Goal: Information Seeking & Learning: Learn about a topic

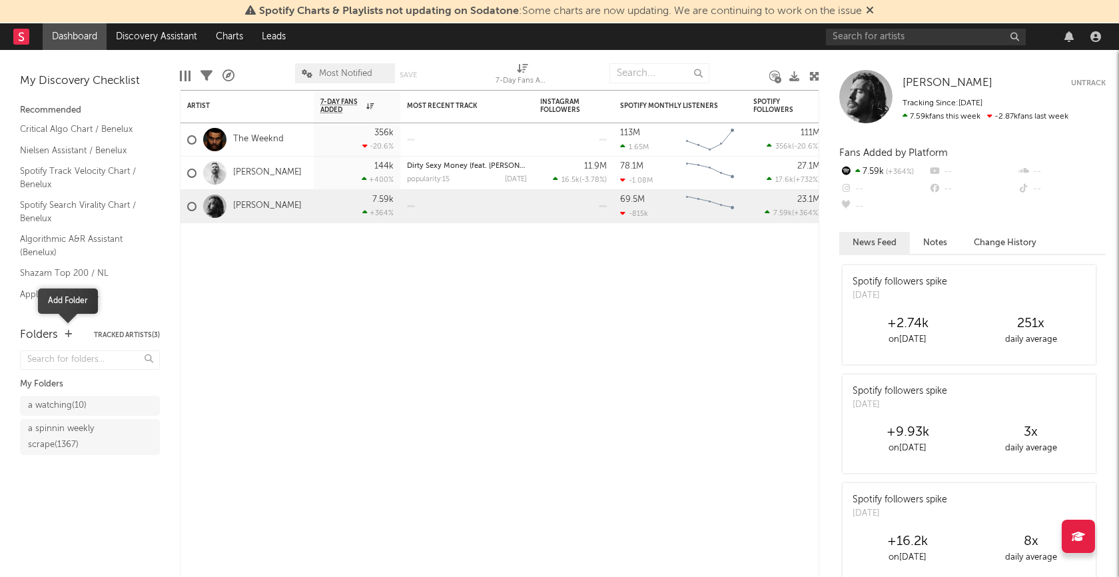
click at [66, 332] on icon "button" at bounding box center [68, 334] width 7 height 9
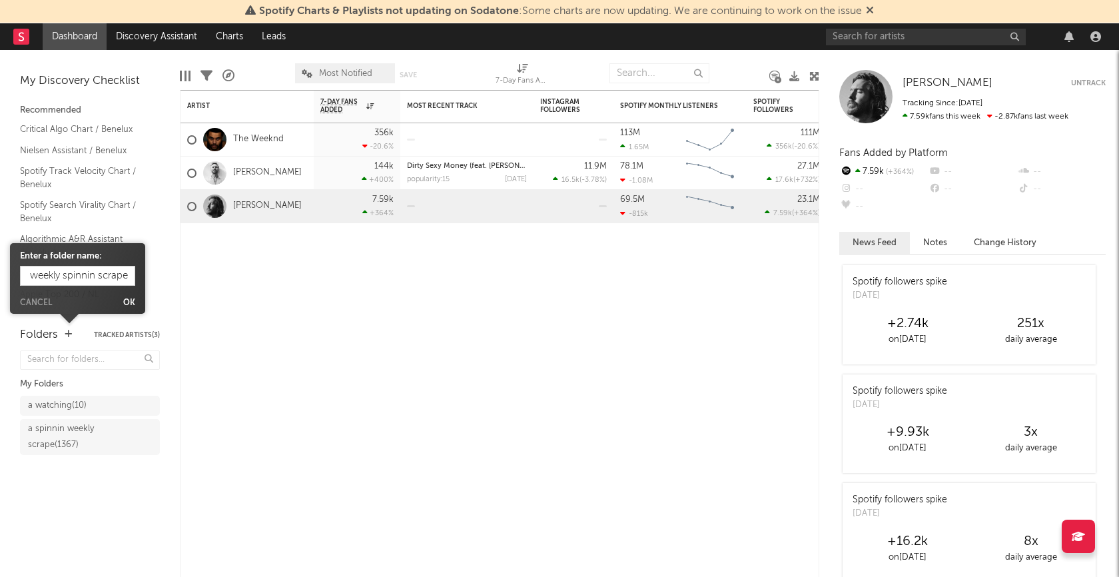
type input "a weekly spinnin scrape 2"
click at [131, 302] on button "Ok" at bounding box center [129, 303] width 12 height 8
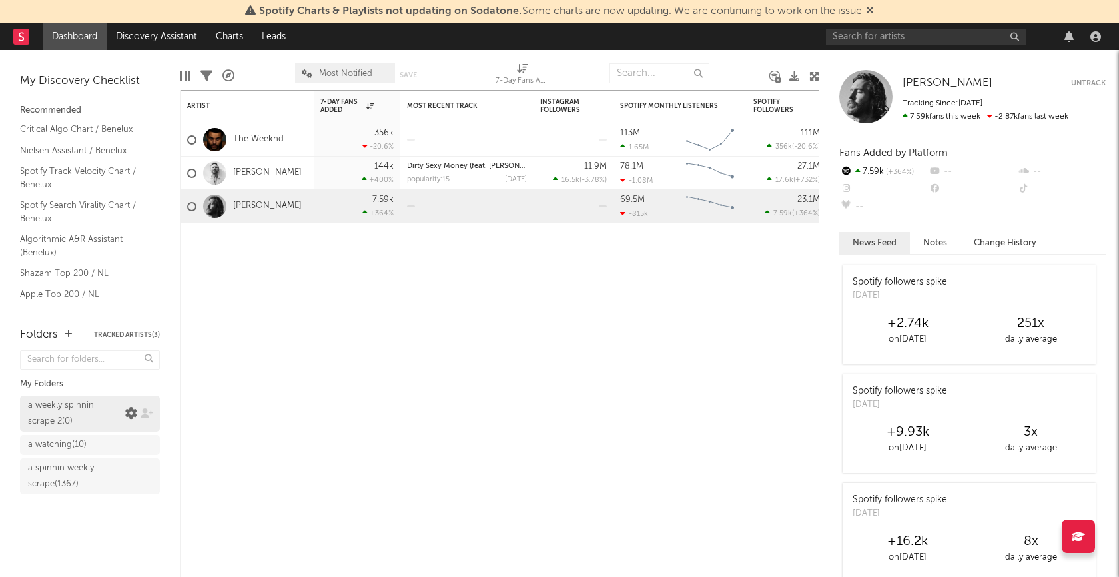
click at [129, 412] on icon at bounding box center [131, 414] width 12 height 12
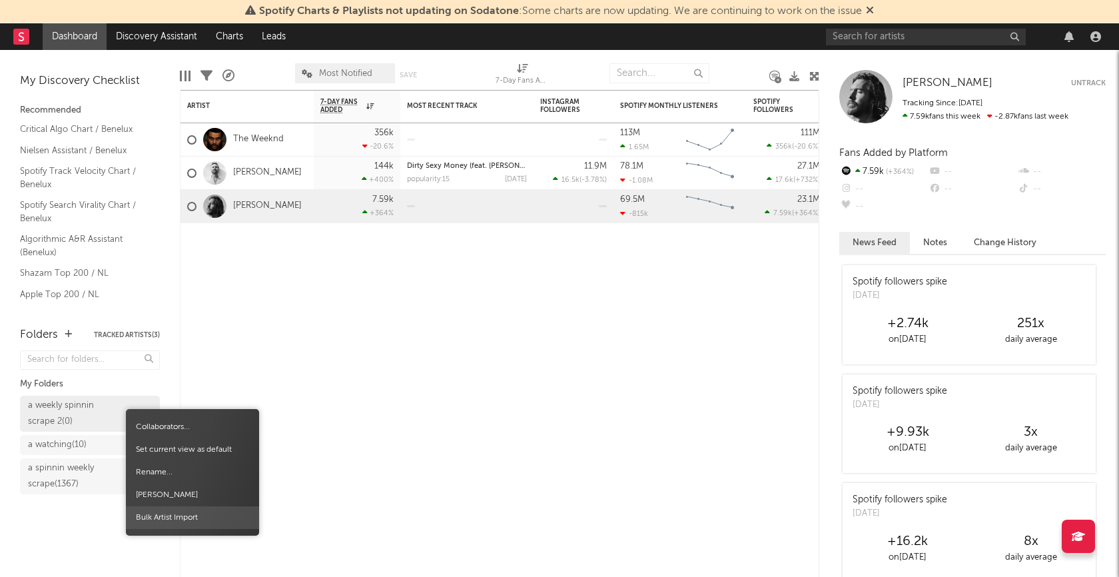
click at [170, 526] on span "Bulk Artist Import" at bounding box center [192, 517] width 133 height 23
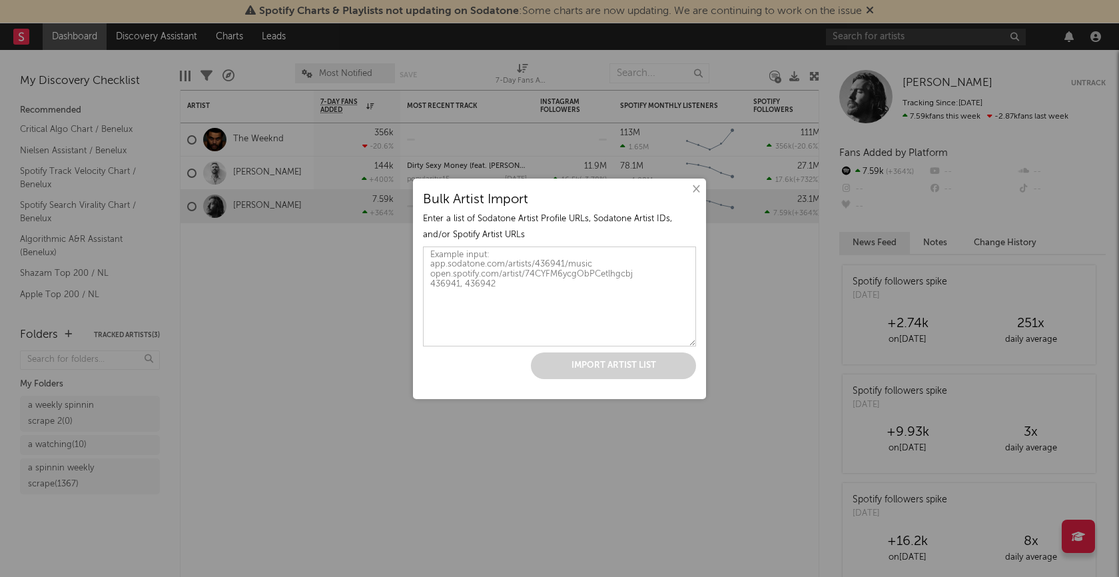
click at [472, 315] on textarea at bounding box center [559, 296] width 273 height 100
paste textarea "[URL][DOMAIN_NAME] [URL][DOMAIN_NAME] [URL][DOMAIN_NAME] [URL][DOMAIN_NAME] [UR…"
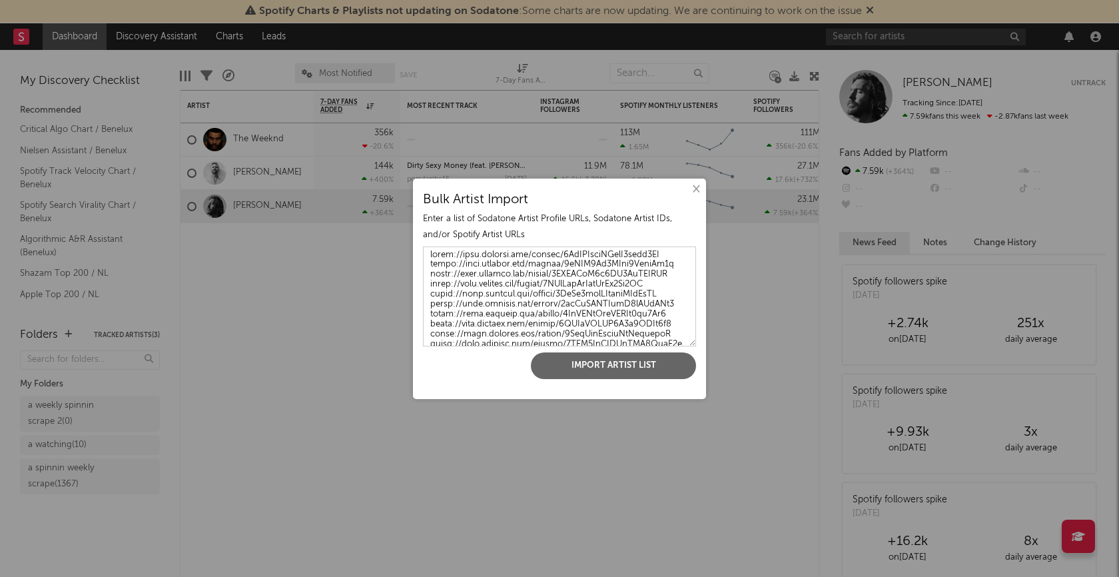
scroll to position [35570, 0]
type textarea "[URL][DOMAIN_NAME] [URL][DOMAIN_NAME] [URL][DOMAIN_NAME] [URL][DOMAIN_NAME] [UR…"
click at [571, 362] on button "Import Artist List" at bounding box center [613, 365] width 165 height 27
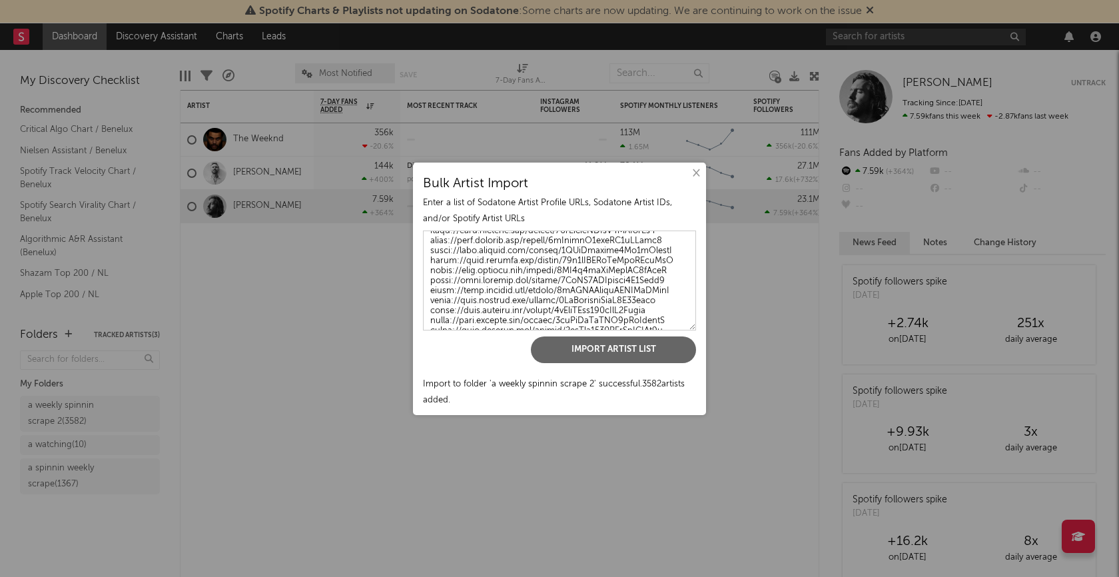
click at [697, 173] on button "×" at bounding box center [695, 173] width 15 height 15
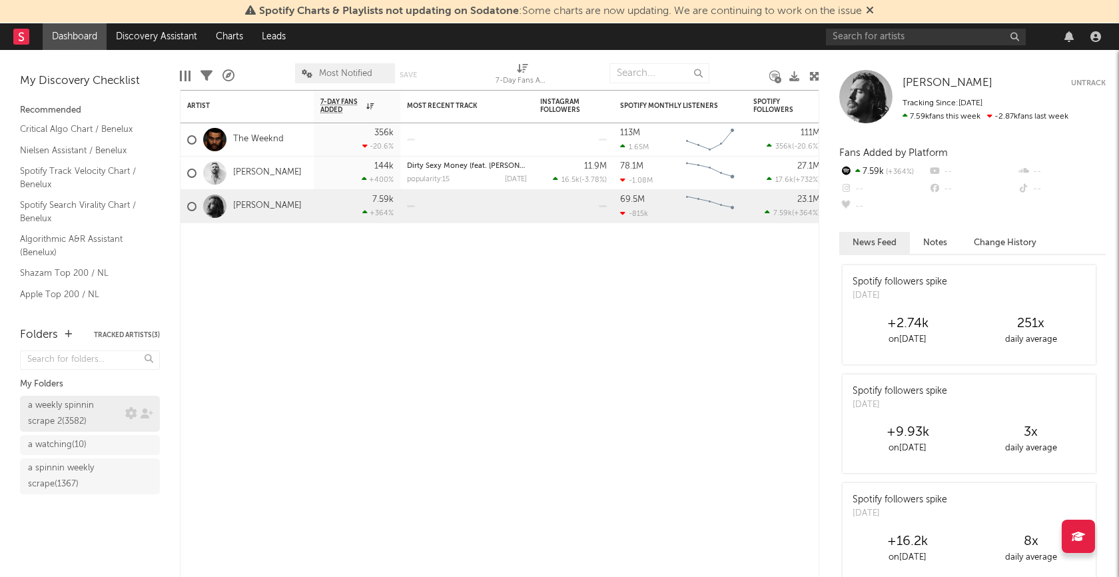
click at [89, 422] on div "a weekly spinnin scrape 2 ( 3582 )" at bounding box center [90, 414] width 140 height 36
click at [79, 412] on div "a weekly spinnin scrape 2 ( 3582 )" at bounding box center [75, 414] width 94 height 32
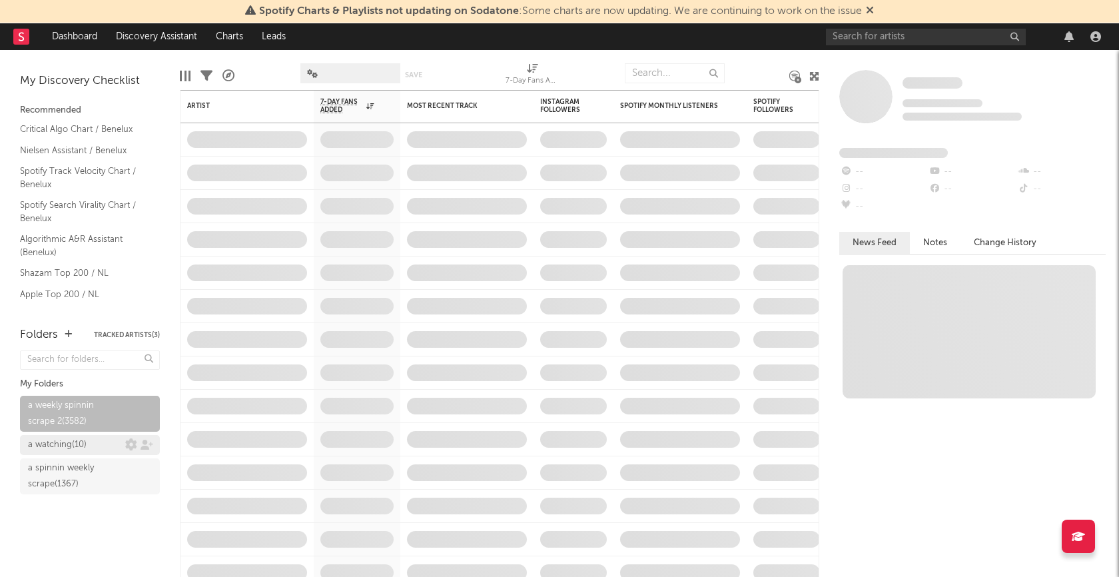
click at [71, 441] on div "a watching ( 10 )" at bounding box center [57, 445] width 59 height 16
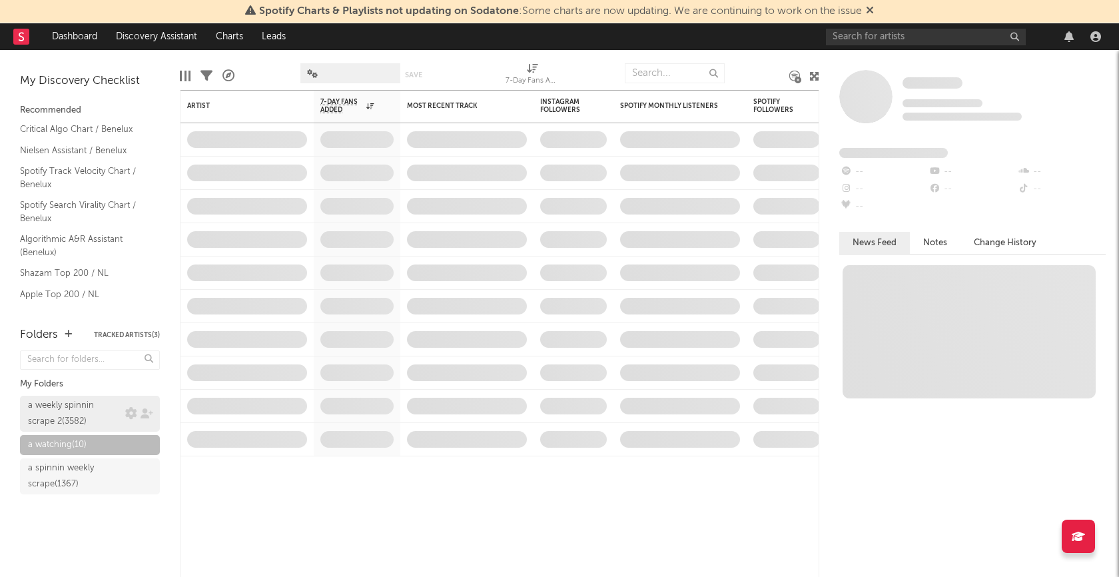
click at [76, 412] on div "a weekly spinnin scrape 2 ( 3582 )" at bounding box center [75, 414] width 94 height 32
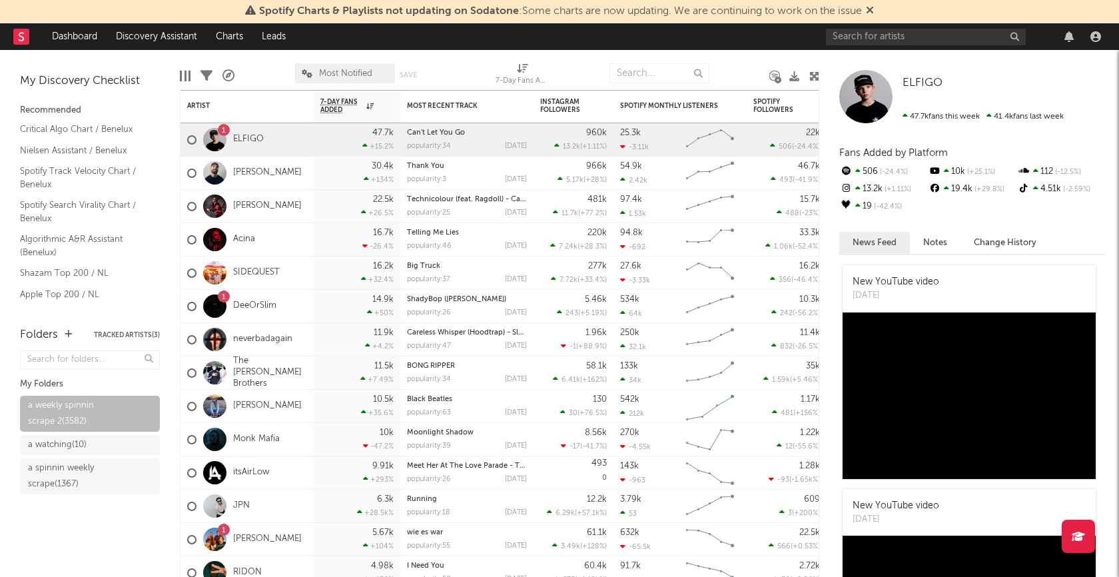
click at [209, 77] on icon at bounding box center [207, 76] width 12 height 12
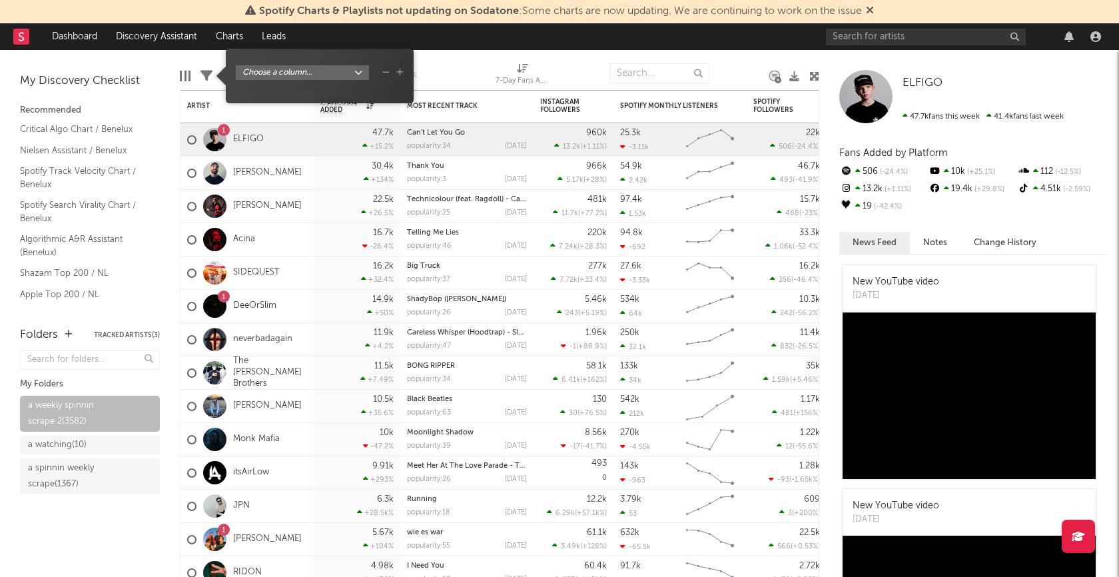
click at [398, 73] on icon "button" at bounding box center [399, 73] width 7 height 8
click at [359, 75] on body "Spotify Charts & Playlists not updating on Sodatone : Some charts are now updat…" at bounding box center [559, 288] width 1119 height 577
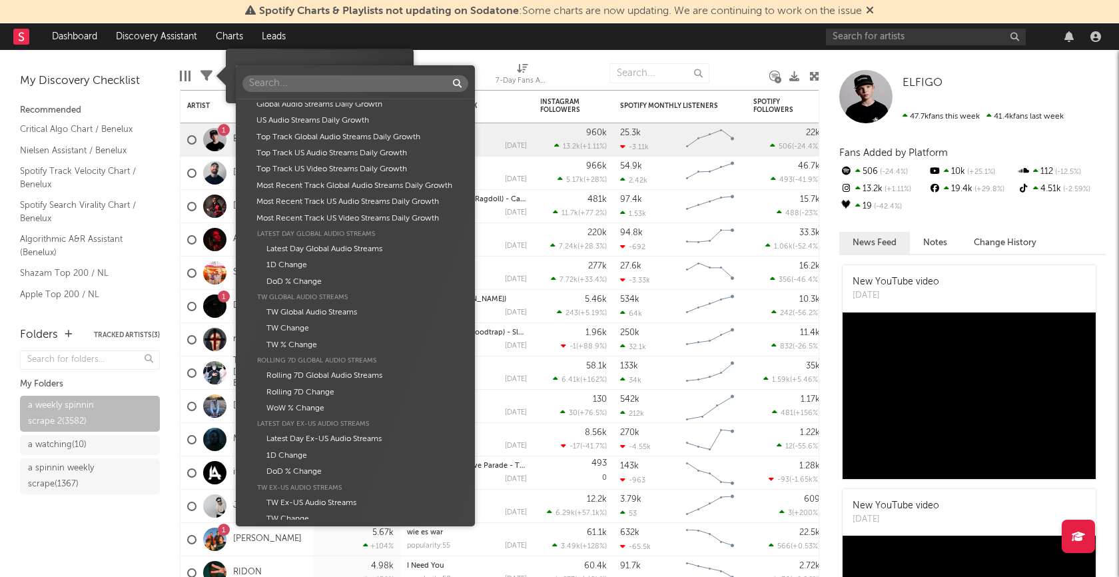
scroll to position [797, 0]
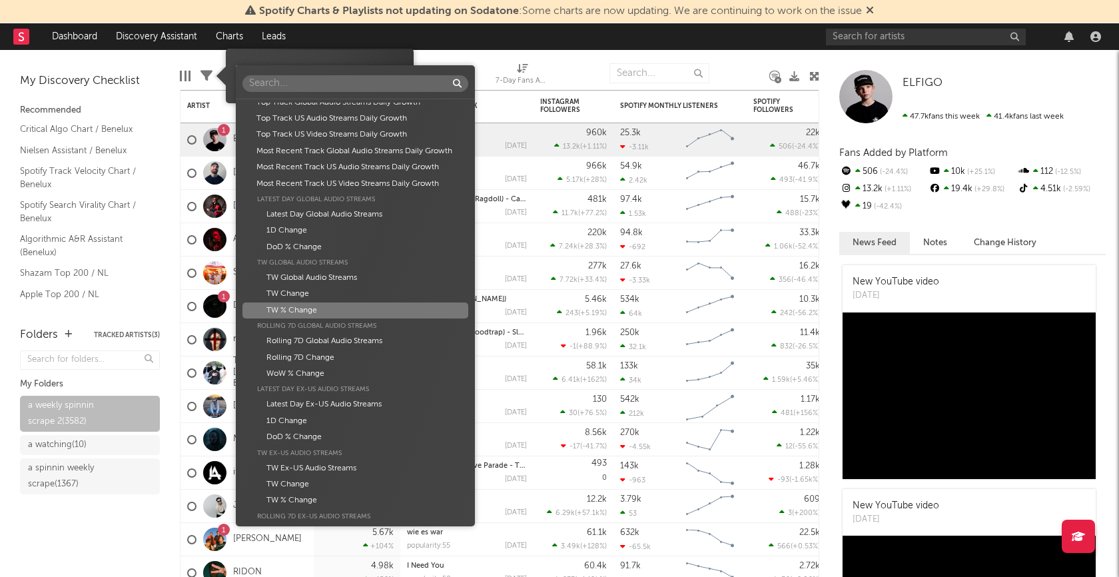
click at [348, 309] on div "TW % Change" at bounding box center [355, 310] width 226 height 16
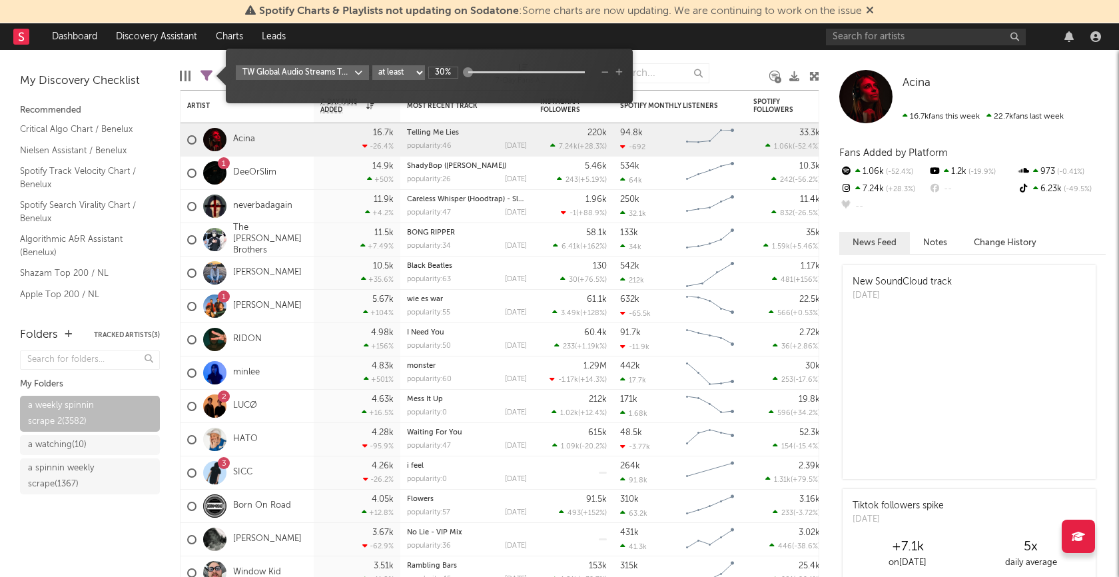
type input "30%"
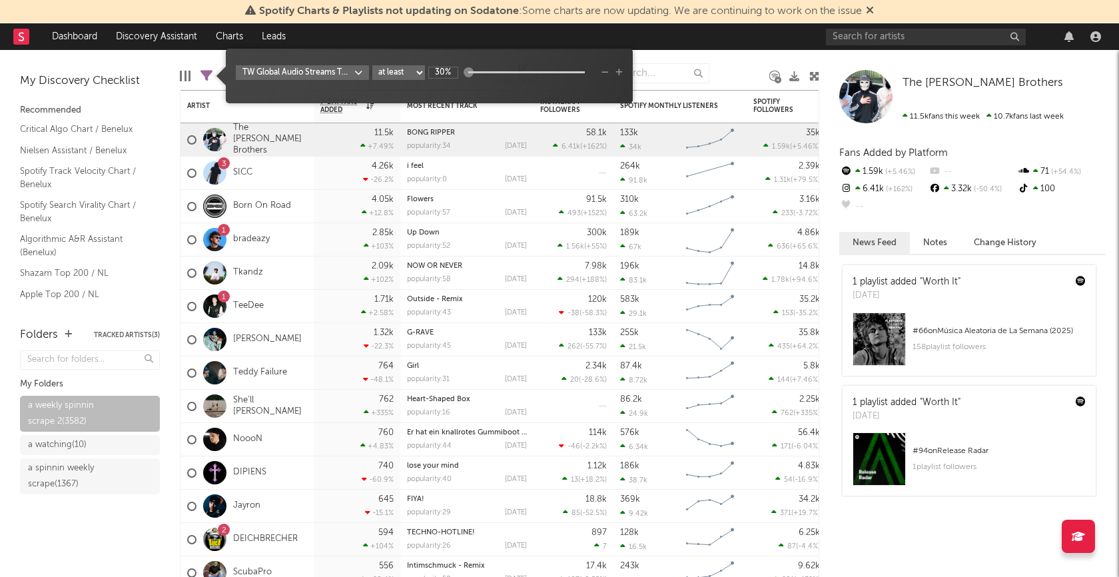
click at [466, 92] on div "TW Global Audio Streams TW % Change at least at most between 30%" at bounding box center [429, 80] width 387 height 31
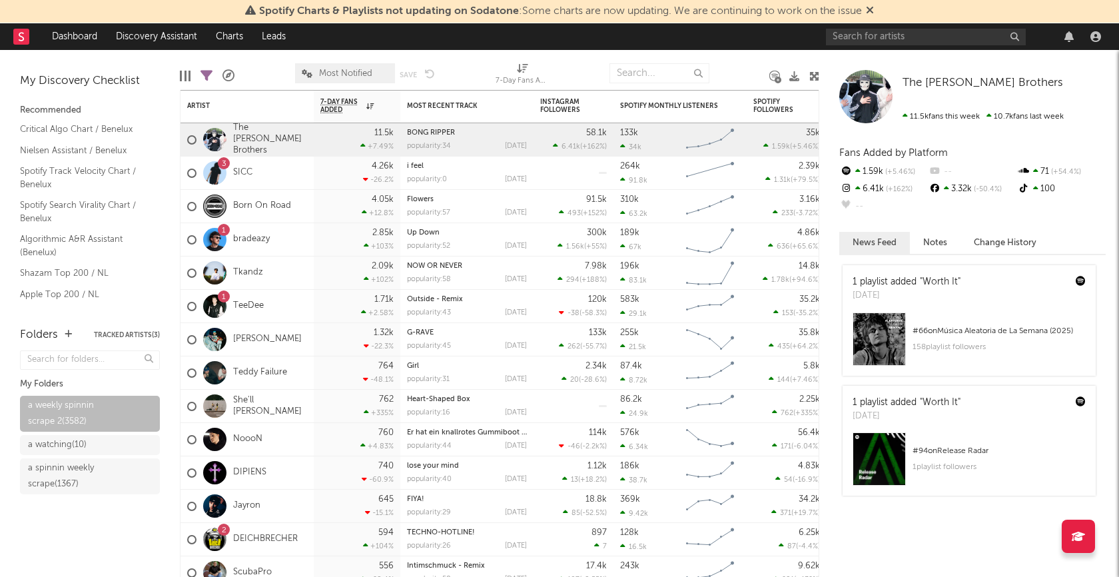
click at [171, 72] on div "My Discovery Checklist Recommended Critical Algo Chart / Benelux Nielsen Assist…" at bounding box center [90, 182] width 180 height 264
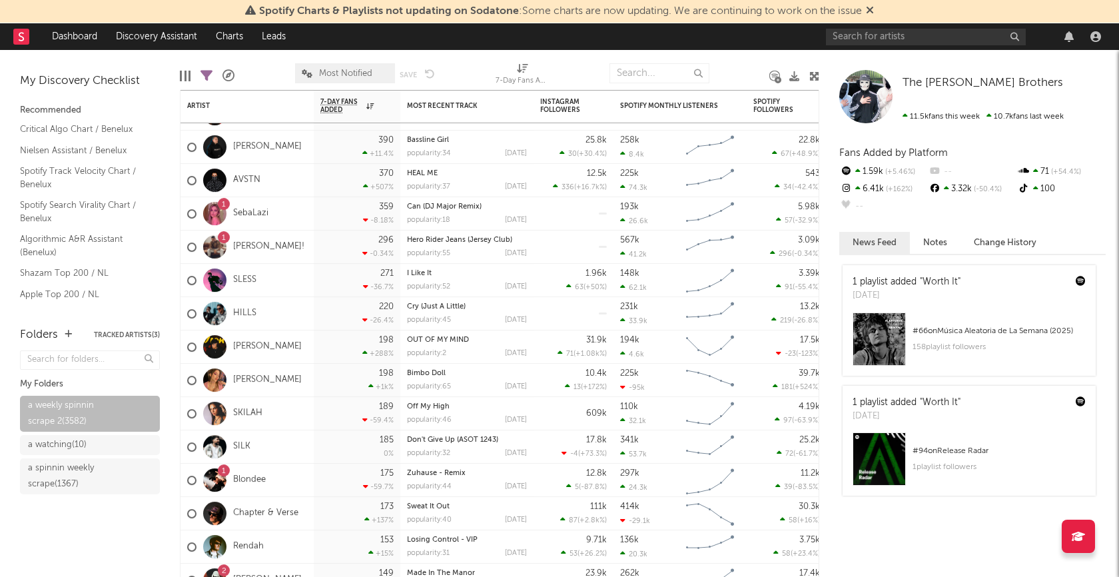
click at [181, 79] on div at bounding box center [181, 76] width 2 height 11
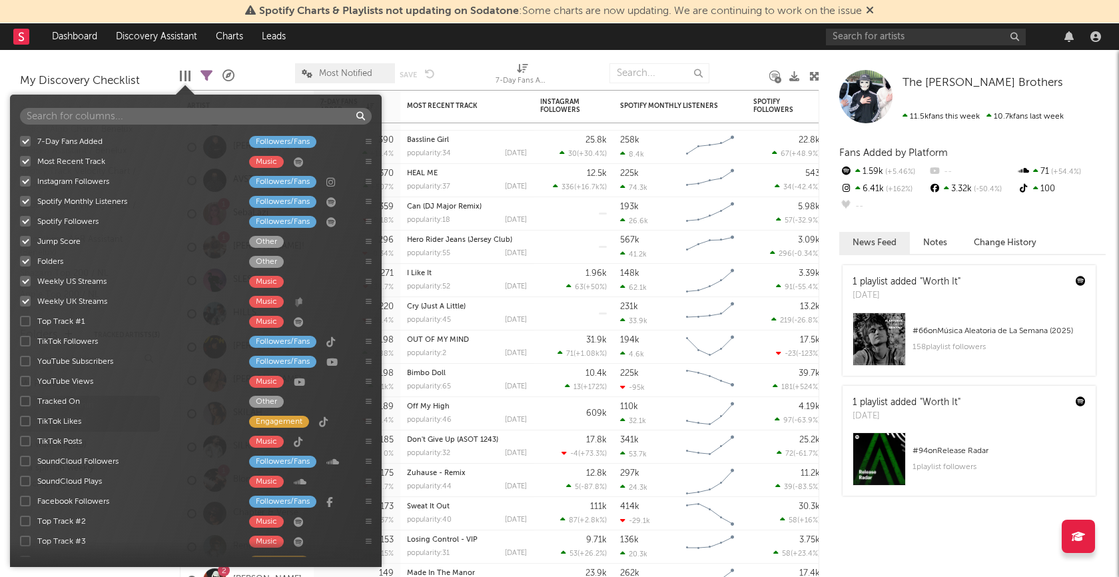
click at [24, 137] on div at bounding box center [25, 141] width 11 height 11
click at [20, 137] on input "7-Day Fans Added Followers/Fans" at bounding box center [20, 141] width 0 height 13
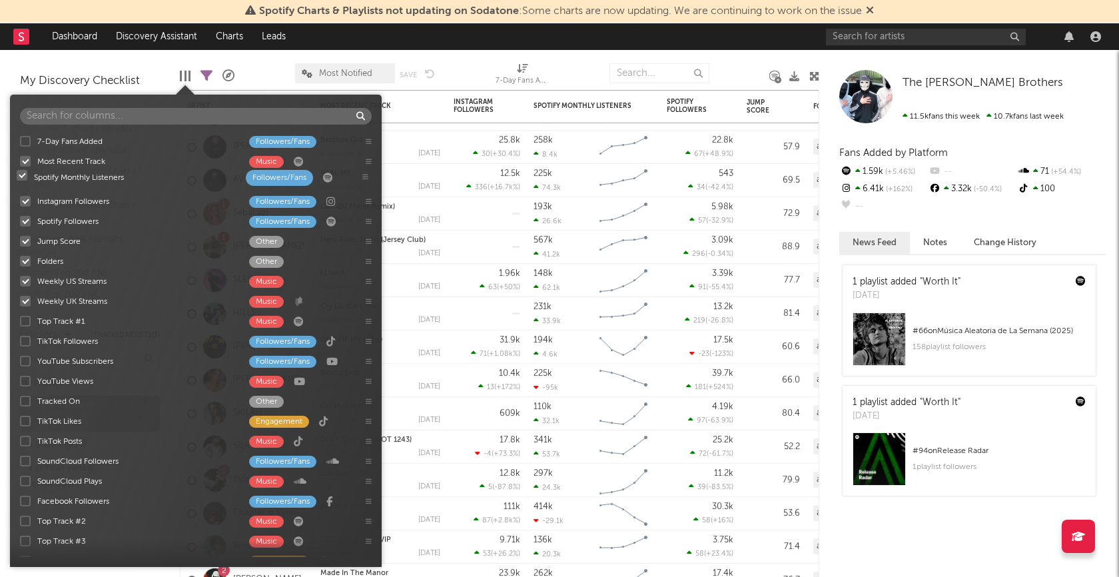
drag, startPoint x: 366, startPoint y: 199, endPoint x: 364, endPoint y: 177, distance: 22.7
click at [364, 177] on div "7-Day Fans Added Followers/Fans Most Recent Track Music Instagram Followers Fol…" at bounding box center [196, 344] width 372 height 426
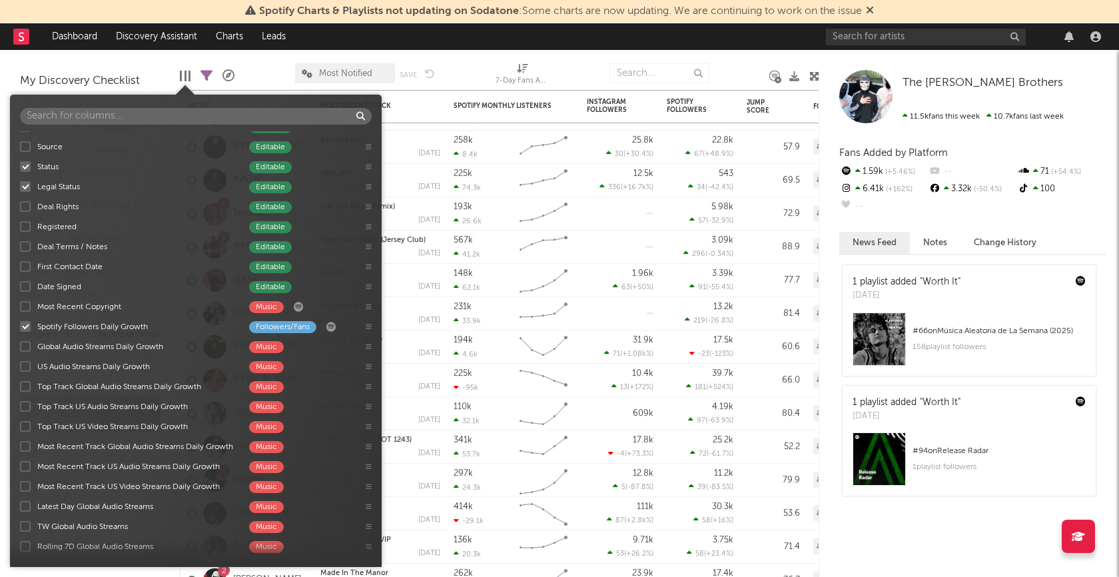
scroll to position [795, 0]
click at [27, 346] on div at bounding box center [25, 345] width 11 height 11
click at [20, 346] on input "Global Audio Streams Daily Growth Music" at bounding box center [20, 345] width 0 height 13
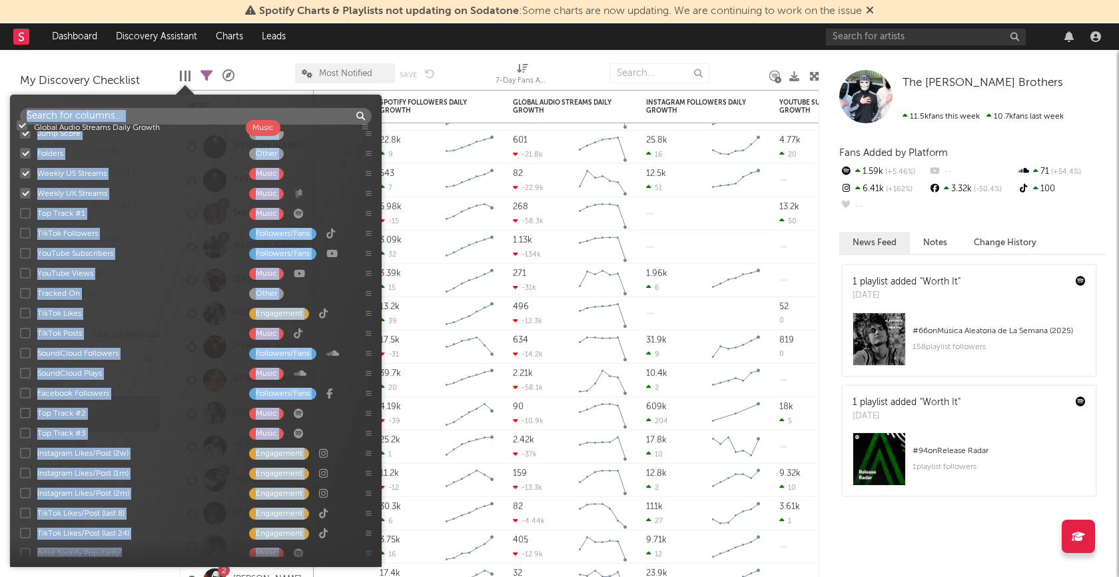
scroll to position [0, 0]
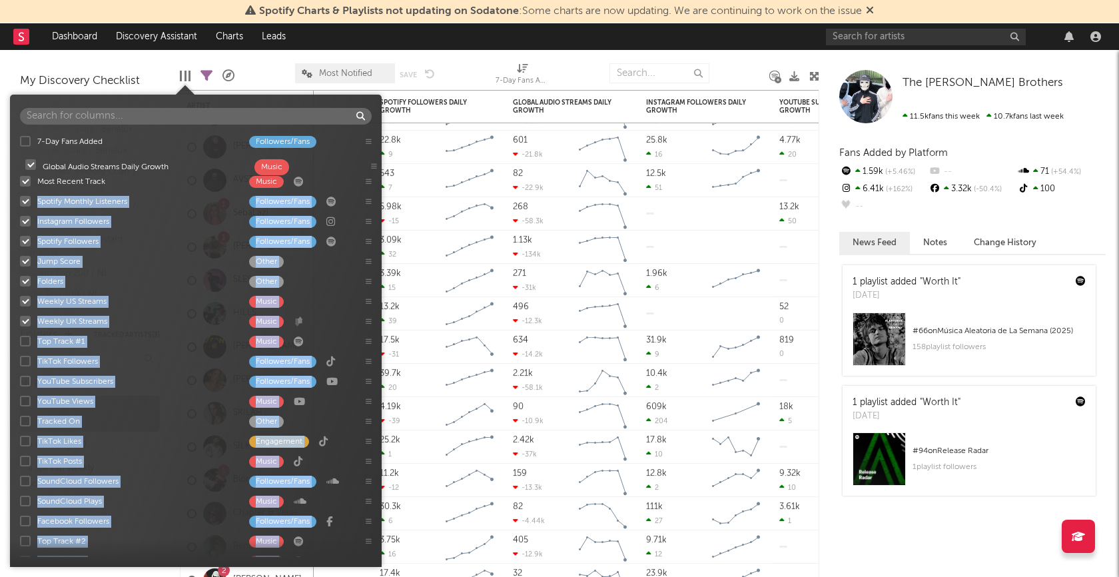
drag, startPoint x: 368, startPoint y: 345, endPoint x: 374, endPoint y: 165, distance: 179.9
click at [374, 165] on div "7-Day Fans Added Followers/Fans Most Recent Track Music Spotify Monthly Listene…" at bounding box center [196, 344] width 372 height 426
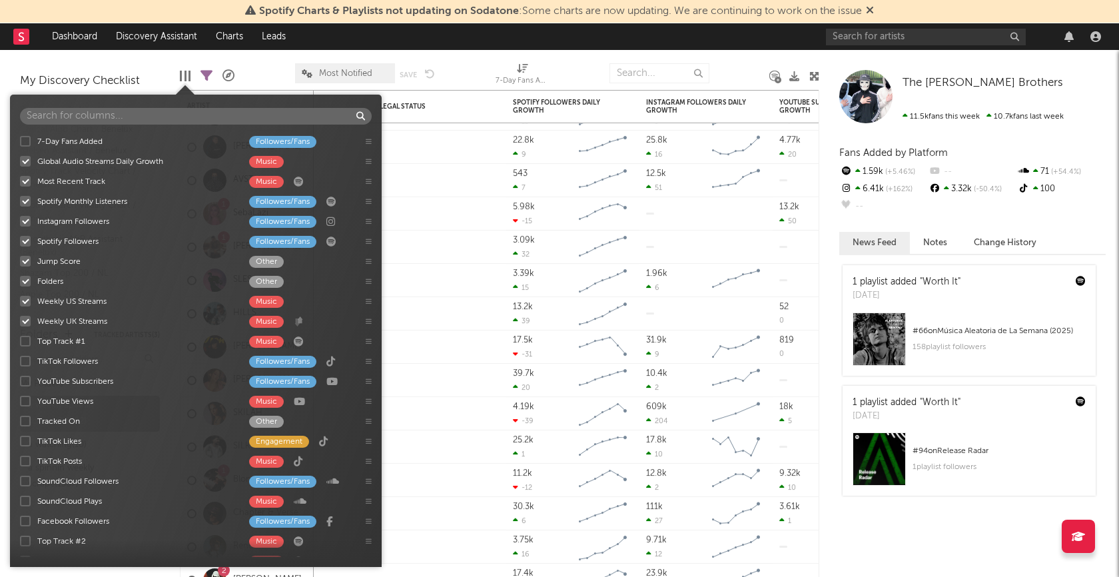
click at [310, 99] on div "7-Day Fans Added Followers/Fans Global Audio Streams Daily Growth Music Most Re…" at bounding box center [196, 331] width 372 height 472
click at [273, 64] on div at bounding box center [264, 73] width 41 height 33
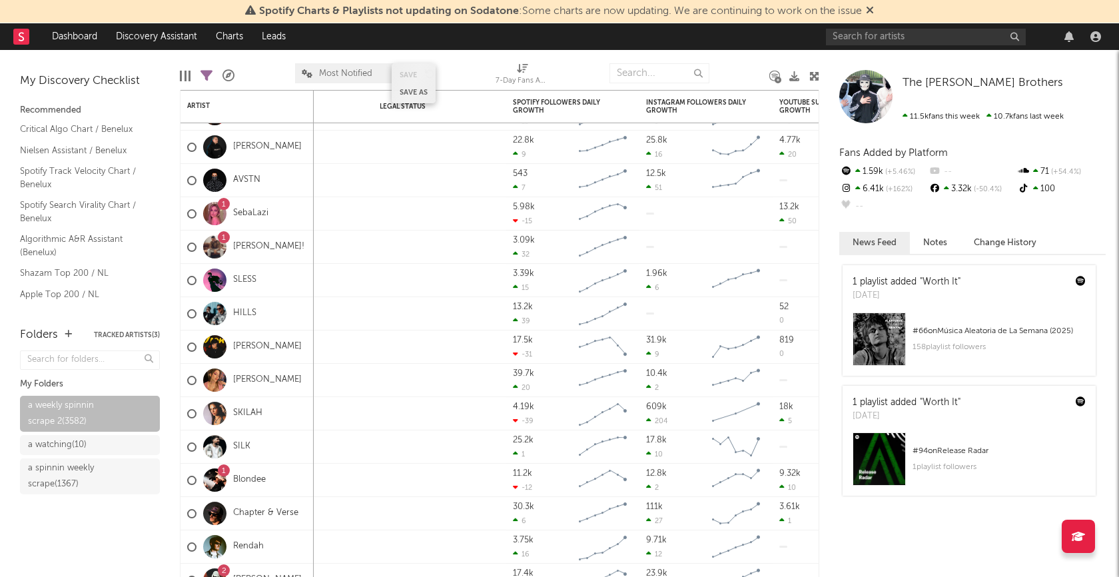
click at [422, 89] on button "Save as" at bounding box center [414, 92] width 28 height 7
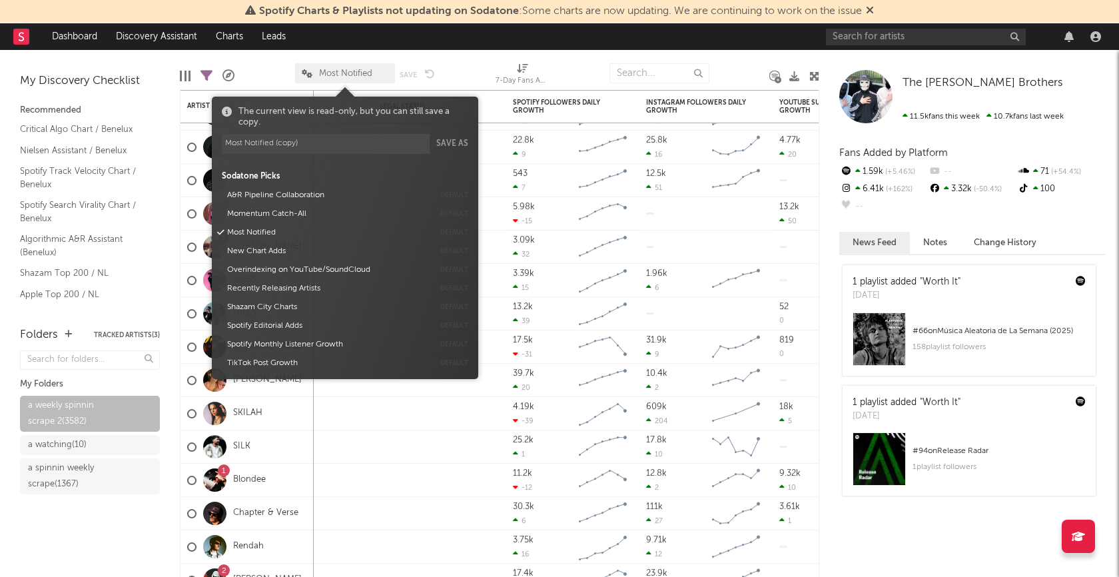
click at [471, 65] on div at bounding box center [465, 73] width 41 height 33
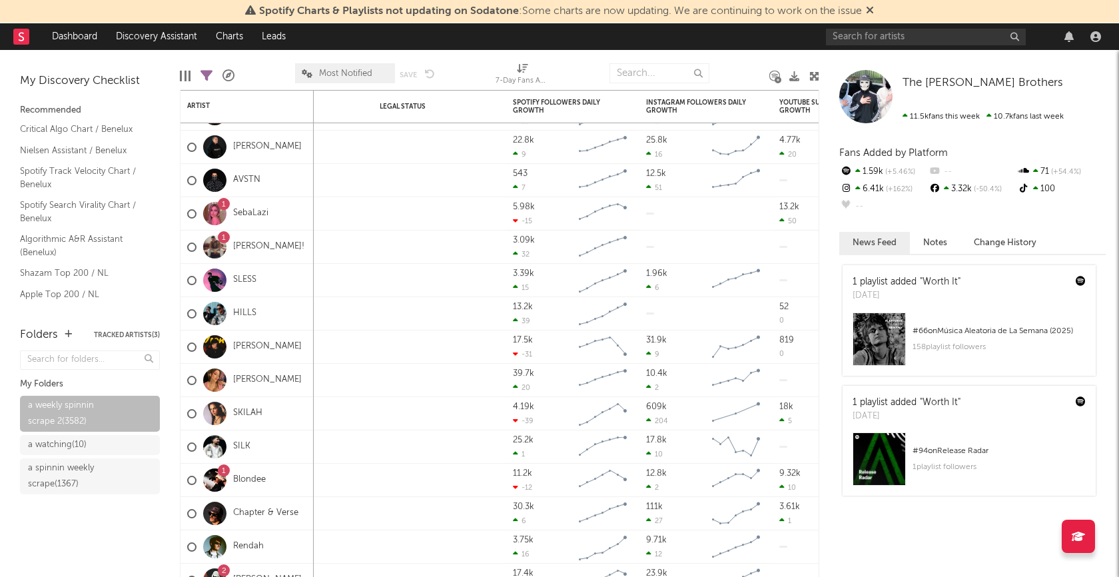
click at [183, 75] on div at bounding box center [185, 76] width 11 height 11
click at [262, 67] on div at bounding box center [264, 73] width 41 height 33
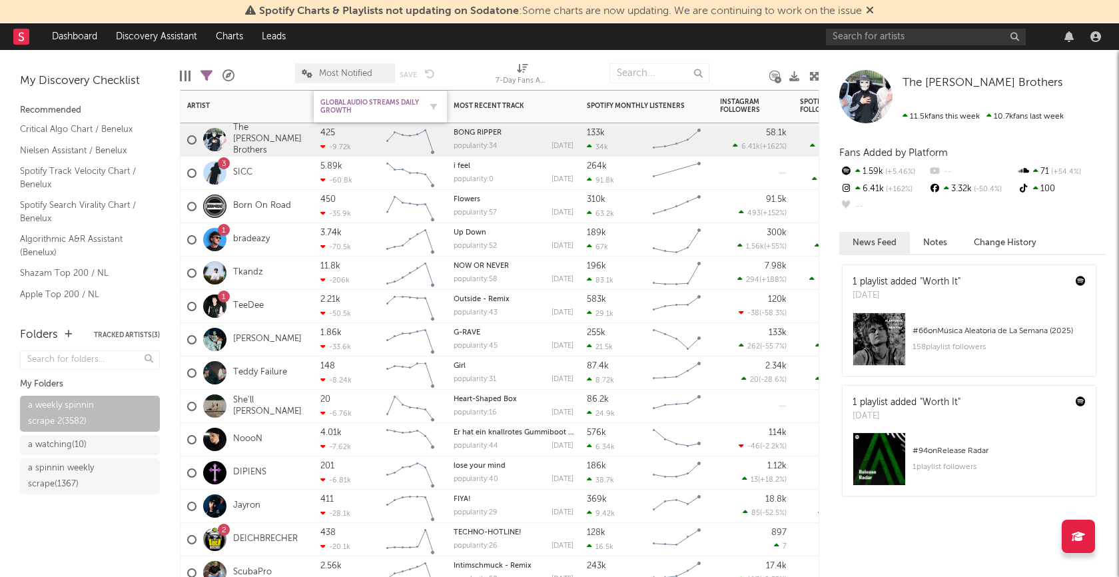
click at [354, 113] on div "Global Audio Streams Daily Growth" at bounding box center [370, 107] width 100 height 16
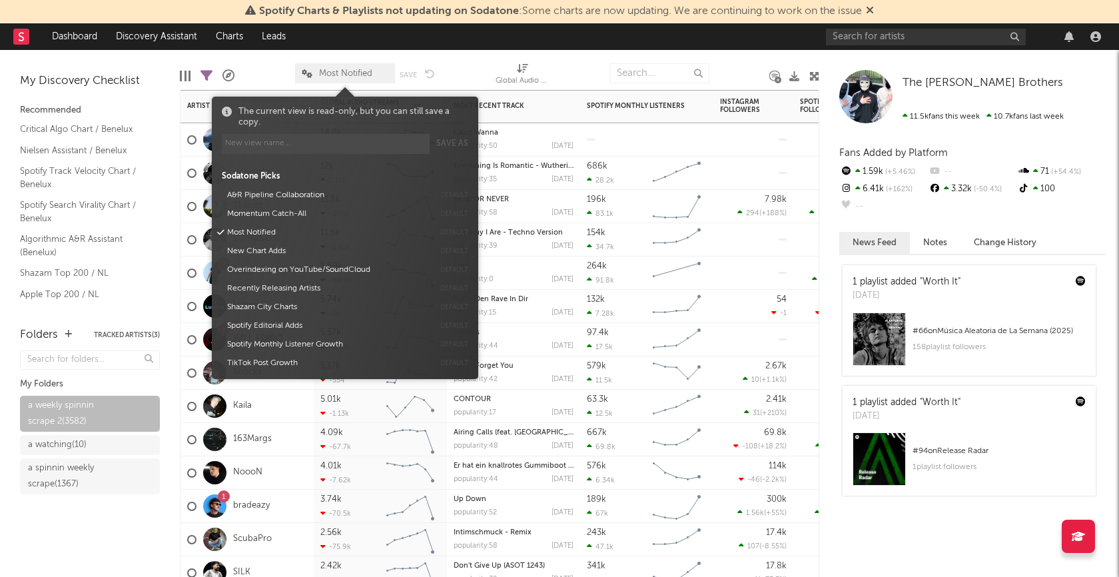
click at [336, 71] on span "Most Notified" at bounding box center [345, 73] width 53 height 9
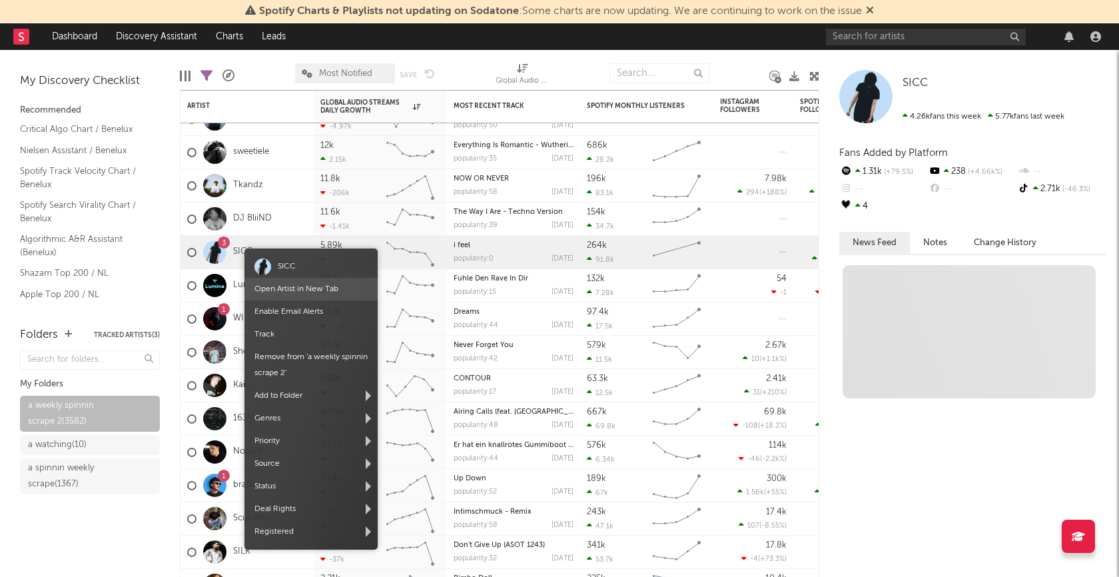
click at [284, 288] on link "Open Artist in New Tab" at bounding box center [296, 289] width 84 height 8
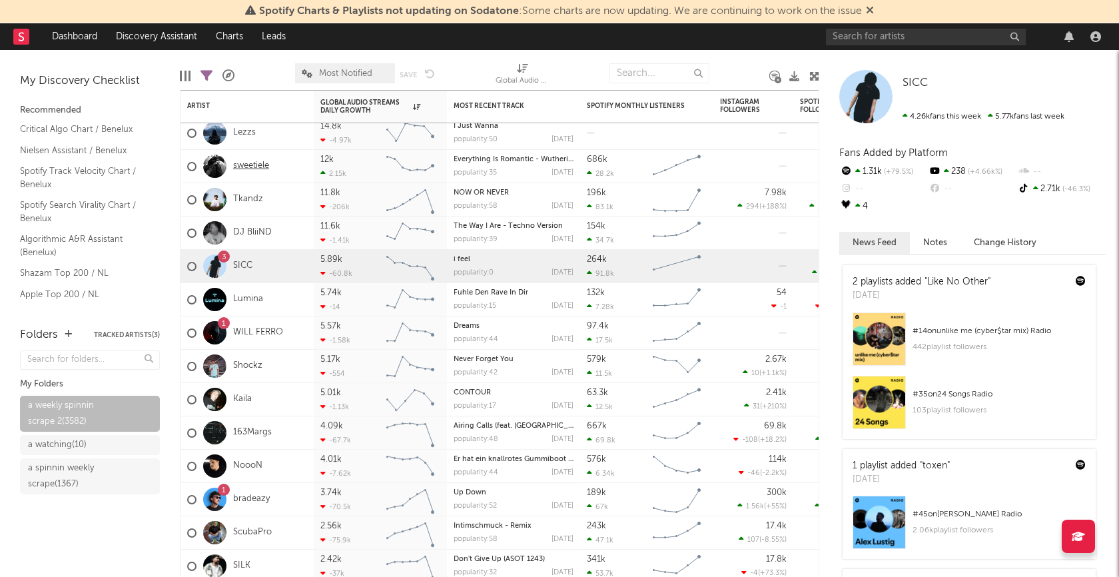
click at [246, 163] on link "sweetiele" at bounding box center [251, 166] width 36 height 11
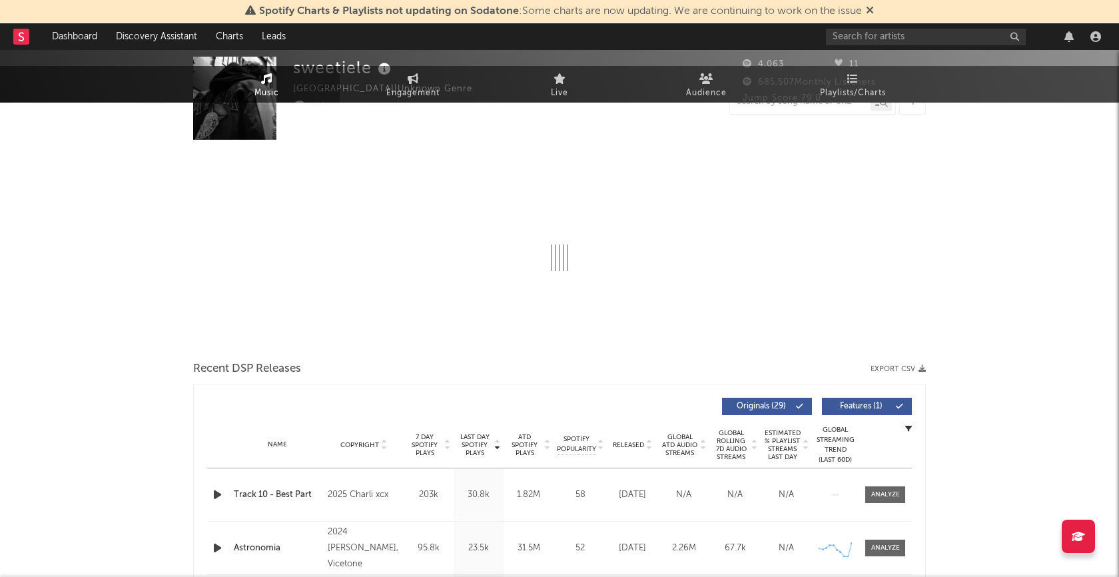
select select "6m"
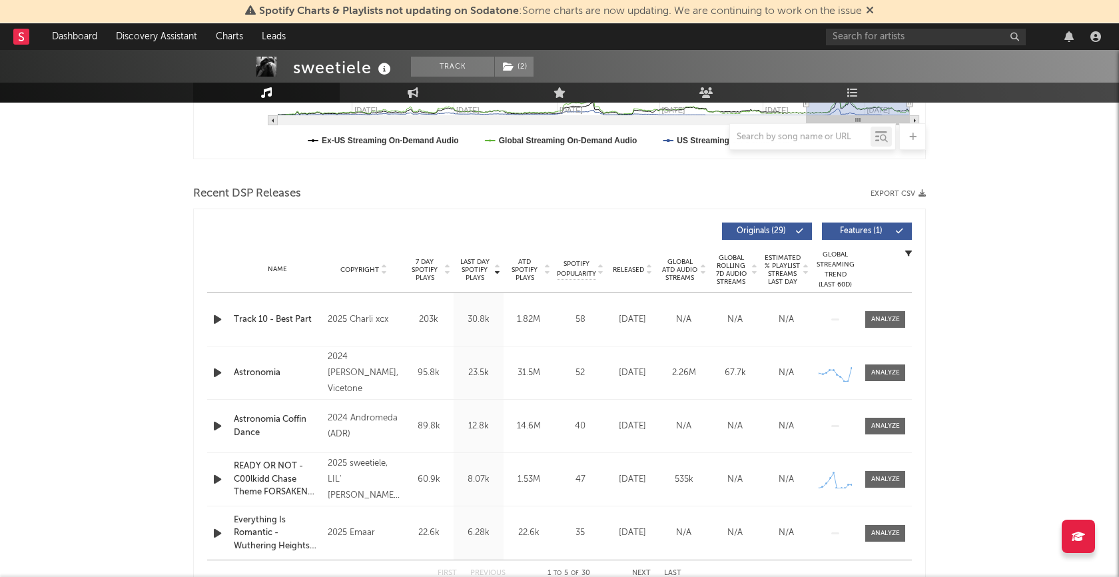
scroll to position [500, 0]
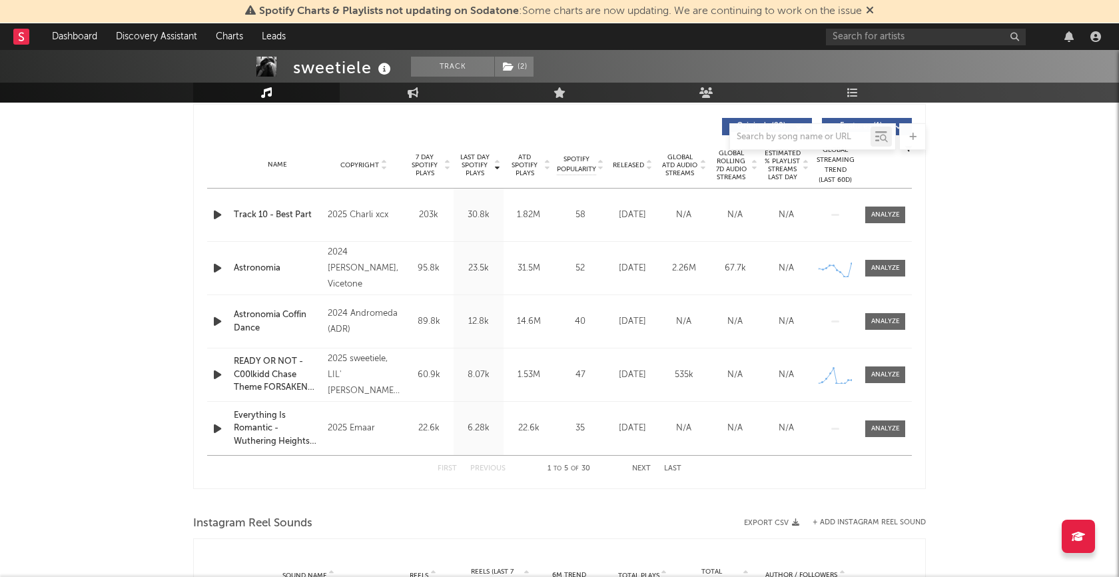
click at [212, 216] on icon "button" at bounding box center [217, 215] width 14 height 17
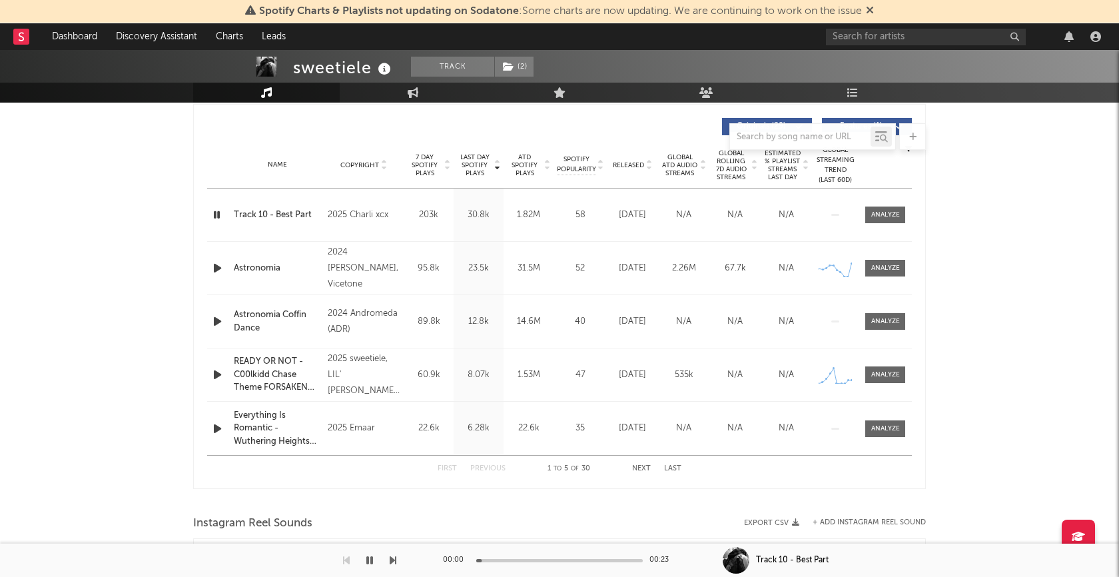
click at [214, 262] on icon "button" at bounding box center [217, 268] width 14 height 17
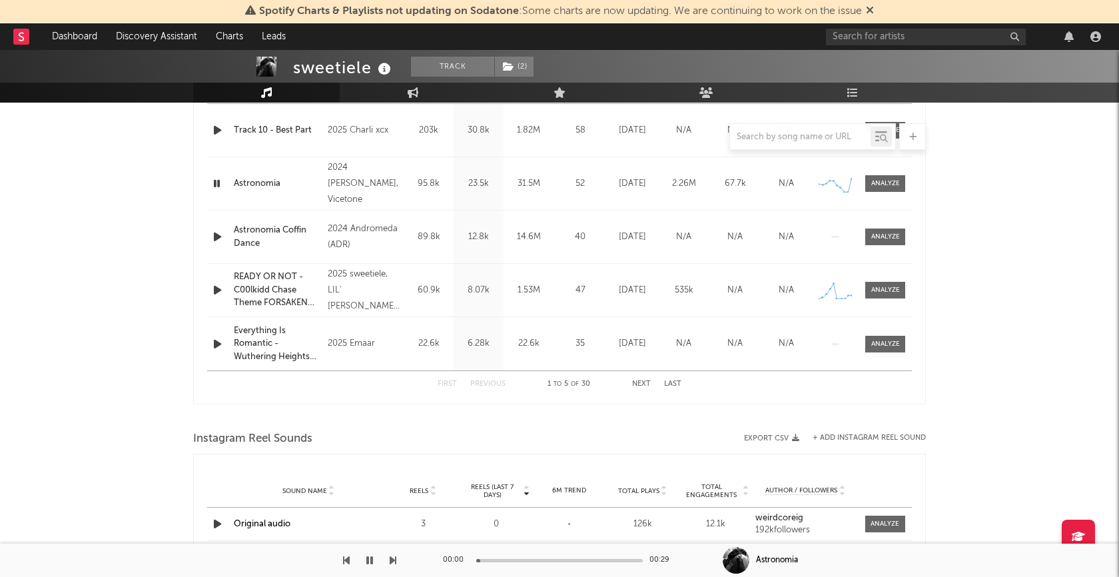
scroll to position [587, 0]
click at [370, 560] on icon "button" at bounding box center [369, 560] width 7 height 11
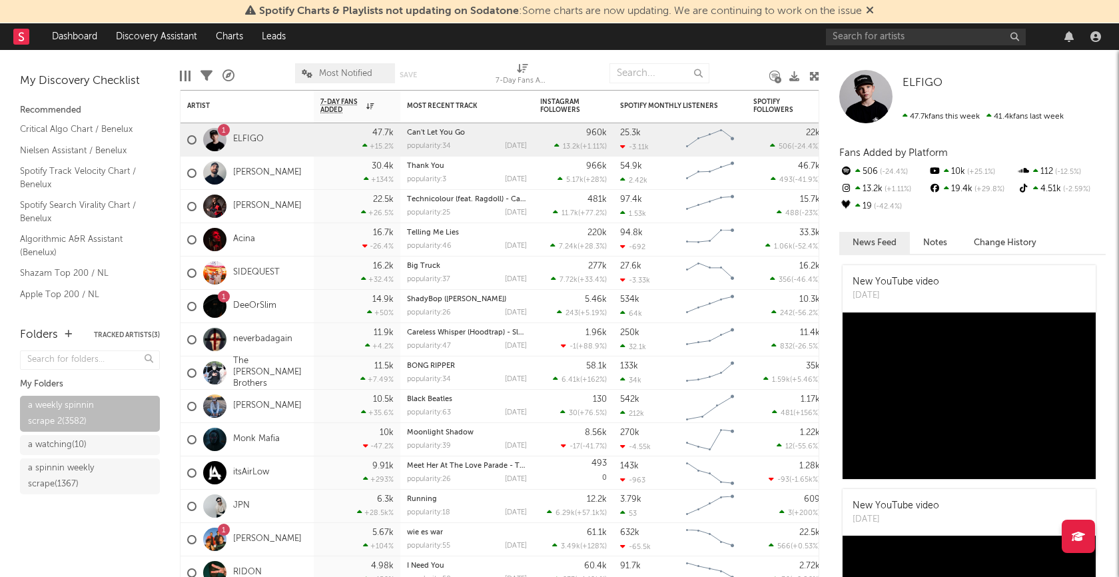
click at [189, 79] on div at bounding box center [190, 76] width 2 height 11
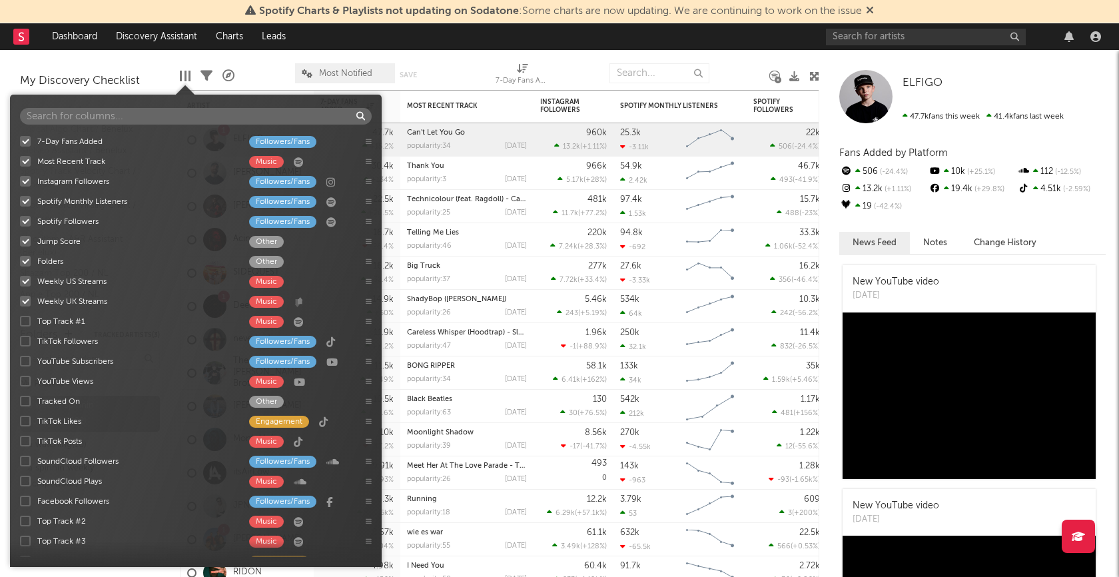
click at [24, 139] on div at bounding box center [25, 141] width 11 height 11
click at [20, 139] on input "7-Day Fans Added Followers/Fans" at bounding box center [20, 141] width 0 height 13
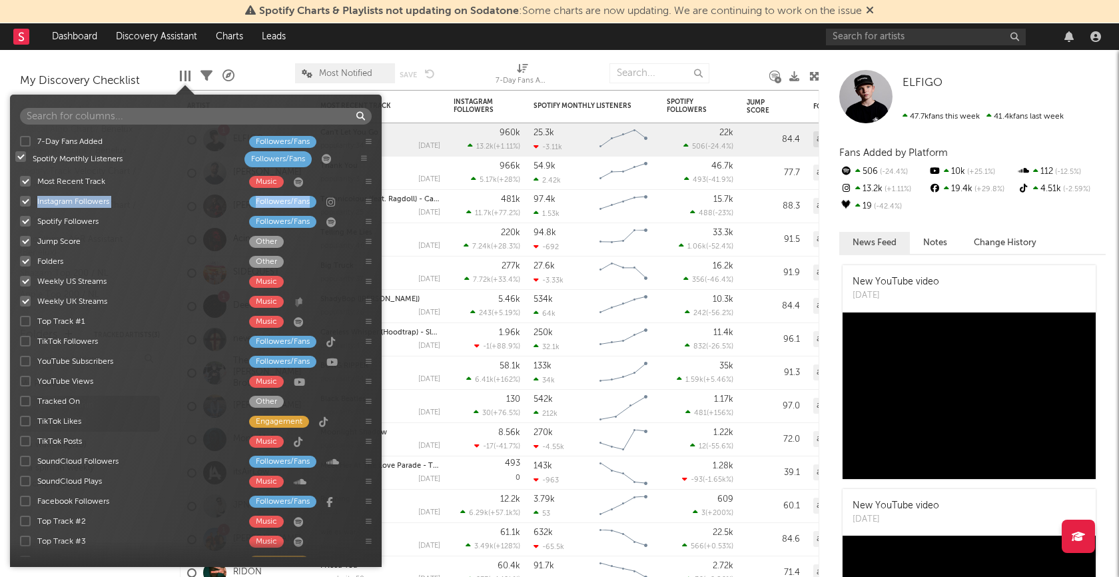
drag, startPoint x: 368, startPoint y: 200, endPoint x: 363, endPoint y: 156, distance: 44.2
click at [363, 156] on div "7-Day Fans Added Followers/Fans Most Recent Track Music Instagram Followers Fol…" at bounding box center [196, 344] width 372 height 426
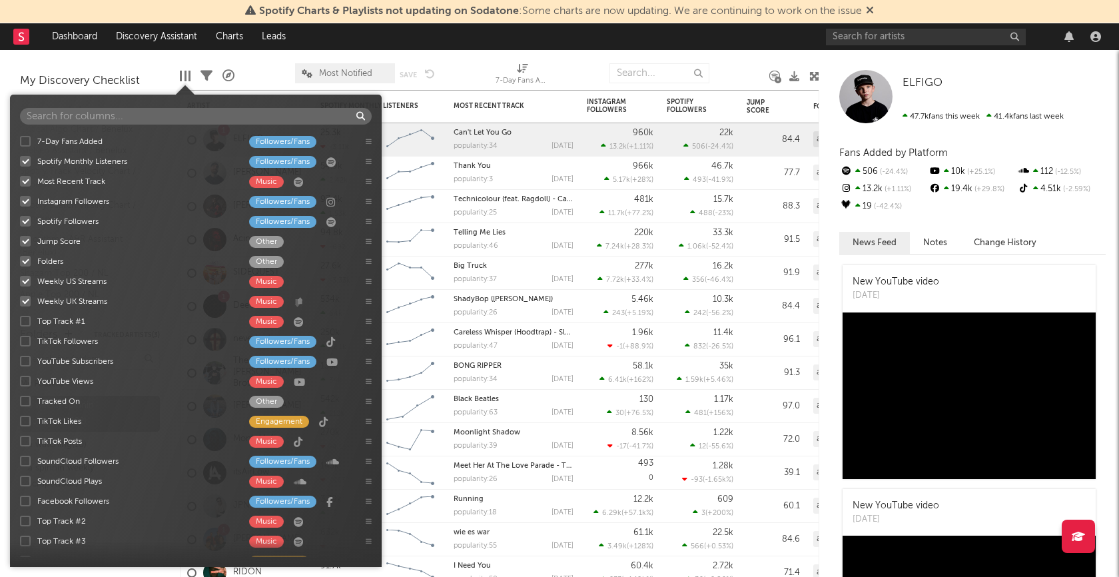
click at [370, 159] on icon at bounding box center [369, 161] width 6 height 7
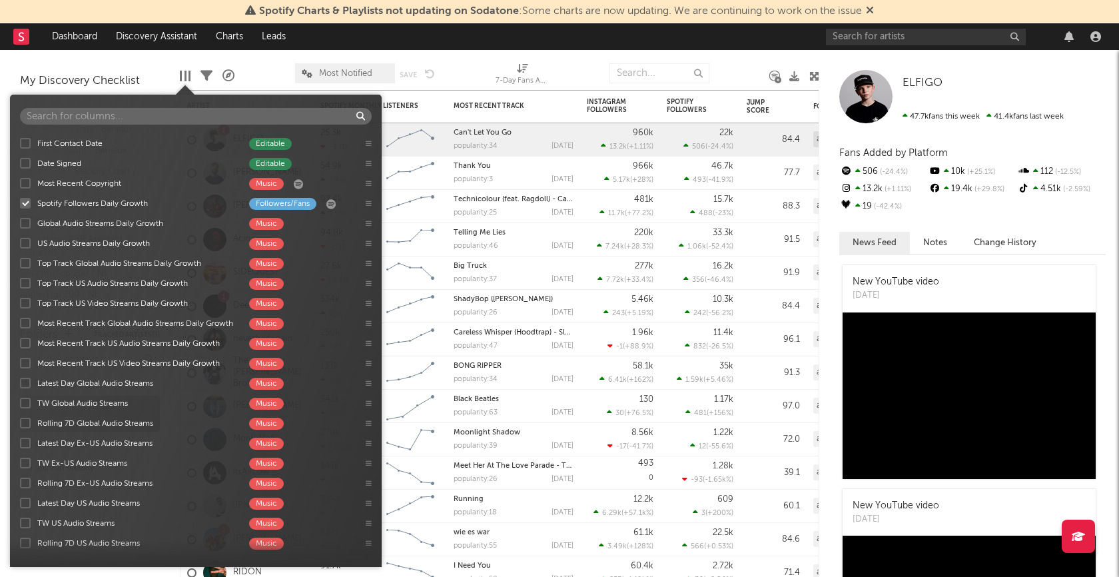
scroll to position [853, 0]
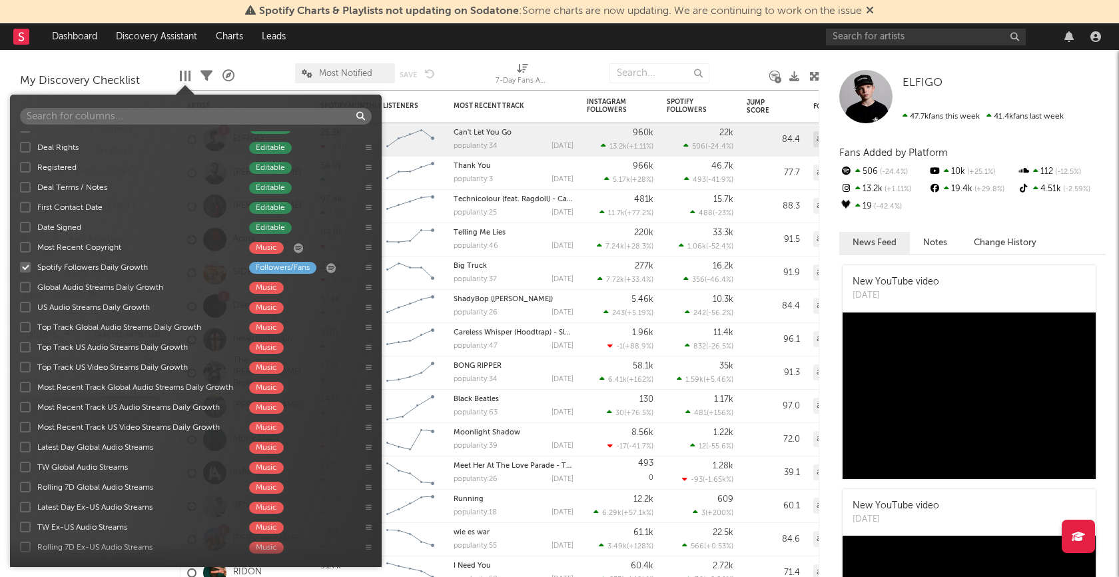
click at [25, 289] on div at bounding box center [25, 287] width 11 height 11
click at [20, 289] on input "Global Audio Streams Daily Growth Music" at bounding box center [20, 286] width 0 height 13
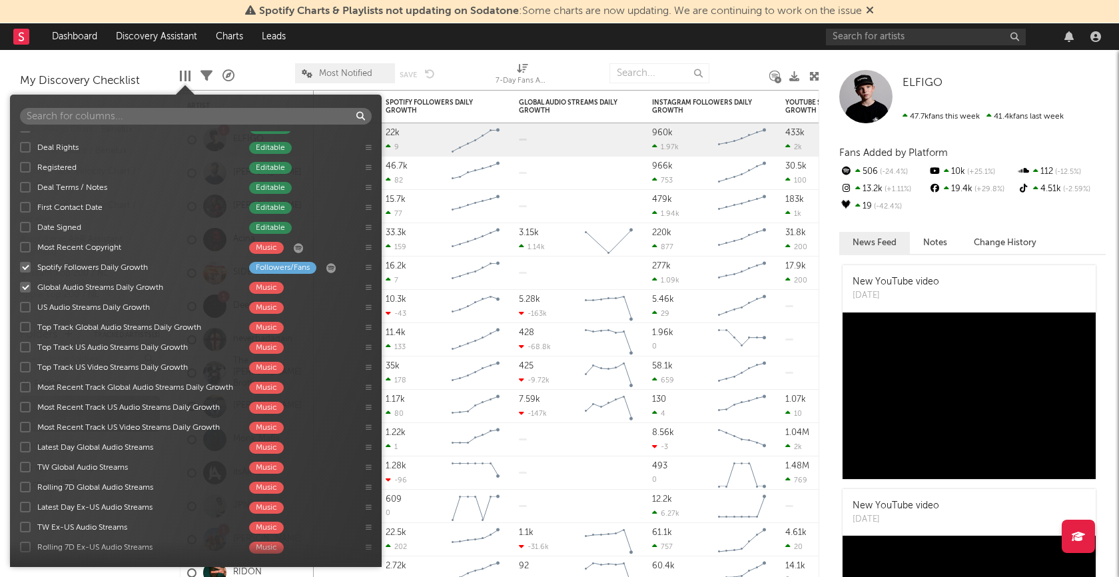
click at [29, 390] on div at bounding box center [25, 387] width 11 height 11
click at [20, 390] on input "Most Recent Track Global Audio Streams Daily Growth Music" at bounding box center [20, 386] width 0 height 13
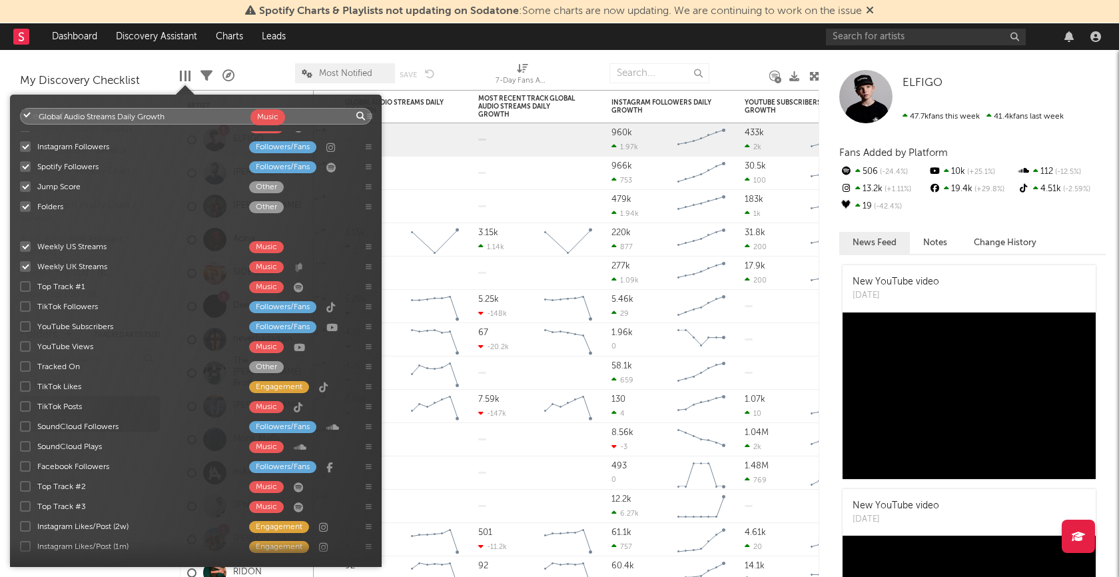
scroll to position [0, 0]
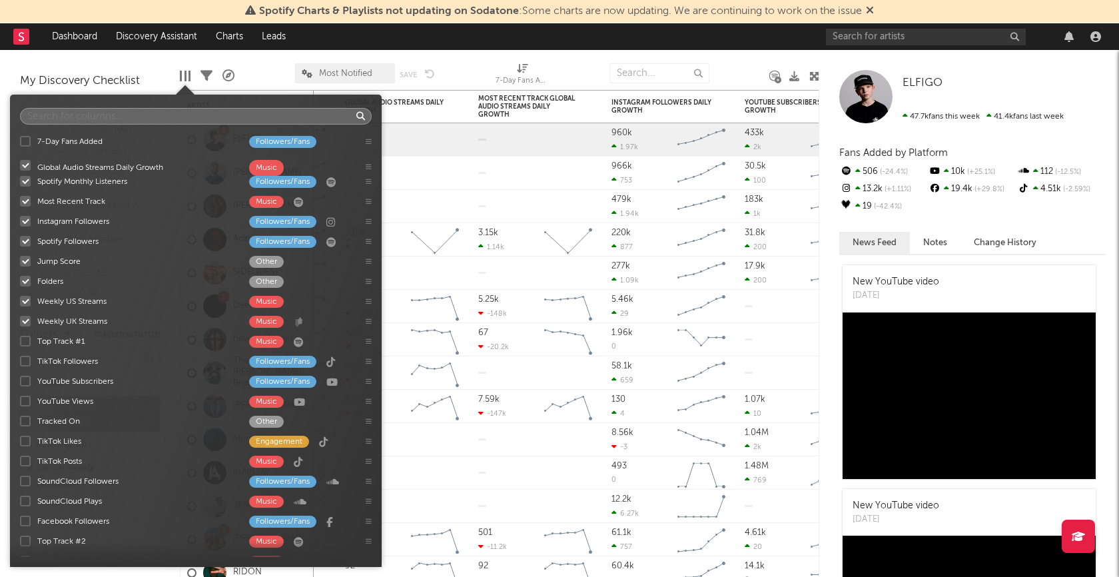
drag, startPoint x: 369, startPoint y: 284, endPoint x: 369, endPoint y: 164, distance: 120.6
click at [369, 164] on div "7-Day Fans Added Followers/Fans Spotify Monthly Listeners Followers/Fans Most R…" at bounding box center [196, 344] width 372 height 426
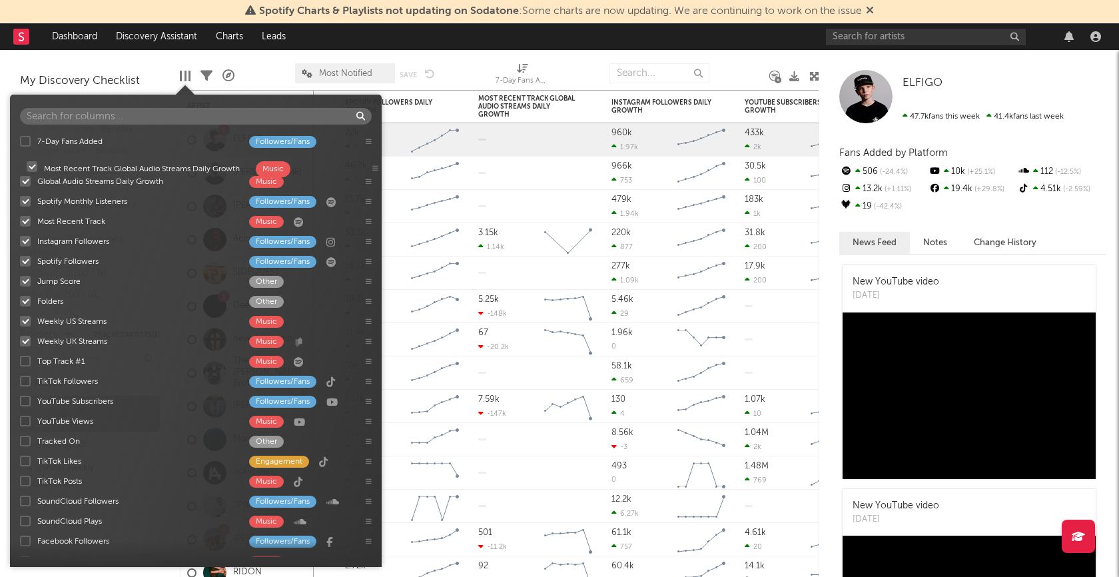
drag, startPoint x: 368, startPoint y: 262, endPoint x: 375, endPoint y: 168, distance: 94.2
click at [375, 168] on div "7-Day Fans Added Followers/Fans Global Audio Streams Daily Growth Music Spotify…" at bounding box center [196, 344] width 372 height 426
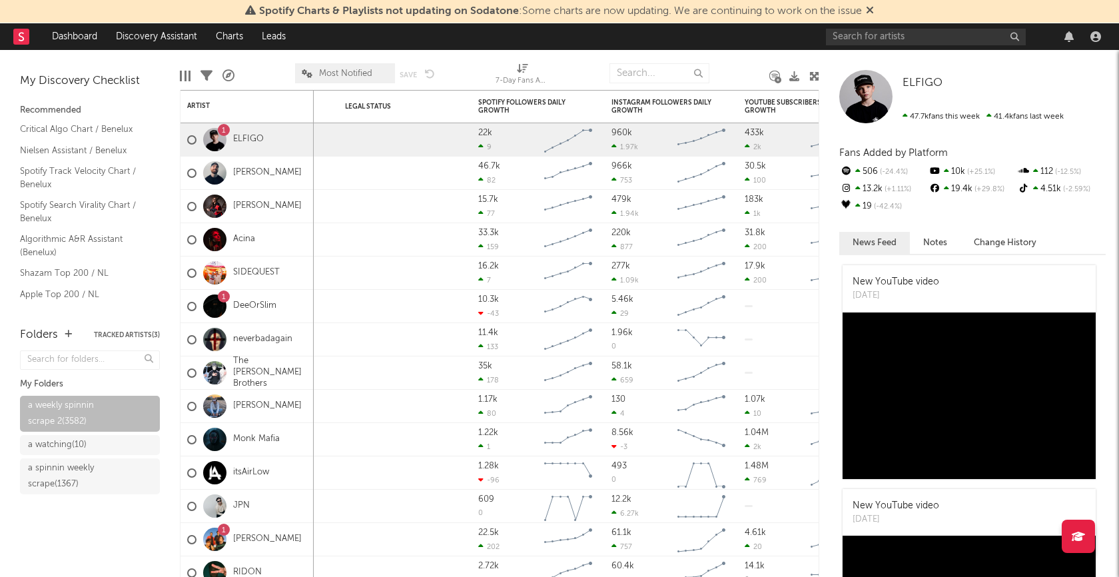
click at [478, 41] on nav "Dashboard Discovery Assistant Charts Leads" at bounding box center [559, 36] width 1119 height 27
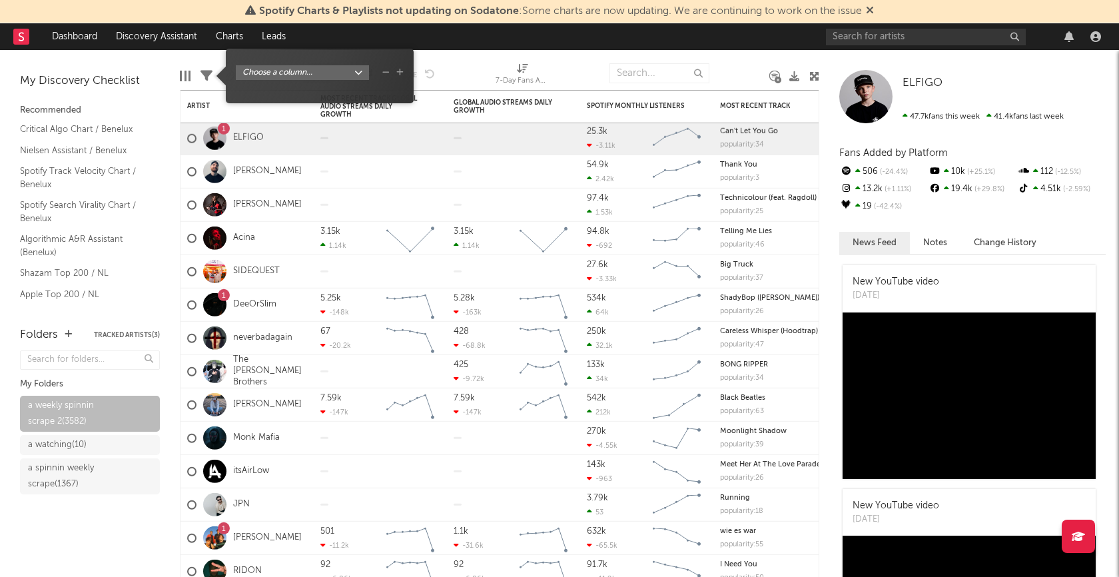
click at [210, 77] on icon at bounding box center [207, 76] width 12 height 12
click at [359, 74] on body "Spotify Charts & Playlists not updating on Sodatone : Some charts are now updat…" at bounding box center [559, 288] width 1119 height 577
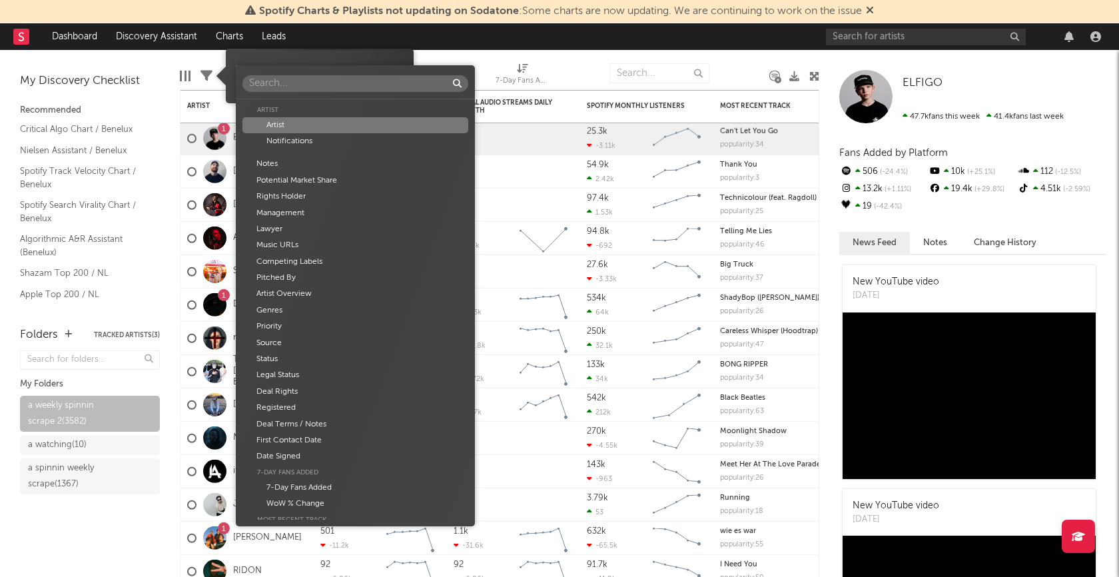
click at [576, 58] on div "Artist Artist Notifications Notes Potential Market Share Rights Holder Manageme…" at bounding box center [559, 288] width 1119 height 577
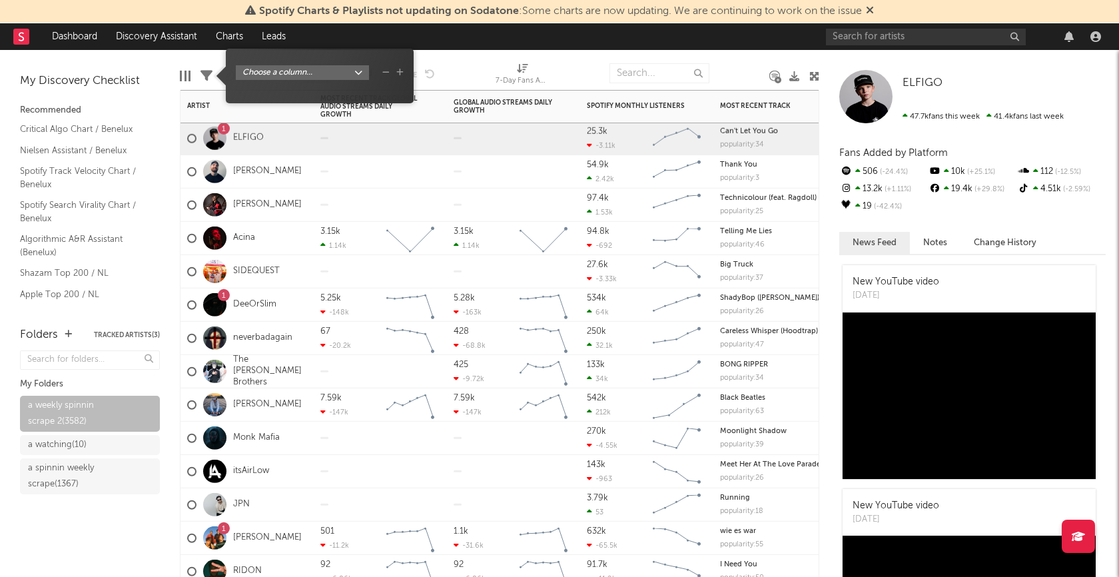
click at [371, 182] on div at bounding box center [380, 171] width 133 height 33
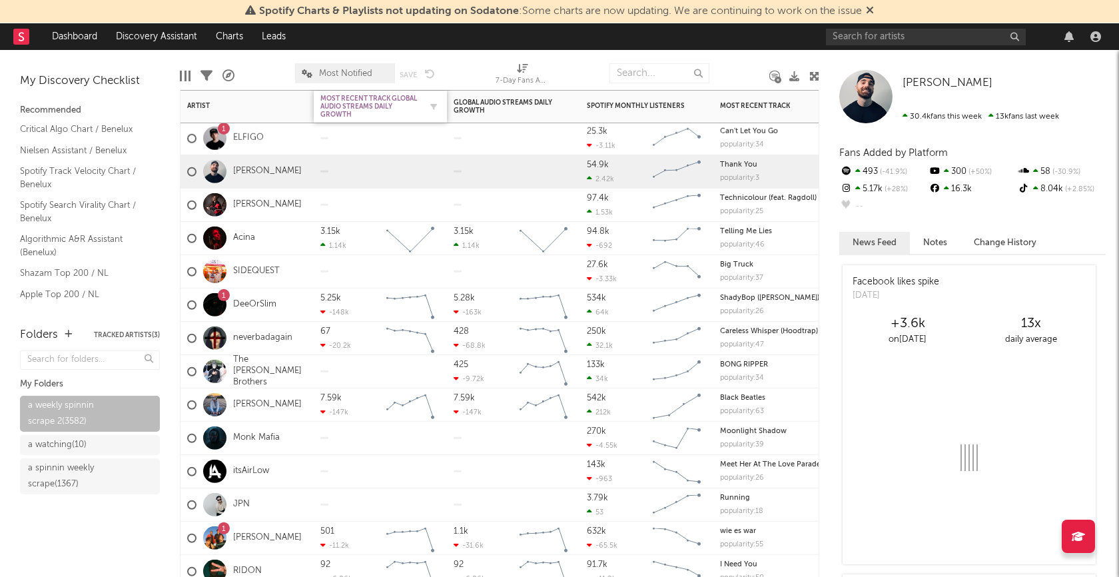
click at [342, 97] on div "Most Recent Track Global Audio Streams Daily Growth" at bounding box center [370, 107] width 100 height 24
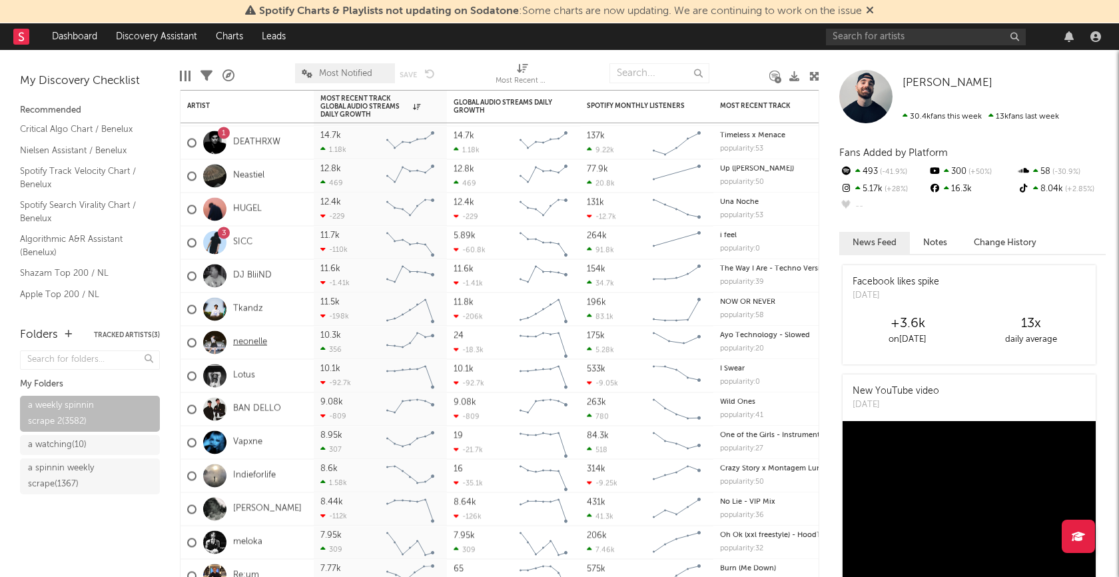
click at [259, 342] on link "neonelle" at bounding box center [250, 341] width 34 height 11
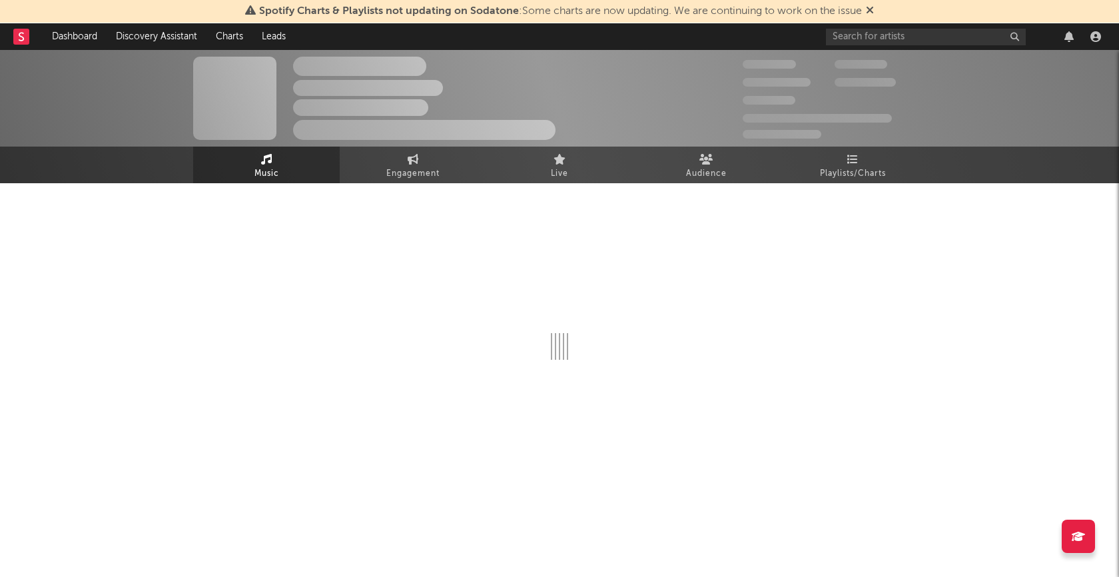
select select "1w"
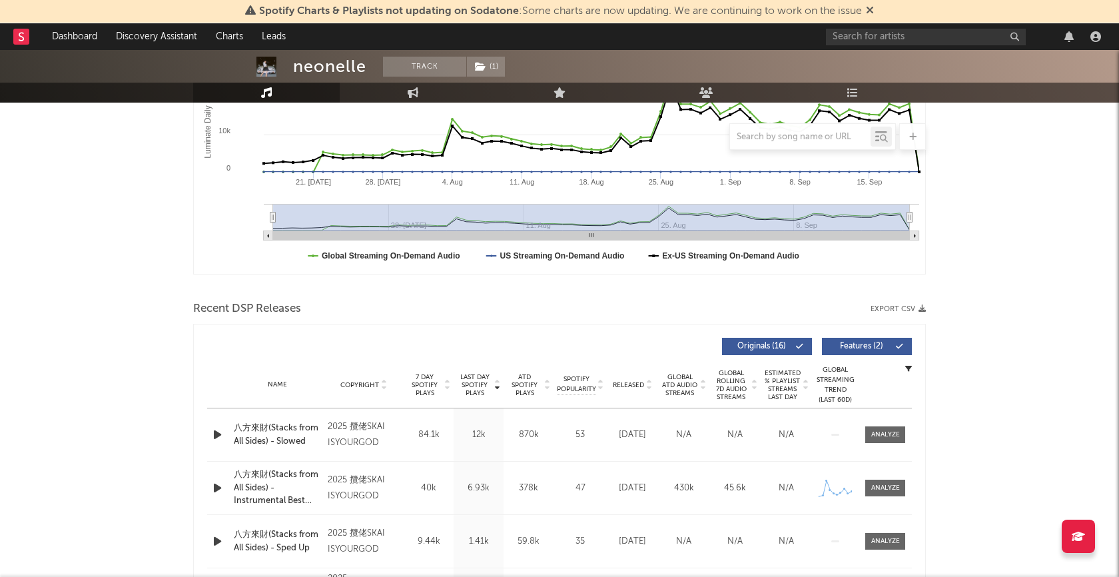
scroll to position [460, 0]
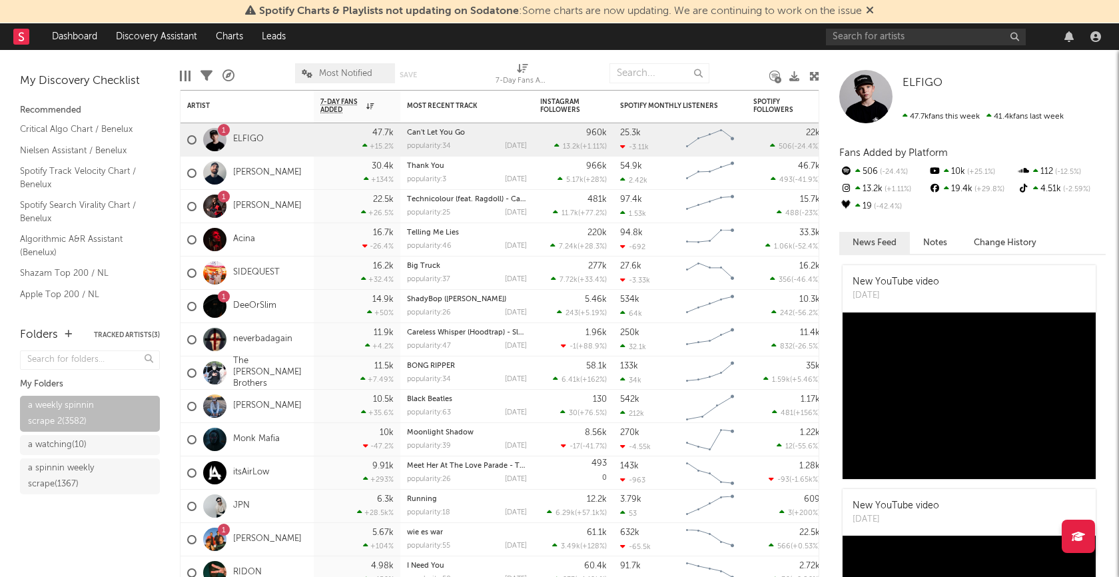
click at [183, 72] on div at bounding box center [185, 76] width 11 height 11
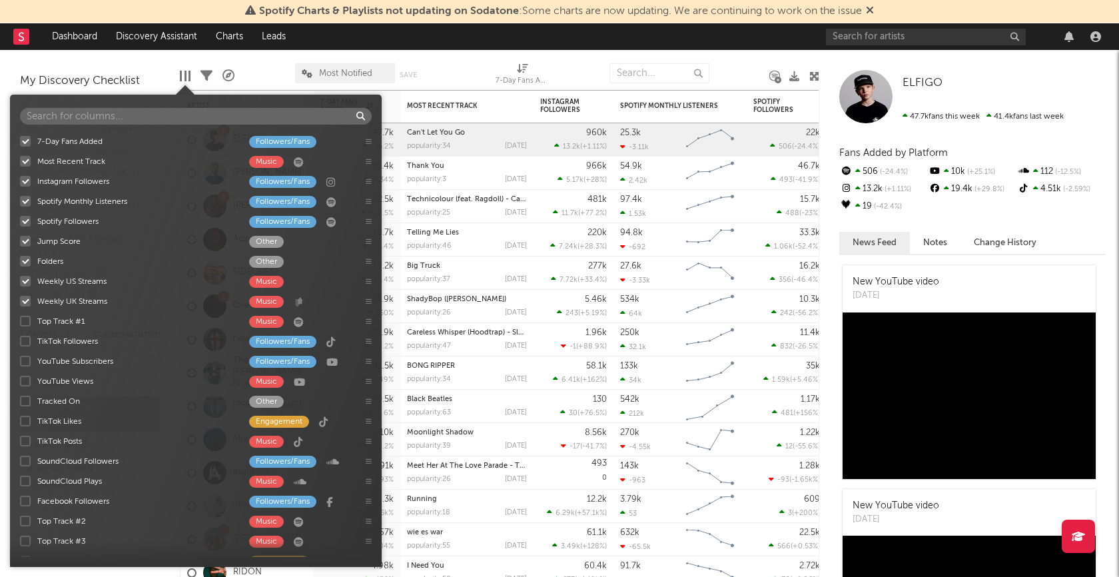
click at [27, 143] on div at bounding box center [25, 141] width 11 height 11
click at [20, 143] on input "7-Day Fans Added Followers/Fans" at bounding box center [20, 141] width 0 height 13
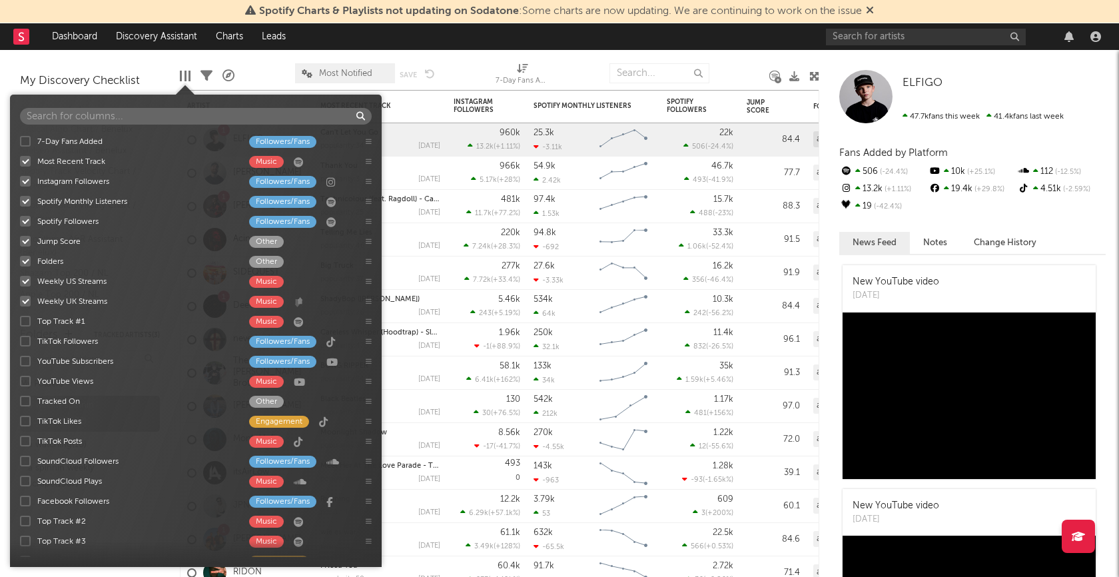
click at [27, 156] on div at bounding box center [25, 161] width 11 height 11
click at [20, 156] on input "Most Recent Track Music" at bounding box center [20, 161] width 0 height 13
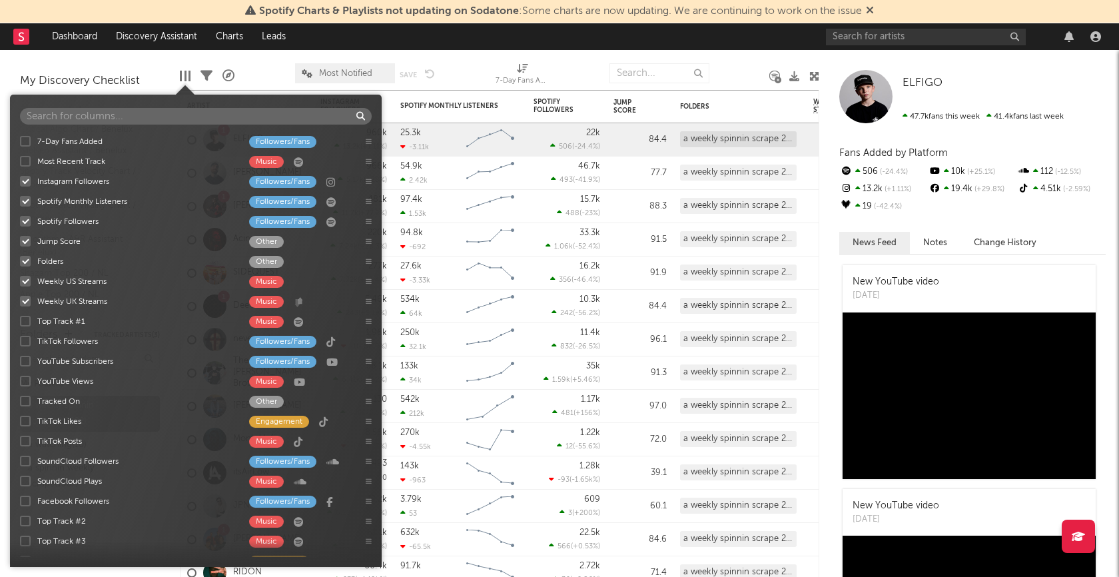
click at [25, 187] on label "Instagram Followers Followers/Fans" at bounding box center [186, 181] width 332 height 13
click at [20, 187] on input "Instagram Followers Followers/Fans" at bounding box center [20, 181] width 0 height 13
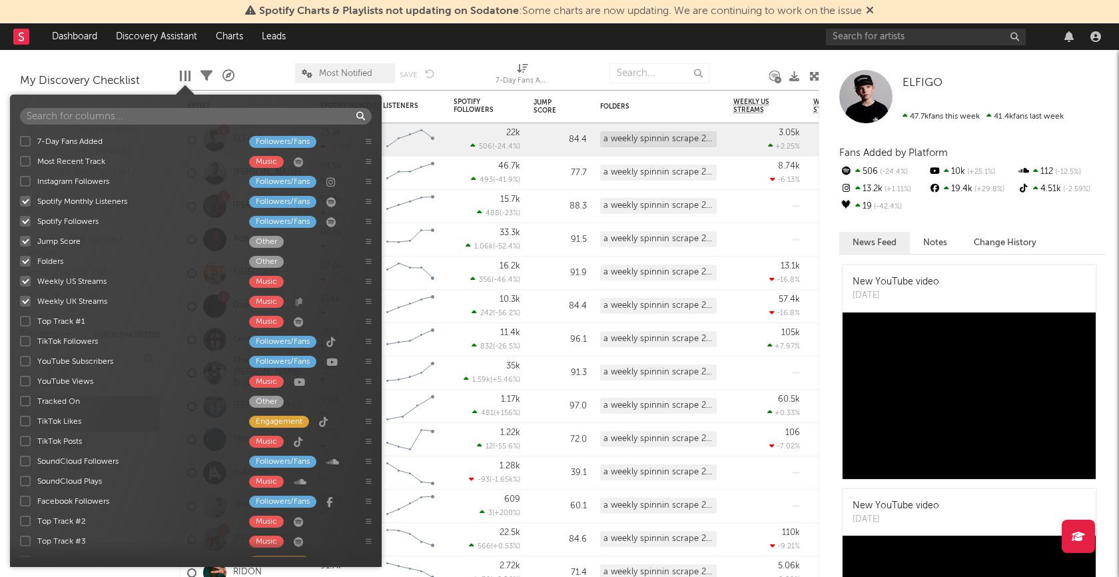
click at [25, 202] on div at bounding box center [25, 201] width 11 height 11
click at [20, 202] on input "Spotify Monthly Listeners Followers/Fans" at bounding box center [20, 201] width 0 height 13
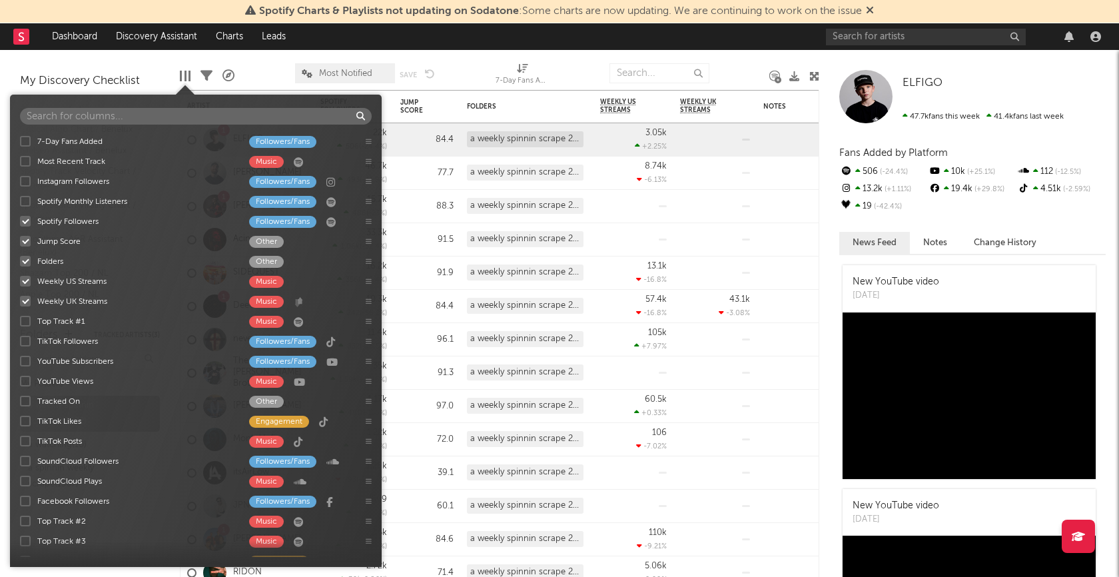
click at [25, 197] on div at bounding box center [25, 201] width 11 height 11
click at [20, 197] on input "Spotify Monthly Listeners Followers/Fans" at bounding box center [20, 201] width 0 height 13
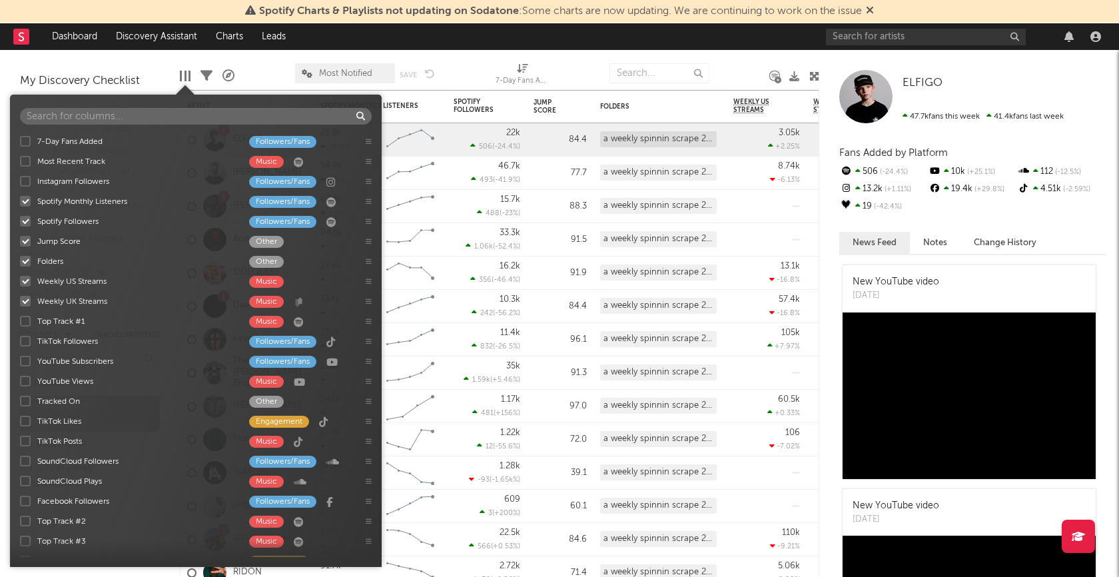
click at [25, 222] on div at bounding box center [25, 221] width 11 height 11
click at [20, 222] on input "Spotify Followers Followers/Fans" at bounding box center [20, 220] width 0 height 13
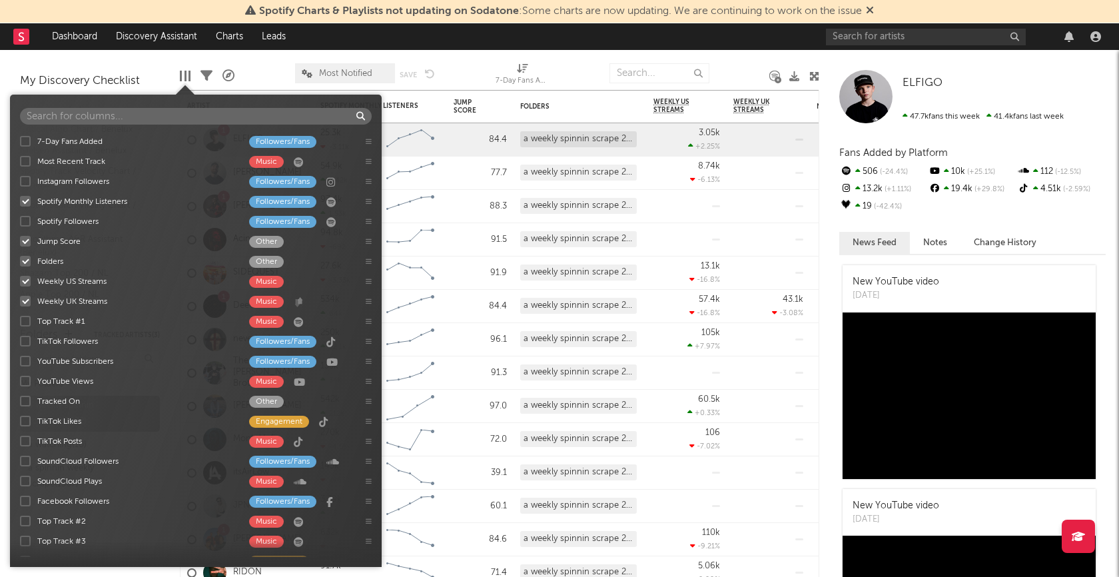
click at [26, 258] on div at bounding box center [25, 261] width 11 height 11
click at [20, 258] on input "Folders Other" at bounding box center [20, 260] width 0 height 13
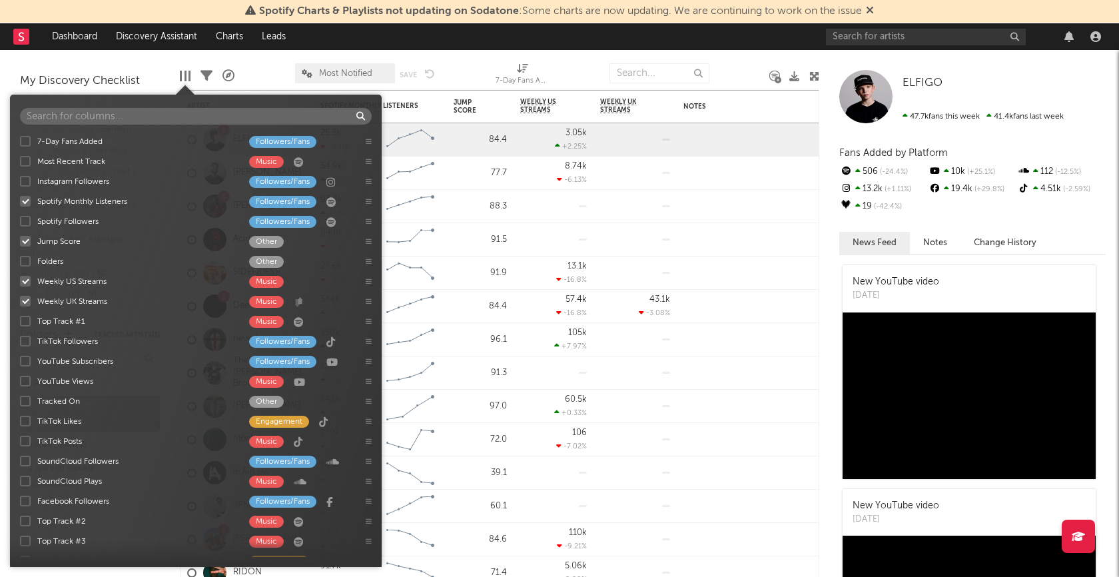
click at [27, 279] on div at bounding box center [25, 281] width 11 height 11
click at [20, 279] on input "Weekly US Streams Music" at bounding box center [20, 280] width 0 height 13
click at [24, 301] on div at bounding box center [25, 301] width 11 height 11
click at [20, 301] on input "Weekly UK Streams Music" at bounding box center [20, 300] width 0 height 13
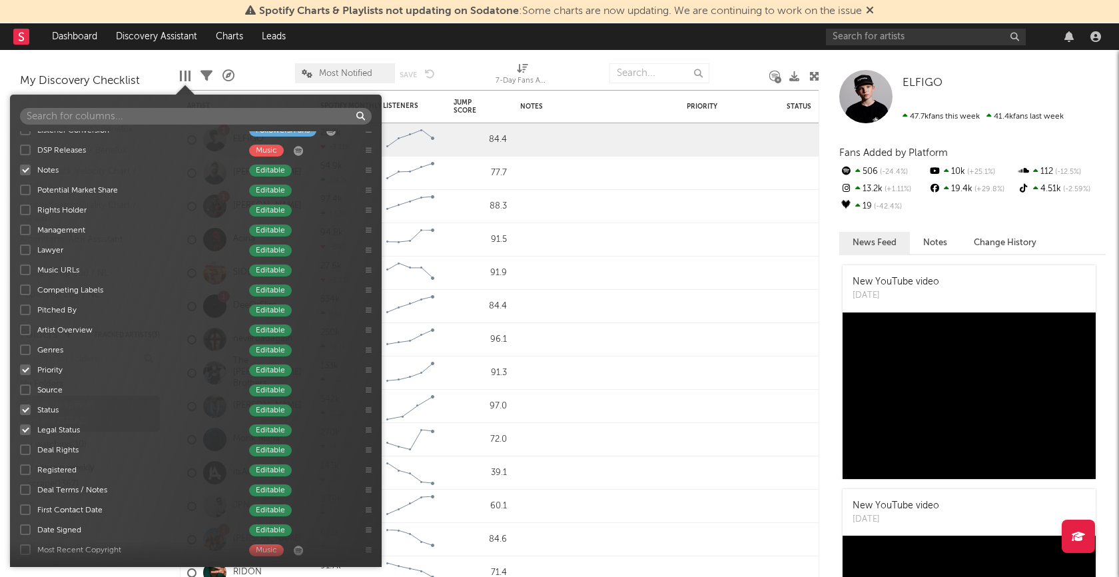
scroll to position [554, 0]
click at [28, 165] on div "7-Day Fans Added Followers/Fans Most Recent Track Music Instagram Followers Fol…" at bounding box center [196, 344] width 372 height 426
click at [26, 364] on div at bounding box center [25, 367] width 11 height 11
click at [20, 364] on input "Priority Editable" at bounding box center [20, 366] width 0 height 13
click at [26, 403] on div at bounding box center [25, 407] width 11 height 11
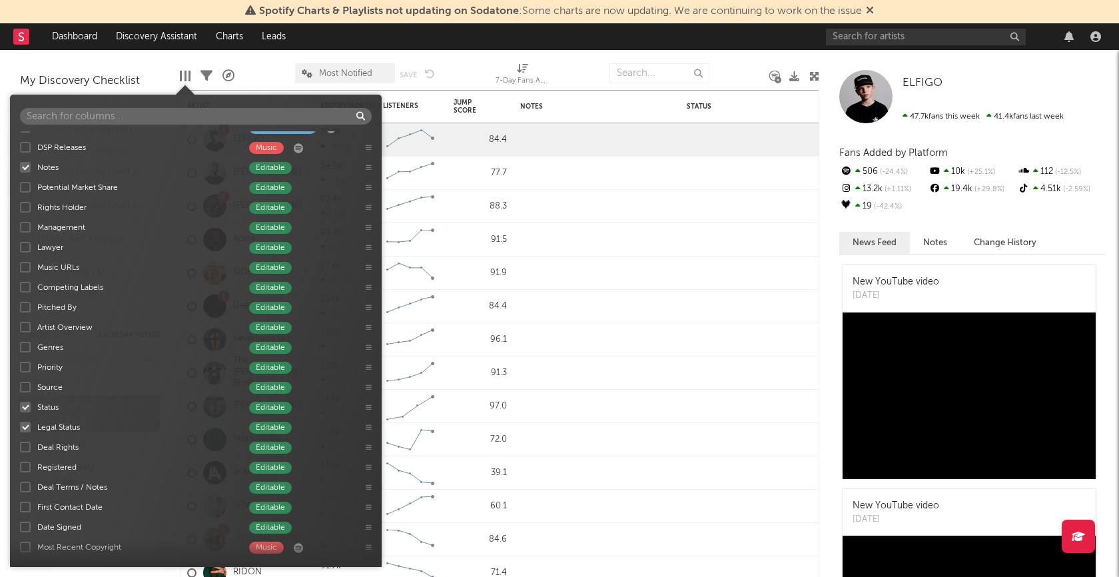
click at [20, 403] on input "Status Editable" at bounding box center [20, 406] width 0 height 13
click at [26, 422] on div at bounding box center [25, 427] width 11 height 11
click at [20, 422] on input "Legal Status Editable" at bounding box center [20, 426] width 0 height 13
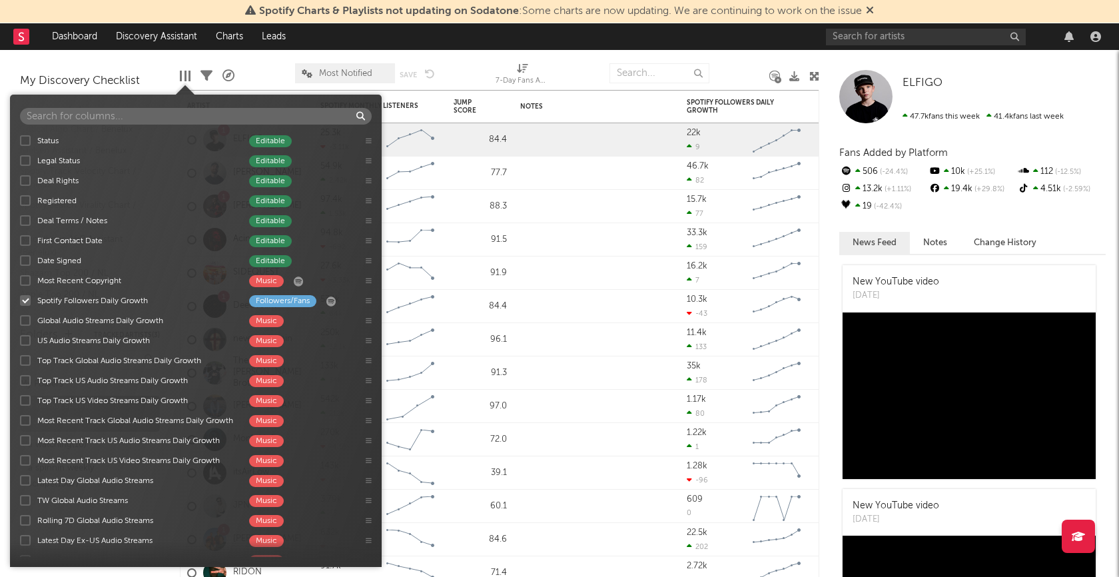
scroll to position [819, 0]
click at [27, 300] on div at bounding box center [25, 301] width 11 height 11
click at [20, 300] on input "Spotify Followers Daily Growth Followers/Fans" at bounding box center [20, 300] width 0 height 13
click at [27, 320] on div at bounding box center [25, 321] width 11 height 11
click at [20, 320] on input "Global Audio Streams Daily Growth Music" at bounding box center [20, 320] width 0 height 13
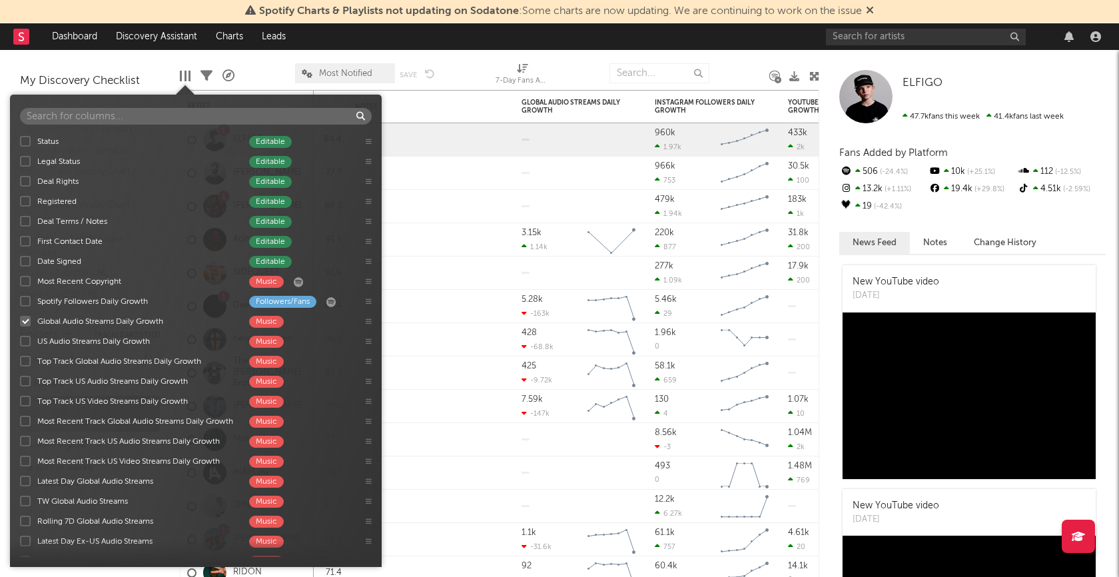
click at [25, 420] on div at bounding box center [25, 421] width 11 height 11
click at [20, 420] on input "Most Recent Track Global Audio Streams Daily Growth Music" at bounding box center [20, 420] width 0 height 13
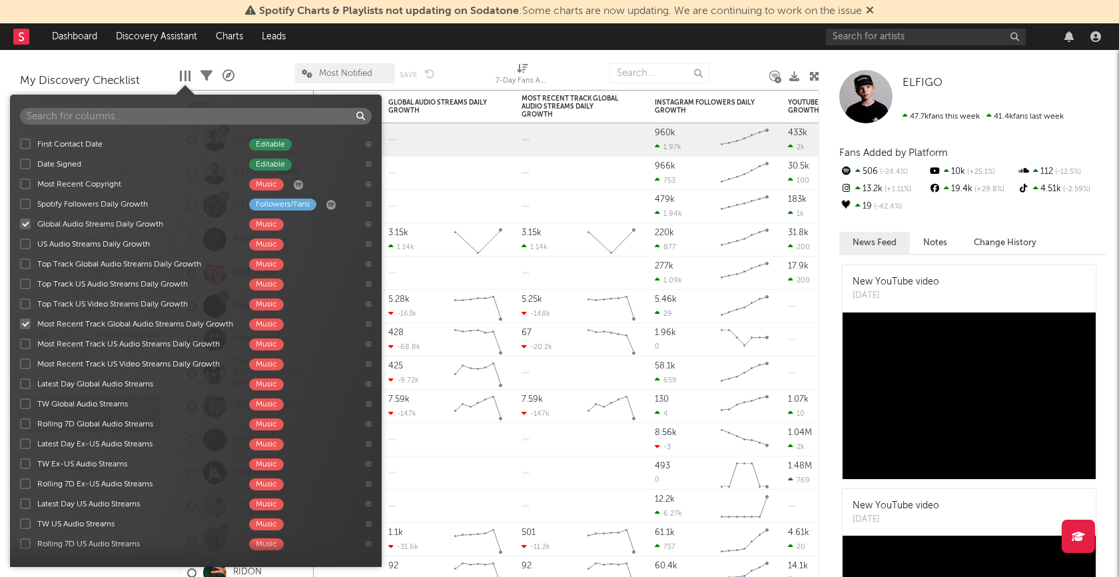
scroll to position [947, 0]
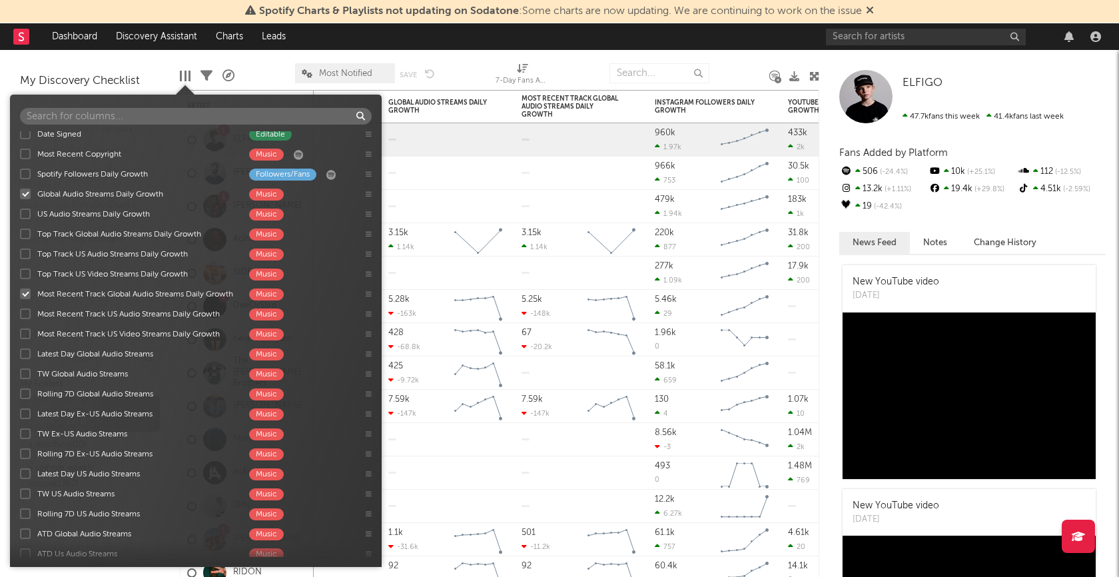
click at [29, 350] on div at bounding box center [25, 353] width 11 height 11
click at [20, 350] on input "Latest Day Global Audio Streams Music" at bounding box center [20, 353] width 0 height 13
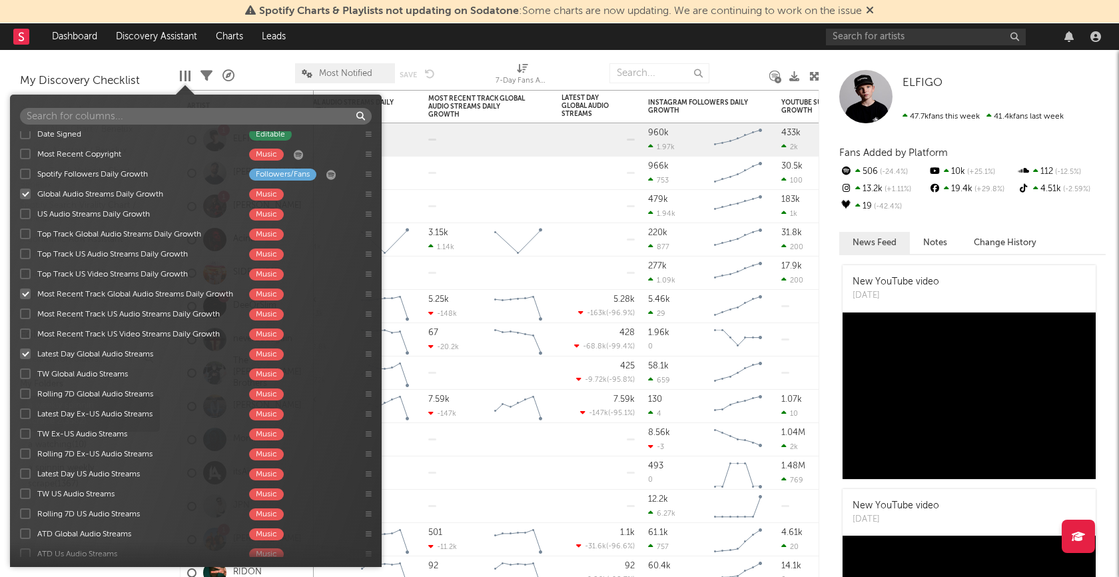
click at [28, 350] on div at bounding box center [25, 353] width 11 height 11
click at [20, 350] on input "Latest Day Global Audio Streams Music" at bounding box center [20, 353] width 0 height 13
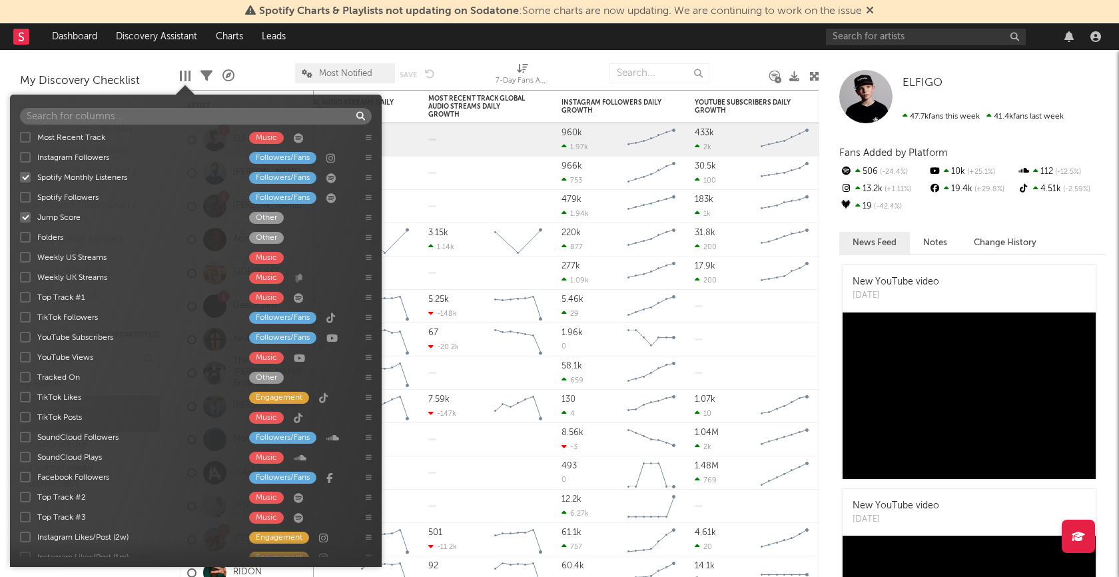
scroll to position [0, 0]
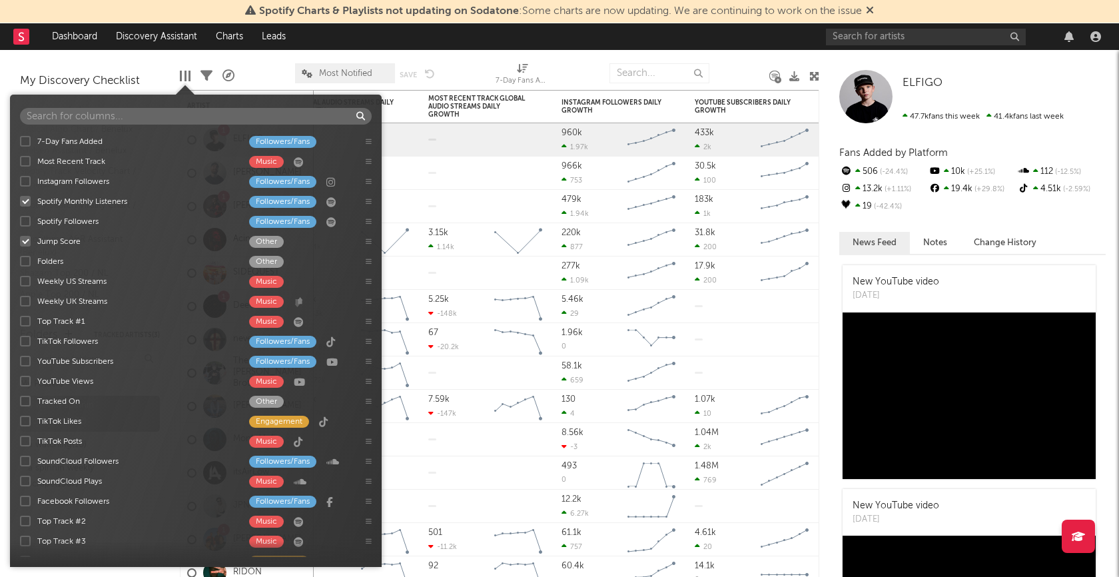
click at [464, 65] on div at bounding box center [465, 73] width 41 height 33
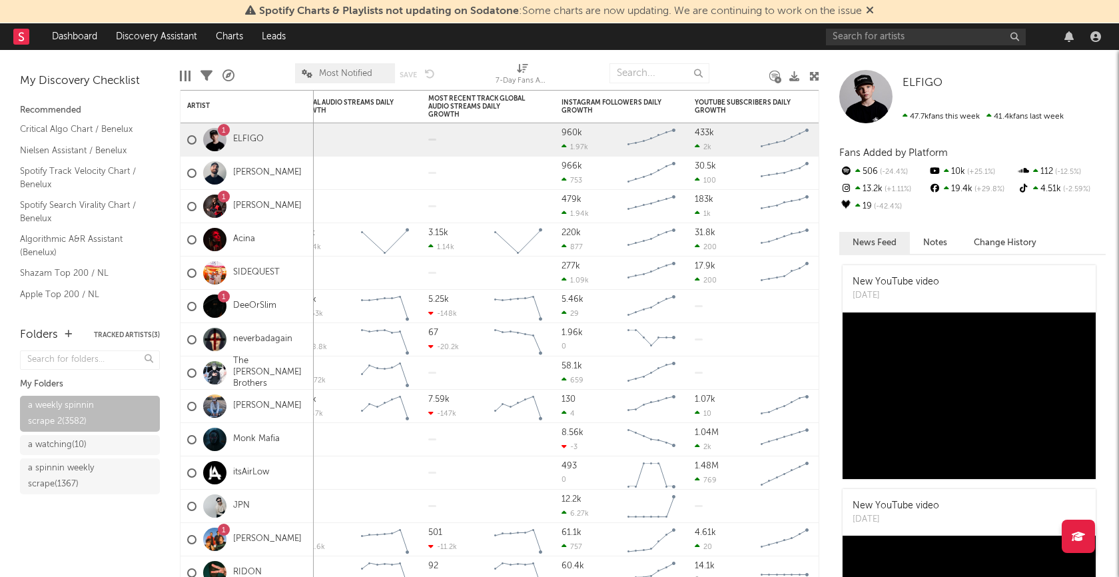
click at [362, 75] on span "Most Notified" at bounding box center [345, 73] width 53 height 9
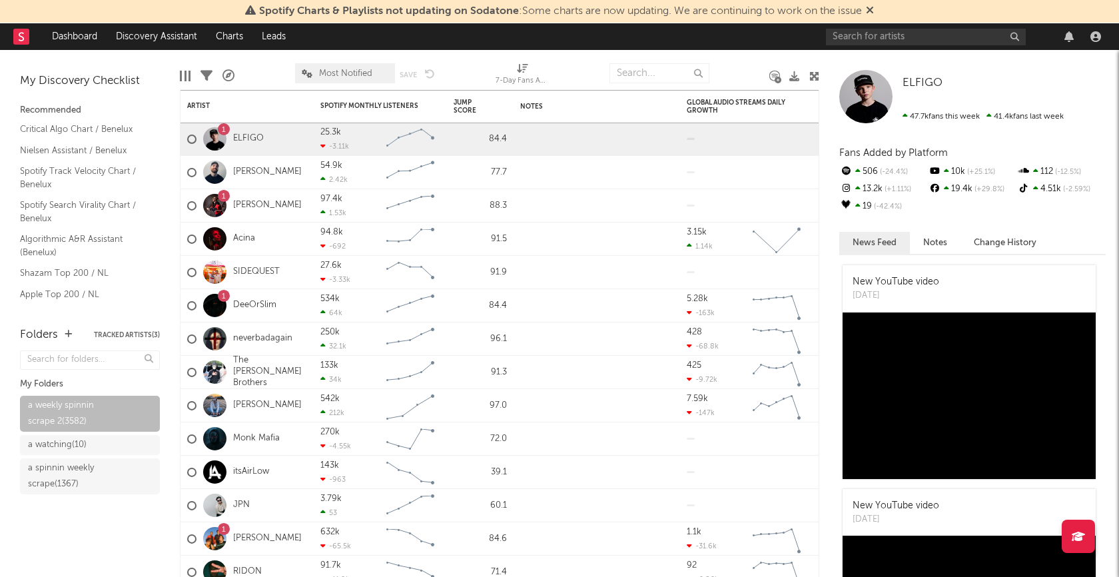
click at [191, 78] on div "Edit Columns Filters A&R Pipeline Most Notified Save Save as 7-Day Fans Added (…" at bounding box center [499, 70] width 639 height 40
click at [185, 75] on div at bounding box center [186, 76] width 2 height 11
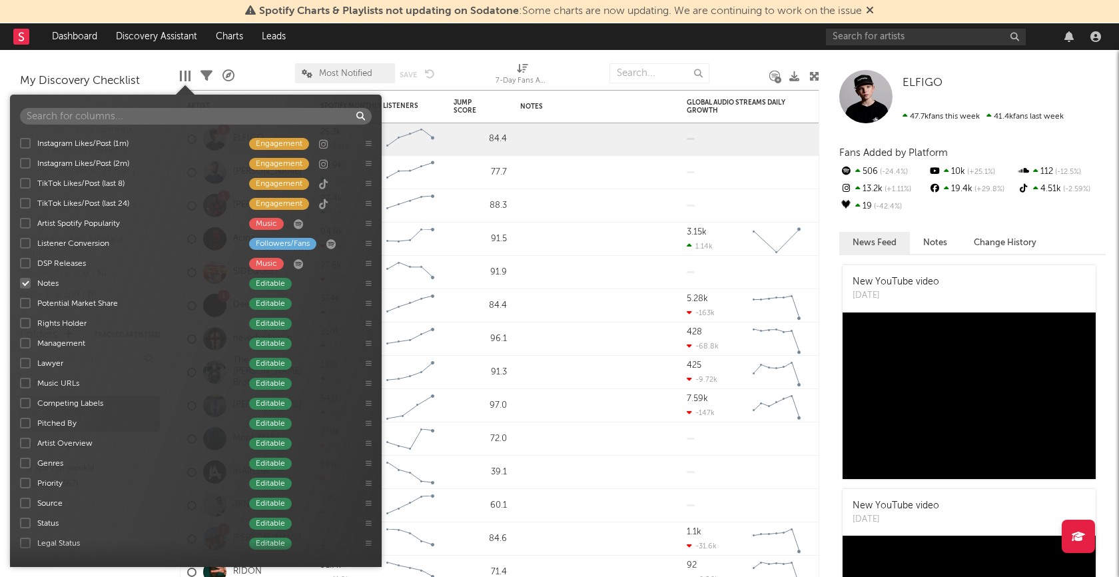
scroll to position [454, 0]
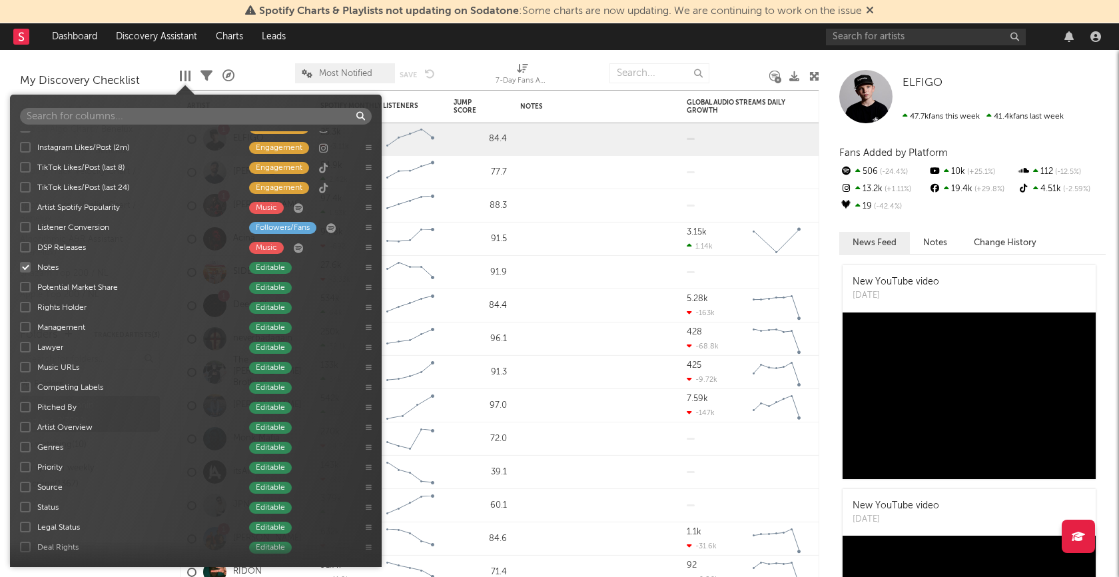
click at [29, 266] on div at bounding box center [25, 267] width 11 height 11
click at [20, 266] on input "Notes Editable" at bounding box center [20, 266] width 0 height 13
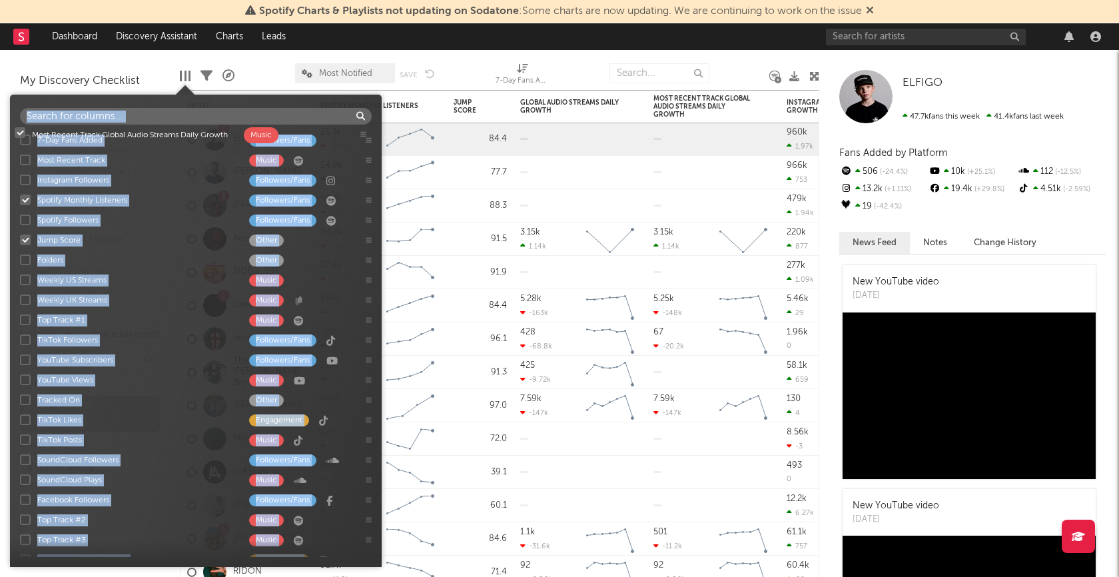
scroll to position [0, 0]
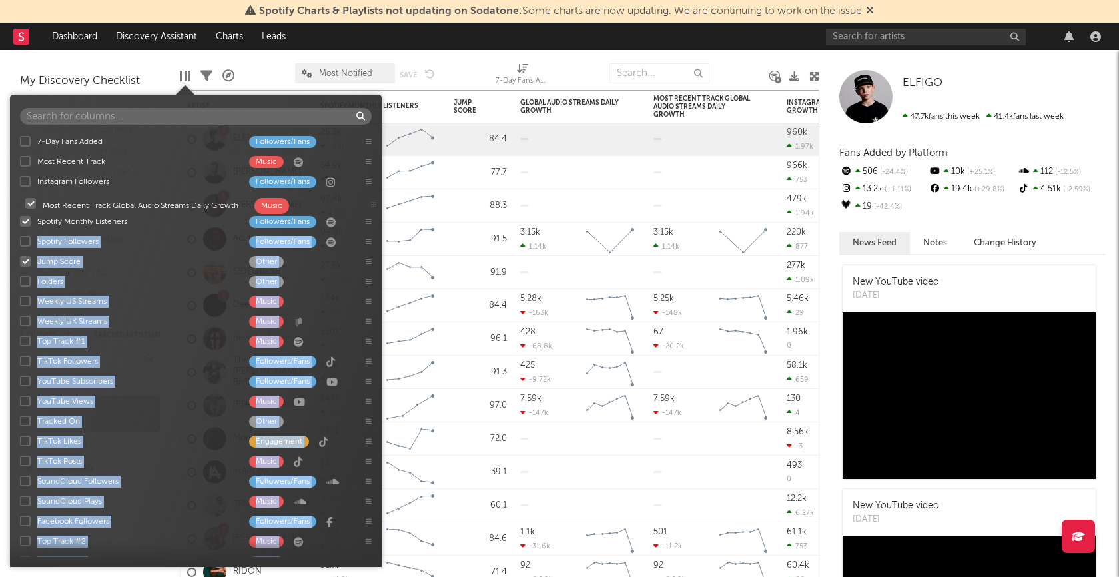
drag, startPoint x: 370, startPoint y: 431, endPoint x: 375, endPoint y: 200, distance: 231.2
click at [375, 200] on div "7-Day Fans Added Followers/Fans Most Recent Track Music Instagram Followers Fol…" at bounding box center [196, 344] width 372 height 426
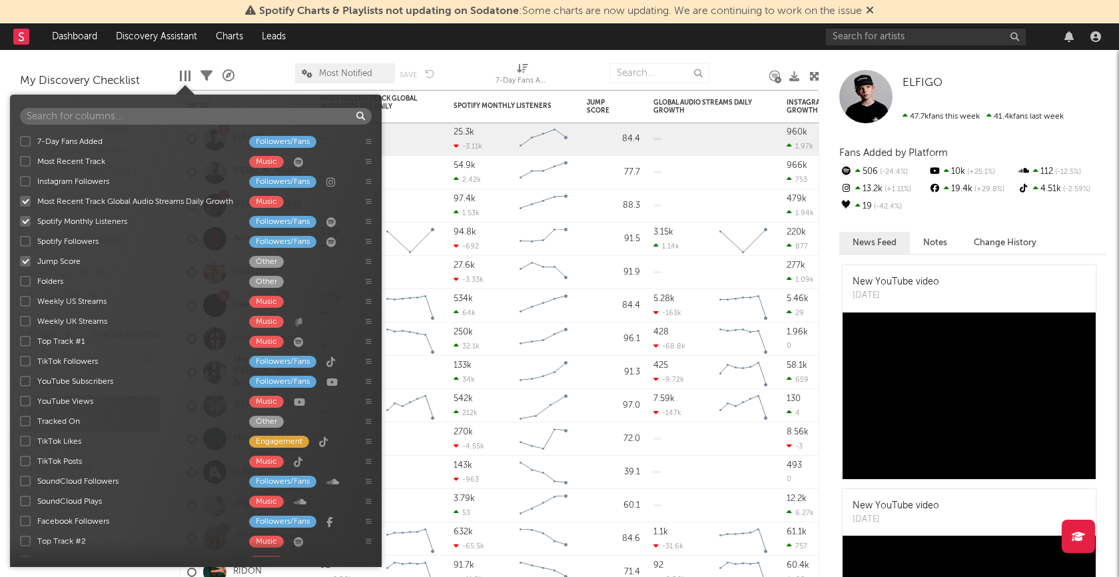
click at [22, 156] on div at bounding box center [25, 161] width 11 height 11
click at [20, 156] on input "Most Recent Track Music" at bounding box center [20, 161] width 0 height 13
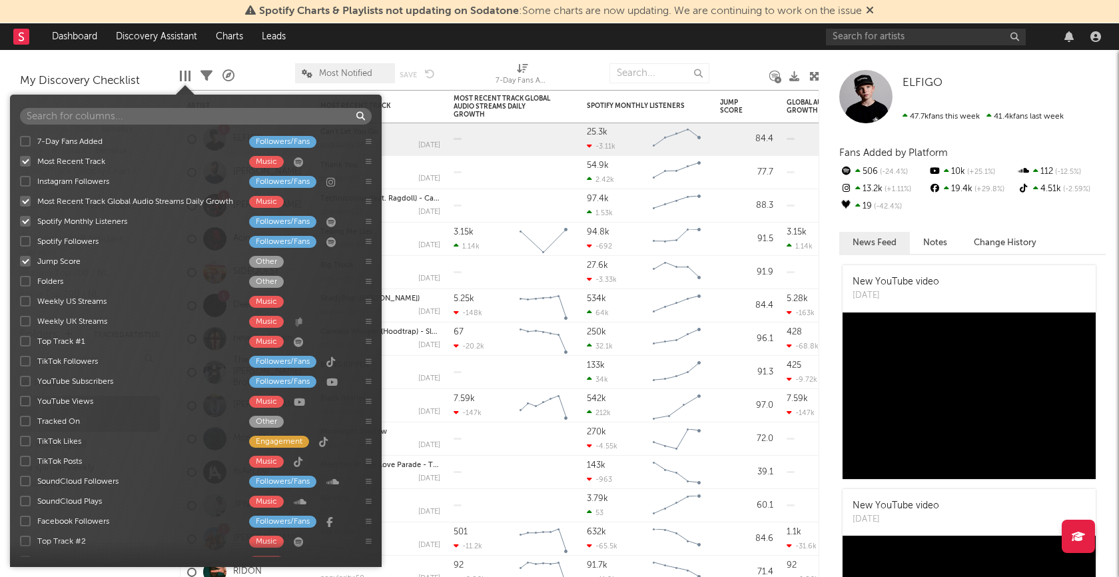
click at [465, 68] on div at bounding box center [465, 73] width 41 height 33
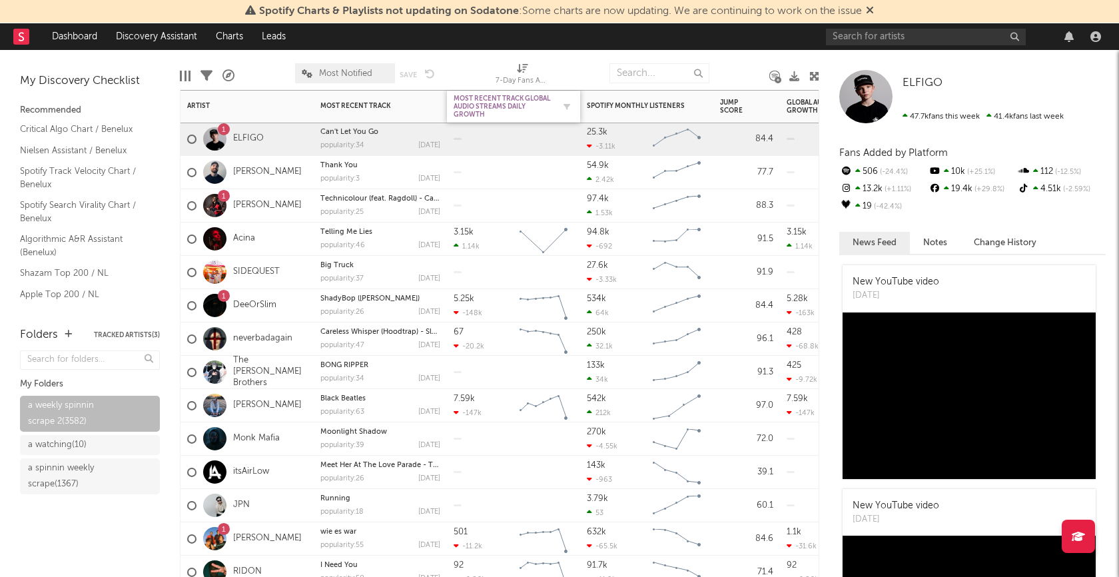
click at [480, 107] on div "Most Recent Track Global Audio Streams Daily Growth" at bounding box center [504, 107] width 100 height 24
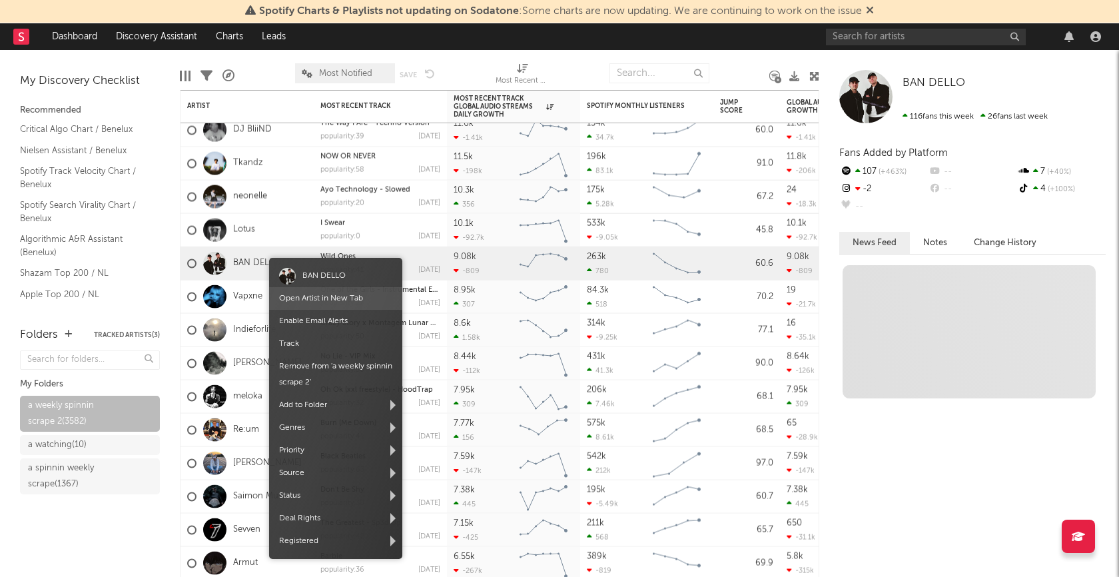
click at [317, 299] on link "Open Artist in New Tab" at bounding box center [321, 298] width 84 height 8
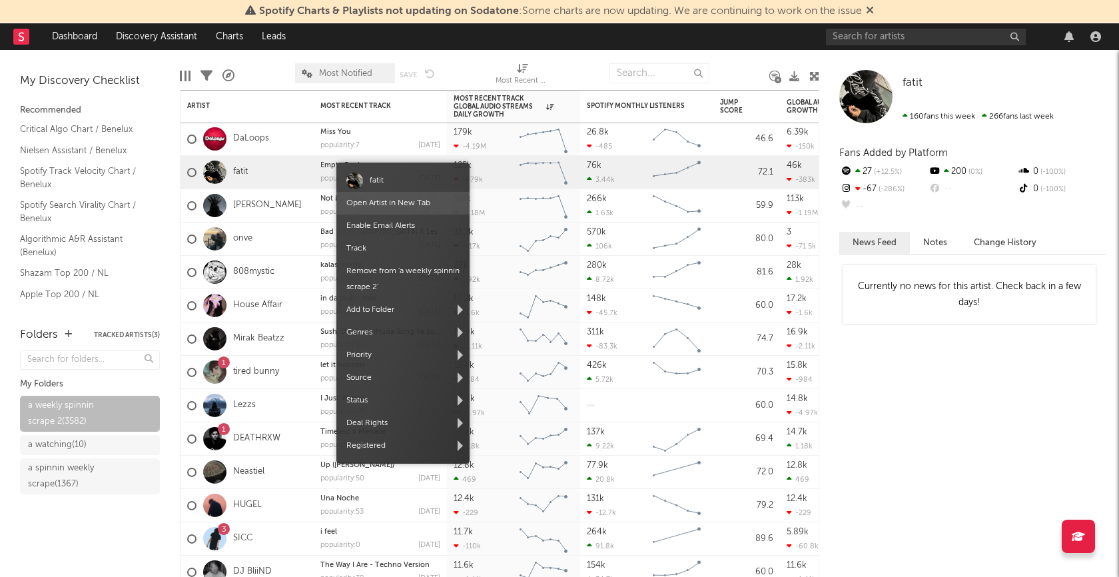
click at [372, 202] on link "Open Artist in New Tab" at bounding box center [388, 203] width 84 height 8
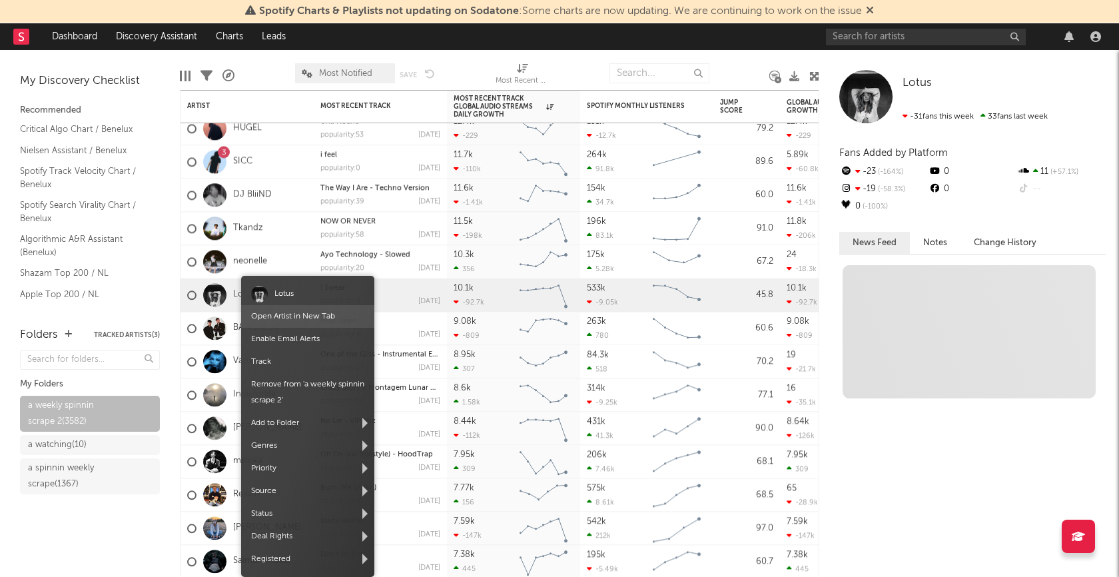
click at [283, 316] on link "Open Artist in New Tab" at bounding box center [293, 316] width 84 height 8
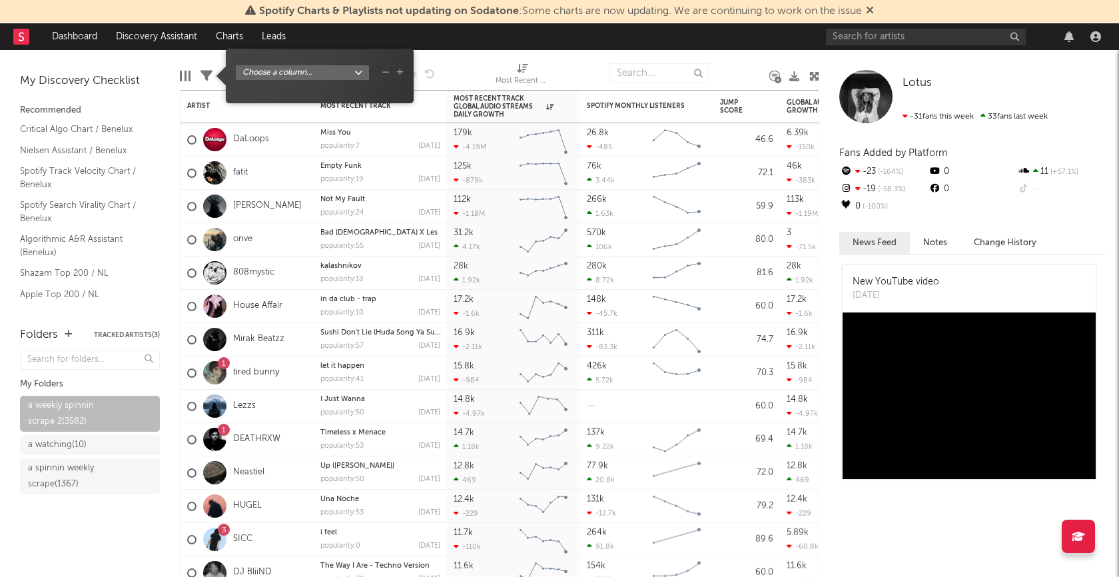
click at [207, 77] on icon at bounding box center [207, 76] width 12 height 12
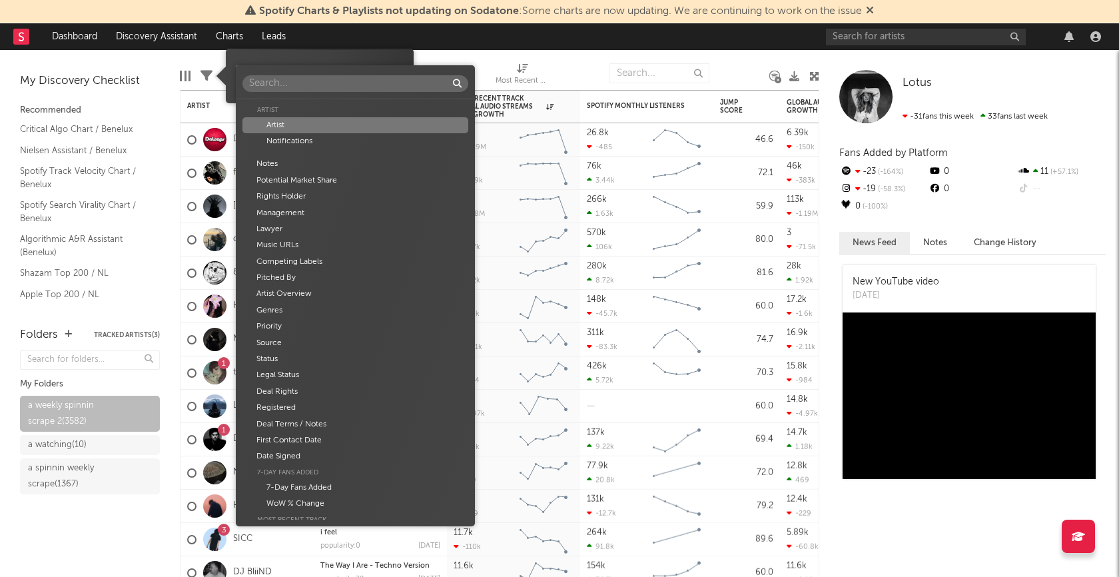
click at [356, 71] on body "Spotify Charts & Playlists not updating on Sodatone : Some charts are now updat…" at bounding box center [559, 288] width 1119 height 577
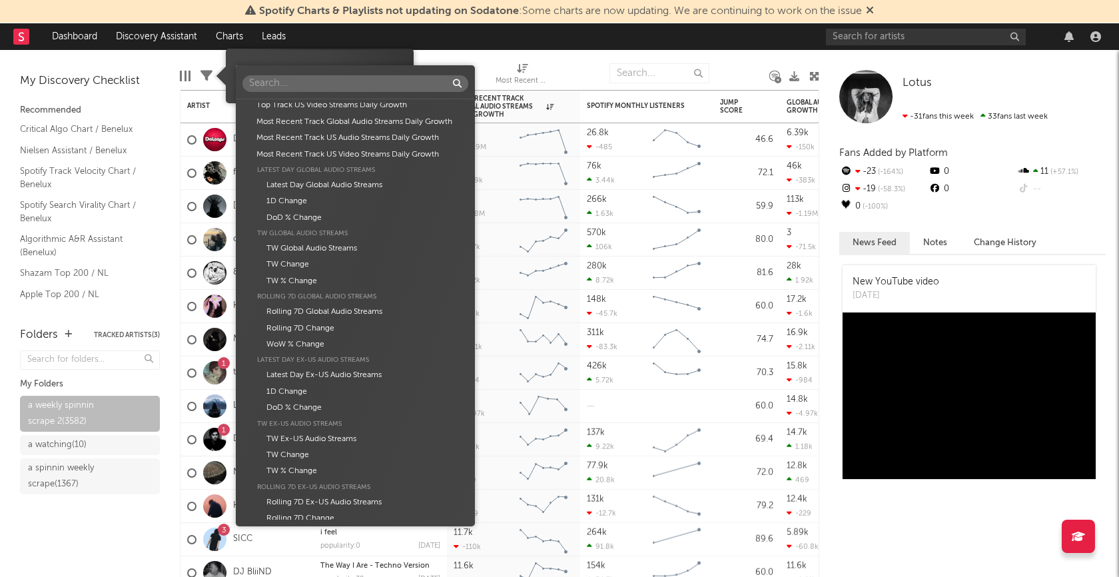
scroll to position [831, 0]
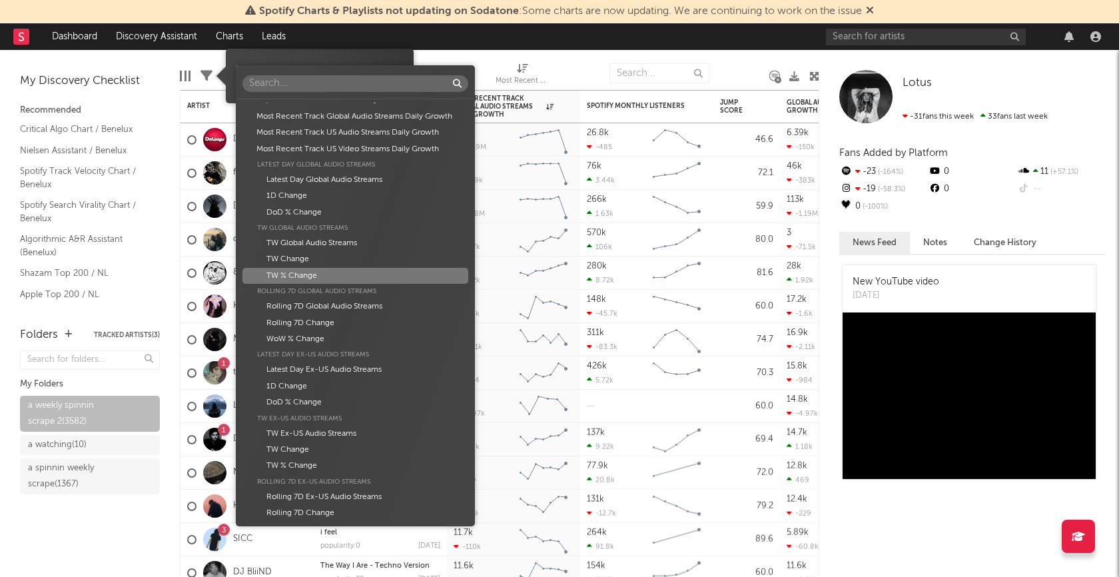
click at [319, 275] on div "TW % Change" at bounding box center [355, 276] width 226 height 16
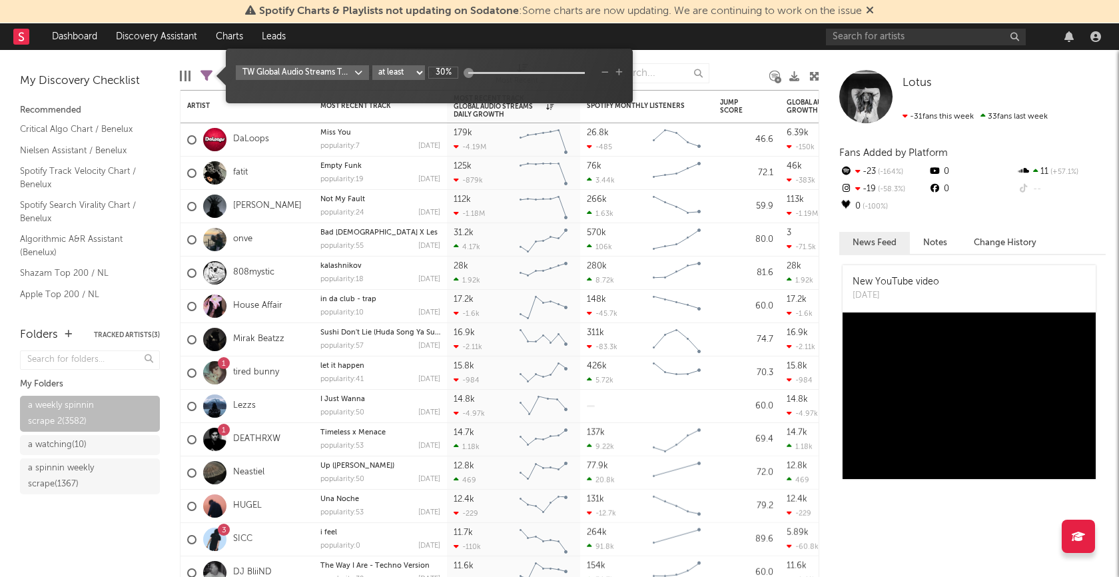
type input "30%"
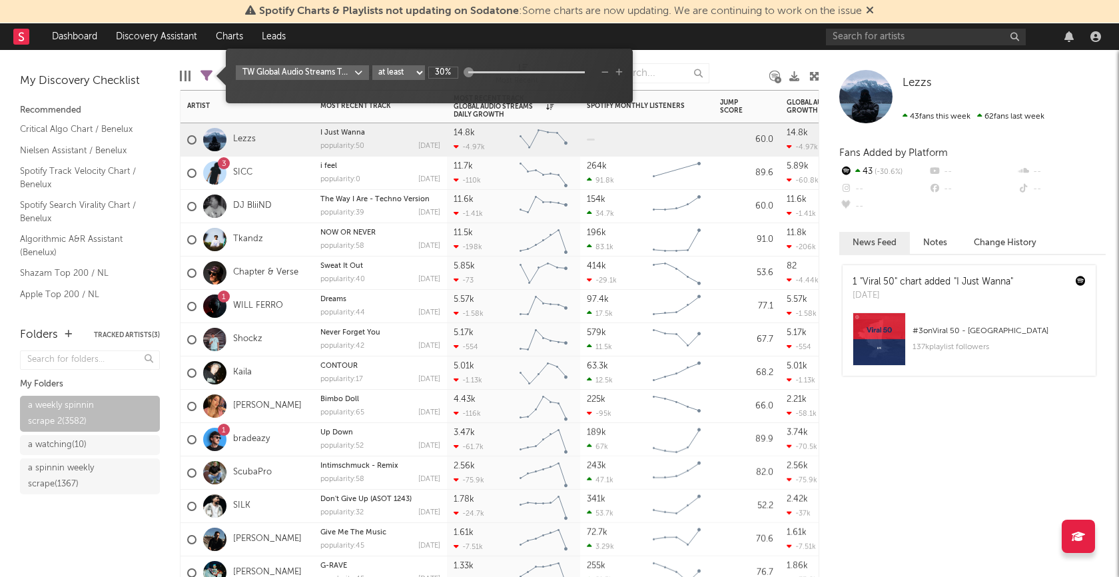
click at [308, 286] on div "Chapter & Verse" at bounding box center [247, 272] width 133 height 33
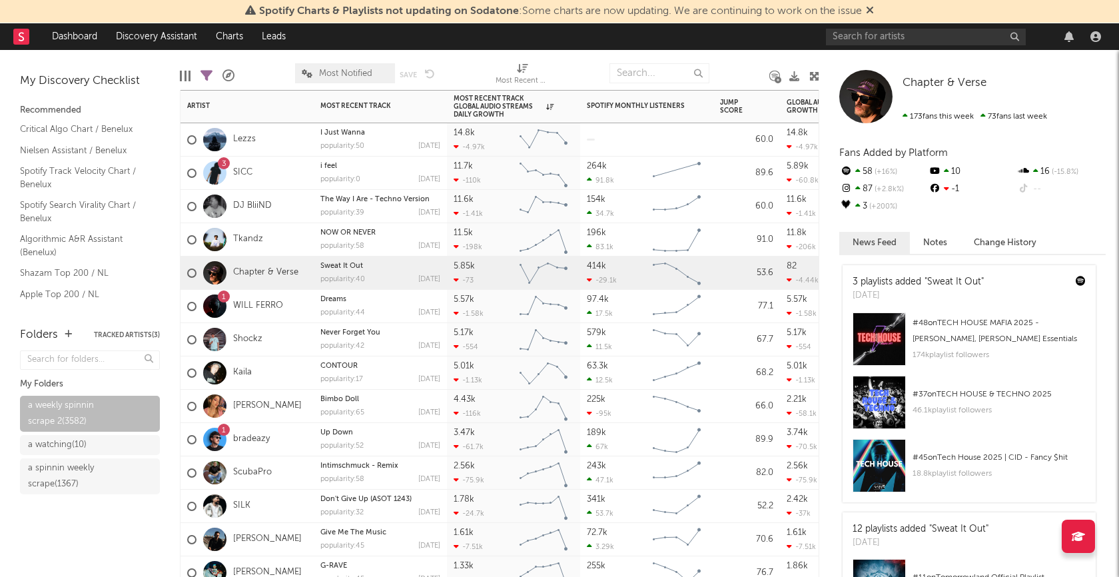
click at [296, 304] on div "1 WILL FERRO" at bounding box center [247, 306] width 133 height 33
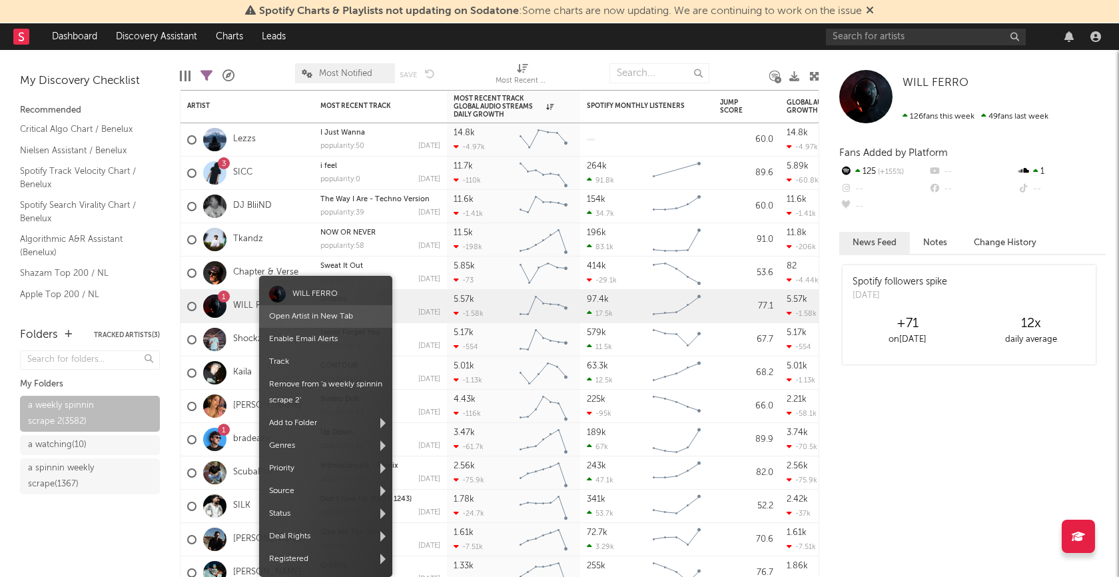
click at [307, 316] on link "Open Artist in New Tab" at bounding box center [311, 316] width 84 height 8
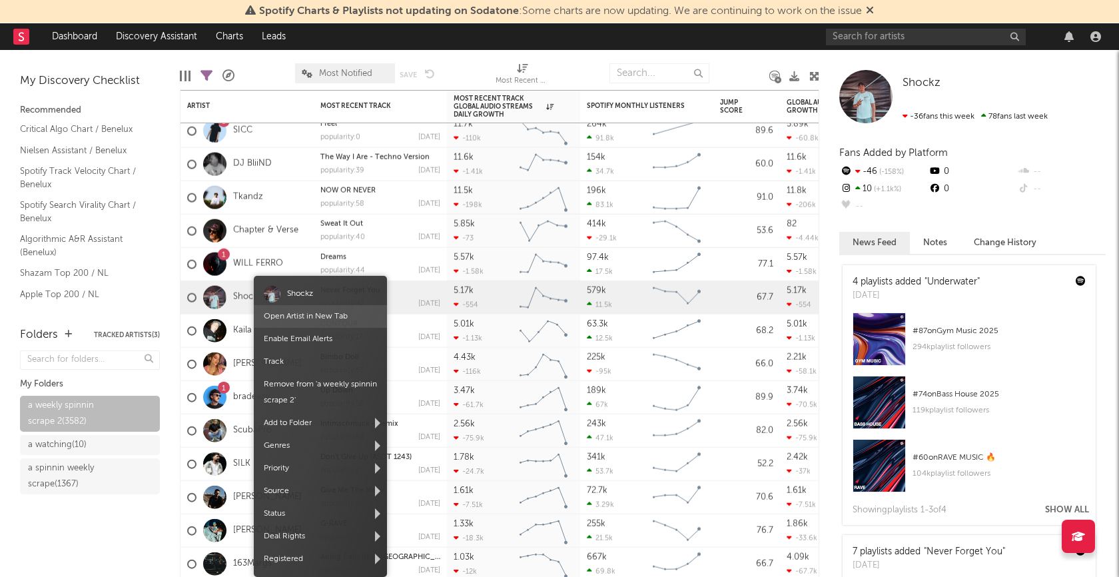
click at [302, 314] on link "Open Artist in New Tab" at bounding box center [306, 316] width 84 height 8
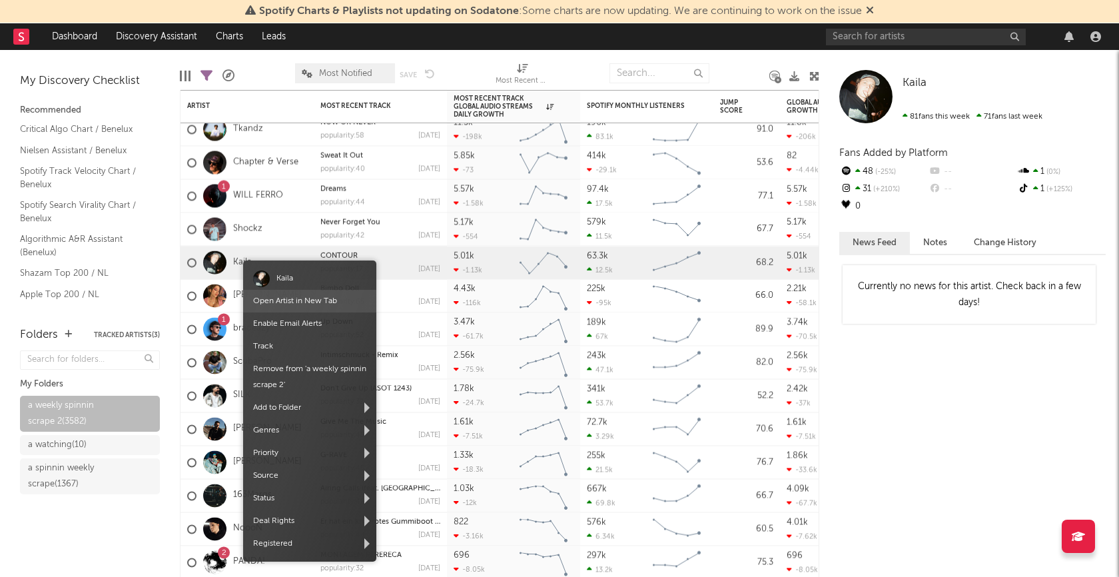
click at [286, 297] on link "Open Artist in New Tab" at bounding box center [295, 301] width 84 height 8
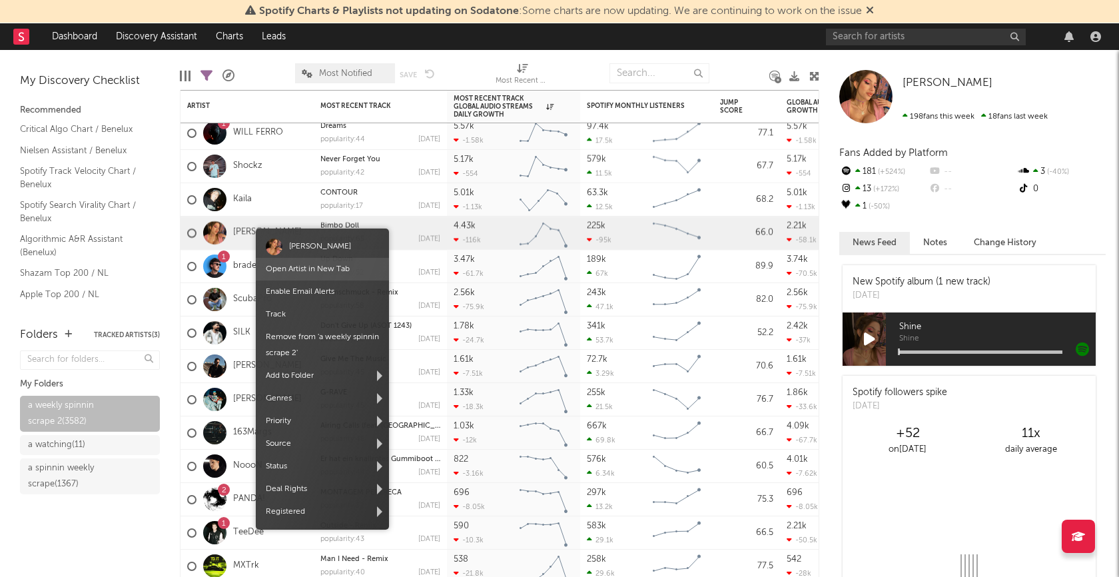
click at [312, 268] on link "Open Artist in New Tab" at bounding box center [308, 269] width 84 height 8
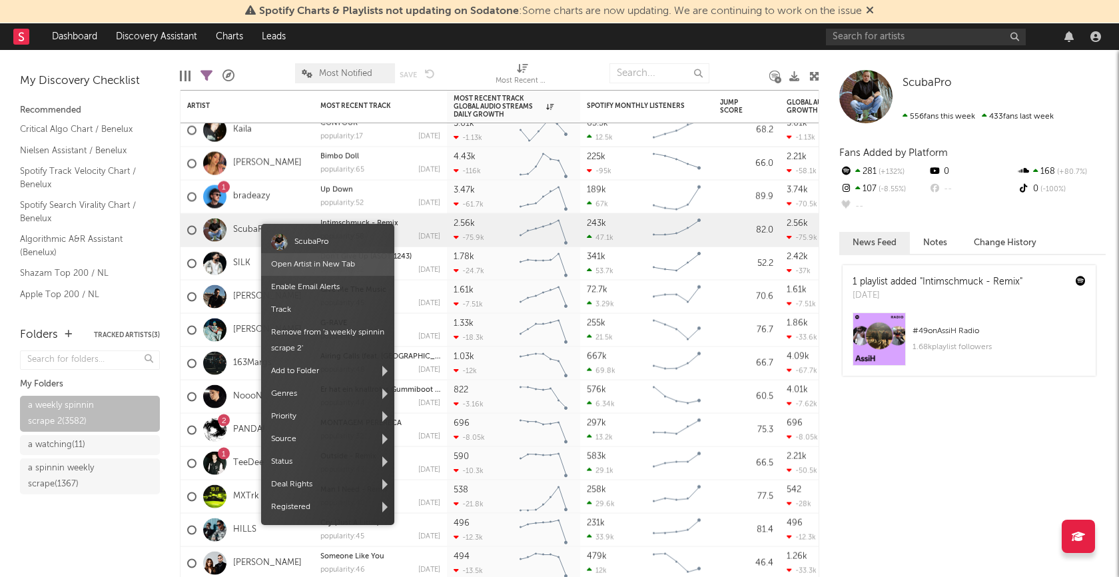
click at [303, 262] on link "Open Artist in New Tab" at bounding box center [313, 264] width 84 height 8
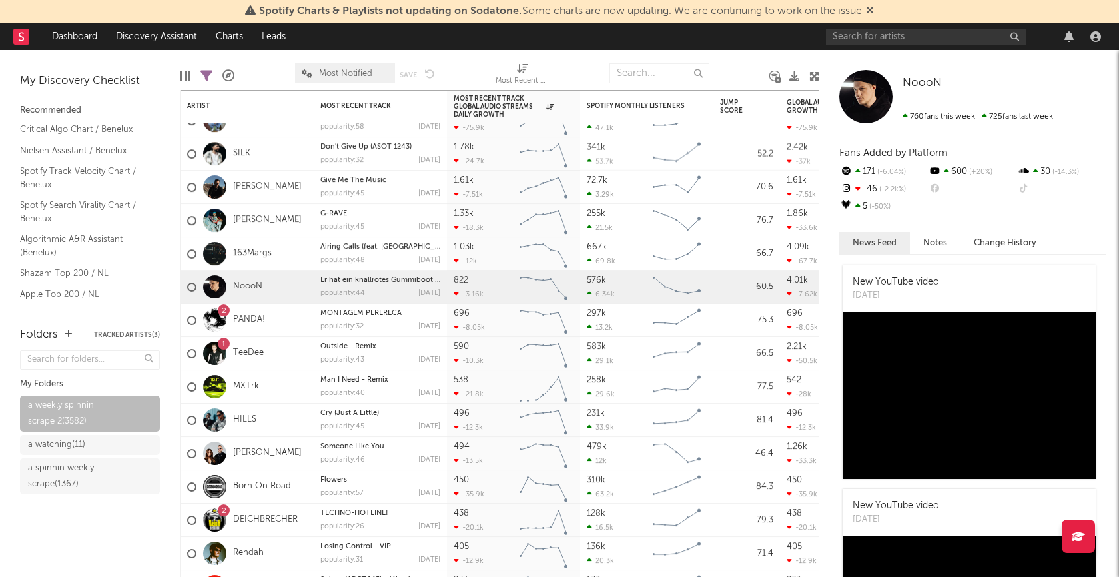
click at [164, 289] on div "My Discovery Checklist Recommended Critical Algo Chart / Benelux Nielsen Assist…" at bounding box center [90, 182] width 180 height 264
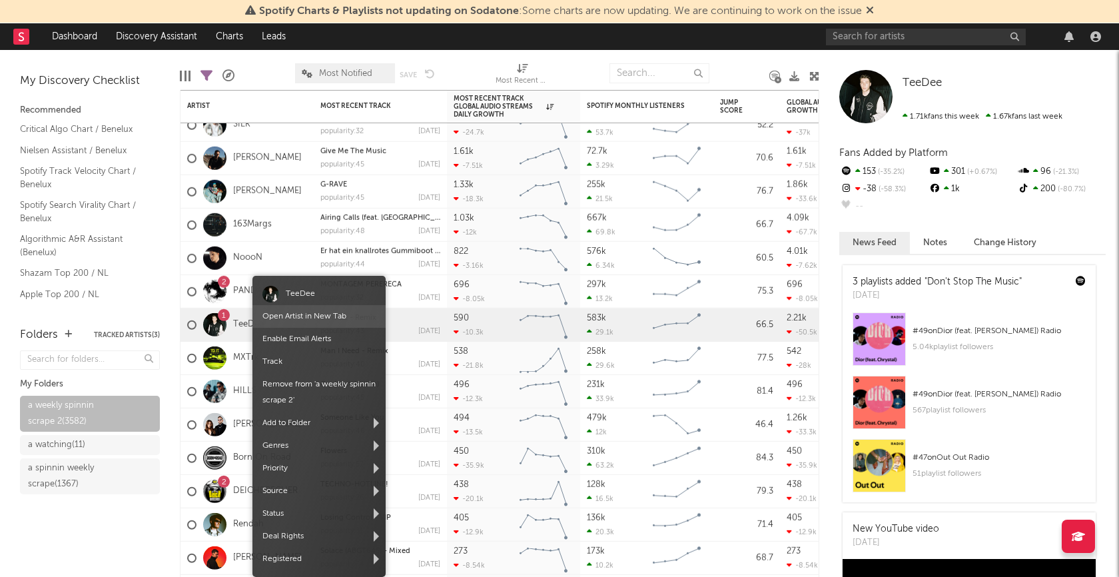
click at [304, 318] on link "Open Artist in New Tab" at bounding box center [304, 316] width 84 height 8
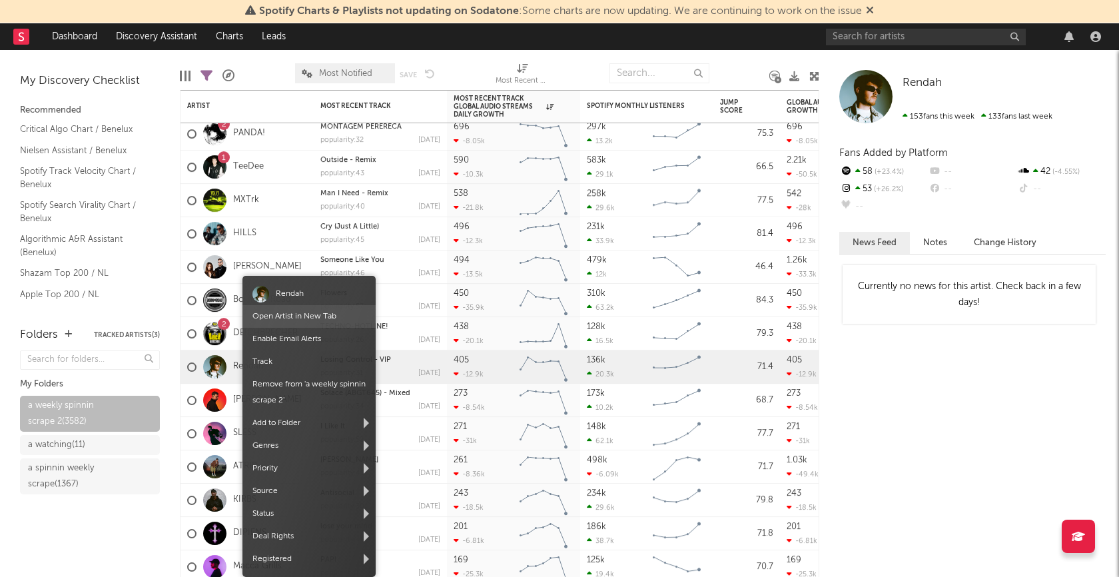
click at [293, 316] on link "Open Artist in New Tab" at bounding box center [294, 316] width 84 height 8
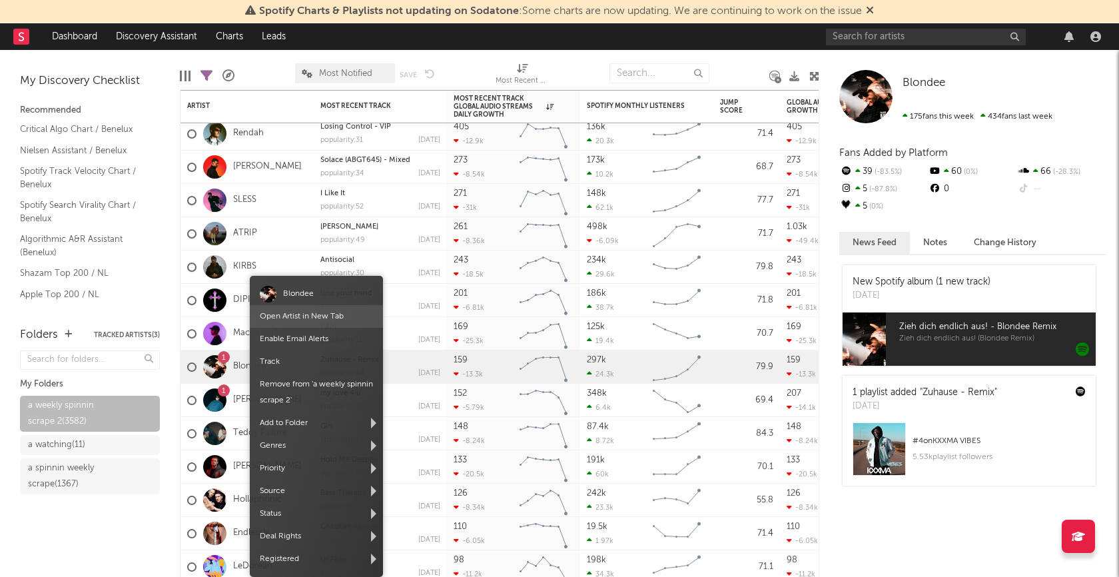
click at [315, 321] on span "Open Artist in New Tab" at bounding box center [316, 316] width 133 height 23
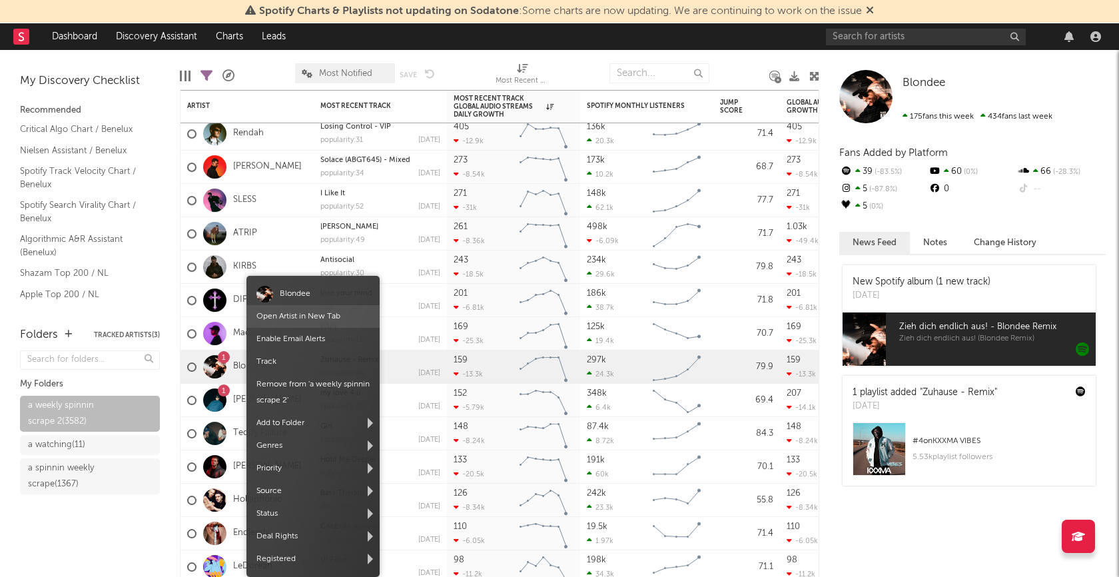
click at [284, 316] on link "Open Artist in New Tab" at bounding box center [298, 316] width 84 height 8
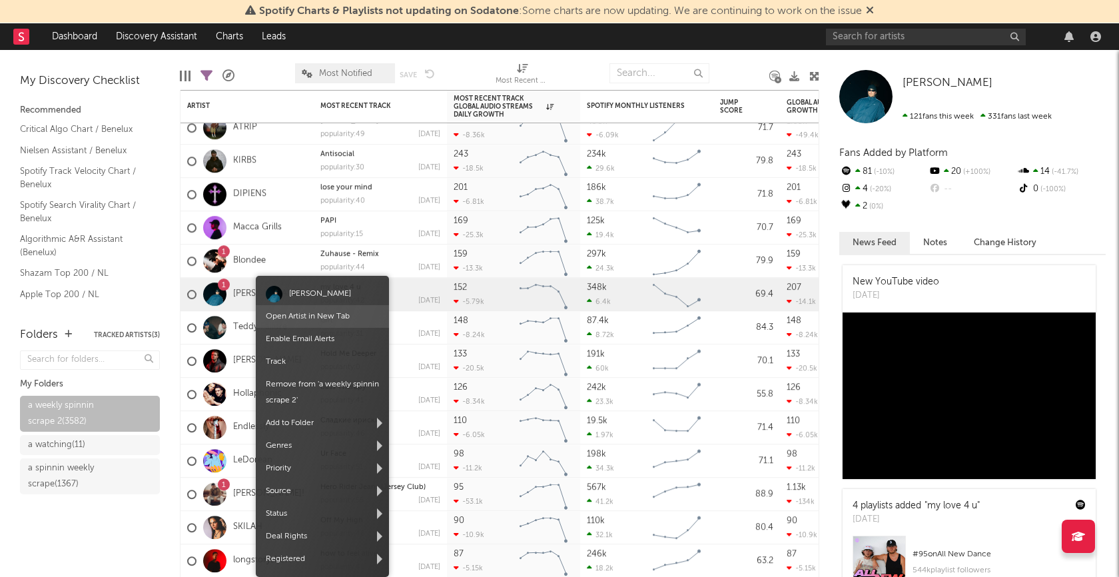
click at [298, 318] on link "Open Artist in New Tab" at bounding box center [308, 316] width 84 height 8
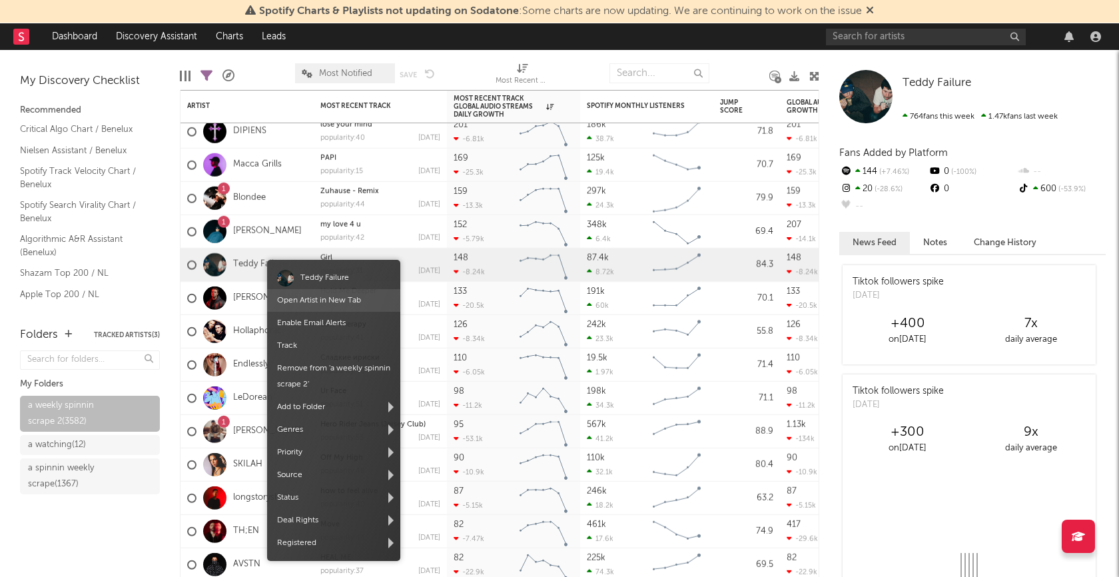
click at [323, 302] on link "Open Artist in New Tab" at bounding box center [319, 300] width 84 height 8
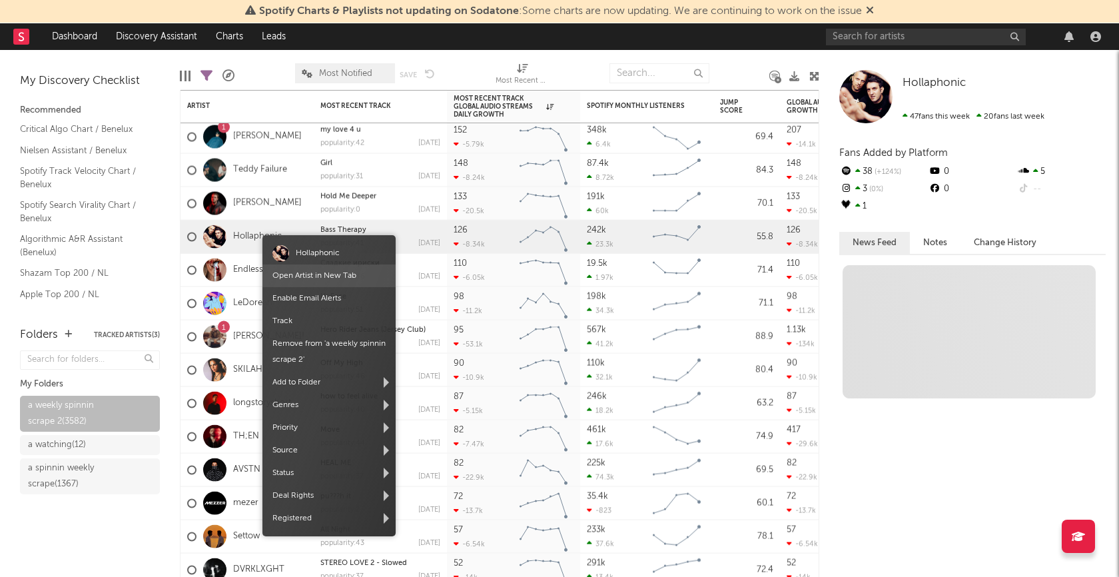
click at [312, 278] on link "Open Artist in New Tab" at bounding box center [314, 276] width 84 height 8
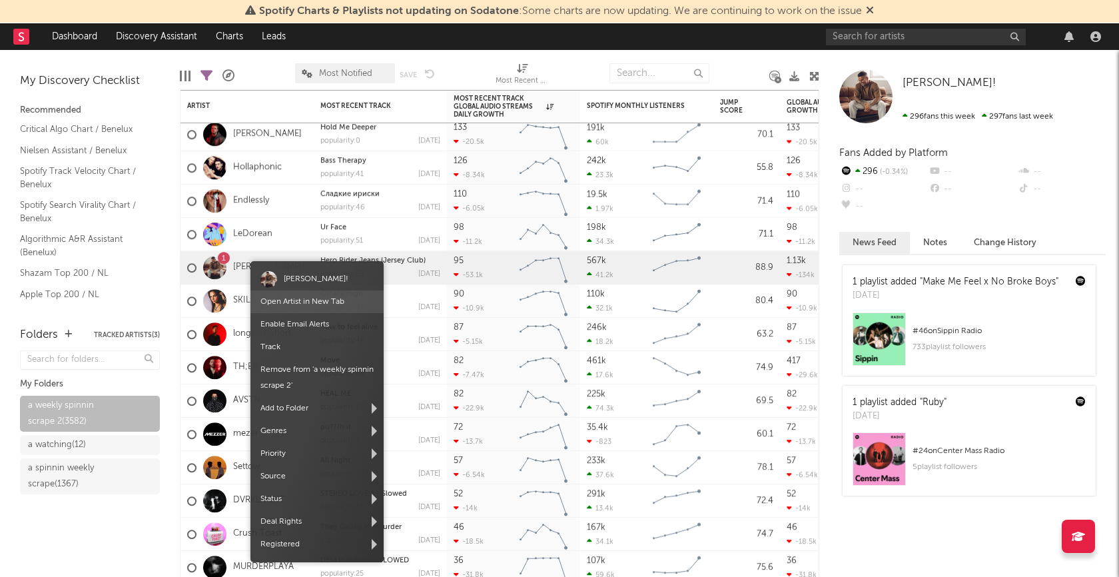
click at [298, 300] on link "Open Artist in New Tab" at bounding box center [302, 302] width 84 height 8
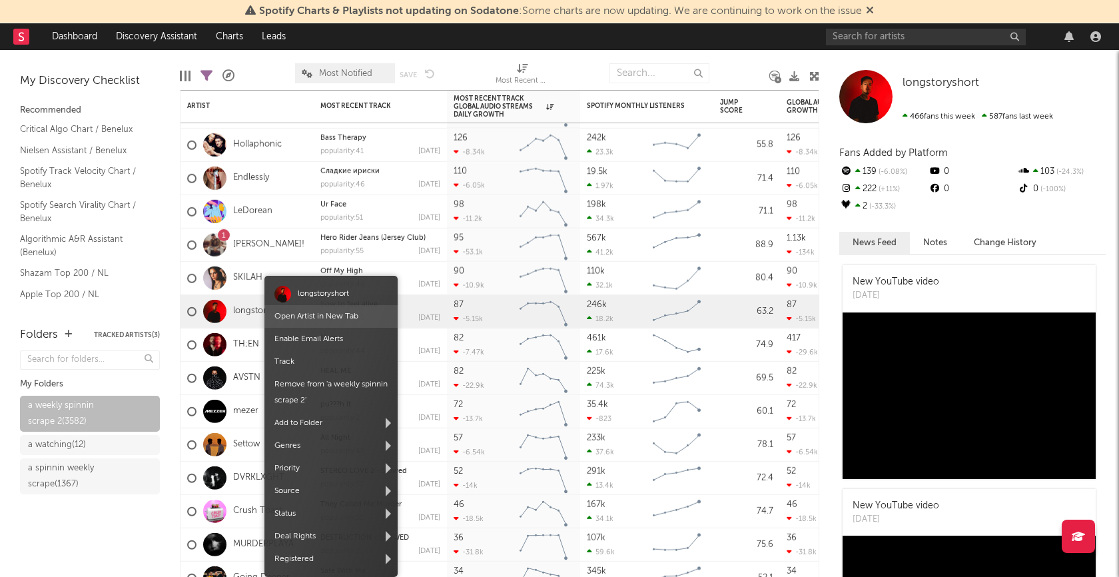
click at [310, 315] on link "Open Artist in New Tab" at bounding box center [316, 316] width 84 height 8
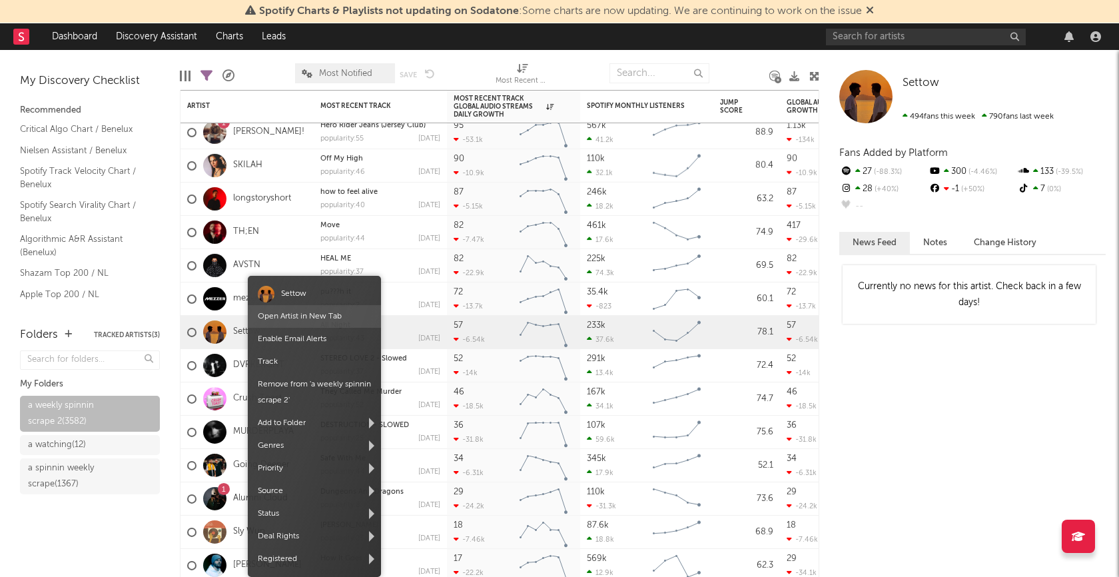
click at [300, 318] on link "Open Artist in New Tab" at bounding box center [300, 316] width 84 height 8
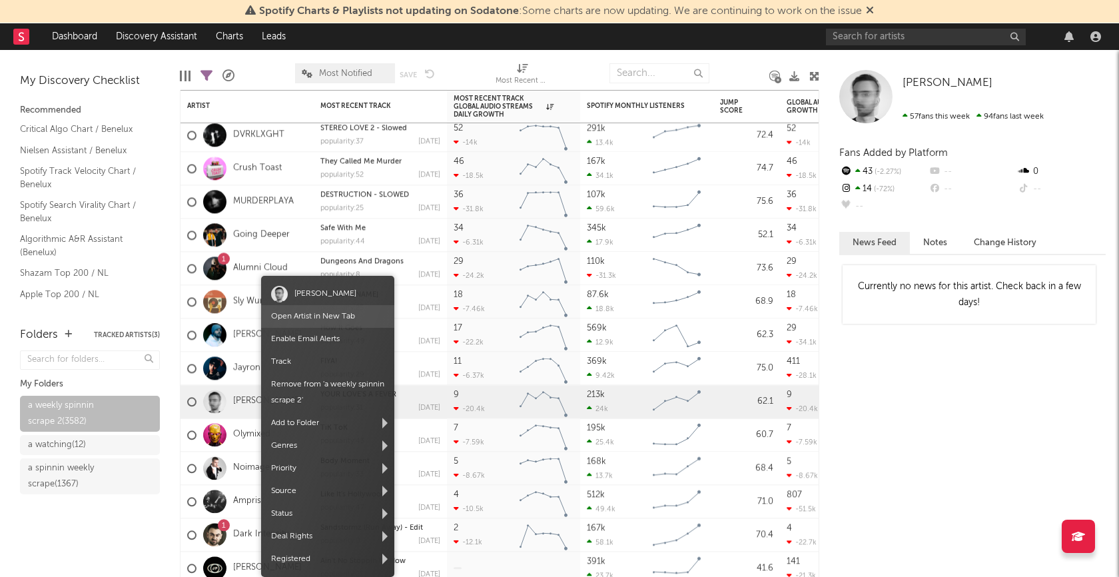
click at [328, 316] on link "Open Artist in New Tab" at bounding box center [313, 316] width 84 height 8
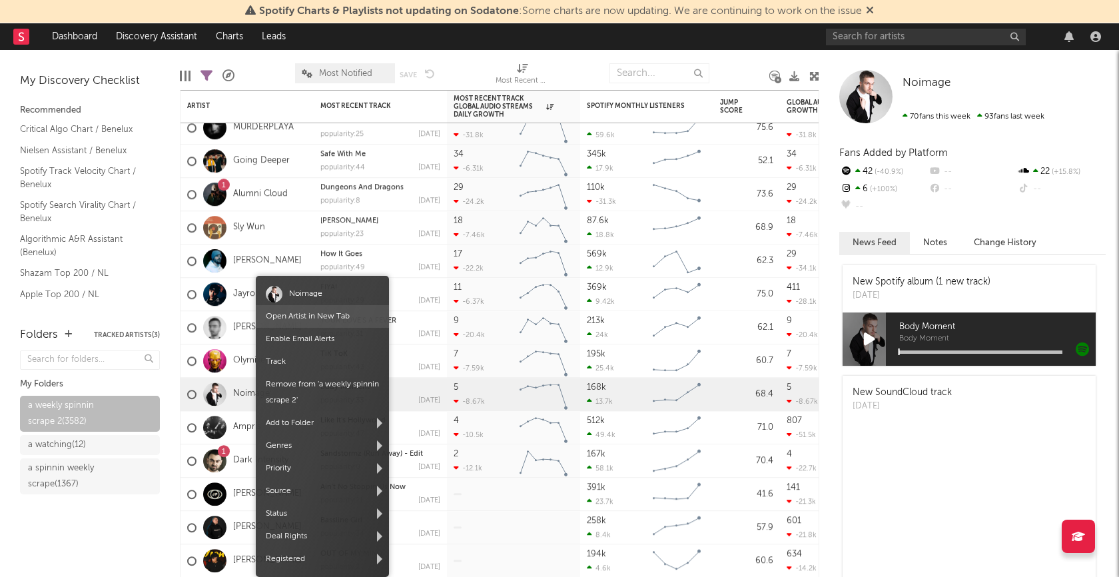
click at [314, 312] on link "Open Artist in New Tab" at bounding box center [308, 316] width 84 height 8
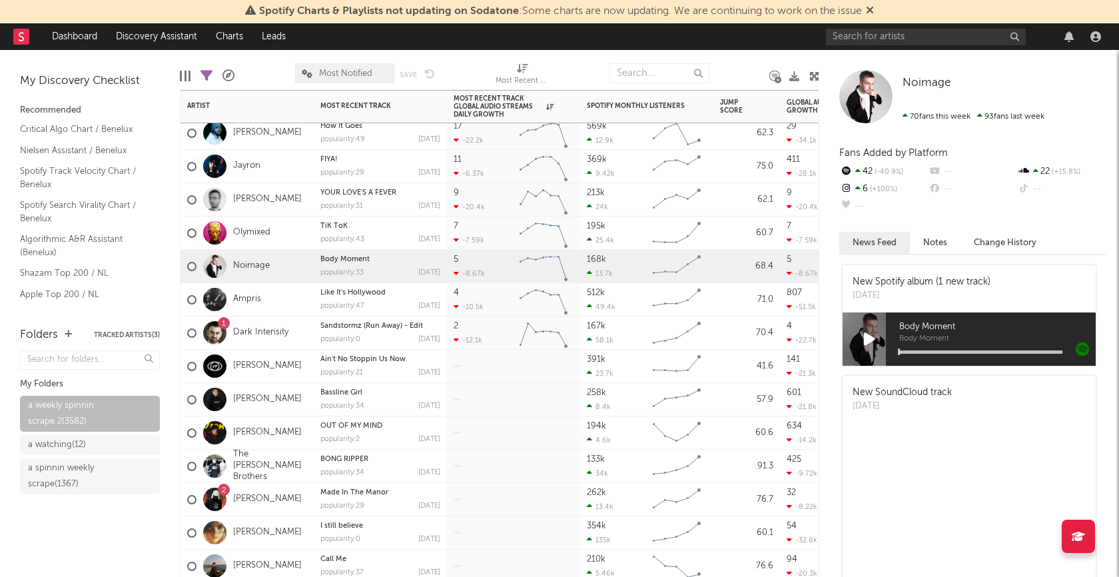
click at [298, 274] on div "Noimage" at bounding box center [247, 266] width 133 height 33
click at [868, 333] on icon at bounding box center [869, 339] width 11 height 15
click at [868, 338] on icon at bounding box center [869, 339] width 9 height 15
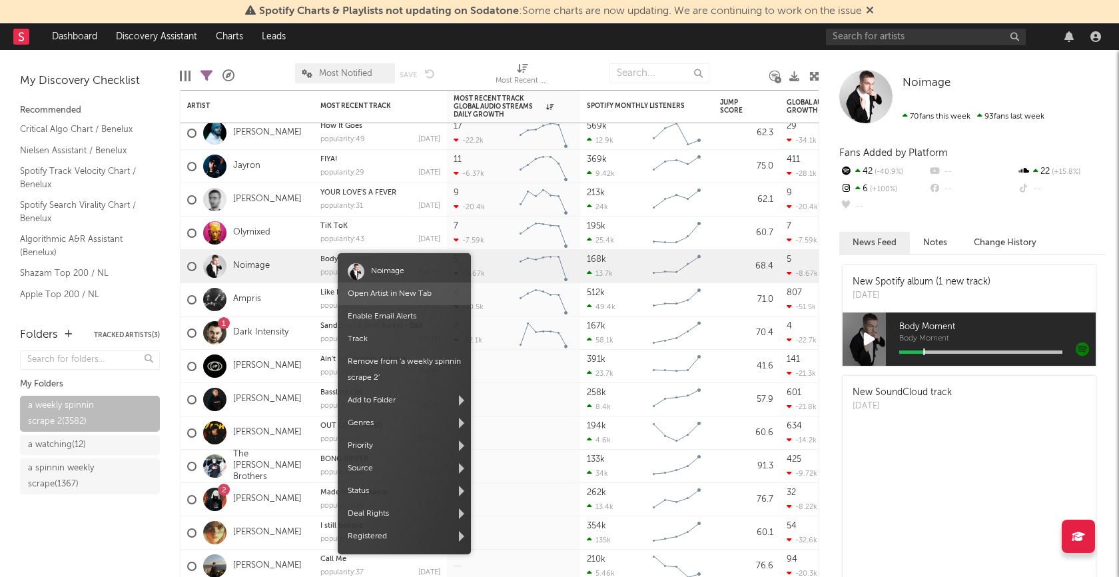
click at [387, 292] on link "Open Artist in New Tab" at bounding box center [390, 294] width 84 height 8
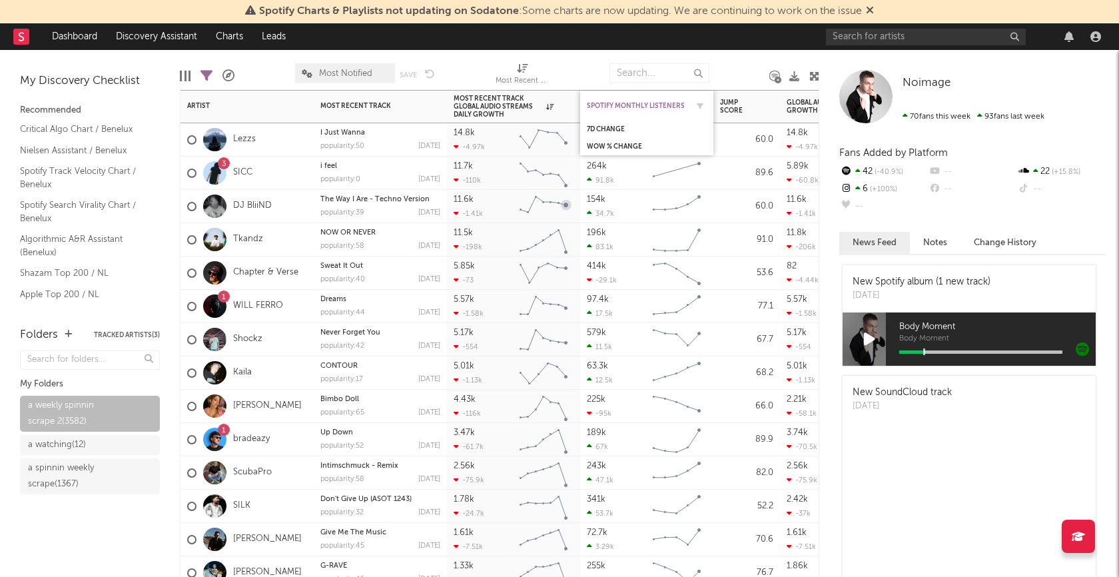
click at [609, 102] on div "Spotify Monthly Listeners" at bounding box center [637, 106] width 100 height 8
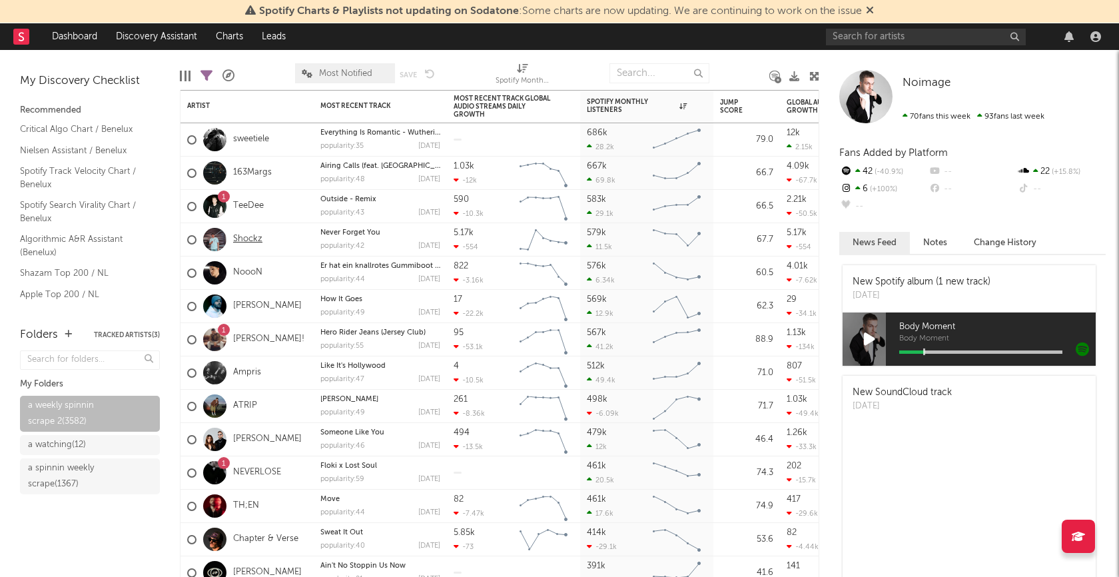
click at [257, 240] on link "Shockz" at bounding box center [247, 239] width 29 height 11
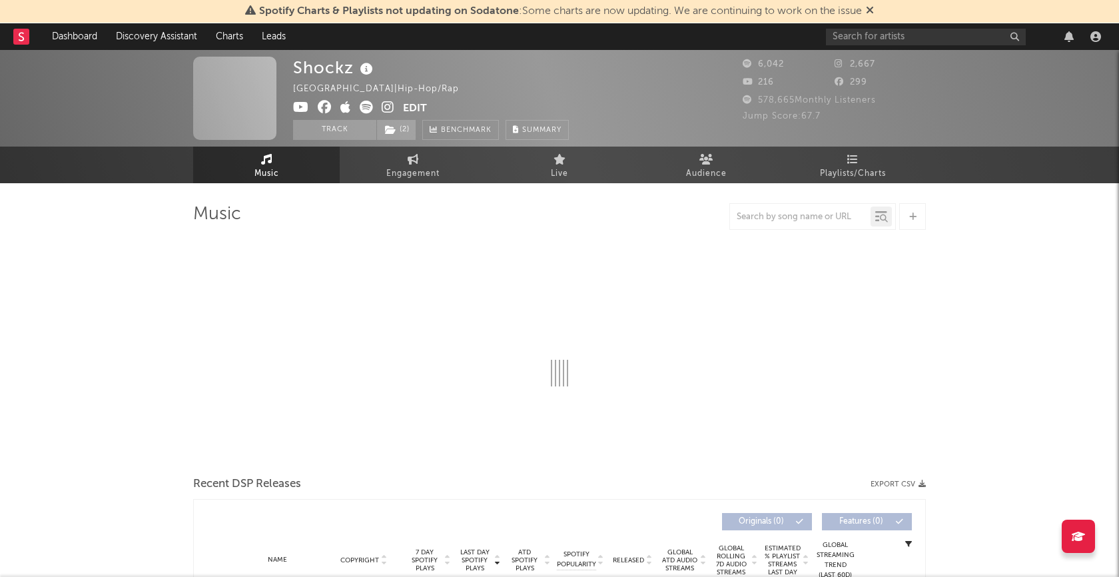
select select "6m"
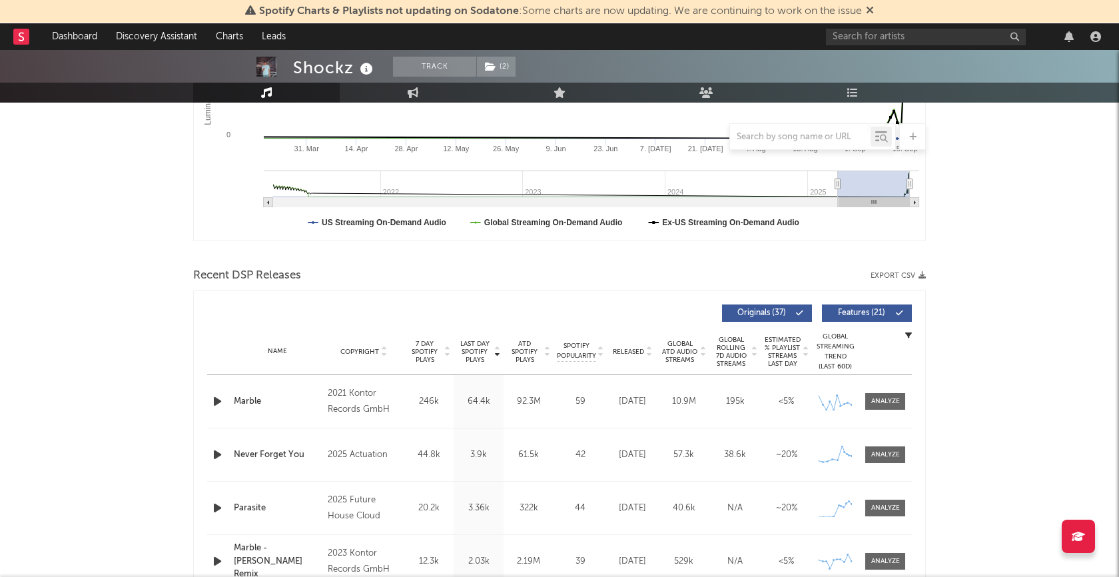
scroll to position [386, 0]
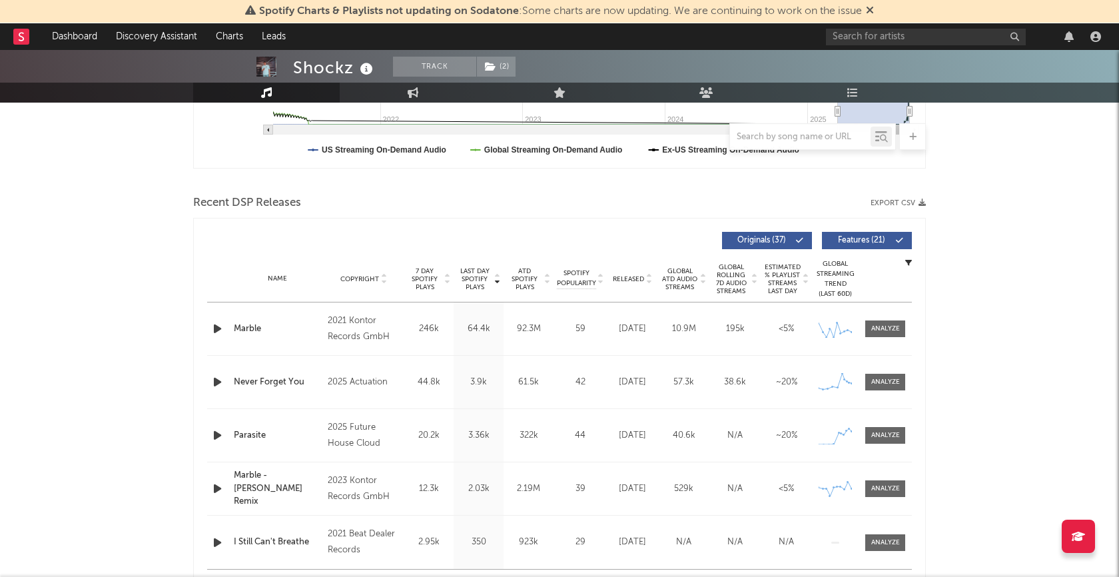
click at [208, 326] on div at bounding box center [218, 328] width 23 height 17
click at [217, 326] on icon "button" at bounding box center [217, 328] width 14 height 17
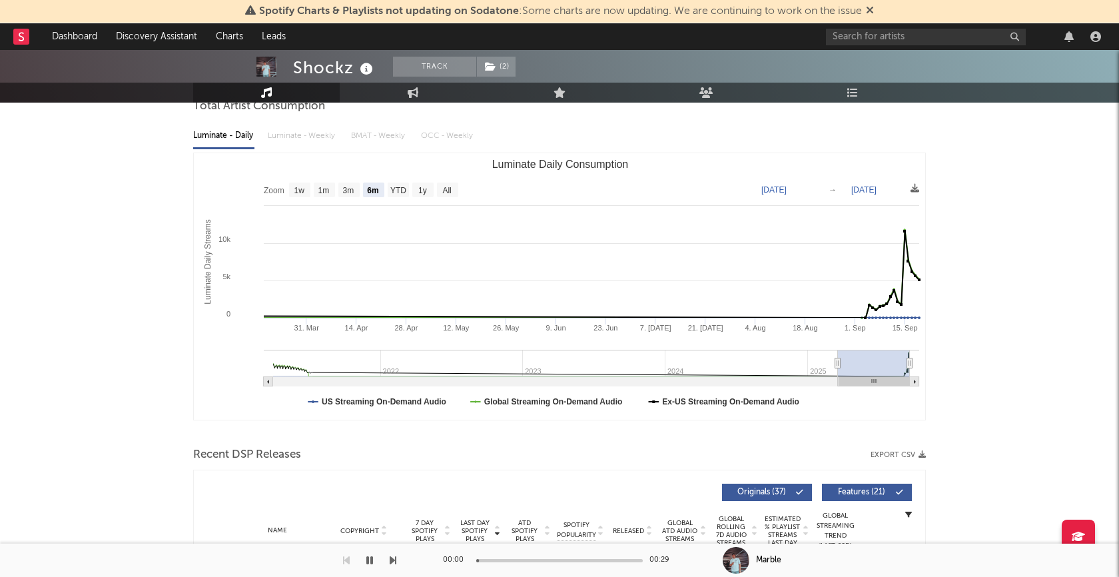
scroll to position [0, 0]
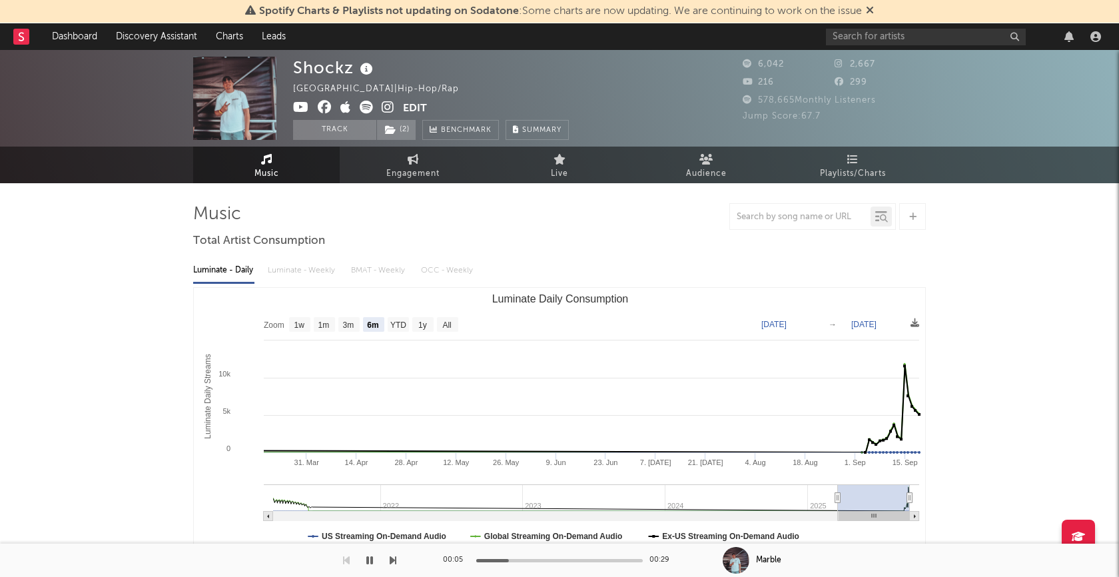
click at [374, 561] on button "button" at bounding box center [369, 560] width 13 height 33
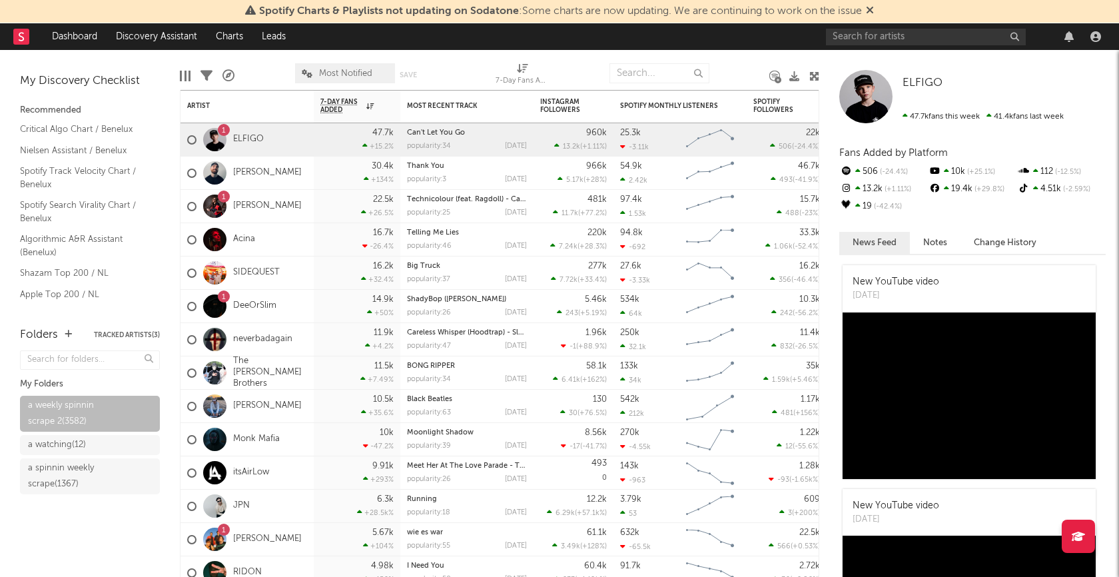
click at [185, 73] on div at bounding box center [186, 76] width 2 height 11
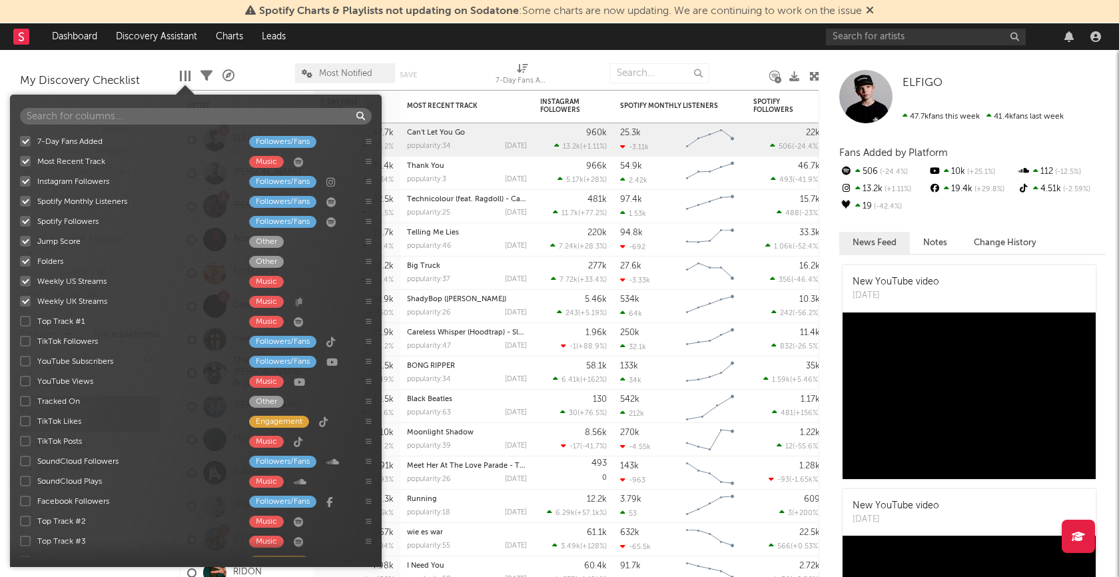
click at [28, 143] on div at bounding box center [25, 141] width 11 height 11
click at [20, 143] on input "7-Day Fans Added Followers/Fans" at bounding box center [20, 141] width 0 height 13
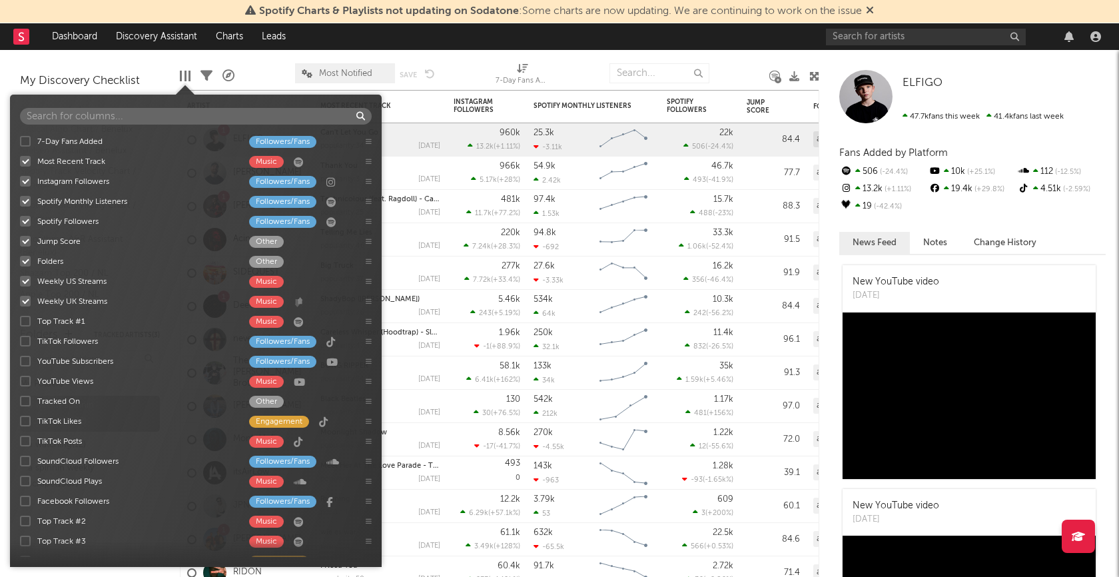
click at [25, 180] on div at bounding box center [25, 181] width 11 height 11
click at [20, 180] on input "Instagram Followers Followers/Fans" at bounding box center [20, 181] width 0 height 13
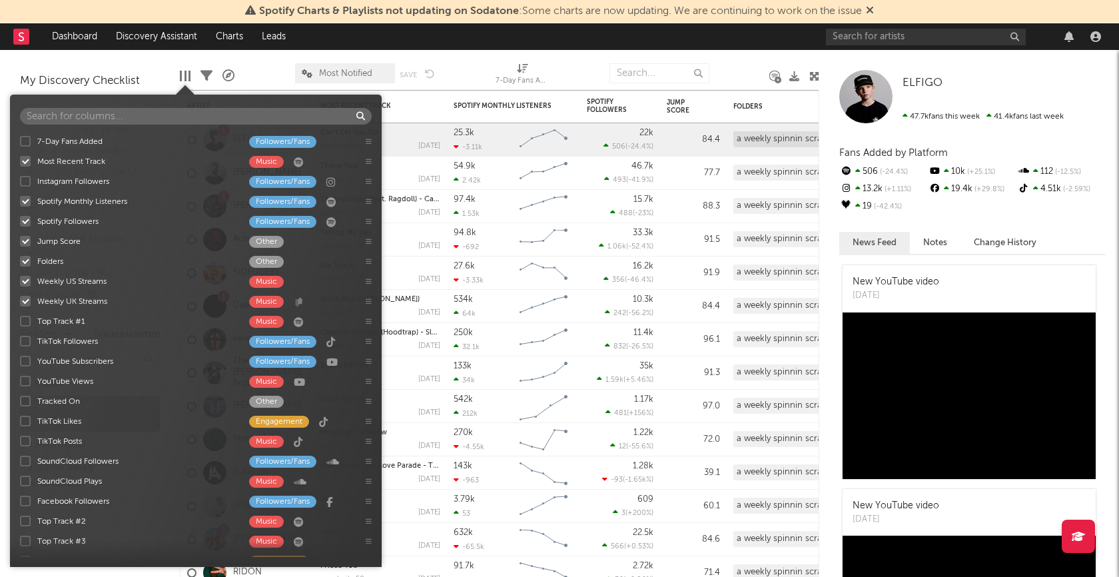
click at [25, 222] on div at bounding box center [25, 221] width 11 height 11
click at [20, 222] on input "Spotify Followers Followers/Fans" at bounding box center [20, 220] width 0 height 13
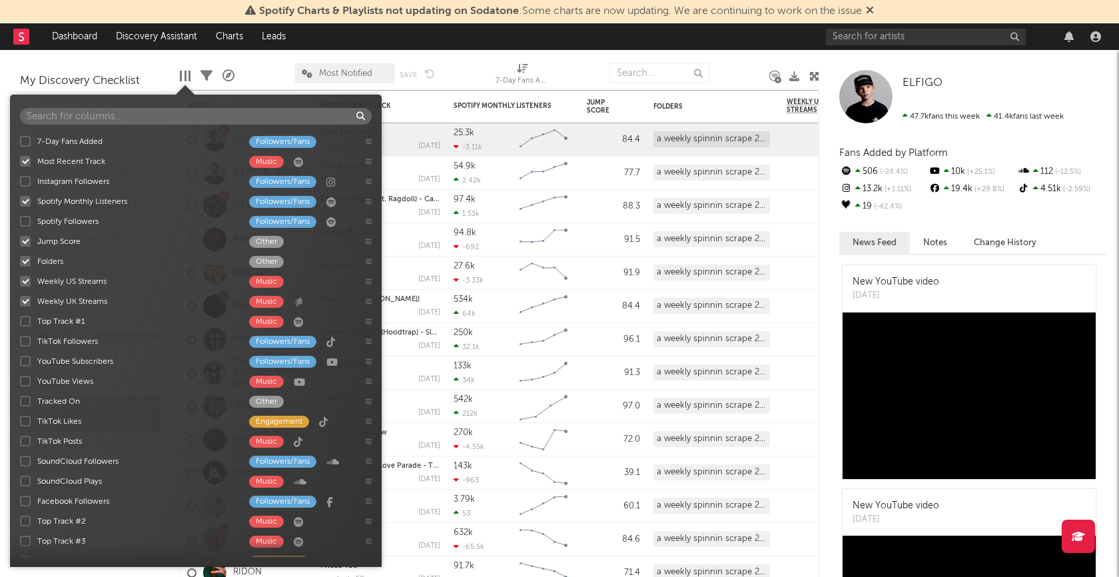
click at [25, 244] on div "7-Day Fans Added Followers/Fans Most Recent Track Music Instagram Followers Fol…" at bounding box center [196, 344] width 372 height 426
click at [25, 256] on div at bounding box center [25, 261] width 11 height 11
click at [20, 255] on input "Folders Other" at bounding box center [20, 260] width 0 height 13
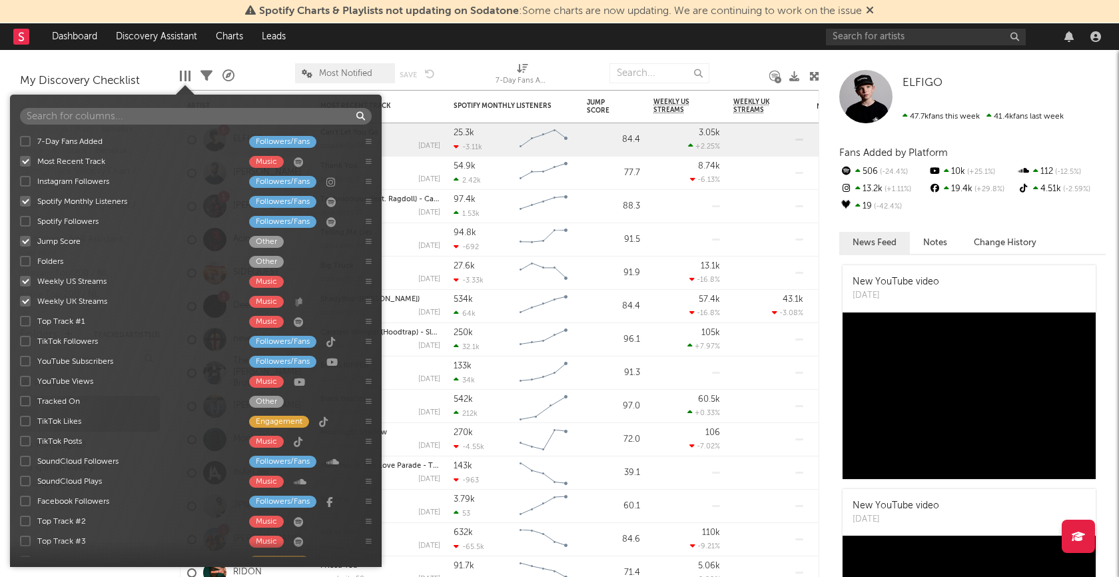
click at [25, 240] on div at bounding box center [25, 241] width 11 height 11
click at [20, 240] on input "Jump Score Other" at bounding box center [20, 240] width 0 height 13
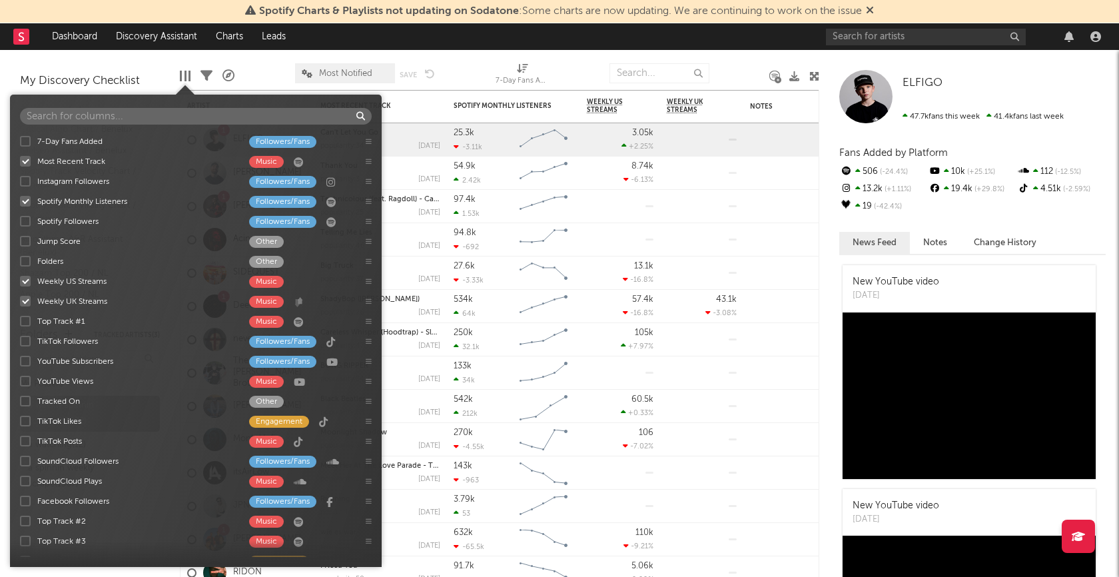
click at [25, 277] on div "7-Day Fans Added Followers/Fans Most Recent Track Music Instagram Followers Fol…" at bounding box center [196, 344] width 372 height 426
click at [23, 303] on div at bounding box center [25, 301] width 11 height 11
click at [20, 303] on input "Weekly UK Streams Music" at bounding box center [20, 300] width 0 height 13
click at [28, 278] on div at bounding box center [25, 281] width 11 height 11
click at [20, 278] on input "Weekly US Streams Music" at bounding box center [20, 280] width 0 height 13
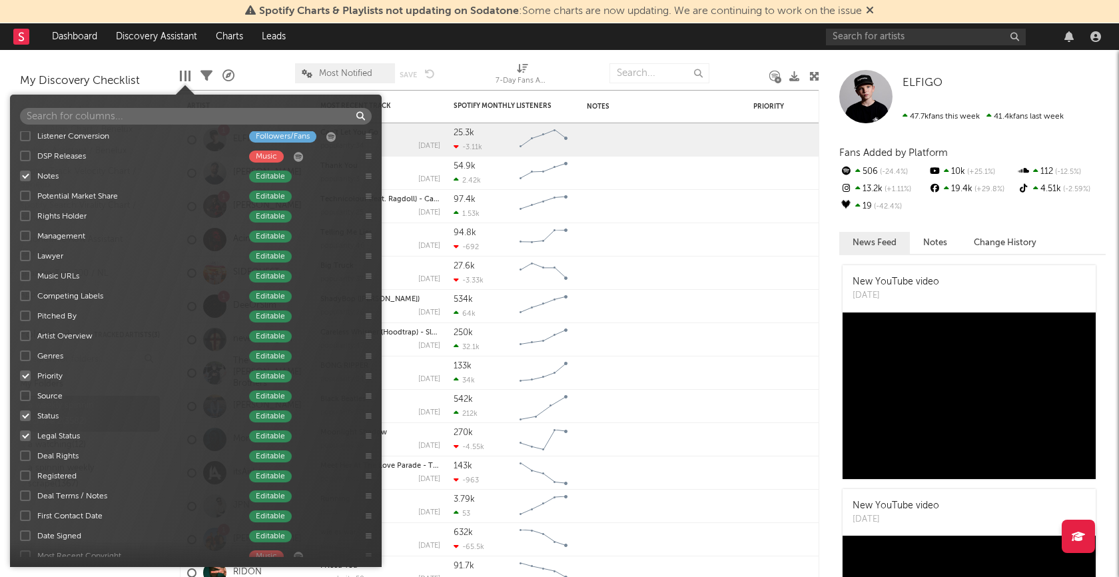
scroll to position [693, 0]
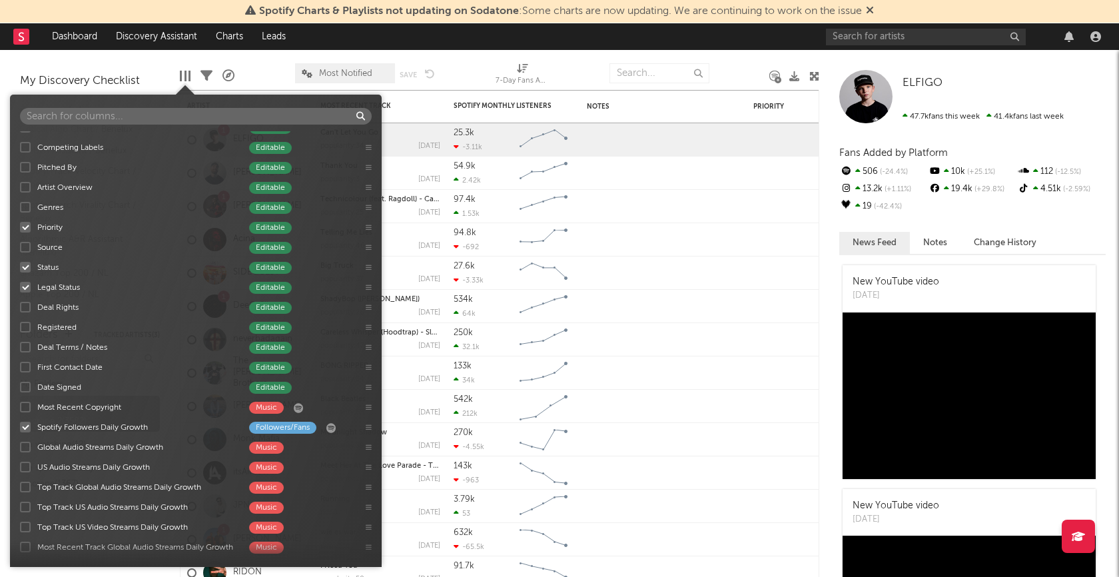
click at [26, 222] on div at bounding box center [25, 227] width 11 height 11
click at [20, 222] on input "Priority Editable" at bounding box center [20, 226] width 0 height 13
click at [27, 262] on div at bounding box center [25, 267] width 11 height 11
click at [20, 262] on input "Status Editable" at bounding box center [20, 266] width 0 height 13
click at [27, 289] on div at bounding box center [25, 287] width 11 height 11
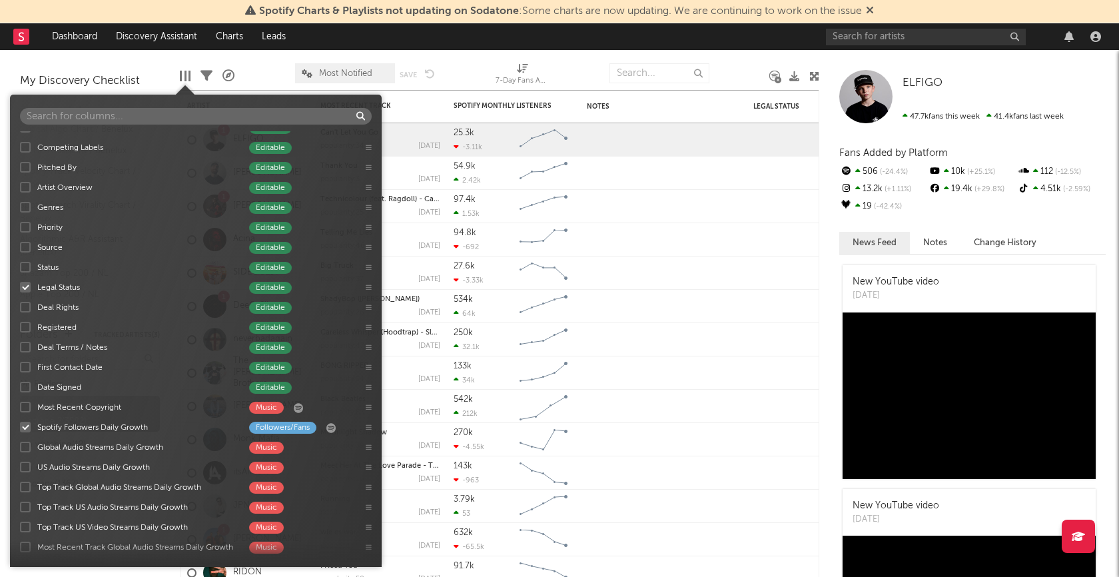
click at [20, 289] on input "Legal Status Editable" at bounding box center [20, 286] width 0 height 13
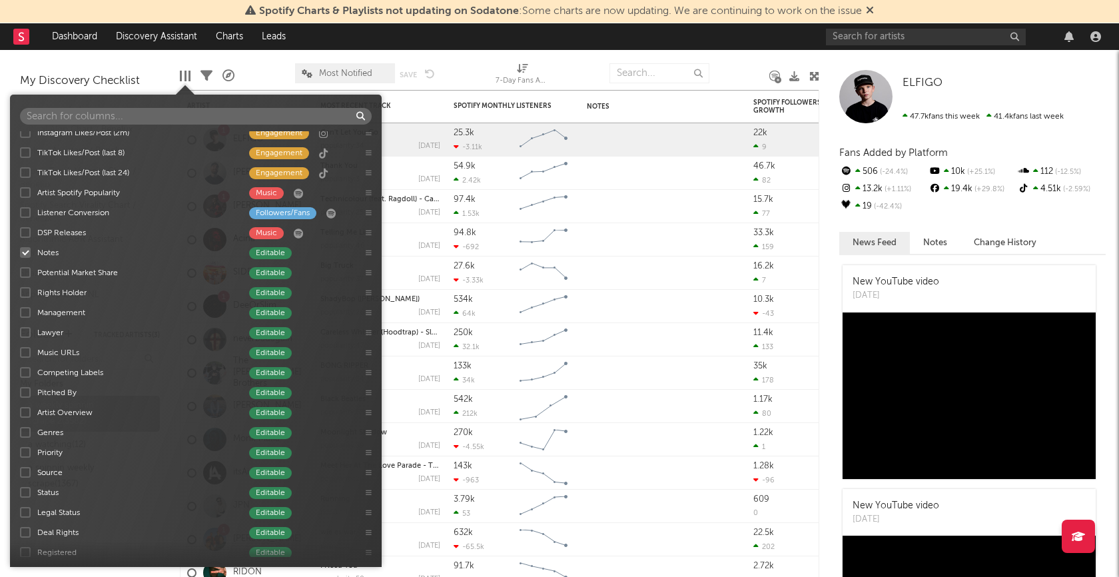
scroll to position [388, 0]
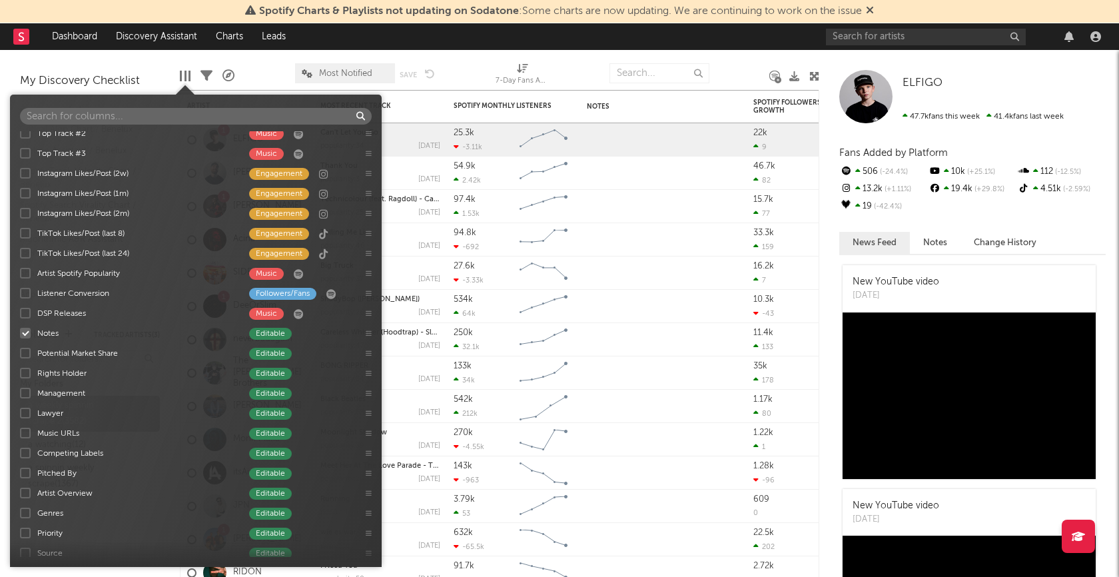
click at [28, 332] on div at bounding box center [25, 333] width 11 height 11
click at [20, 332] on input "Notes Editable" at bounding box center [20, 332] width 0 height 13
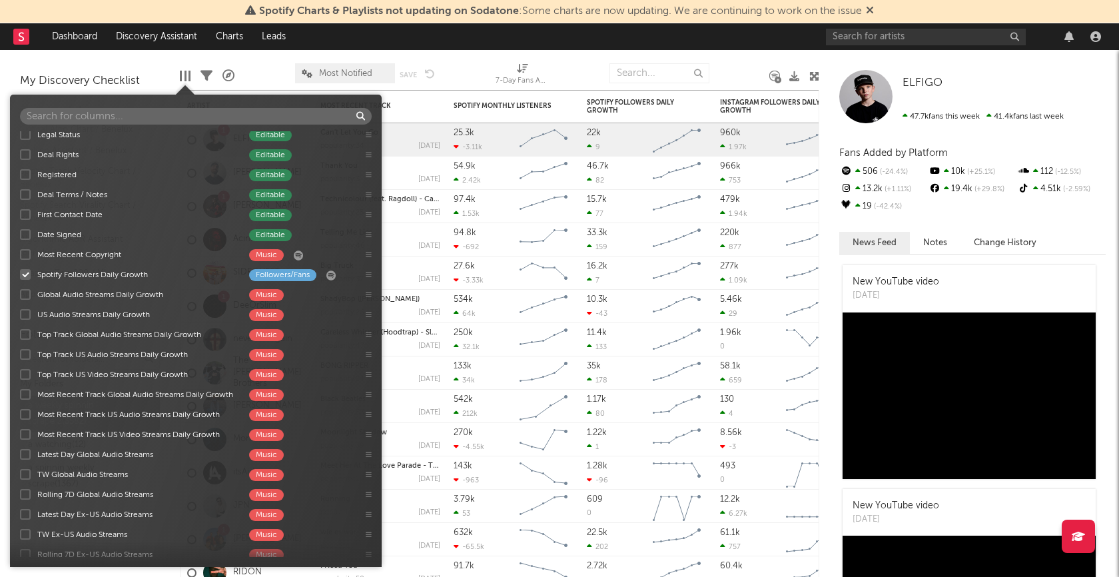
scroll to position [849, 0]
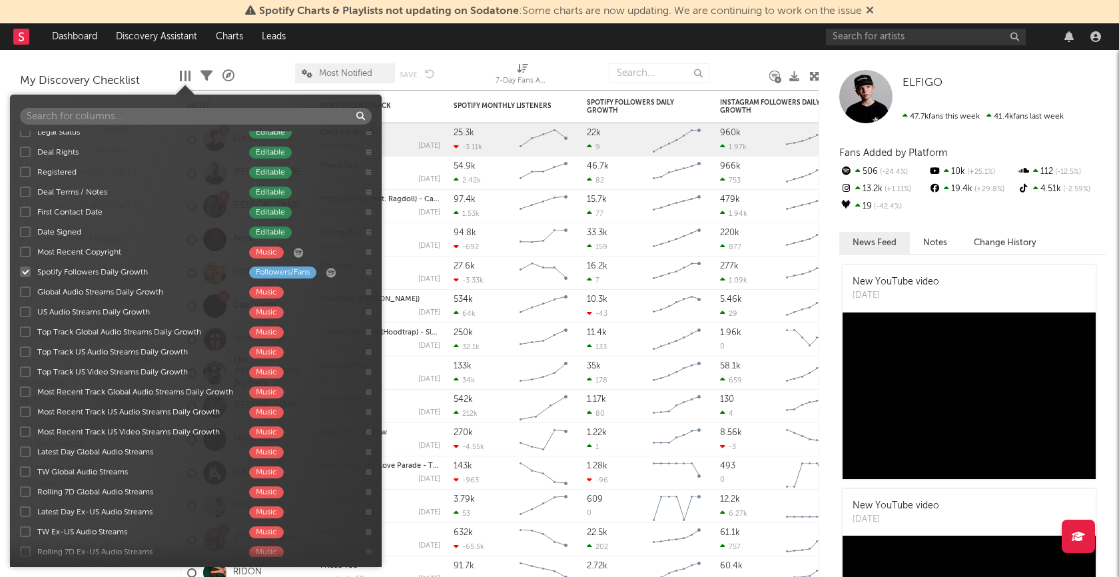
click at [26, 270] on div at bounding box center [25, 271] width 11 height 11
click at [20, 270] on input "Spotify Followers Daily Growth Followers/Fans" at bounding box center [20, 271] width 0 height 13
click at [25, 291] on div at bounding box center [25, 291] width 11 height 11
click at [20, 291] on input "Global Audio Streams Daily Growth Music" at bounding box center [20, 291] width 0 height 13
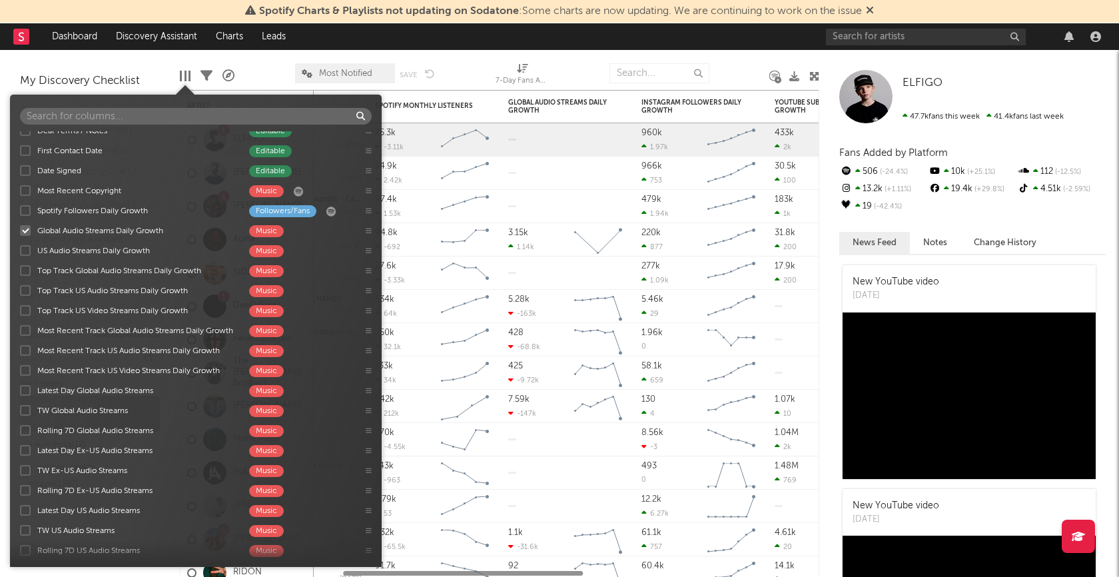
scroll to position [920, 0]
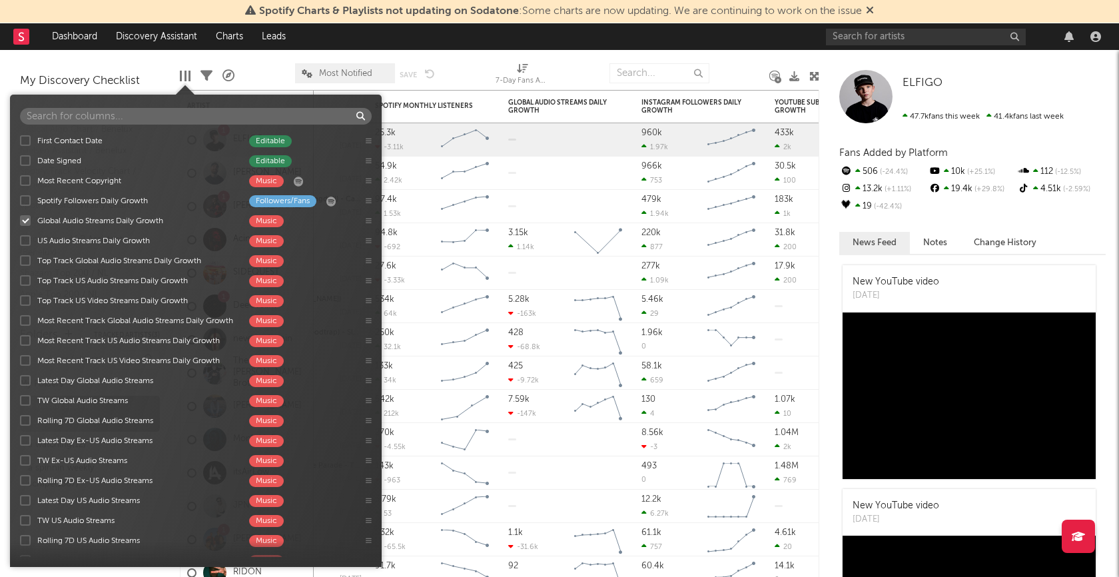
click at [28, 318] on div at bounding box center [25, 320] width 11 height 11
click at [20, 318] on input "Most Recent Track Global Audio Streams Daily Growth Music" at bounding box center [20, 320] width 0 height 13
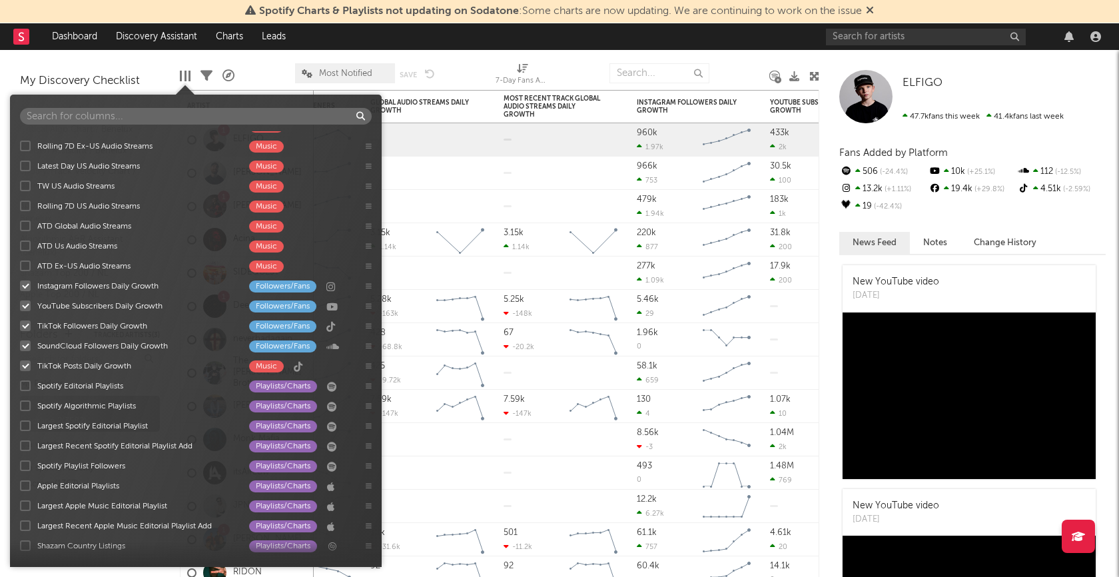
scroll to position [1255, 0]
click at [26, 280] on div at bounding box center [25, 285] width 11 height 11
click at [20, 280] on input "Instagram Followers Daily Growth Followers/Fans" at bounding box center [20, 284] width 0 height 13
click at [26, 302] on div at bounding box center [25, 305] width 11 height 11
click at [20, 302] on input "YouTube Subscribers Daily Growth Followers/Fans" at bounding box center [20, 304] width 0 height 13
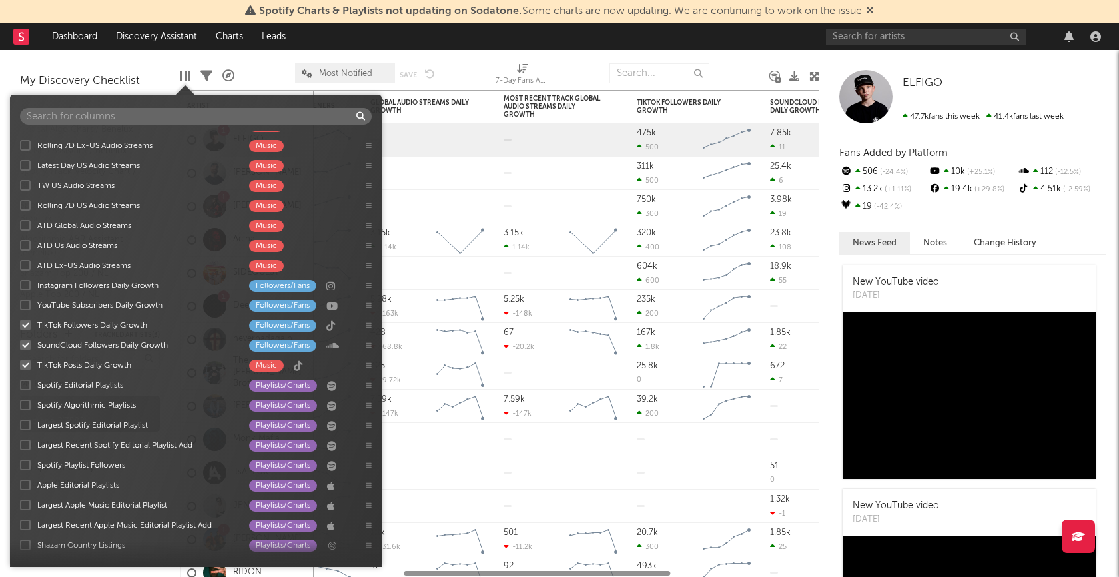
click at [26, 324] on div at bounding box center [25, 325] width 11 height 11
click at [20, 324] on input "TikTok Followers Daily Growth Followers/Fans" at bounding box center [20, 324] width 0 height 13
click at [25, 340] on div at bounding box center [25, 345] width 11 height 11
click at [20, 340] on input "SoundCloud Followers Daily Growth Followers/Fans" at bounding box center [20, 344] width 0 height 13
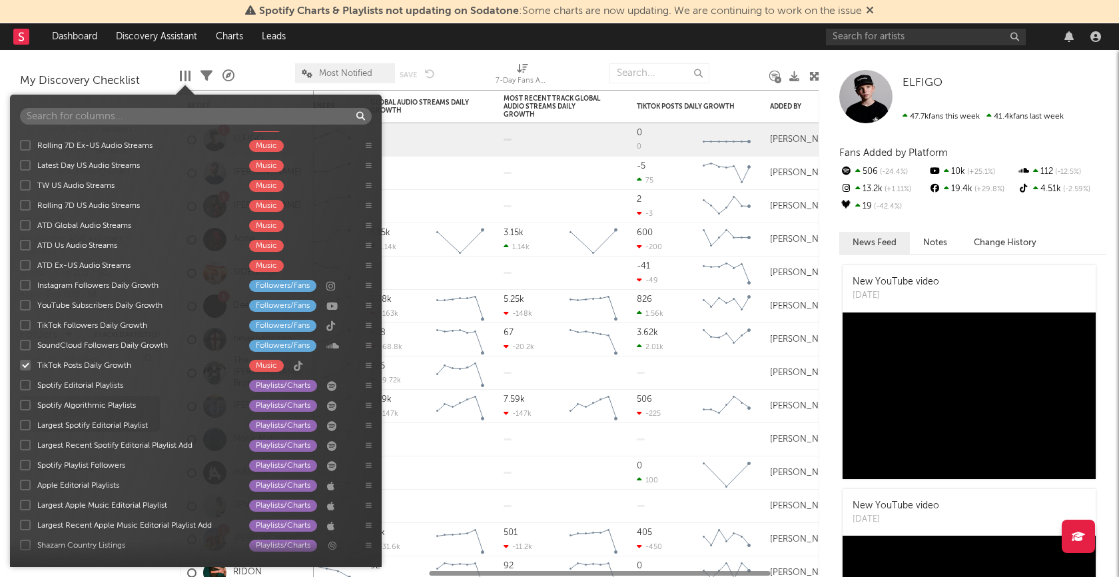
click at [25, 360] on div at bounding box center [25, 365] width 11 height 11
click at [20, 360] on input "TikTok Posts Daily Growth Music" at bounding box center [20, 364] width 0 height 13
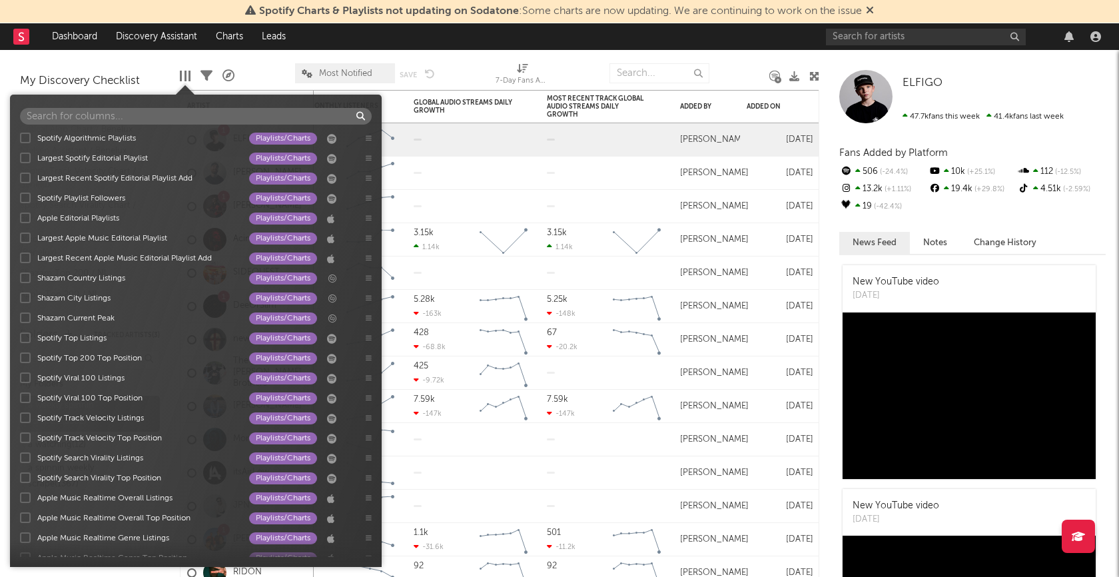
scroll to position [1598, 0]
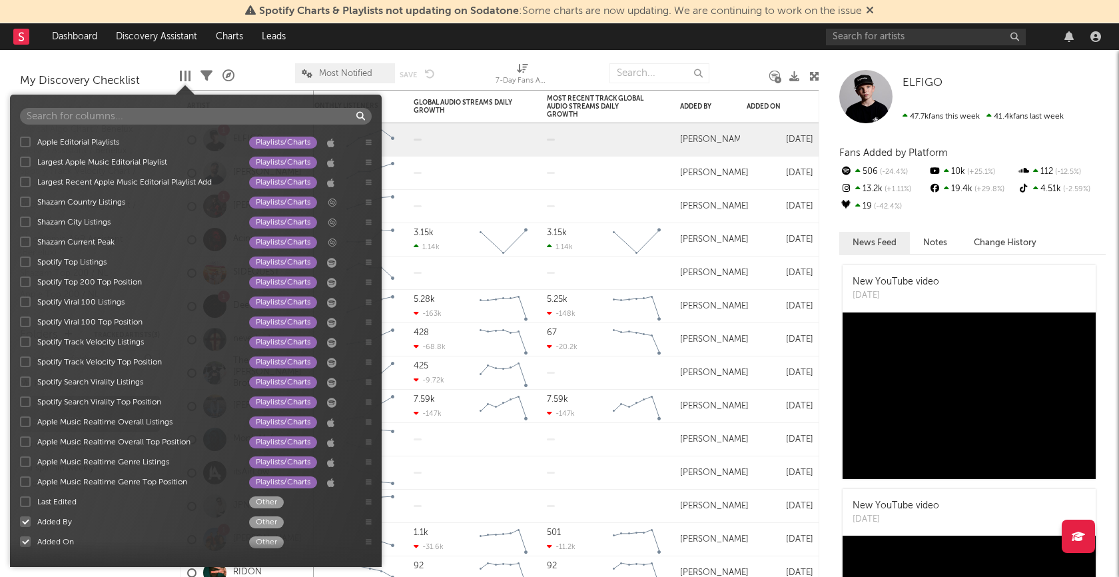
click at [25, 522] on div at bounding box center [25, 521] width 11 height 11
click at [20, 522] on input "Added By Other" at bounding box center [20, 521] width 0 height 13
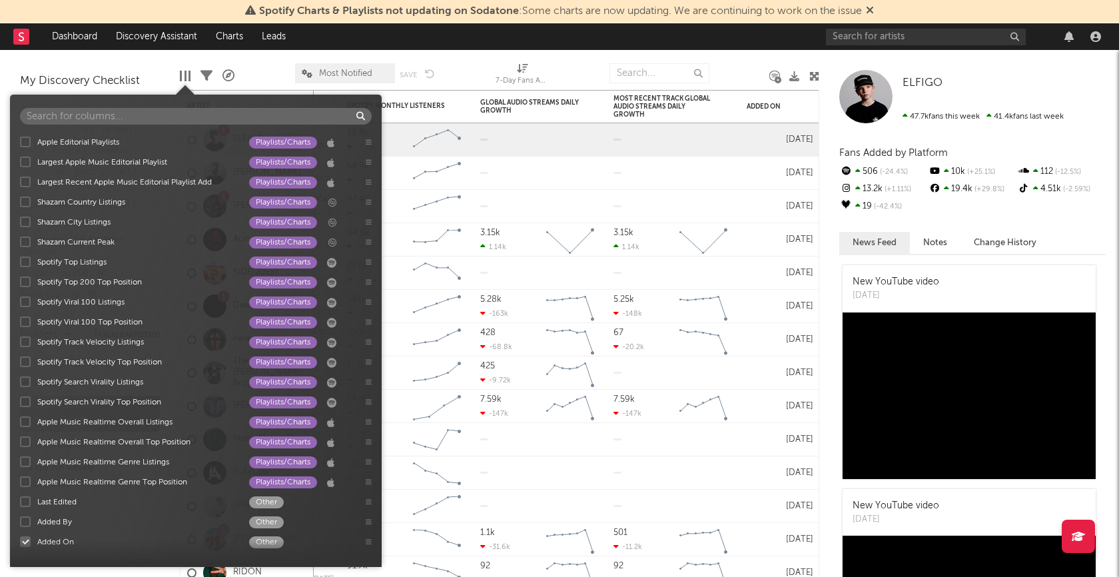
click at [25, 544] on div at bounding box center [25, 541] width 11 height 11
click at [20, 544] on input "Added On Other" at bounding box center [20, 541] width 0 height 13
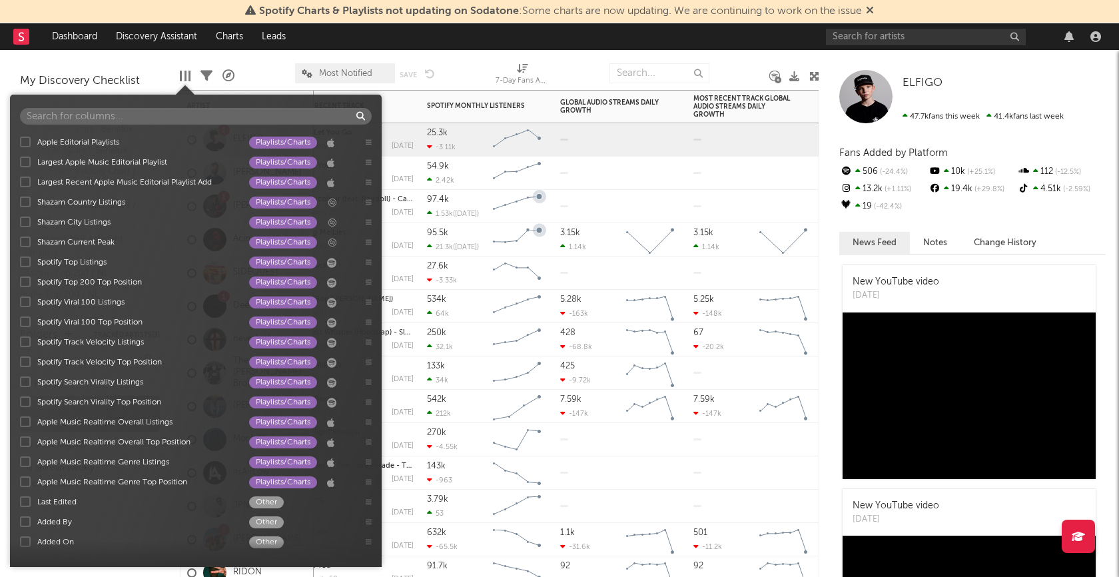
click at [612, 175] on div at bounding box center [620, 173] width 133 height 33
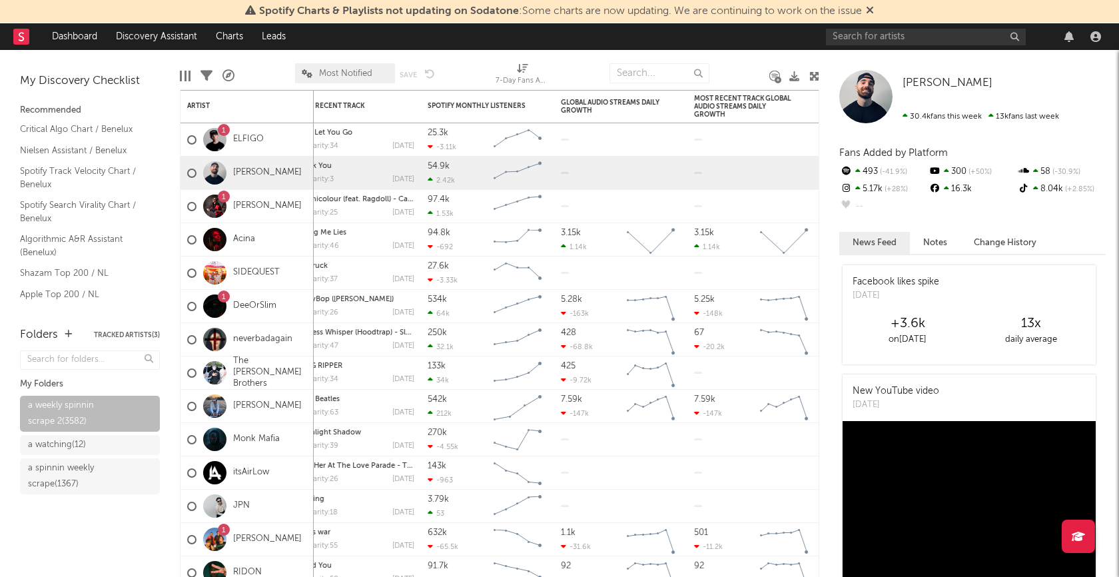
click at [187, 78] on div at bounding box center [185, 76] width 11 height 11
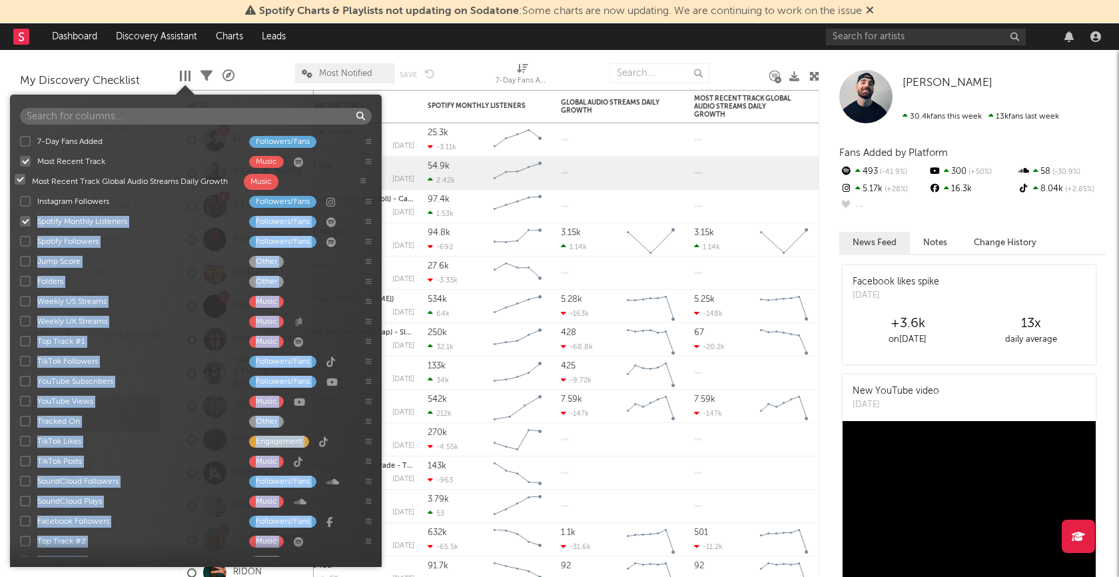
drag, startPoint x: 367, startPoint y: 450, endPoint x: 362, endPoint y: 178, distance: 272.5
click at [362, 178] on div "7-Day Fans Added Followers/Fans Most Recent Track Music Instagram Followers Fol…" at bounding box center [196, 344] width 372 height 426
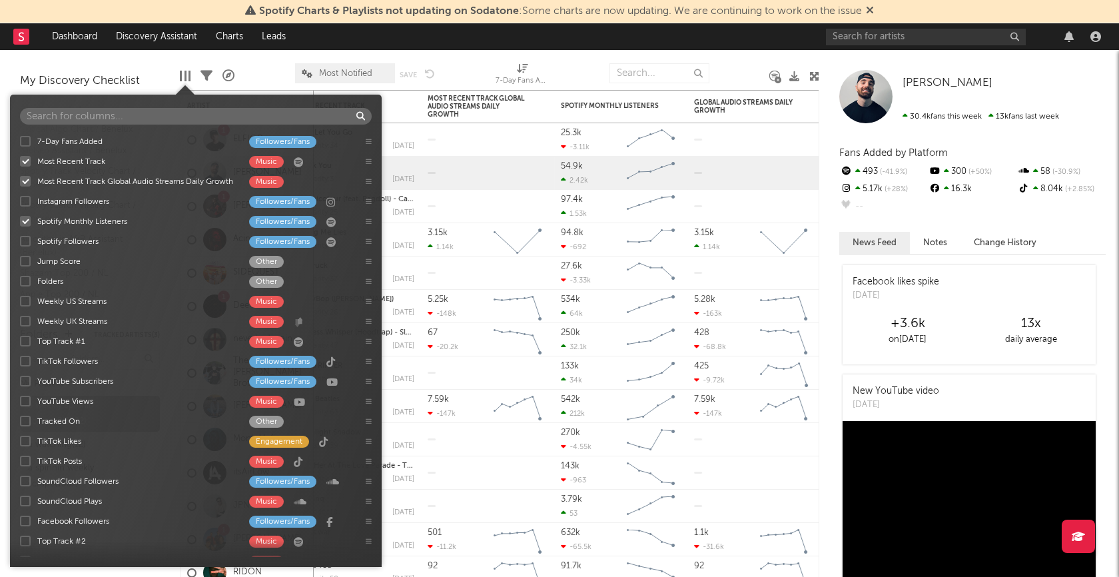
click at [309, 101] on div "7-Day Fans Added Followers/Fans Most Recent Track Music Most Recent Track Globa…" at bounding box center [196, 330] width 352 height 459
click at [486, 203] on div at bounding box center [487, 206] width 133 height 33
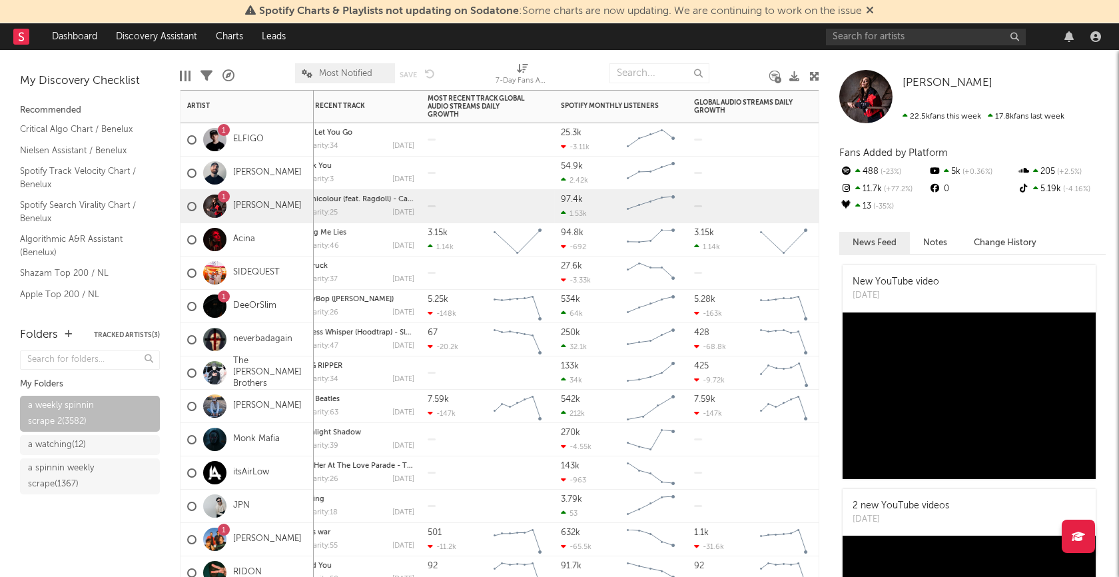
click at [209, 78] on icon at bounding box center [207, 76] width 12 height 12
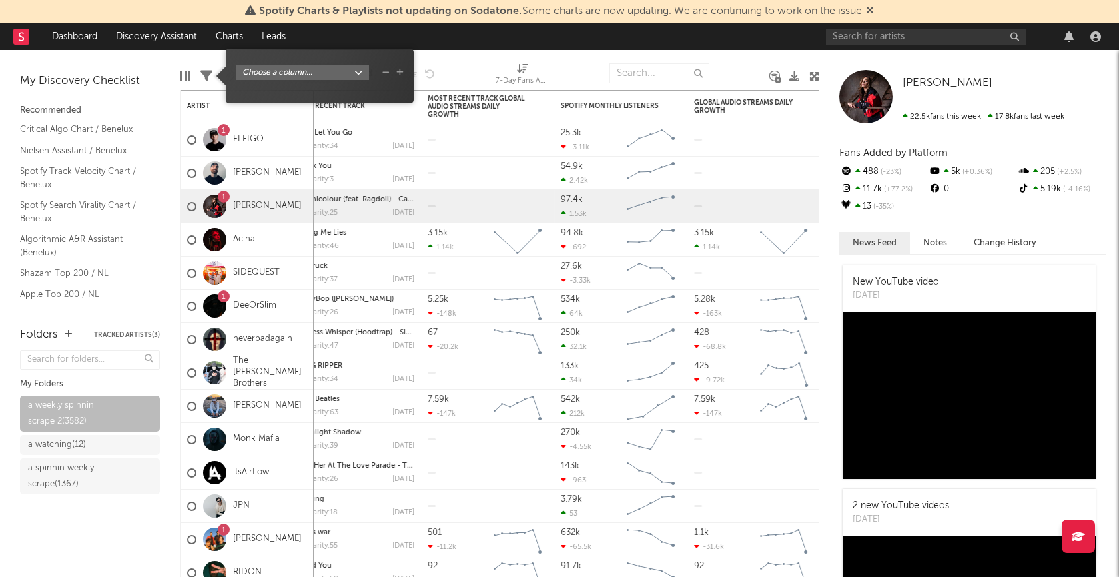
click at [360, 79] on body "Spotify Charts & Playlists not updating on Sodatone : Some charts are now updat…" at bounding box center [559, 288] width 1119 height 577
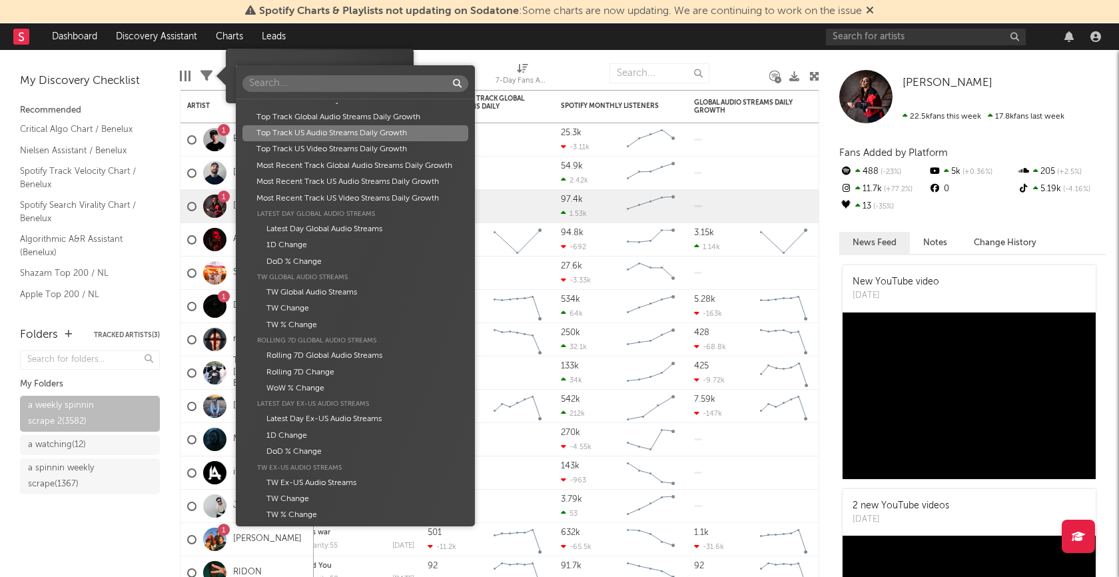
scroll to position [783, 0]
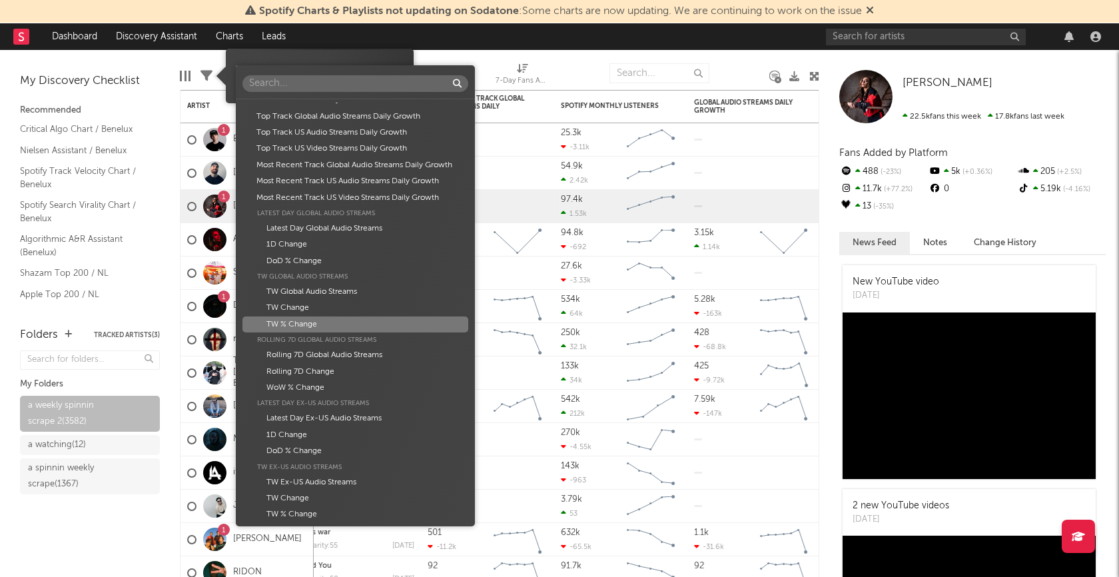
click at [304, 321] on div "TW % Change" at bounding box center [355, 324] width 226 height 16
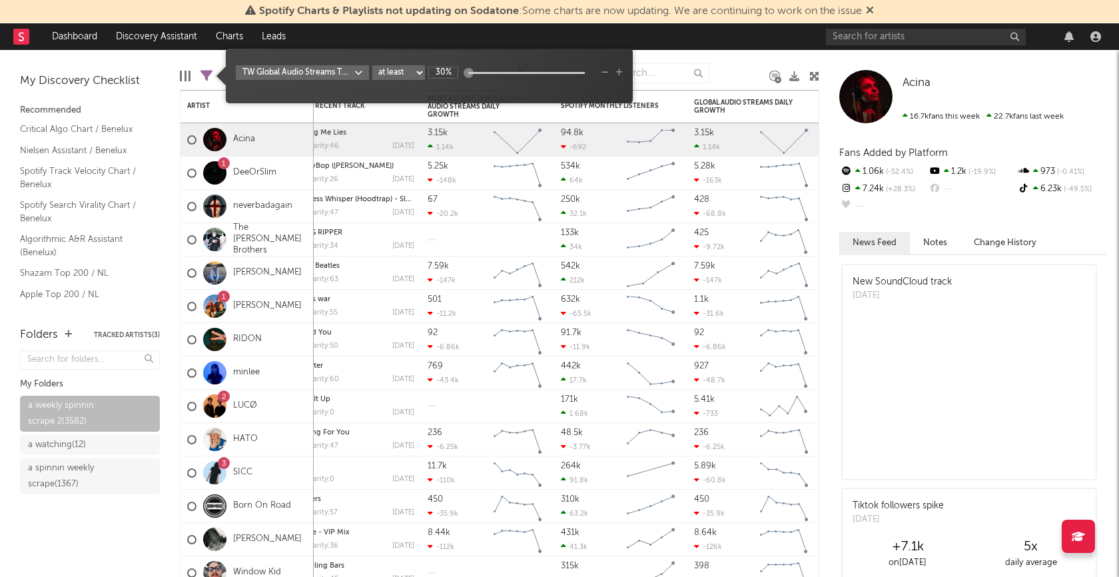
type input "30%"
click at [452, 87] on div "TW Global Audio Streams TW % Change at least at most between 30%" at bounding box center [429, 80] width 387 height 31
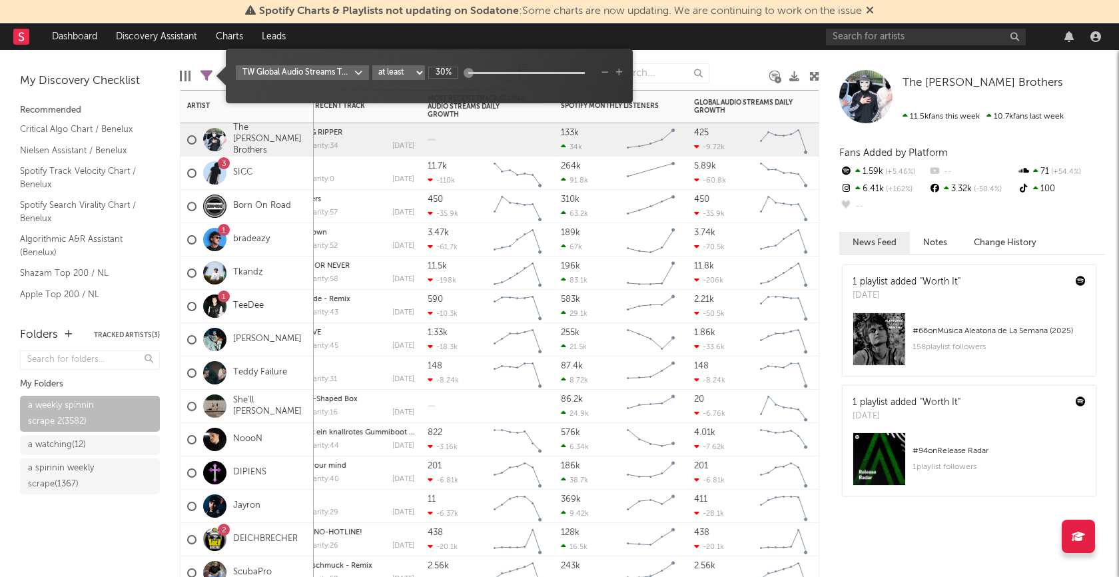
click at [496, 137] on div at bounding box center [487, 139] width 133 height 33
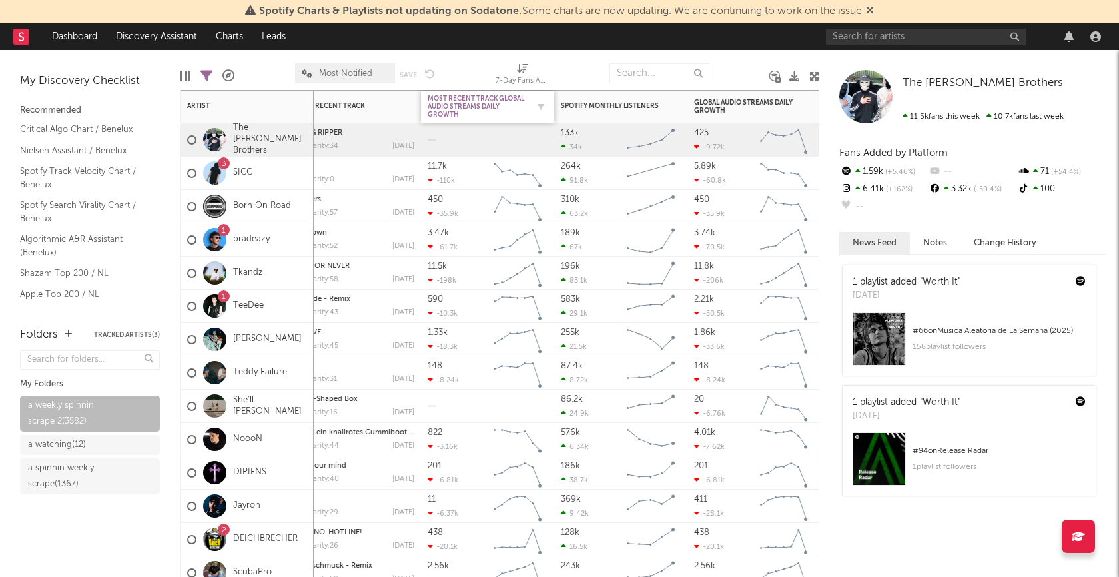
click at [457, 107] on div "Most Recent Track Global Audio Streams Daily Growth" at bounding box center [478, 107] width 100 height 24
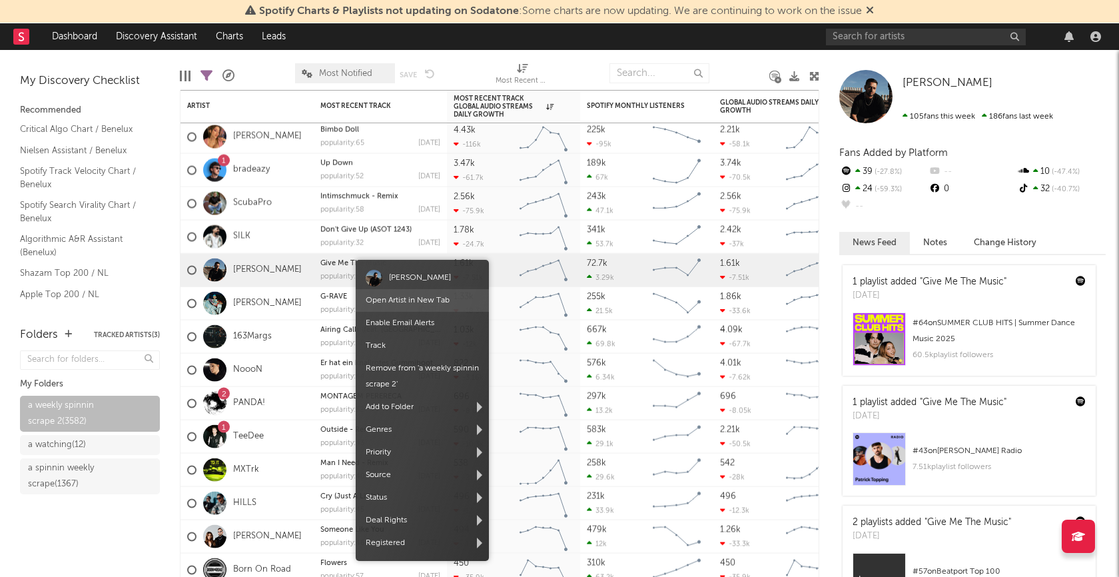
click at [396, 297] on link "Open Artist in New Tab" at bounding box center [408, 300] width 84 height 8
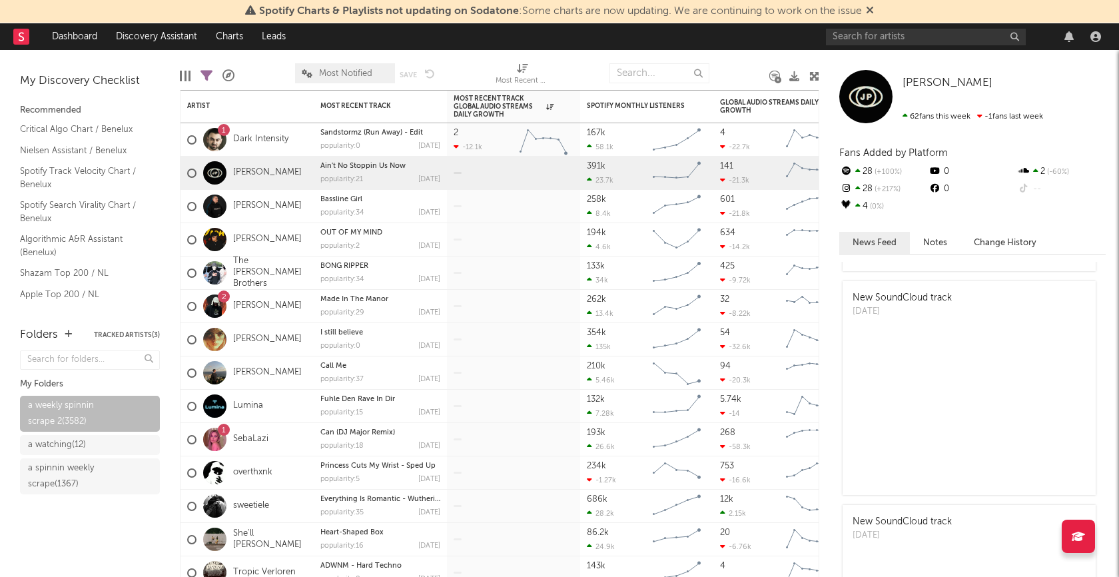
scroll to position [1187, 0]
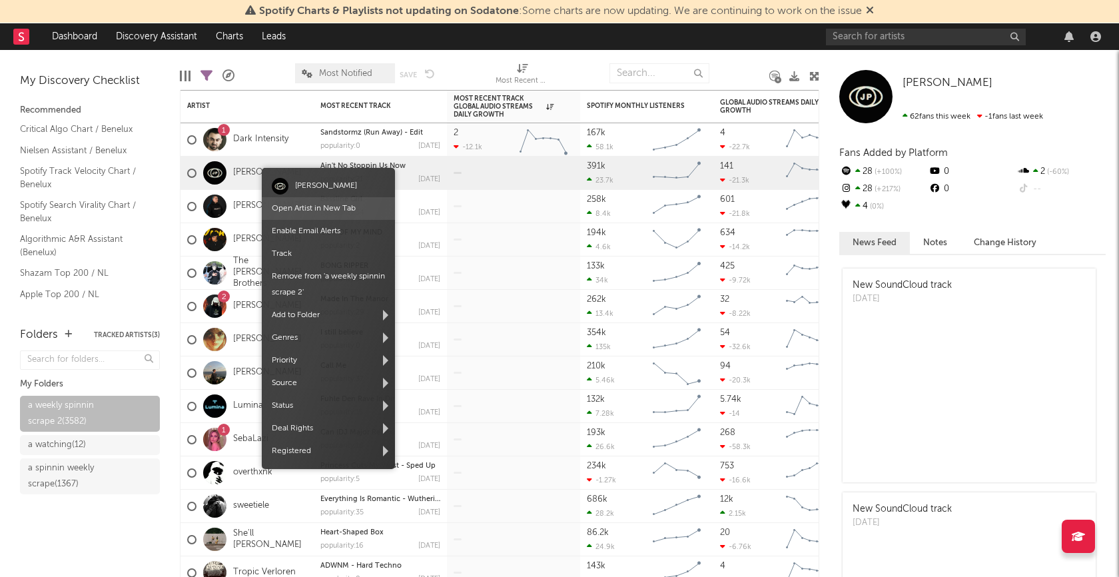
click at [306, 205] on link "Open Artist in New Tab" at bounding box center [314, 209] width 84 height 8
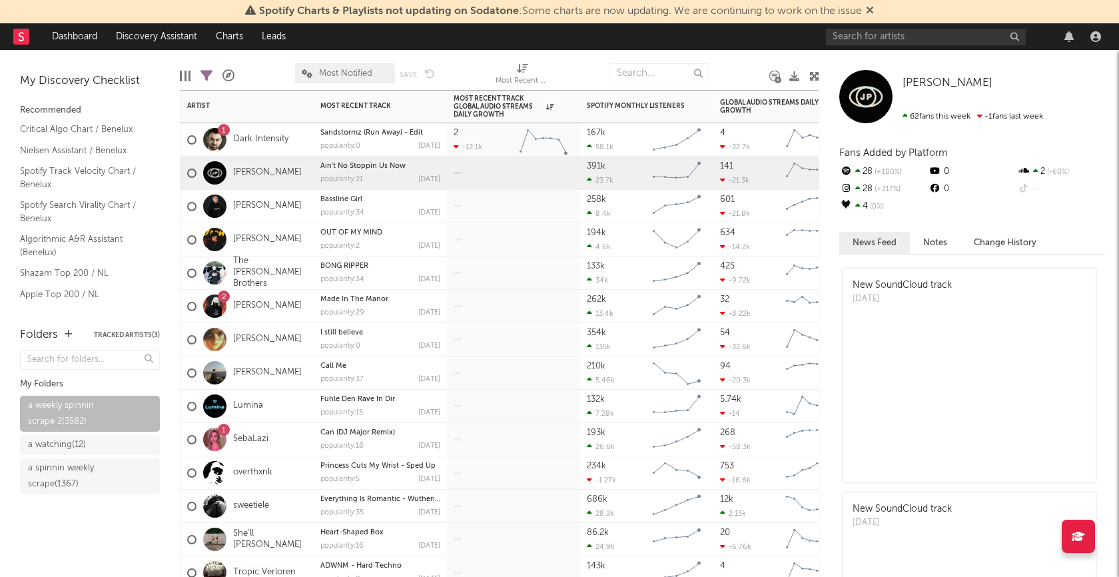
click at [307, 302] on div "2 Paul Stephan" at bounding box center [247, 306] width 133 height 33
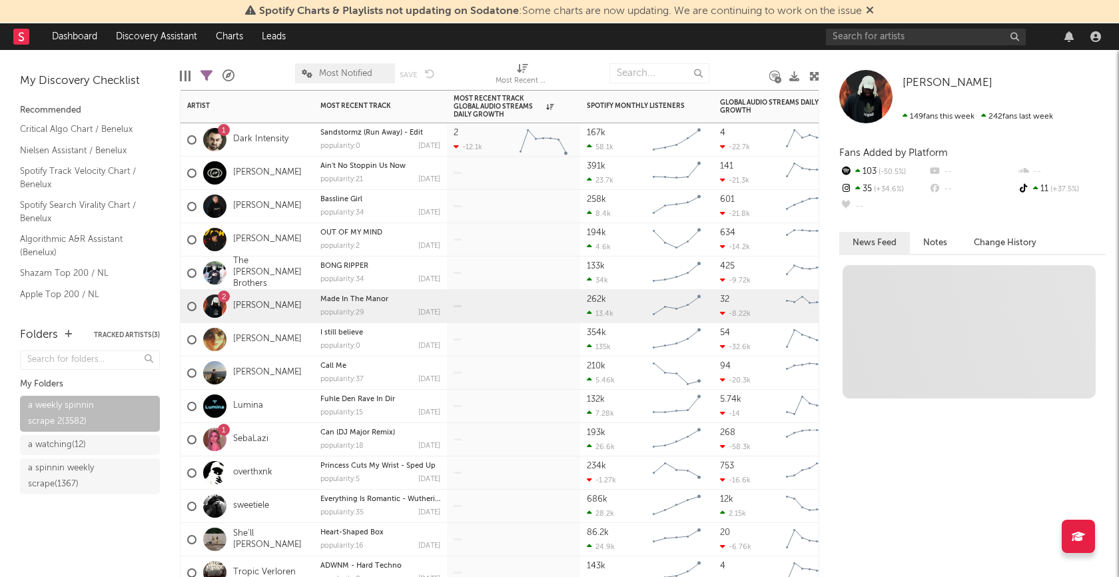
scroll to position [0, 0]
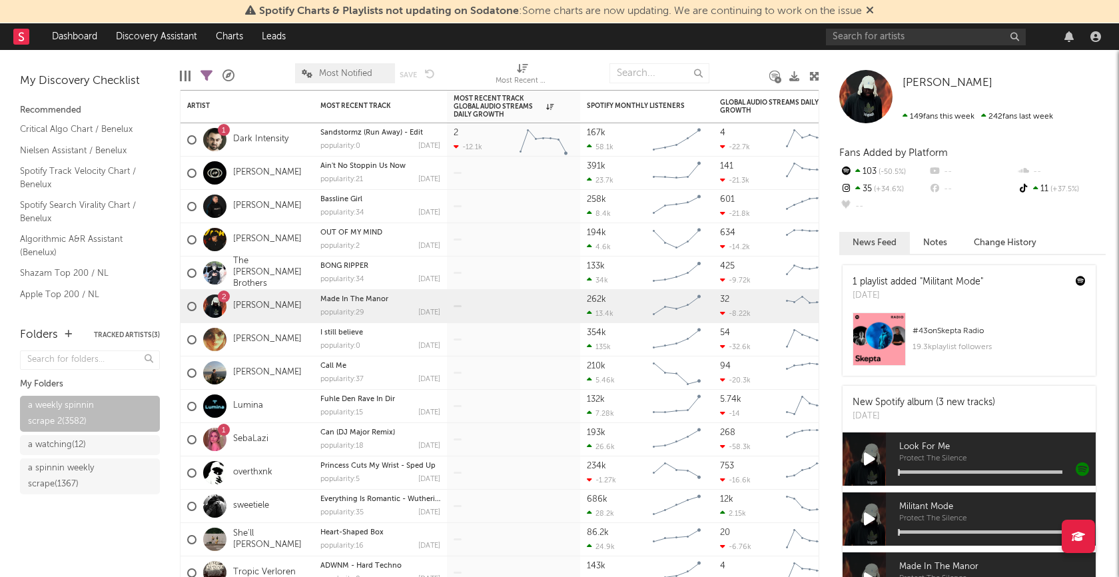
click at [869, 458] on icon at bounding box center [869, 459] width 11 height 15
click at [869, 458] on icon at bounding box center [869, 459] width 9 height 15
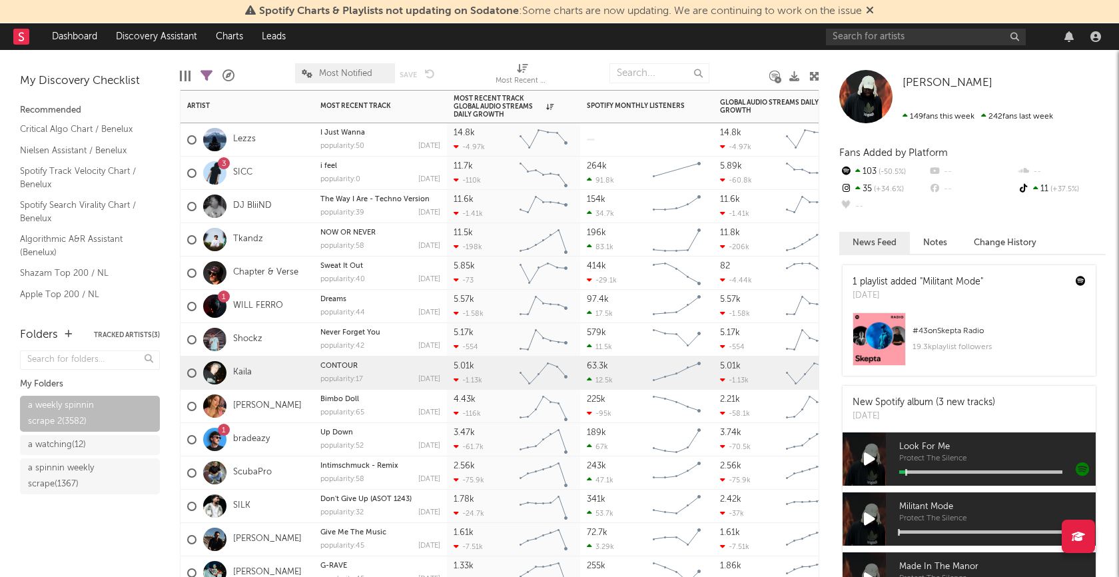
click at [301, 370] on div "Kaila" at bounding box center [247, 372] width 133 height 33
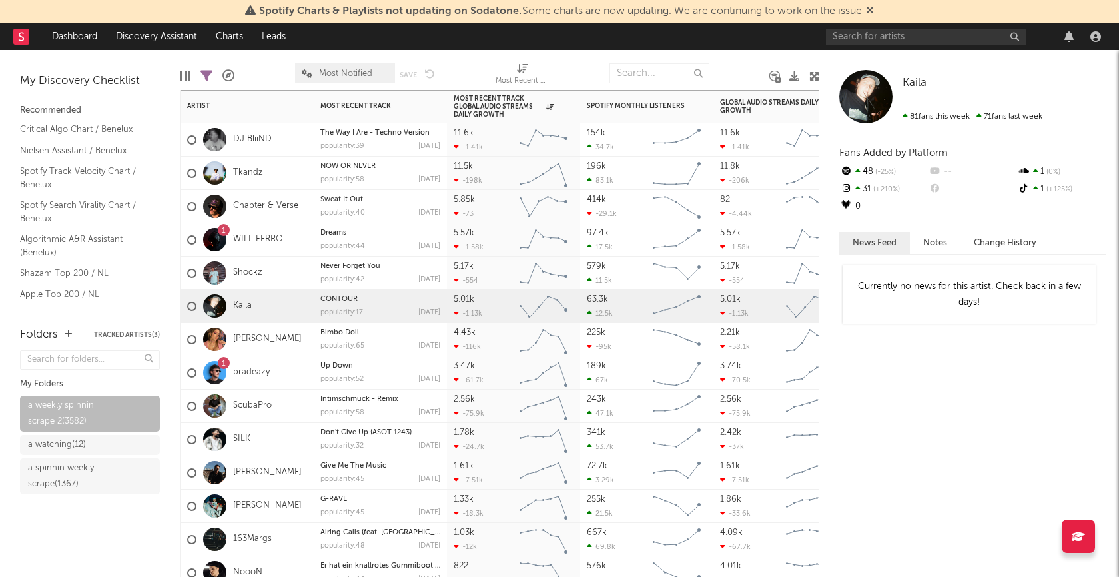
click at [294, 342] on div "[PERSON_NAME]" at bounding box center [247, 339] width 133 height 33
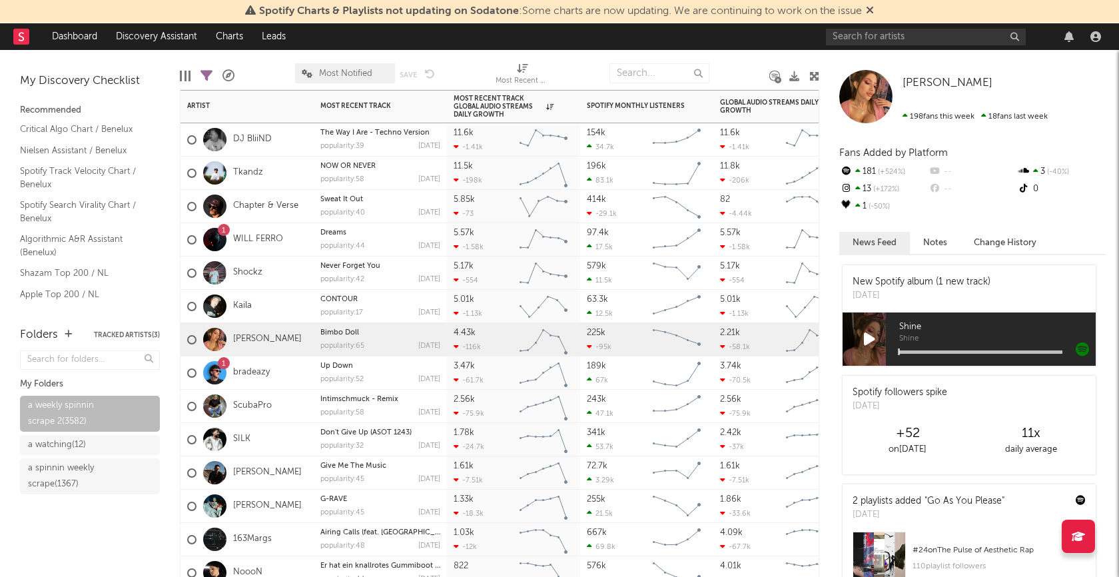
click at [293, 376] on div "1 bradeazy" at bounding box center [247, 372] width 133 height 33
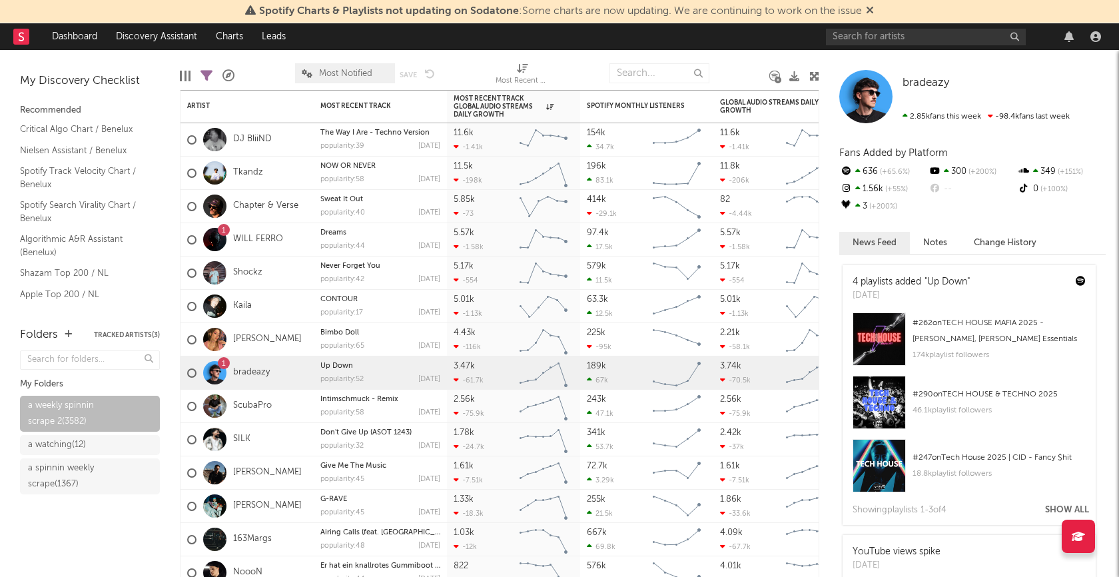
click at [1011, 237] on button "Change History" at bounding box center [1005, 243] width 89 height 22
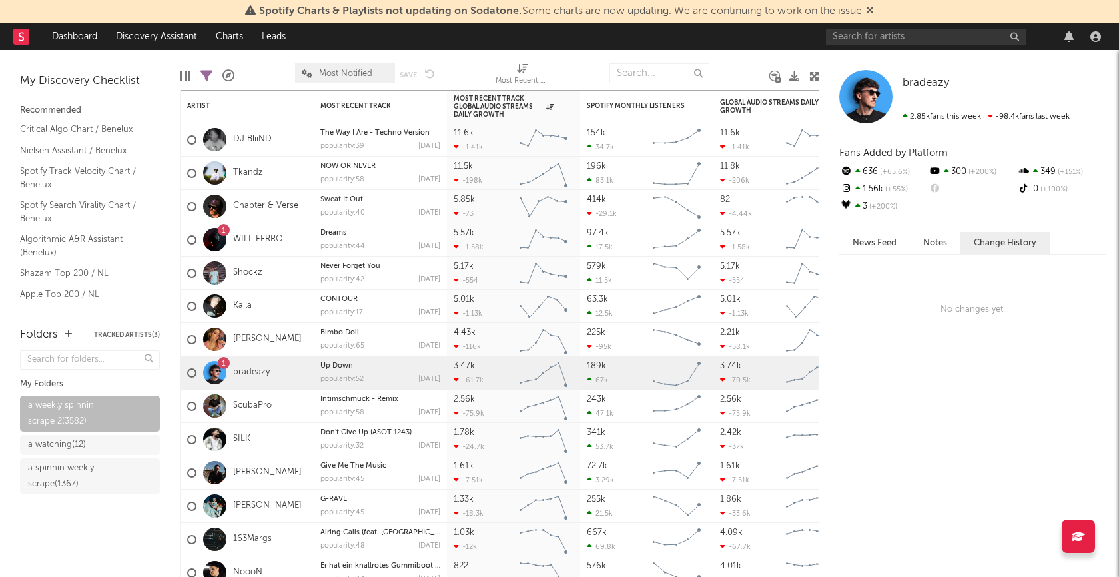
click at [890, 246] on button "News Feed" at bounding box center [874, 243] width 71 height 22
click at [291, 398] on div "ScubaPro" at bounding box center [247, 406] width 133 height 33
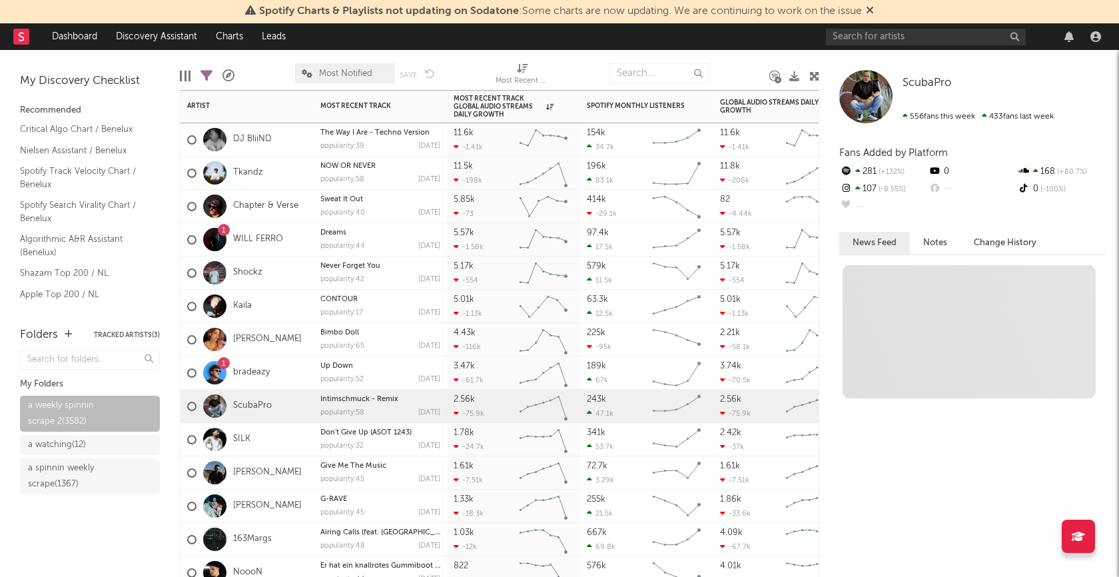
scroll to position [0, 0]
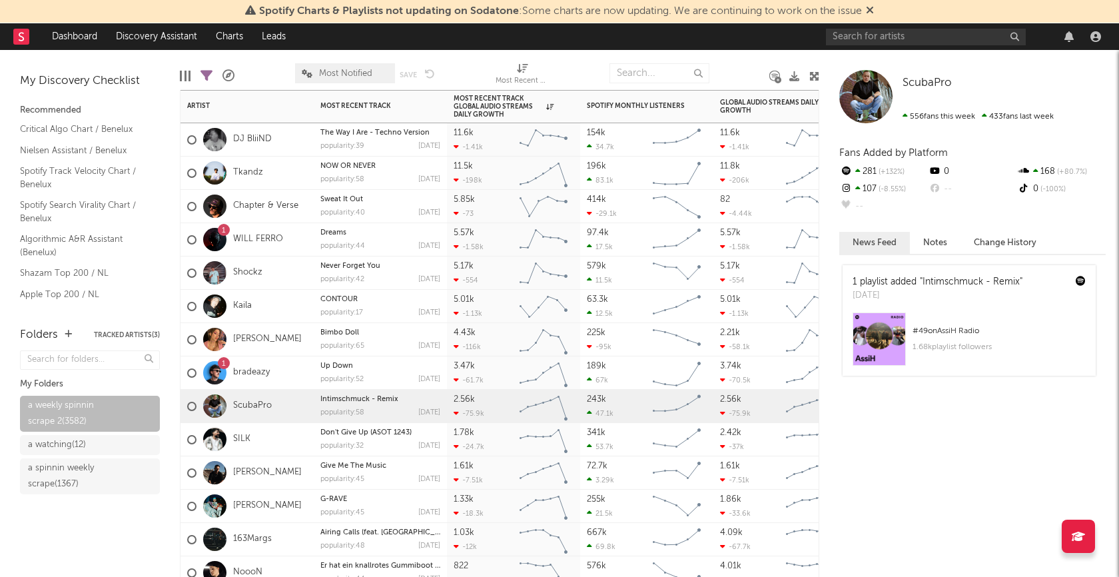
click at [292, 430] on div "SILK" at bounding box center [247, 439] width 133 height 33
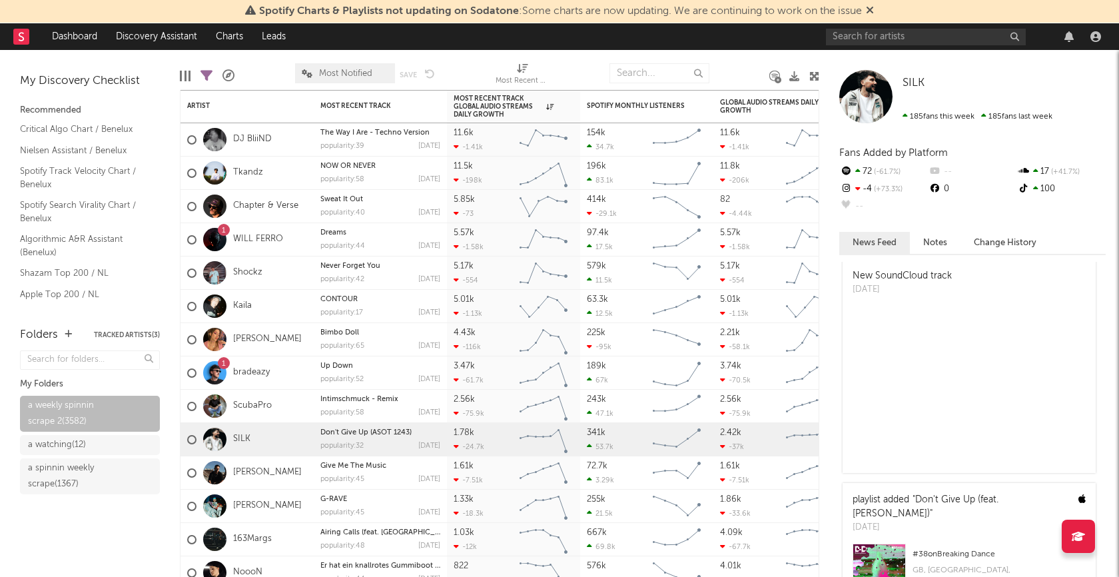
scroll to position [627, 0]
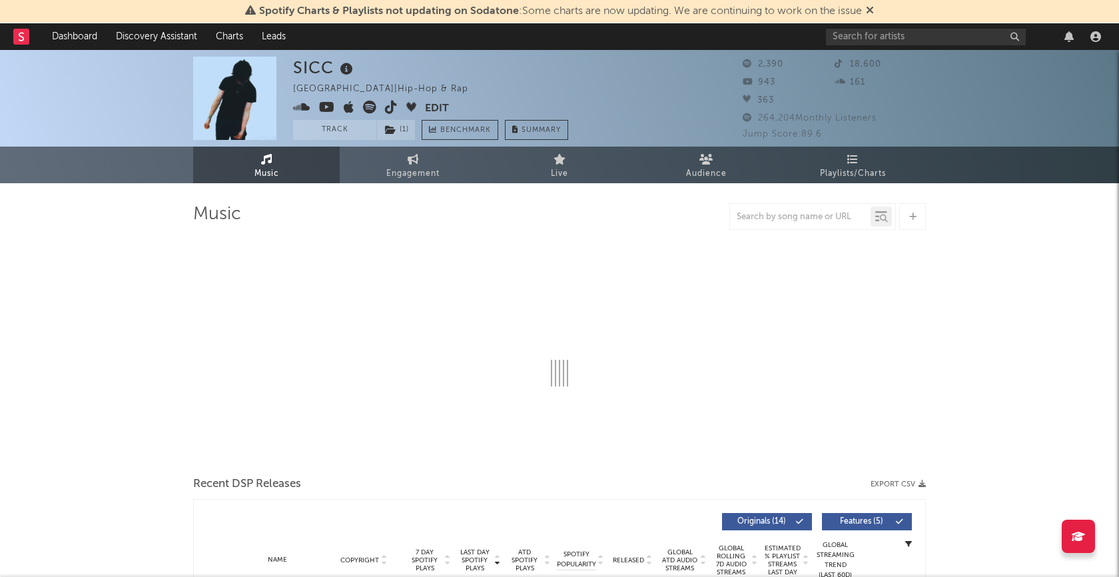
select select "1w"
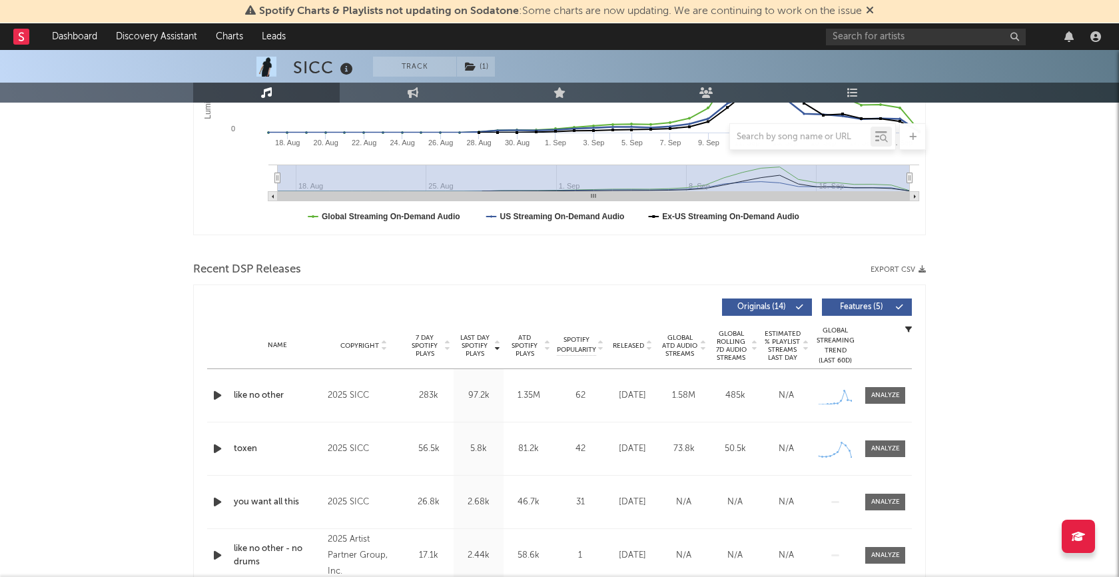
scroll to position [400, 0]
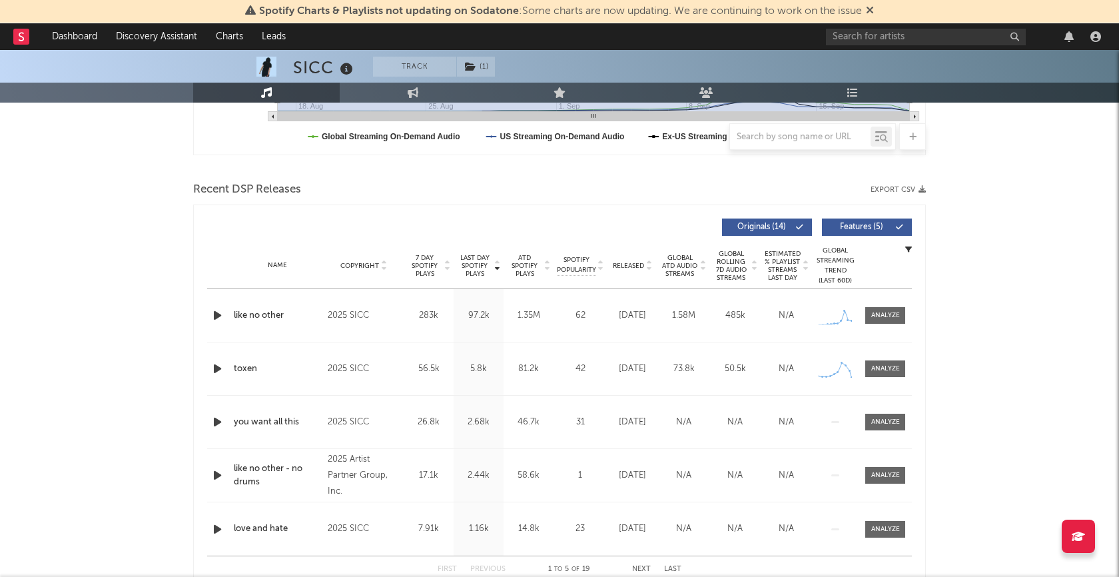
click at [213, 316] on icon "button" at bounding box center [217, 315] width 14 height 17
click at [213, 316] on icon "button" at bounding box center [216, 315] width 13 height 17
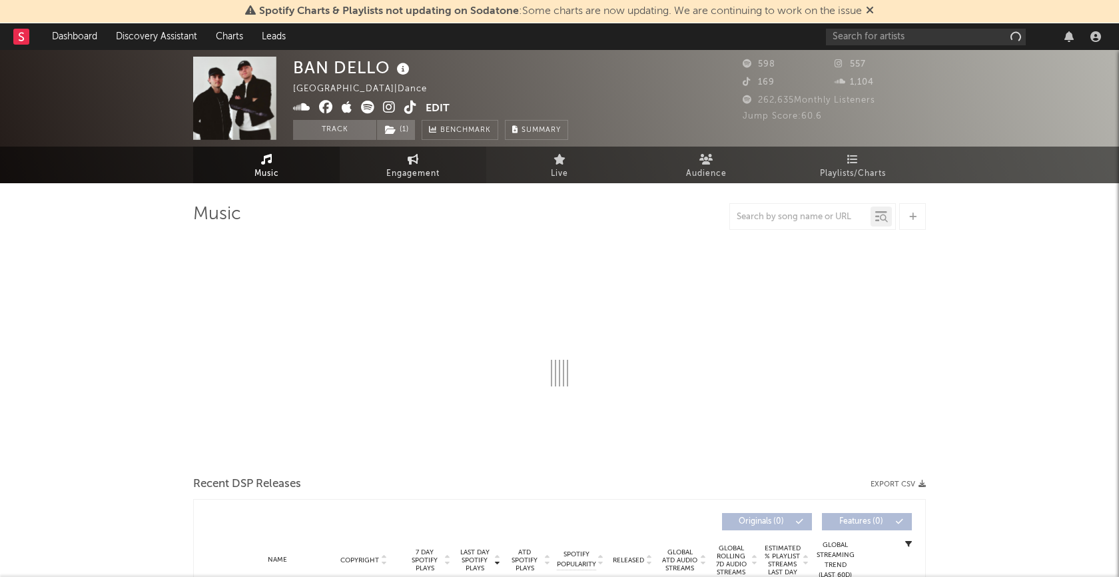
select select "6m"
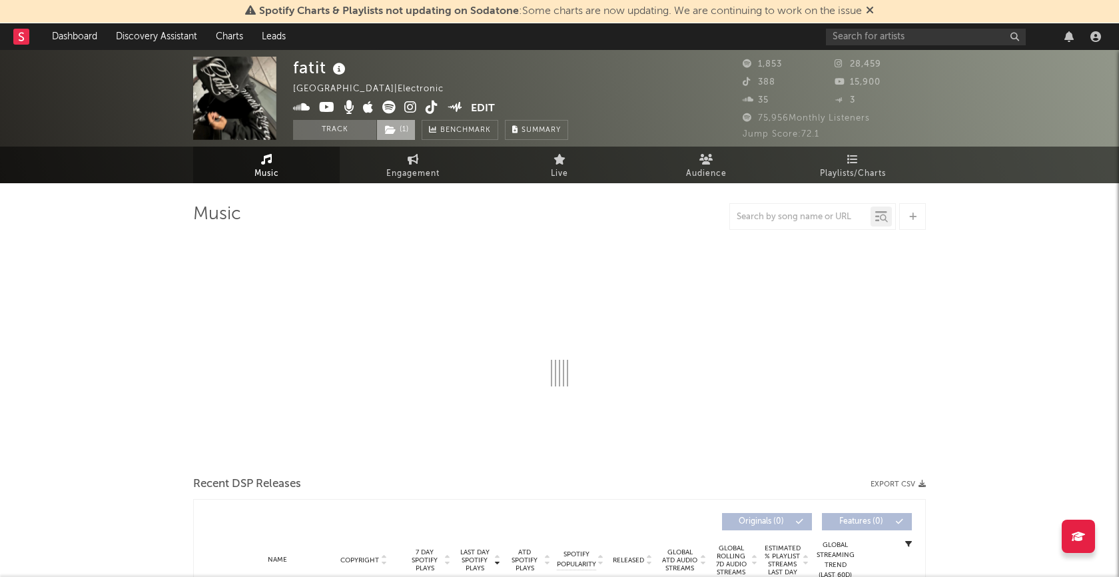
select select "6m"
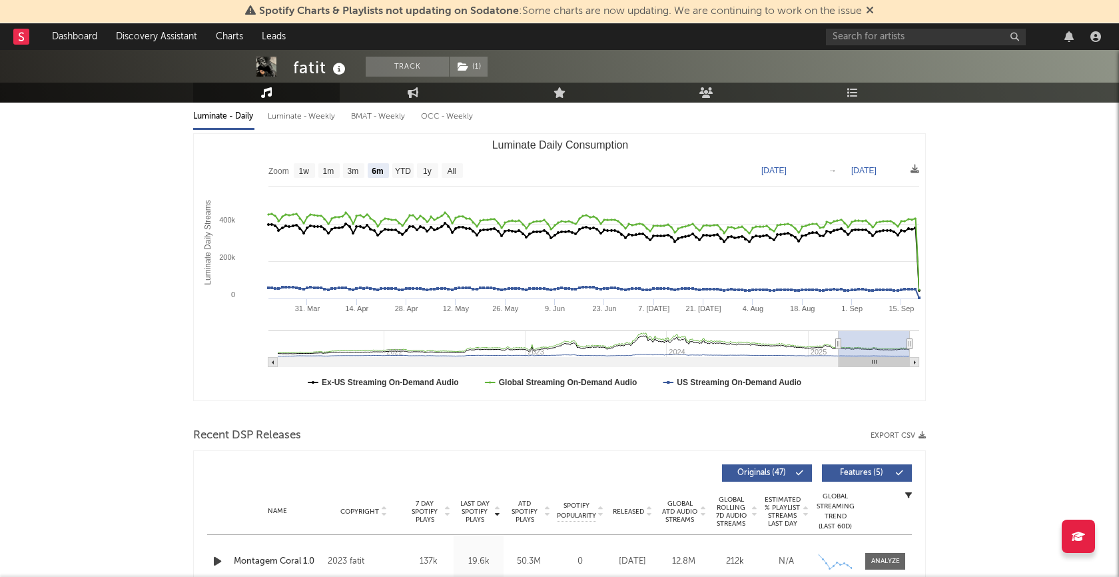
scroll to position [160, 0]
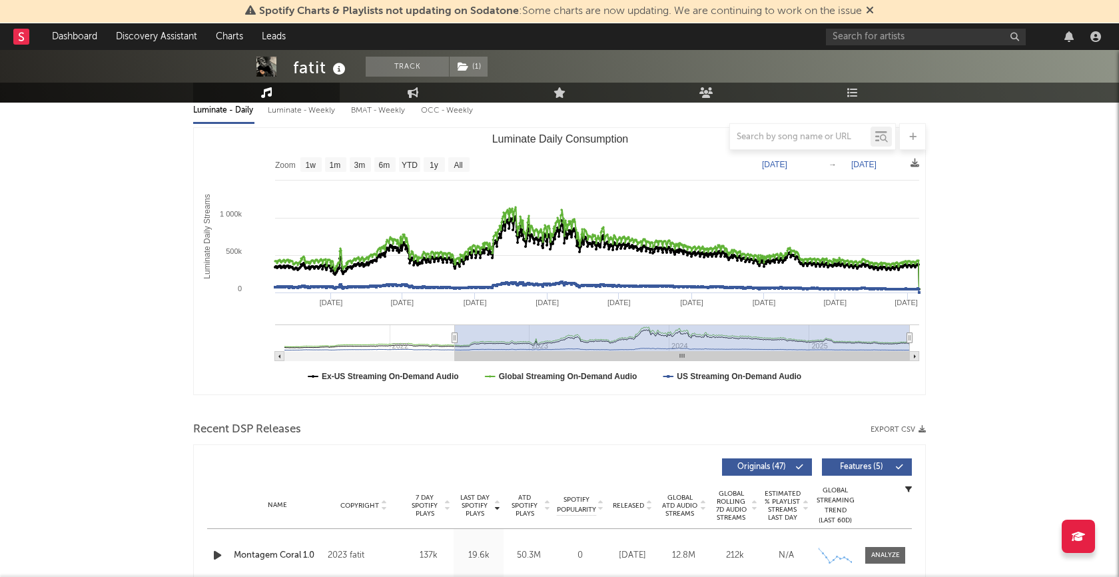
drag, startPoint x: 839, startPoint y: 336, endPoint x: 416, endPoint y: 315, distance: 423.5
click at [416, 315] on icon "Created with Highcharts 10.3.3 Luminate Daily Streams Luminate Daily Consumptio…" at bounding box center [560, 261] width 732 height 266
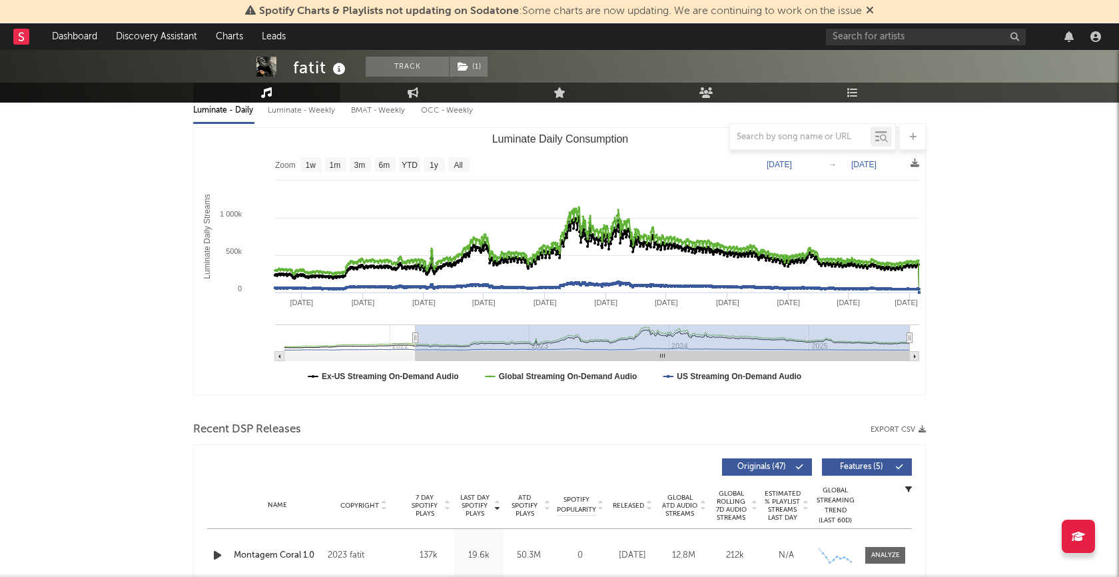
type input "2022-03-08"
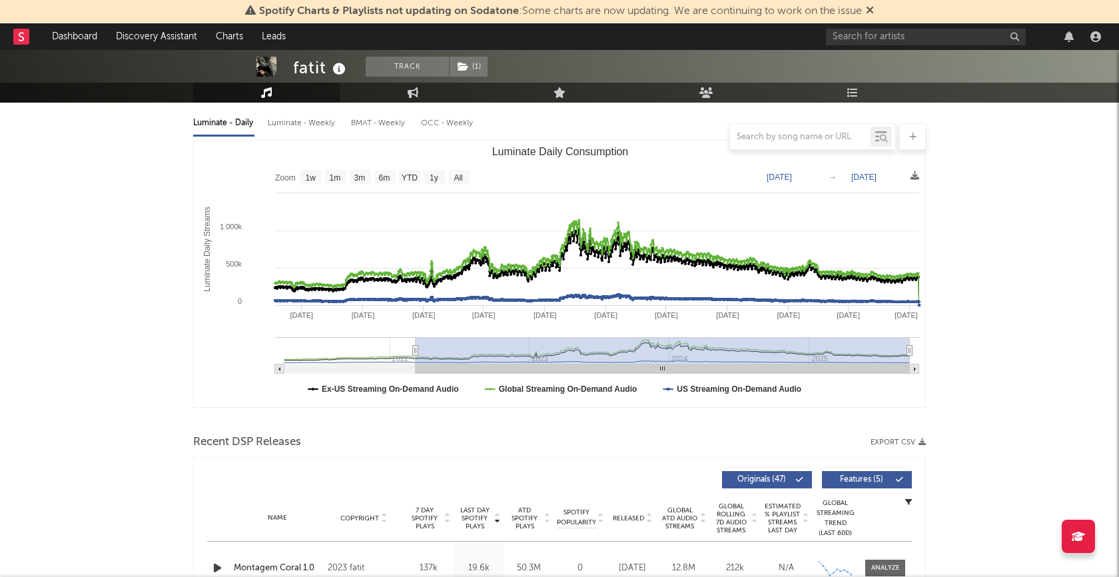
scroll to position [0, 0]
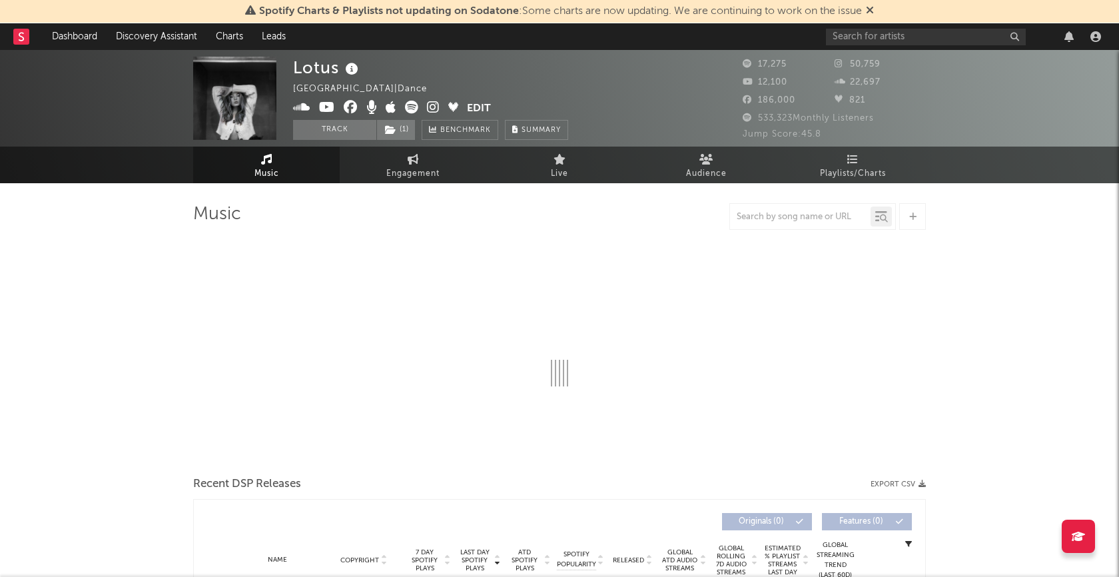
select select "6m"
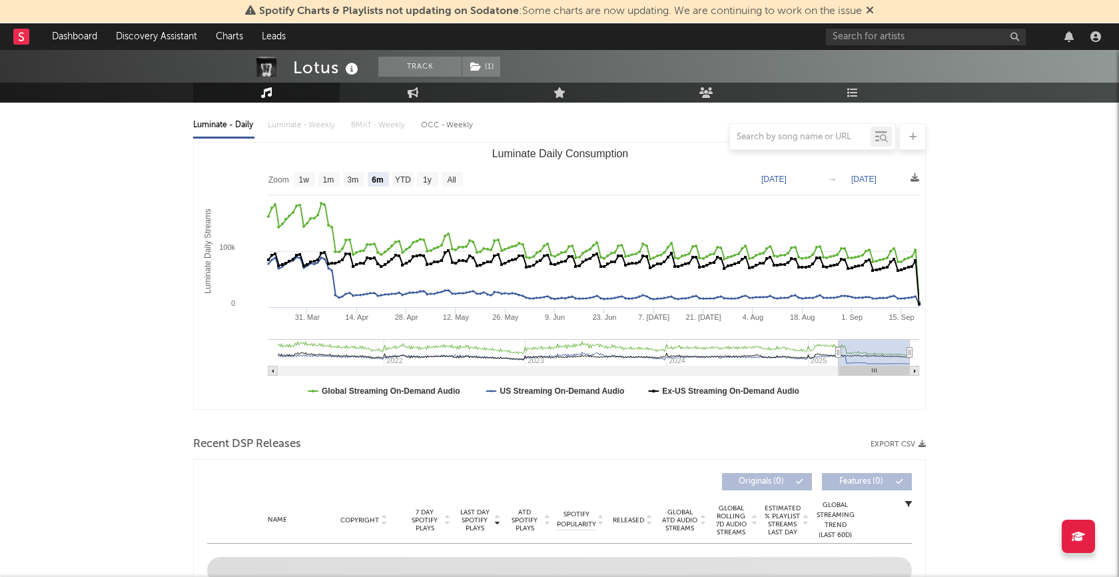
scroll to position [155, 0]
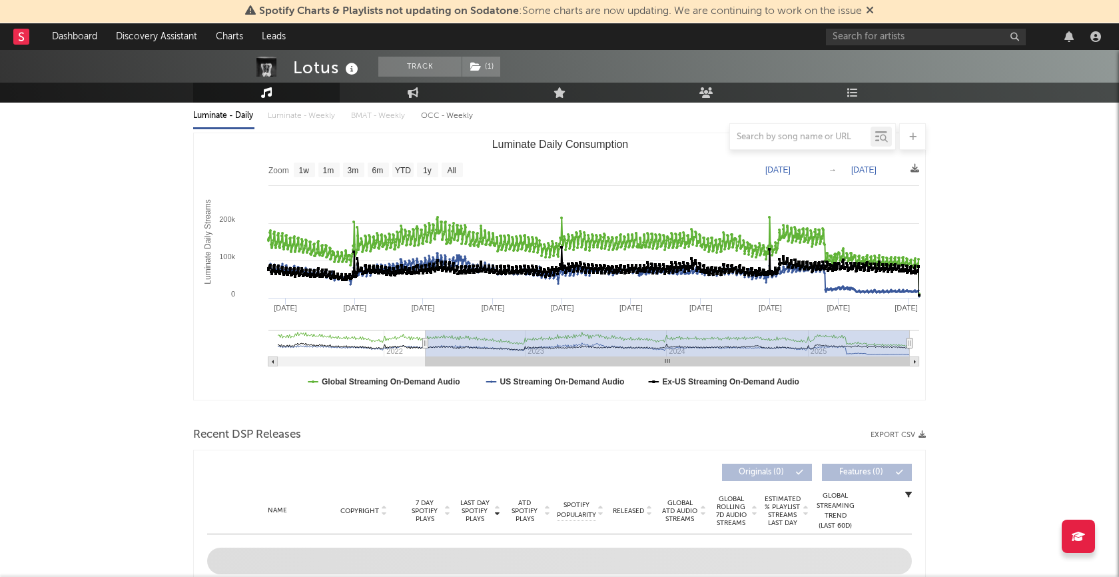
drag, startPoint x: 837, startPoint y: 340, endPoint x: 350, endPoint y: 346, distance: 487.0
click at [423, 346] on icon "Luminate Daily Consumption" at bounding box center [425, 343] width 5 height 10
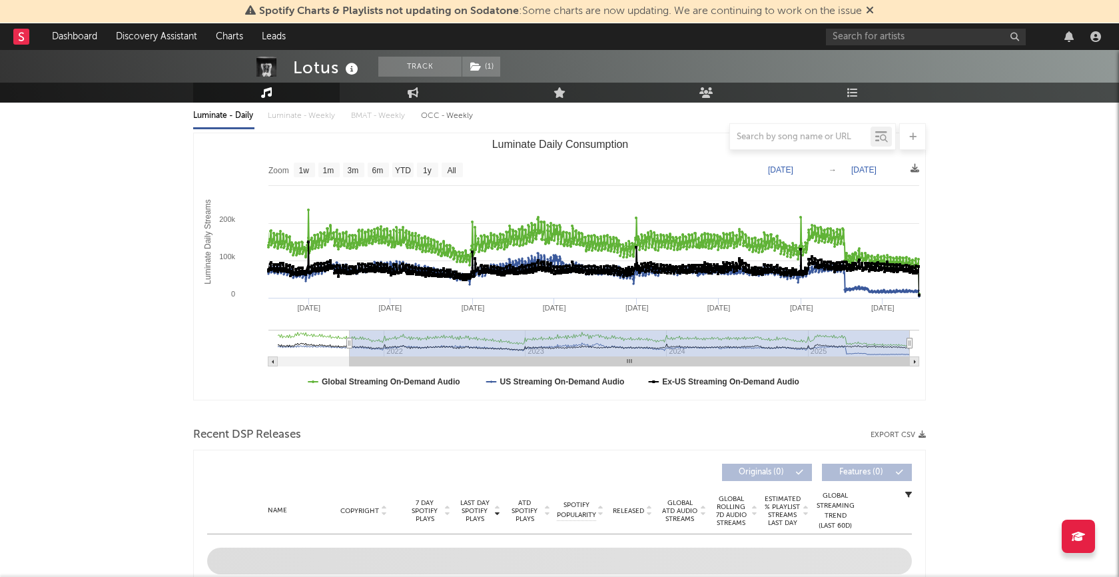
type input "2021-10-02"
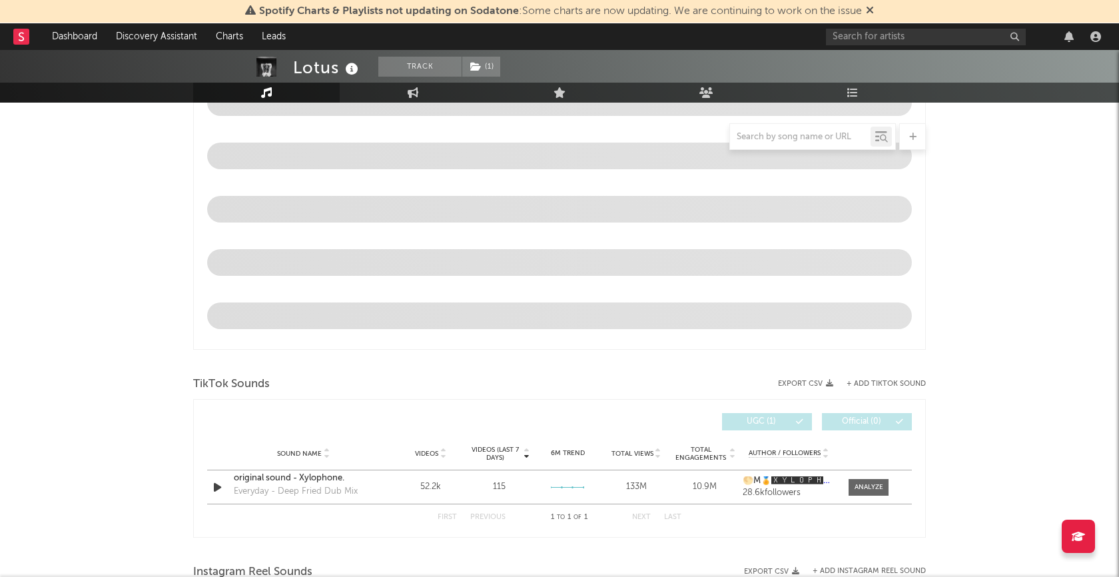
scroll to position [0, 0]
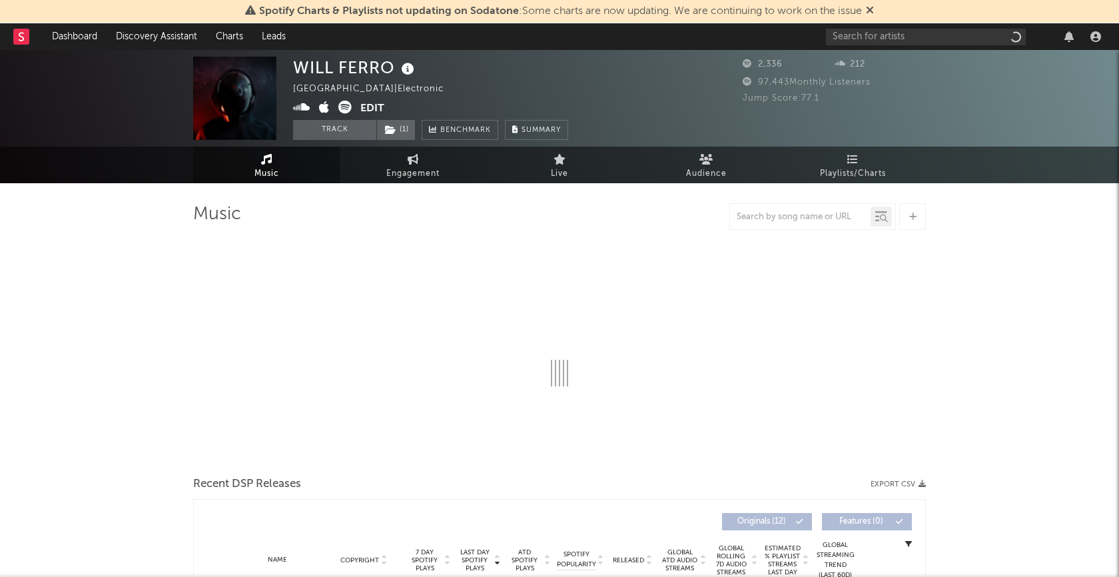
select select "6m"
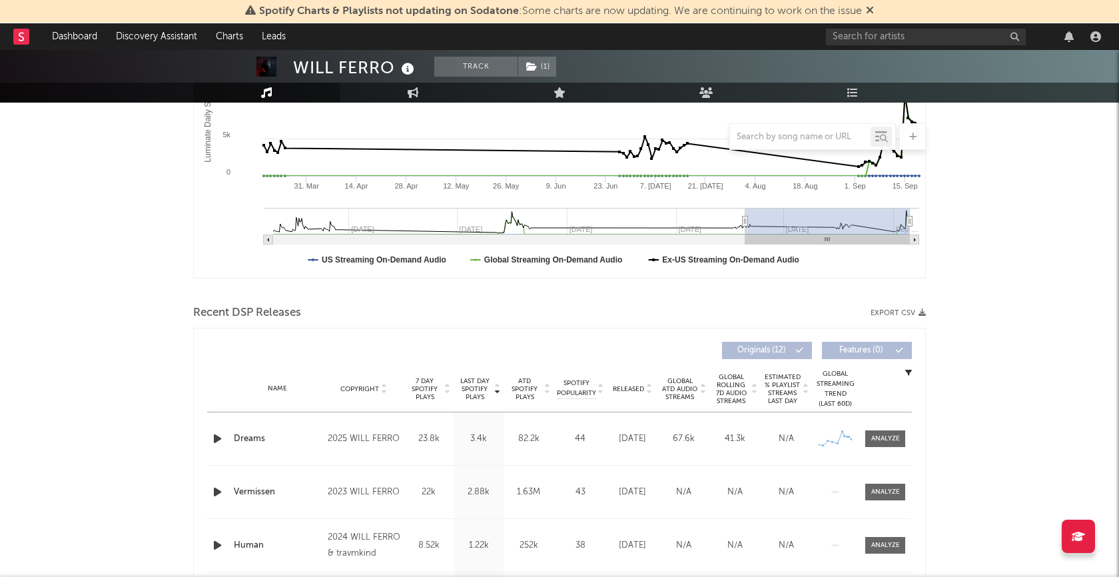
scroll to position [347, 0]
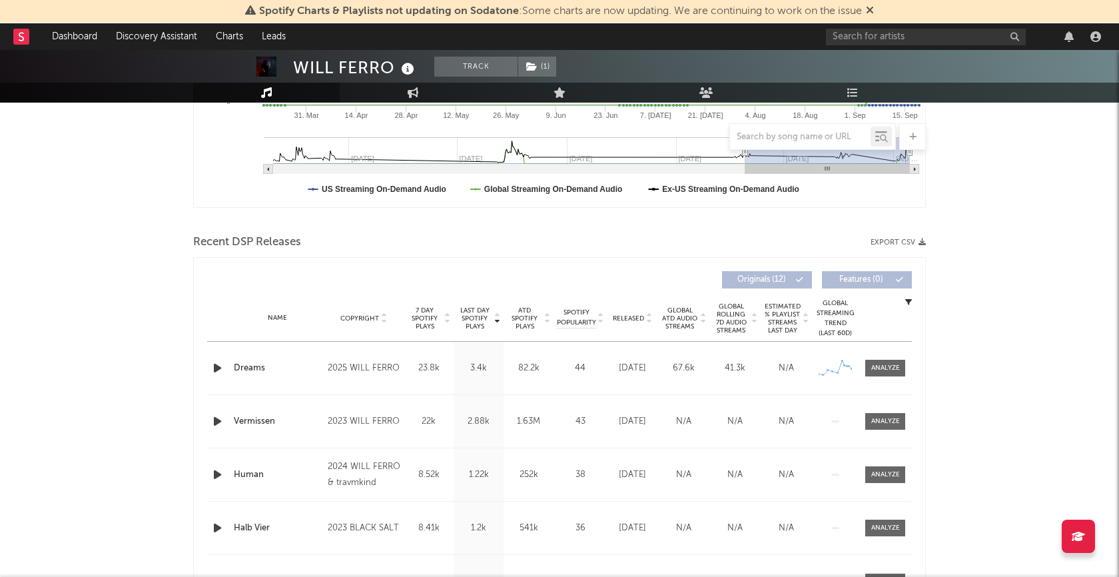
click at [218, 366] on icon "button" at bounding box center [217, 368] width 14 height 17
click at [568, 560] on div at bounding box center [559, 560] width 167 height 3
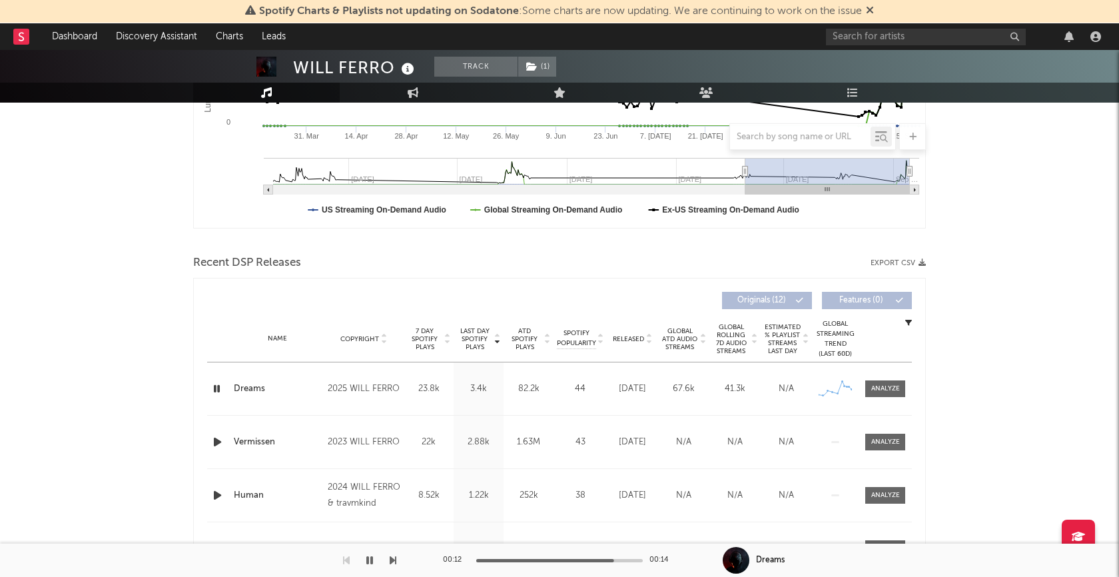
scroll to position [357, 0]
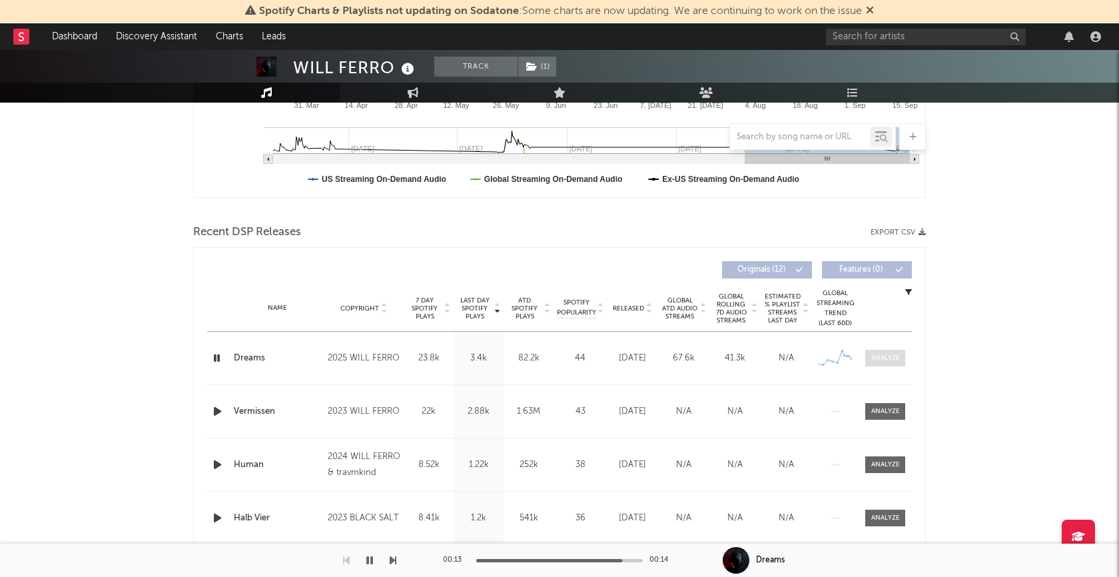
click at [878, 356] on div at bounding box center [885, 358] width 29 height 10
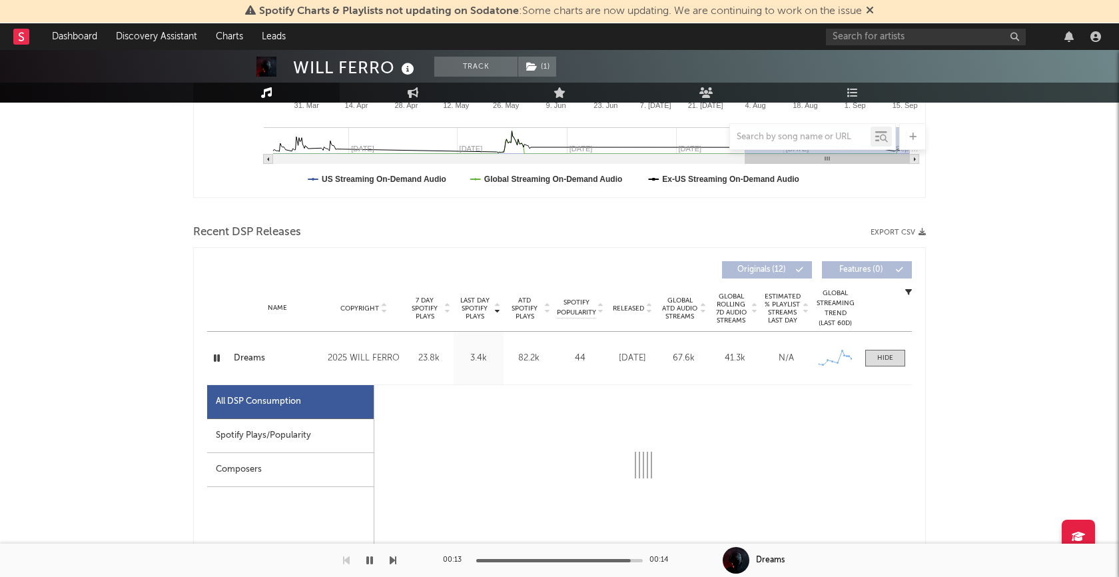
select select "1w"
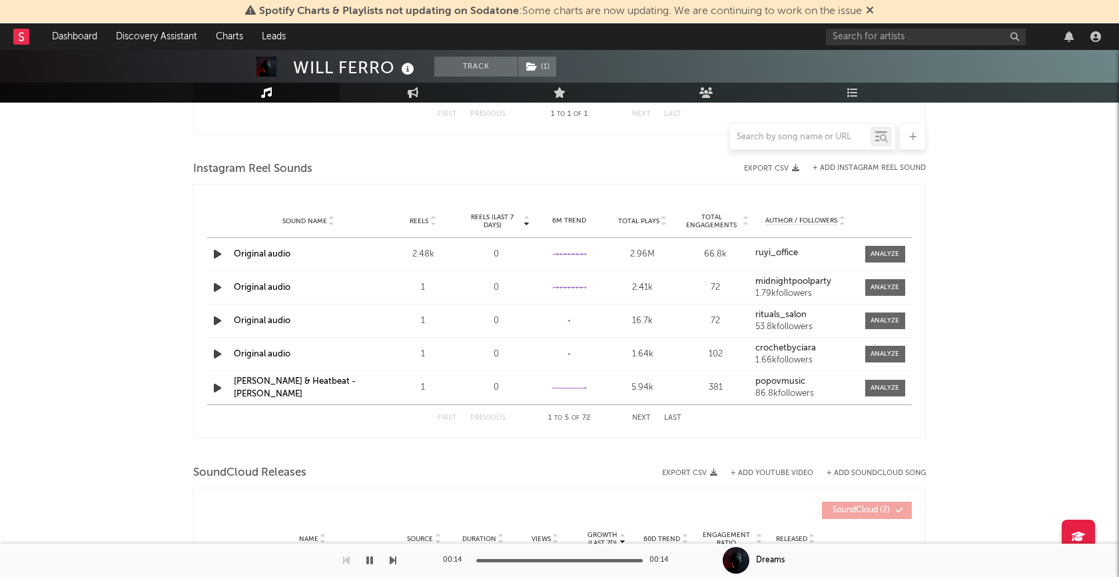
scroll to position [1616, 0]
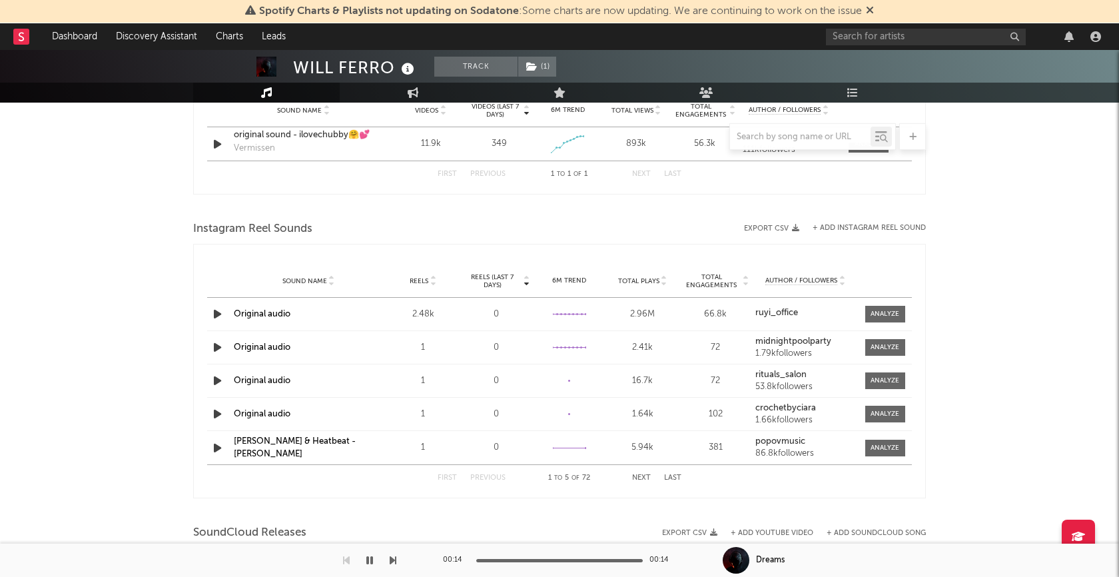
click at [214, 314] on icon "button" at bounding box center [217, 314] width 14 height 17
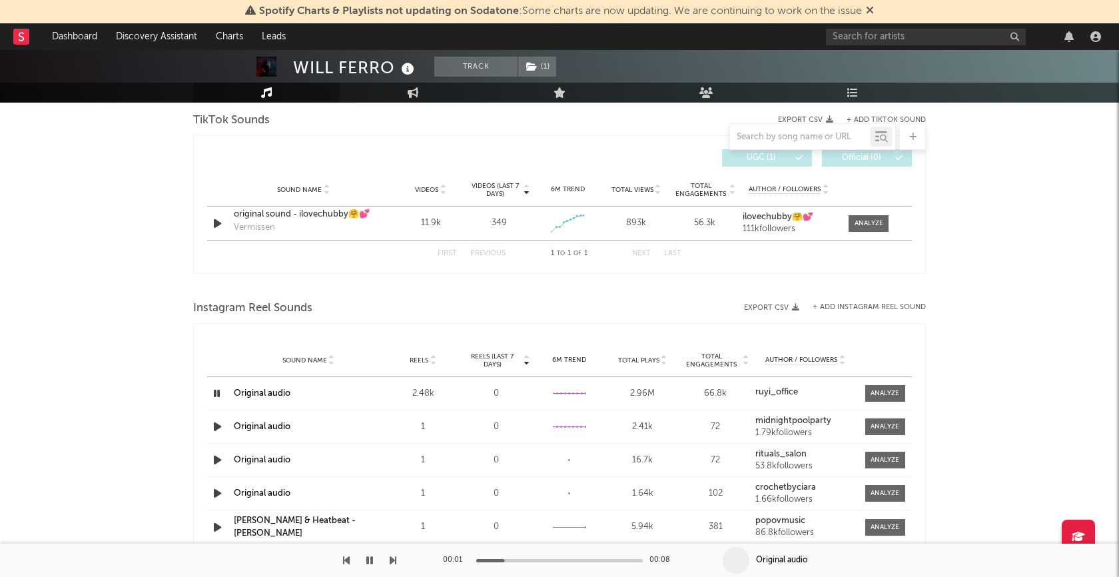
scroll to position [1523, 0]
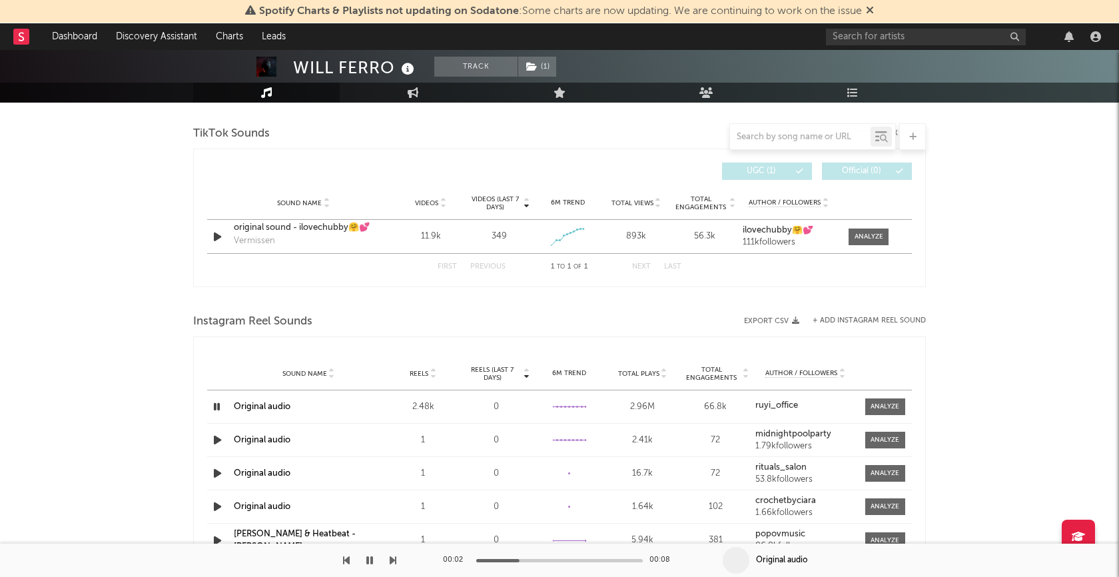
click at [220, 404] on icon "button" at bounding box center [216, 406] width 13 height 17
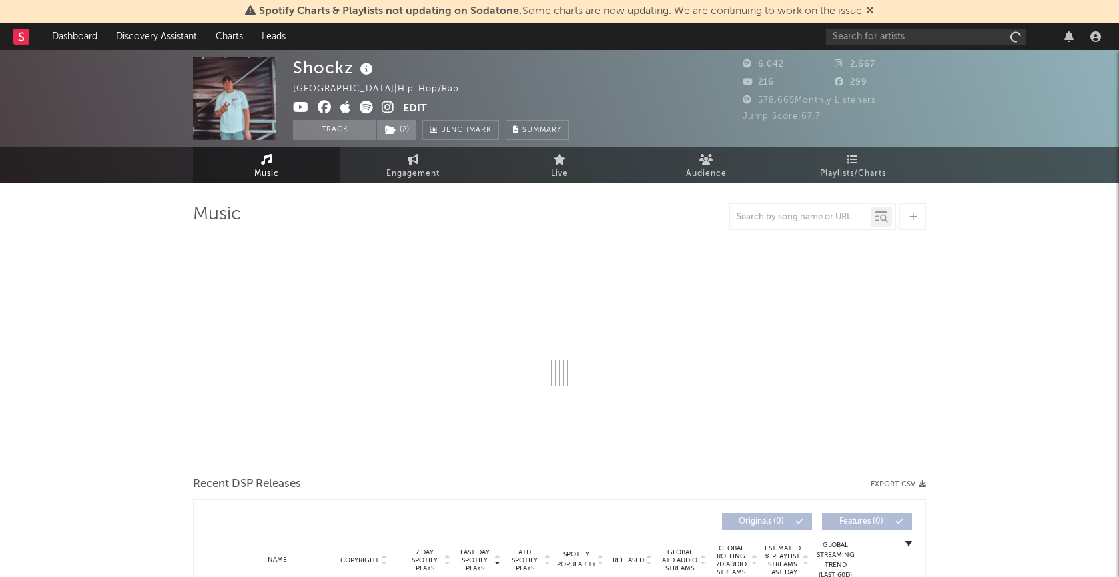
select select "6m"
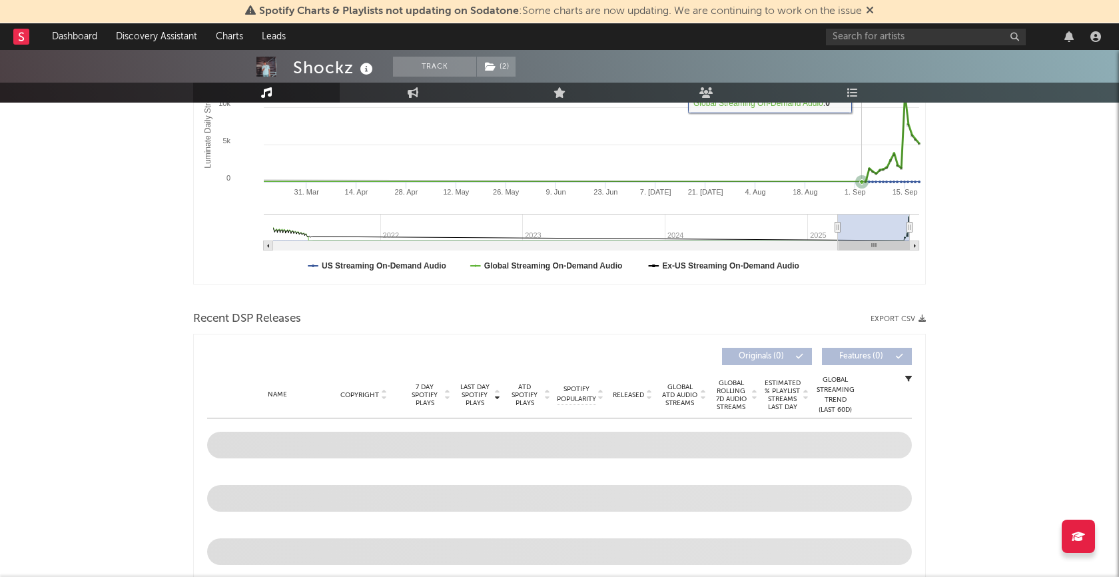
scroll to position [335, 0]
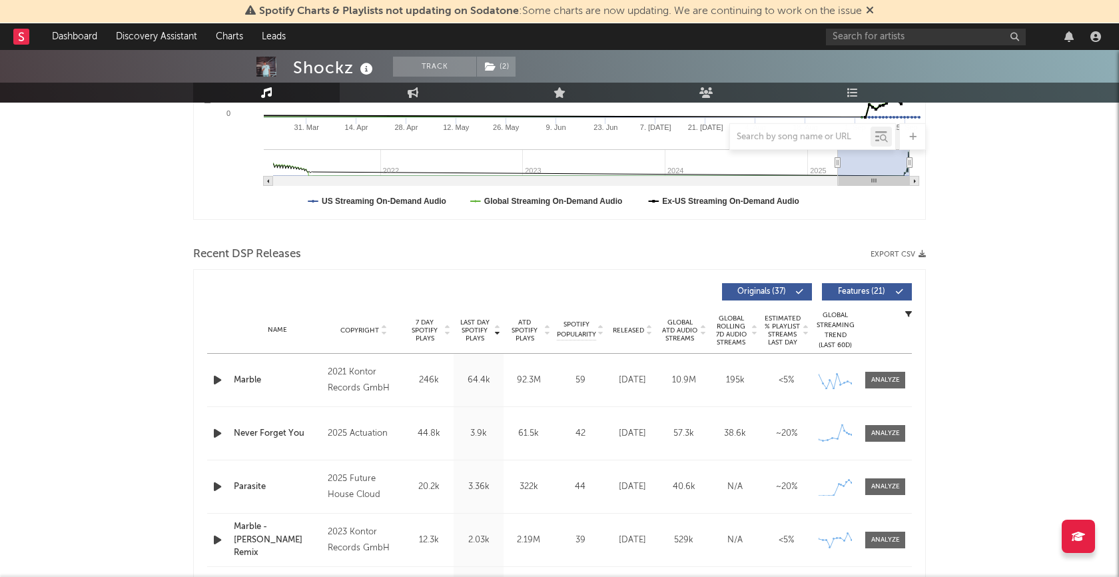
click at [219, 378] on icon "button" at bounding box center [217, 380] width 14 height 17
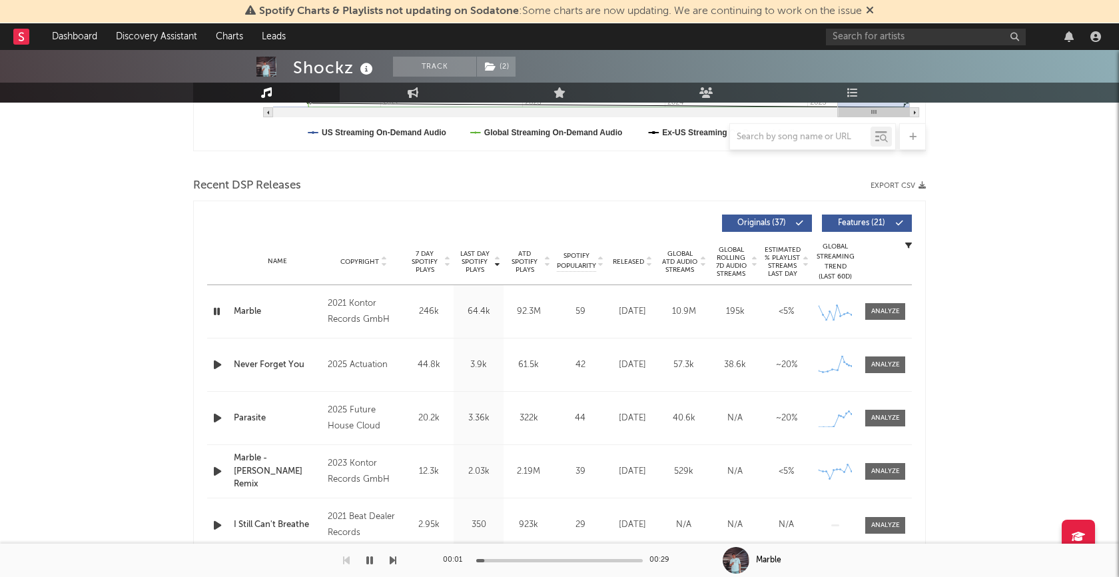
scroll to position [405, 0]
click at [218, 362] on icon "button" at bounding box center [217, 363] width 14 height 17
click at [582, 562] on div at bounding box center [559, 560] width 167 height 3
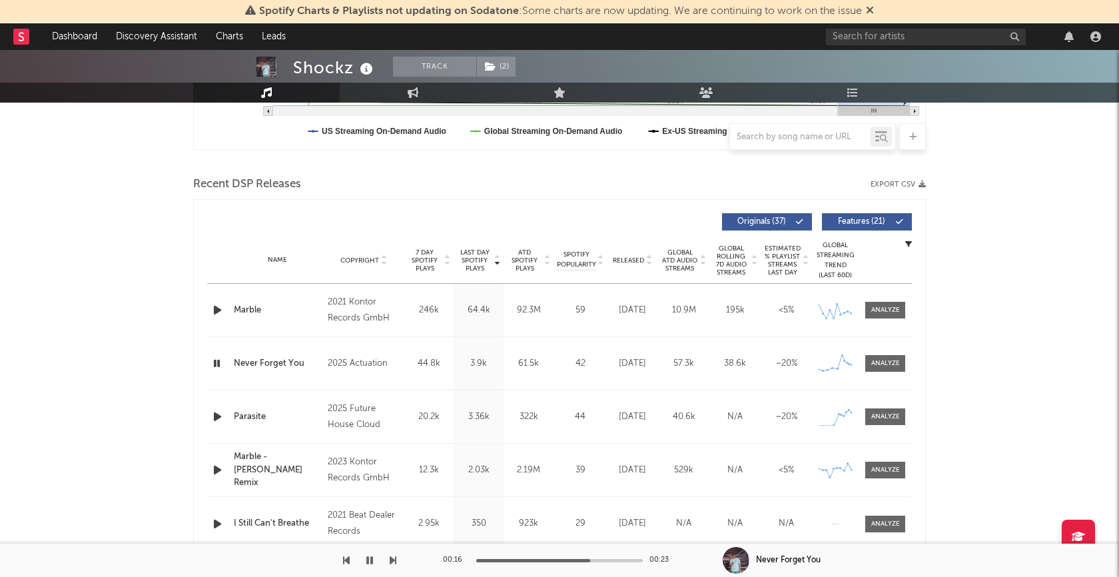
click at [220, 363] on icon "button" at bounding box center [216, 363] width 13 height 17
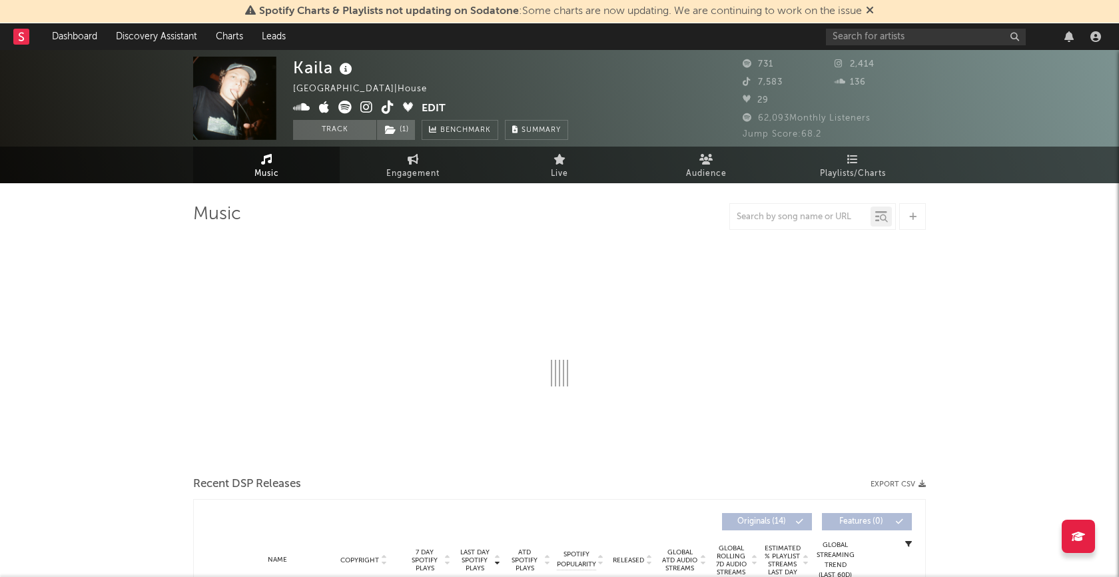
select select "1w"
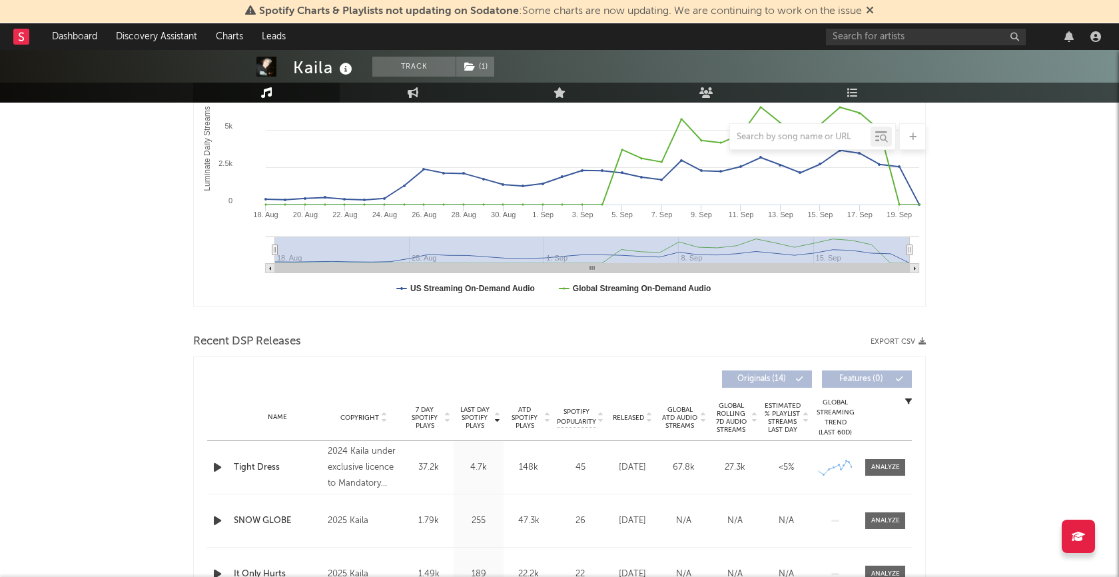
scroll to position [388, 0]
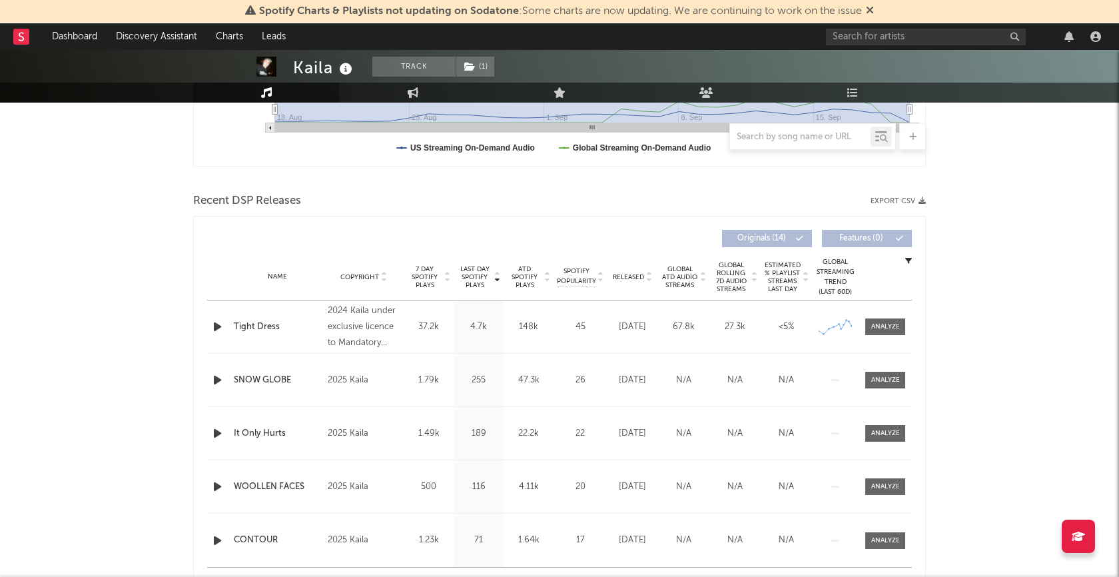
click at [208, 330] on div at bounding box center [218, 326] width 23 height 17
click at [217, 323] on icon "button" at bounding box center [217, 326] width 14 height 17
click at [871, 329] on div at bounding box center [885, 327] width 29 height 10
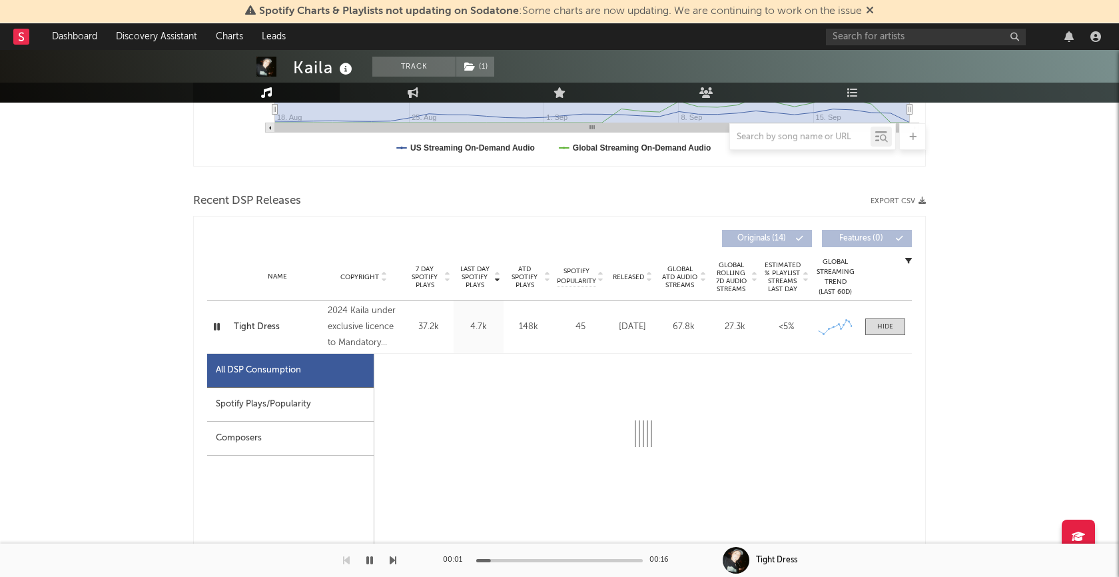
select select "1w"
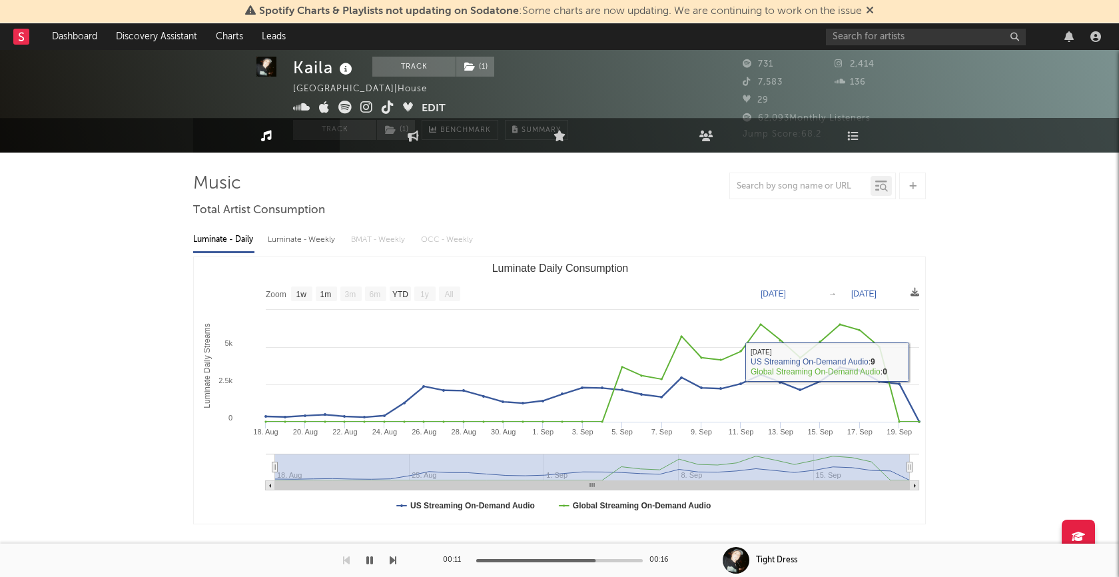
scroll to position [0, 0]
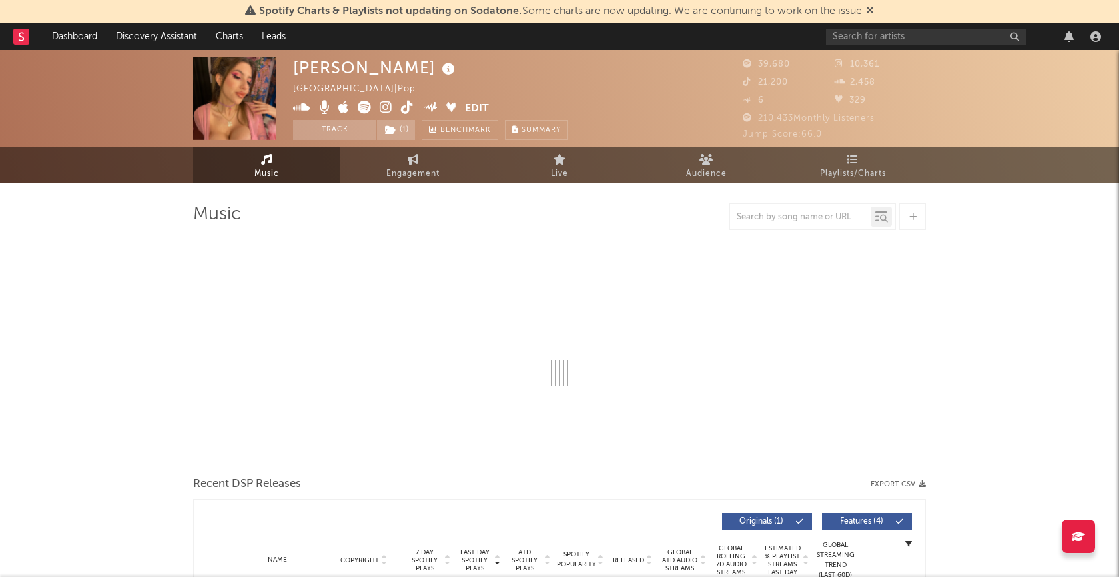
select select "6m"
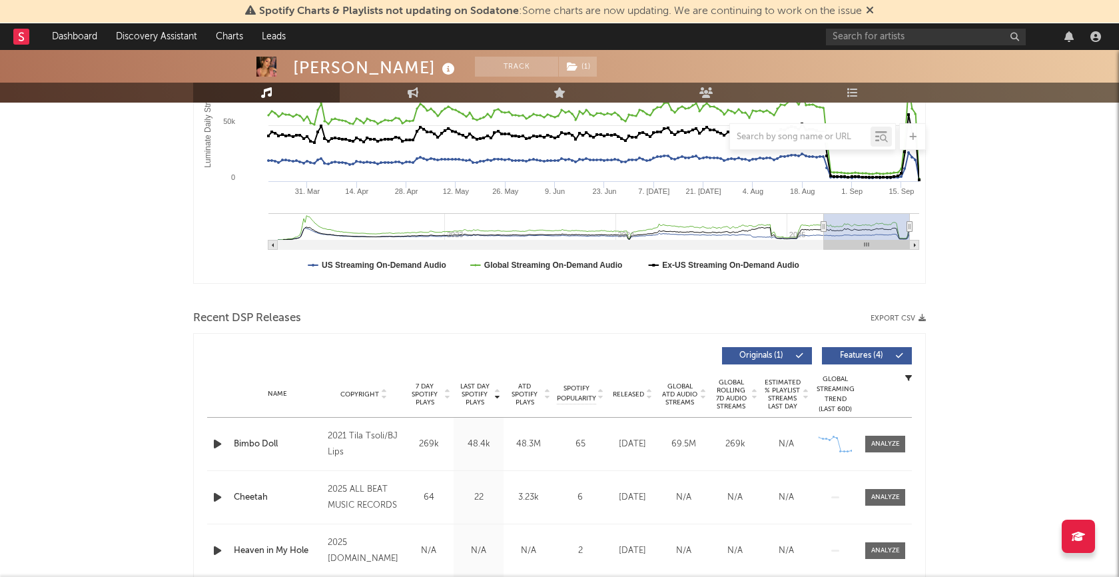
scroll to position [372, 0]
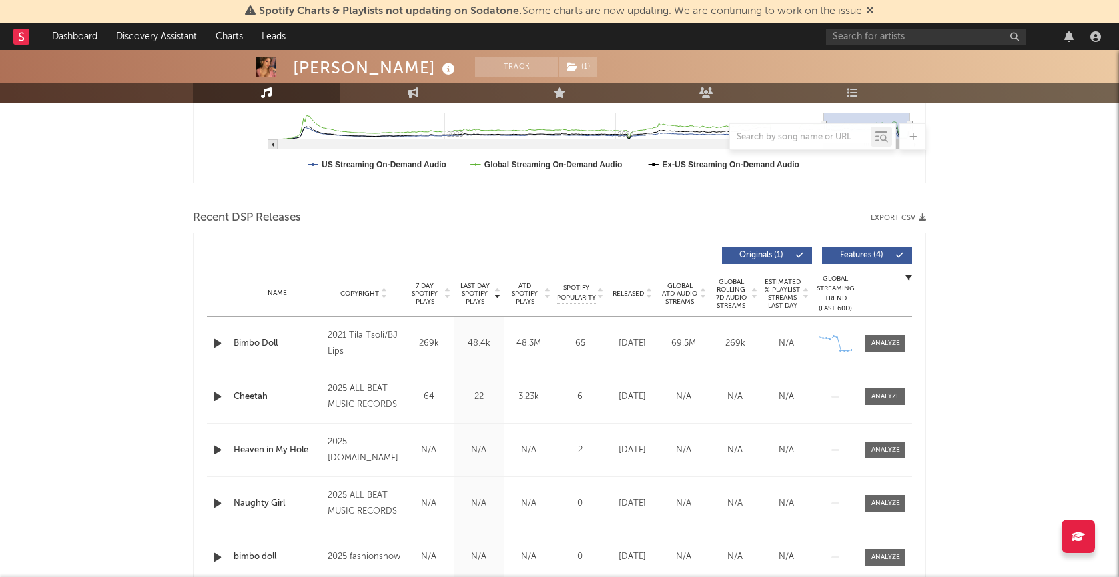
click at [217, 344] on icon "button" at bounding box center [217, 343] width 14 height 17
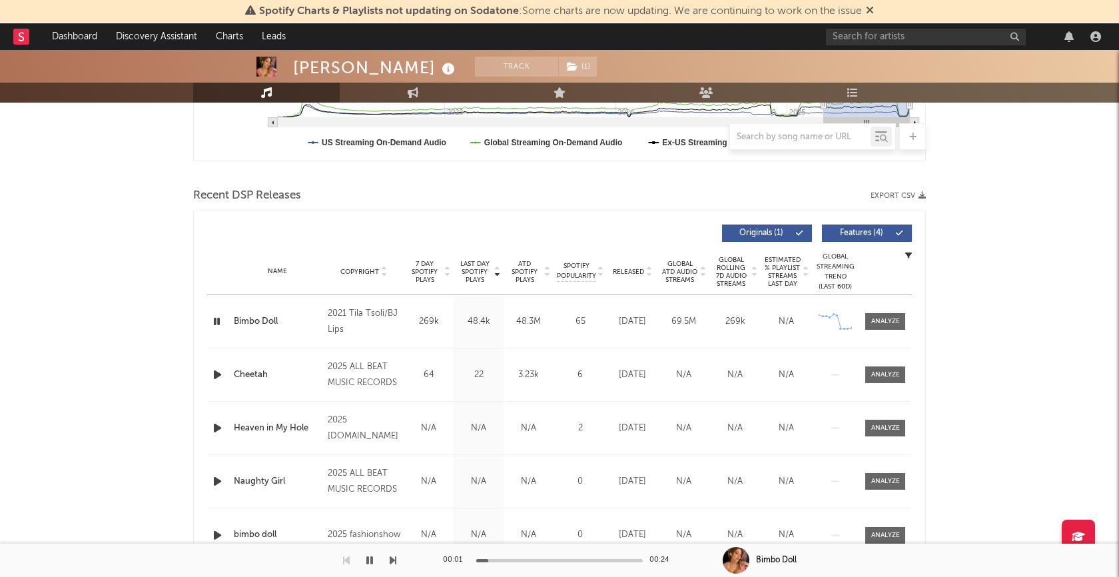
scroll to position [400, 0]
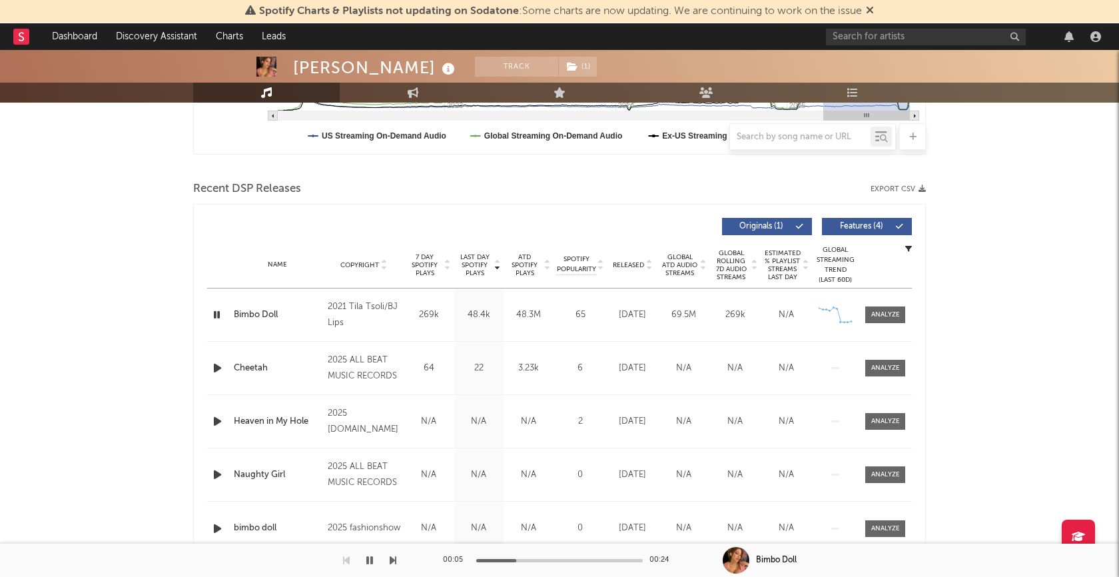
click at [217, 316] on icon "button" at bounding box center [216, 314] width 13 height 17
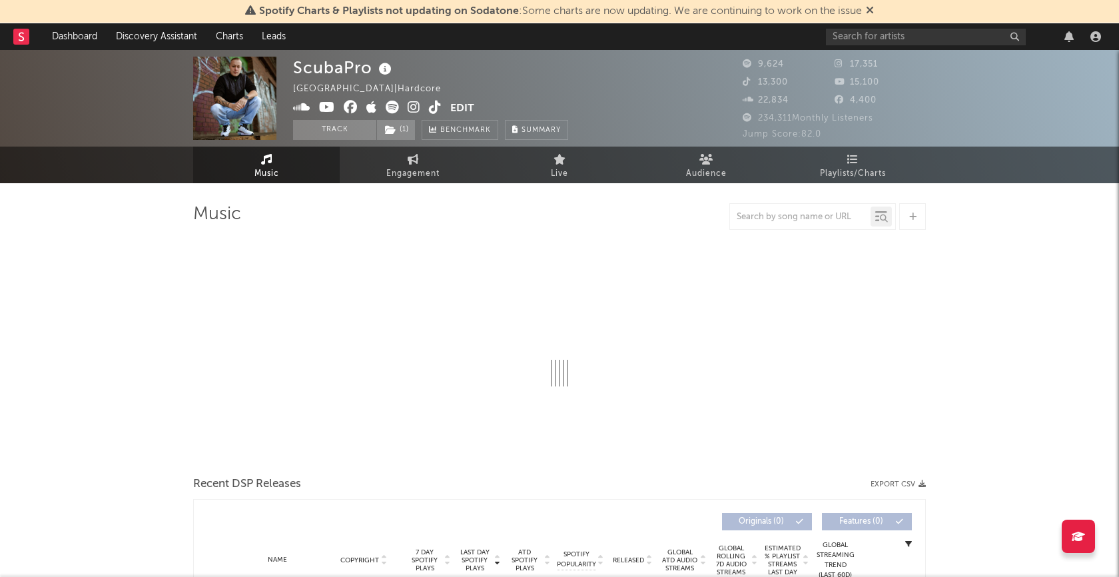
select select "6m"
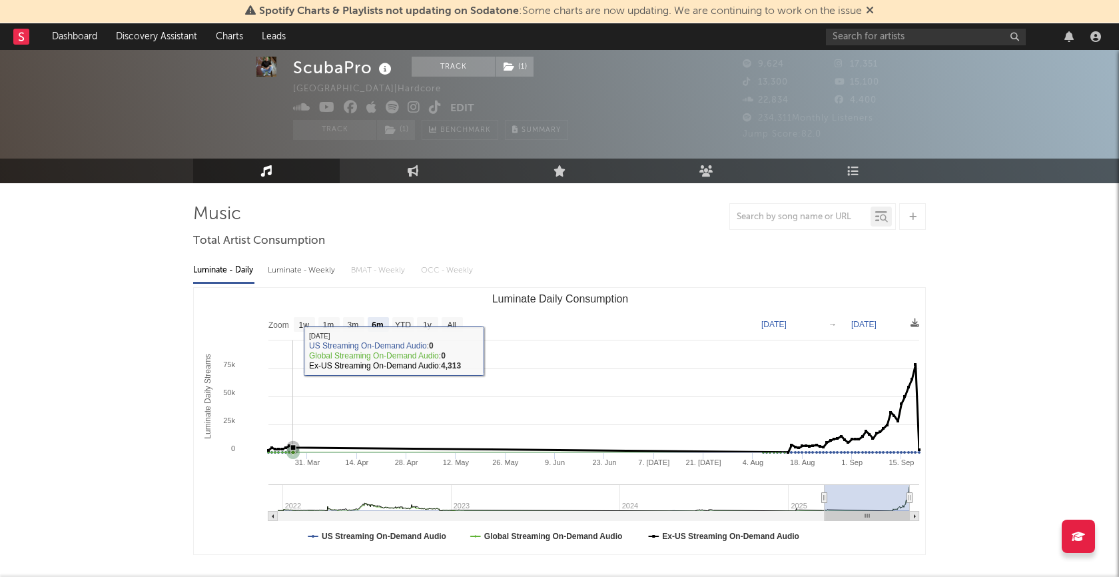
scroll to position [322, 0]
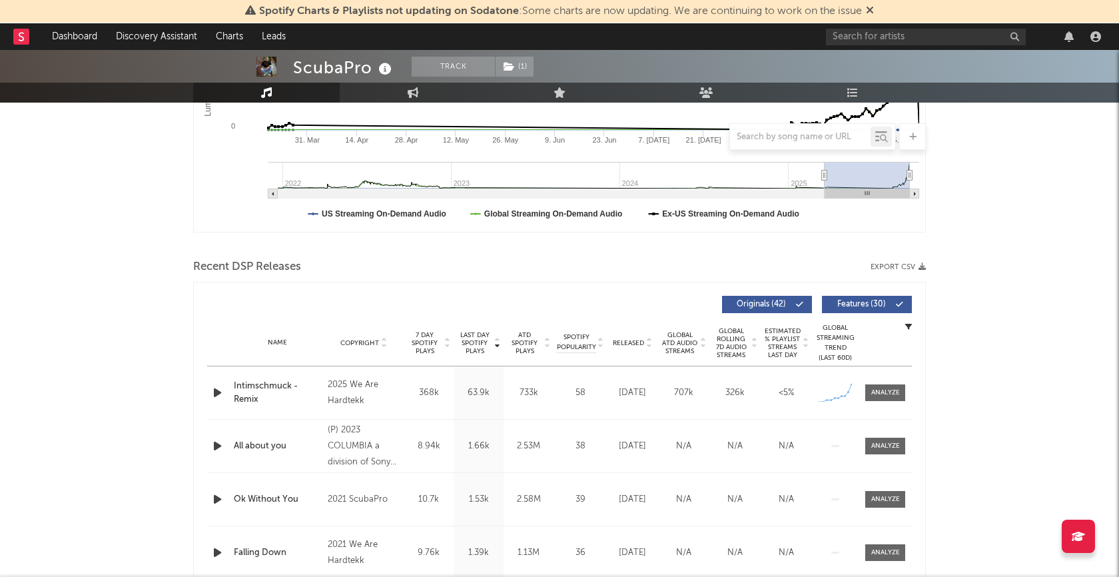
click at [219, 392] on icon "button" at bounding box center [217, 392] width 14 height 17
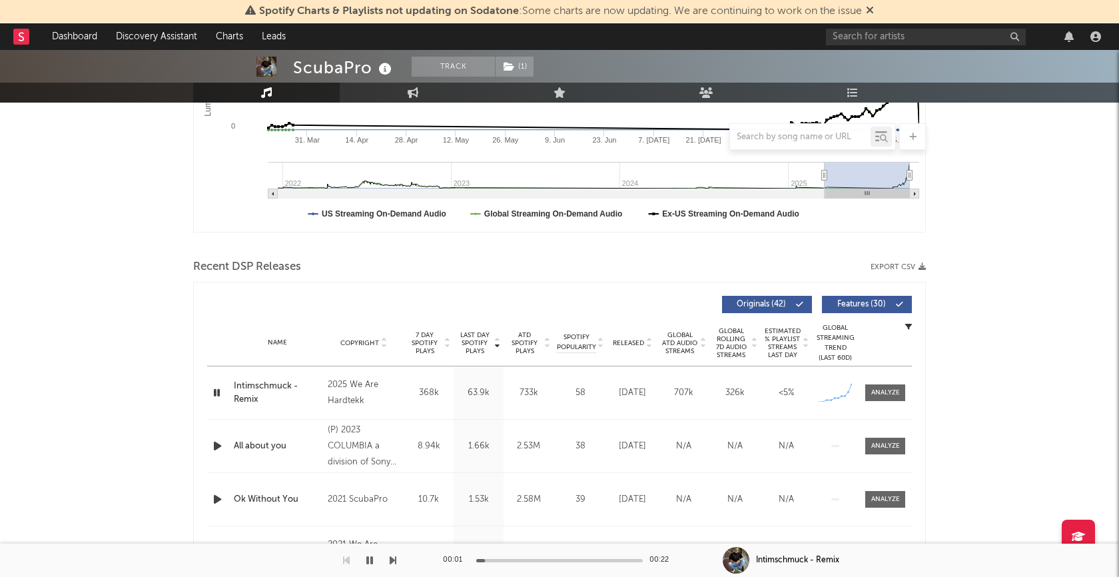
click at [548, 560] on div at bounding box center [559, 560] width 167 height 3
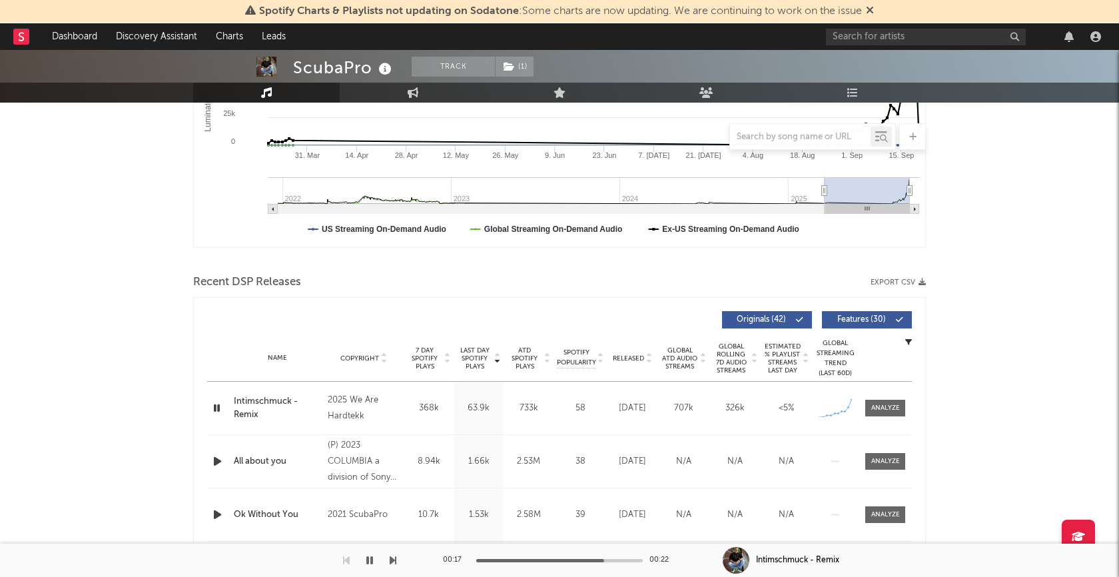
scroll to position [393, 0]
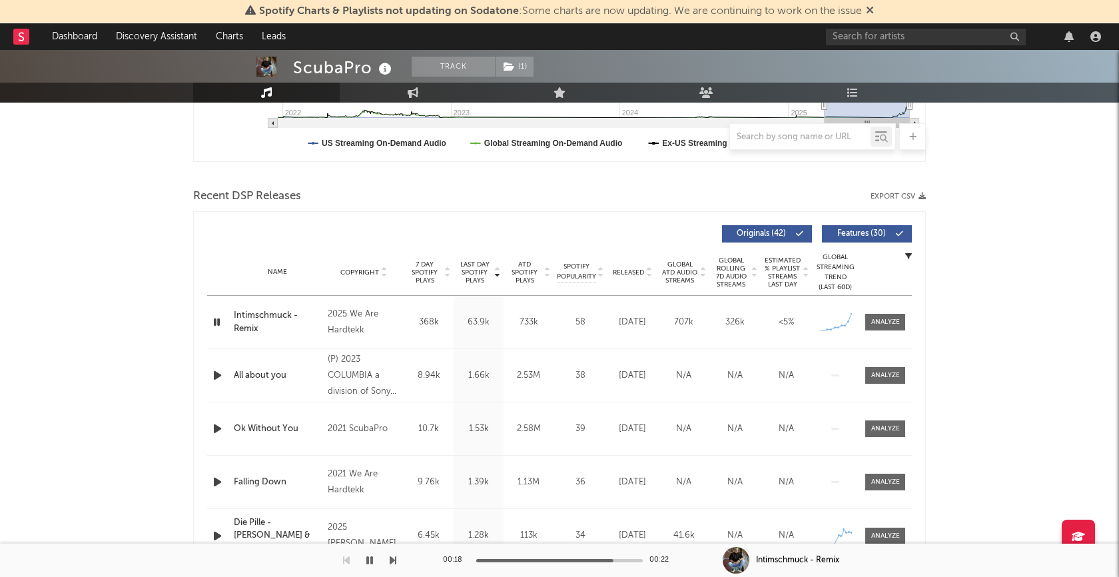
click at [214, 323] on icon "button" at bounding box center [216, 322] width 13 height 17
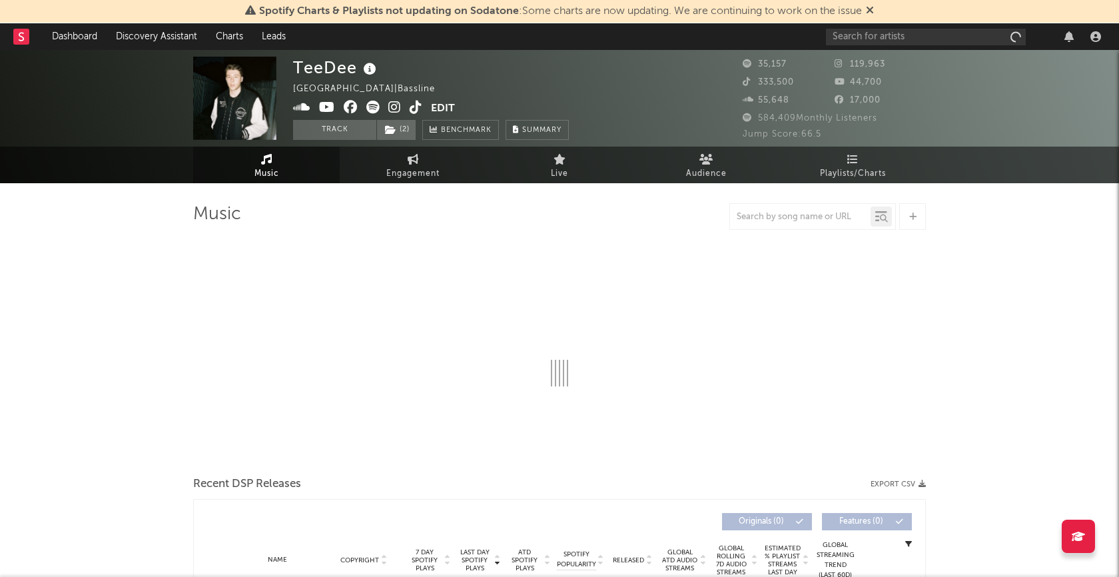
select select "6m"
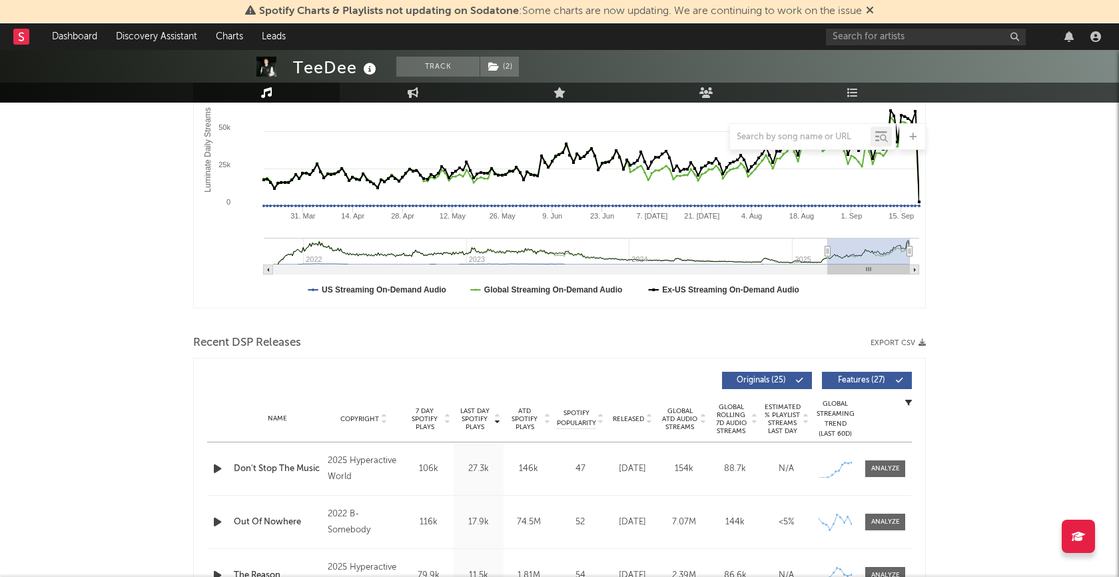
scroll to position [296, 0]
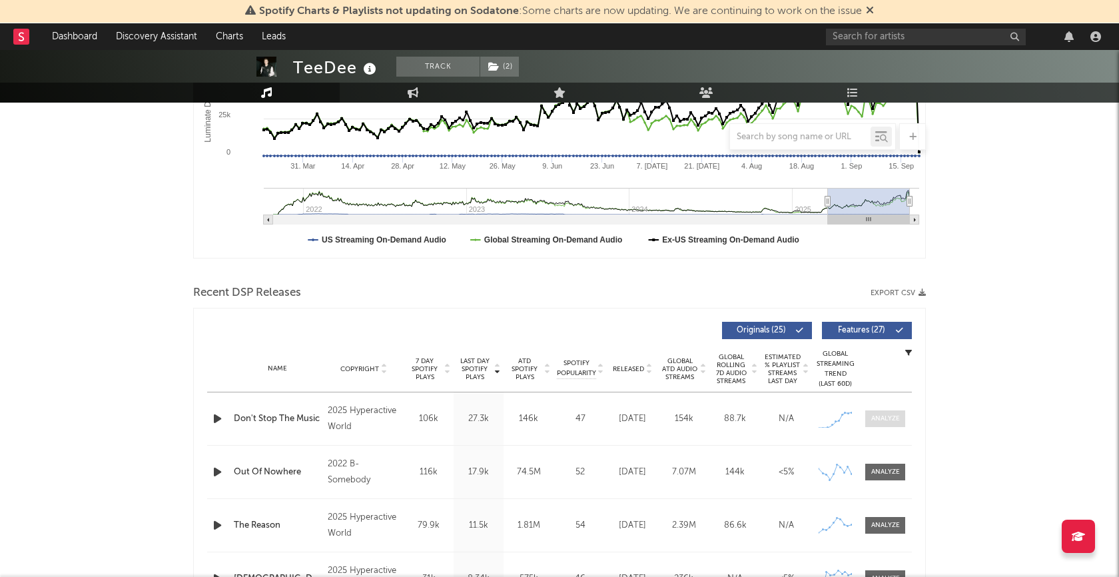
click at [893, 420] on div at bounding box center [885, 419] width 29 height 10
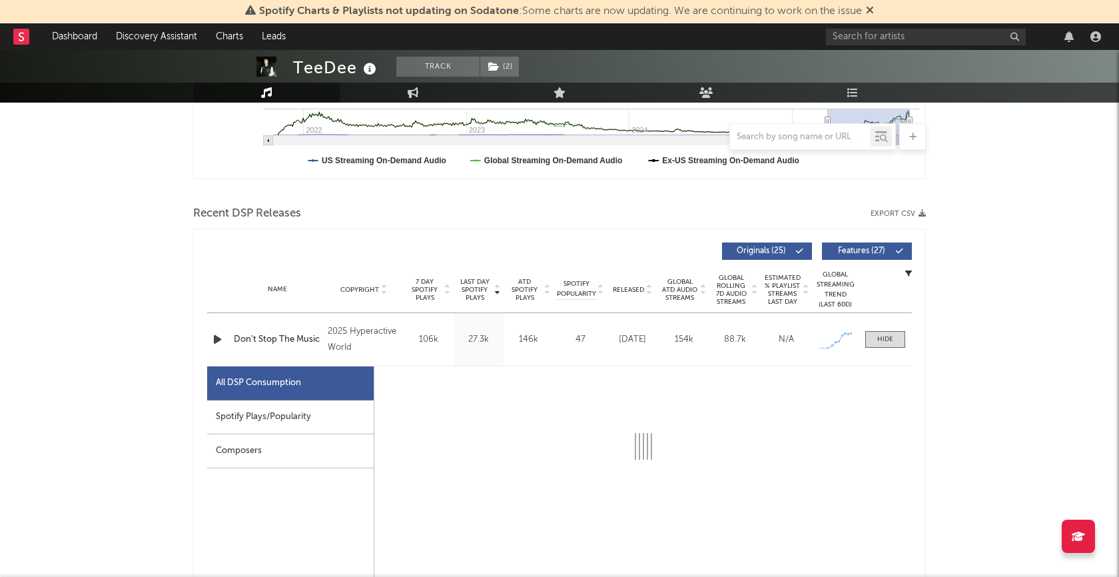
select select "1w"
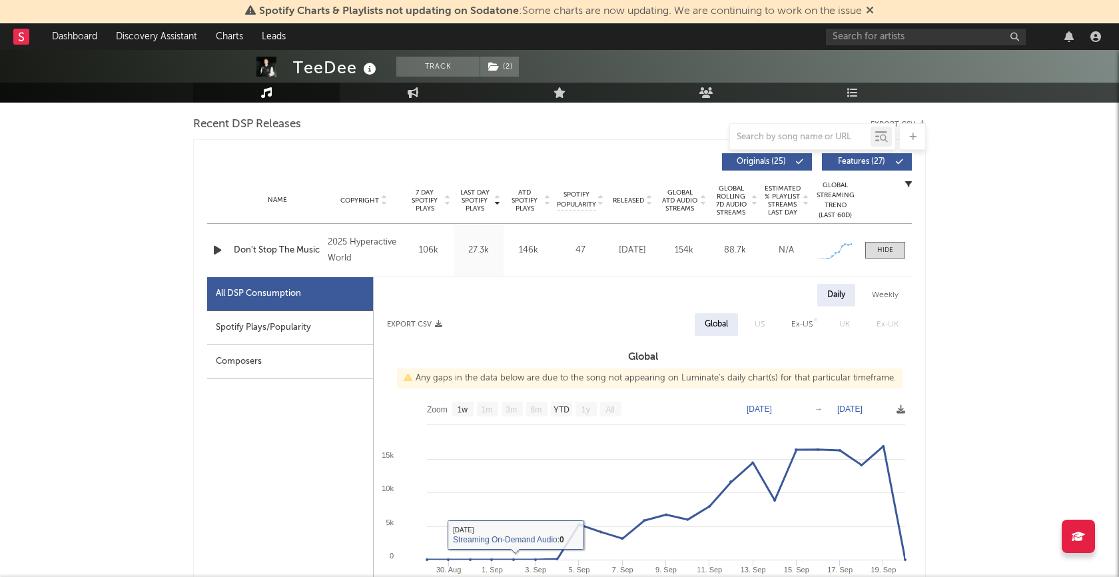
scroll to position [462, 0]
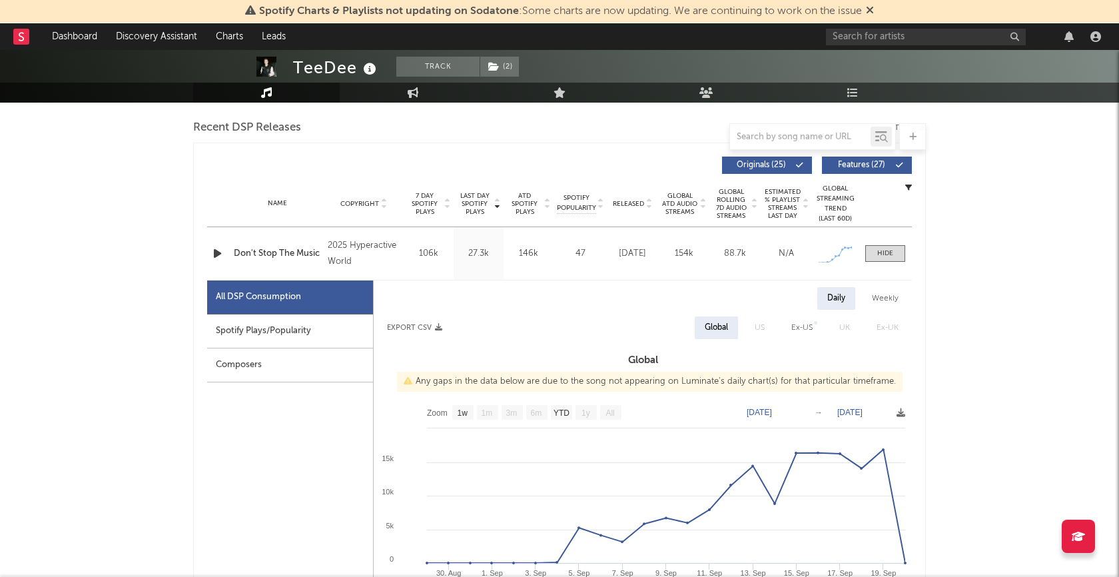
click at [214, 248] on icon "button" at bounding box center [217, 253] width 14 height 17
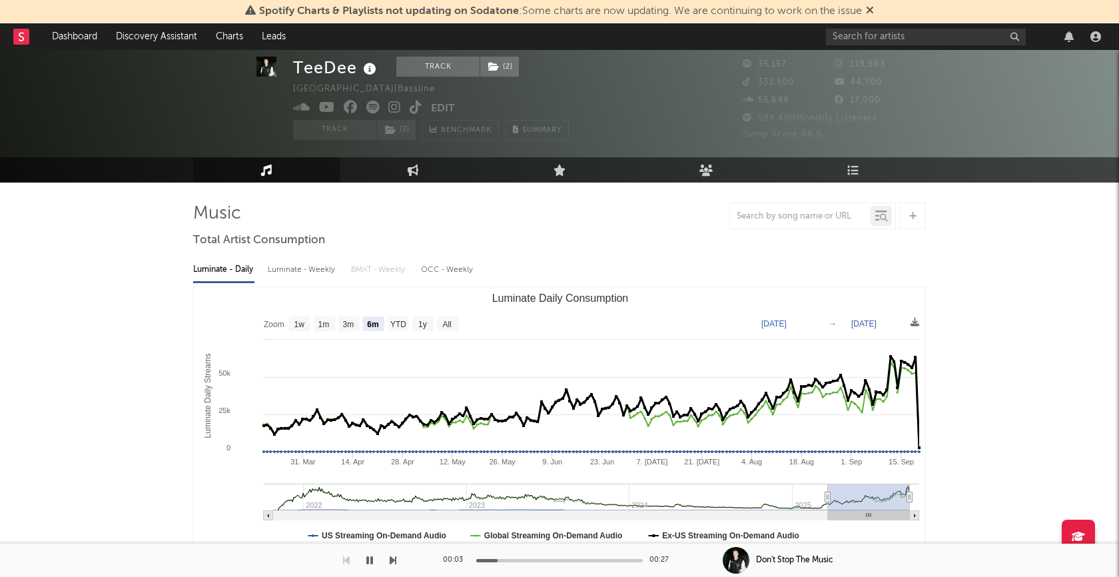
scroll to position [0, 0]
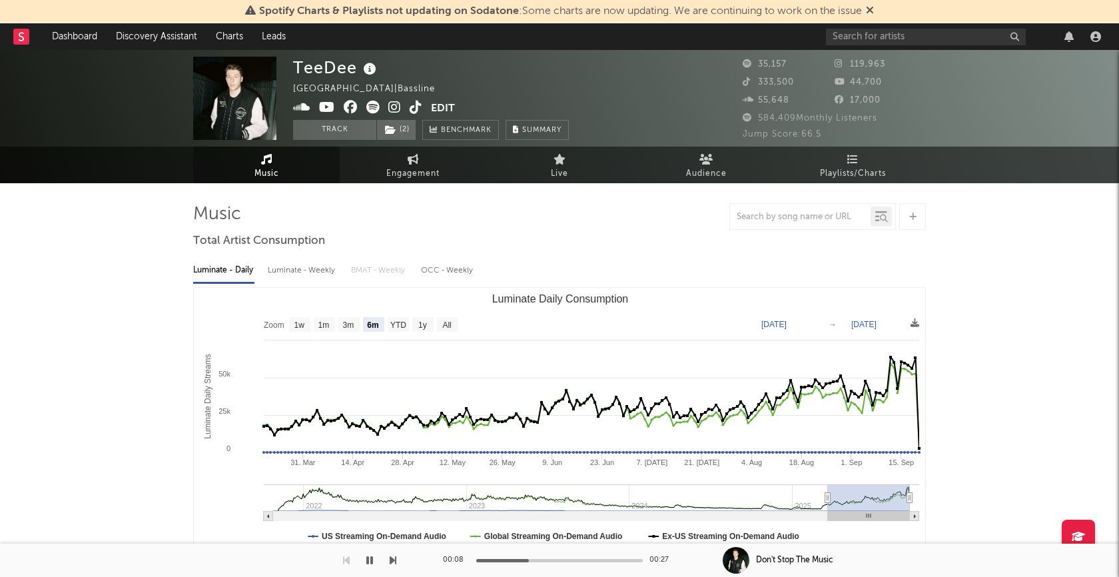
click at [372, 563] on icon "button" at bounding box center [369, 560] width 7 height 11
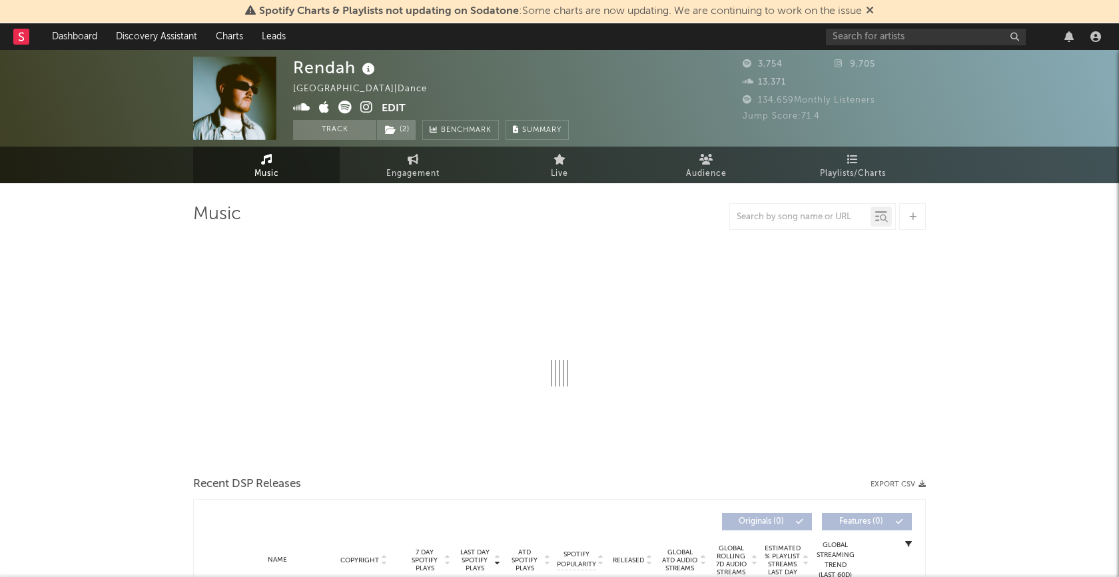
select select "1w"
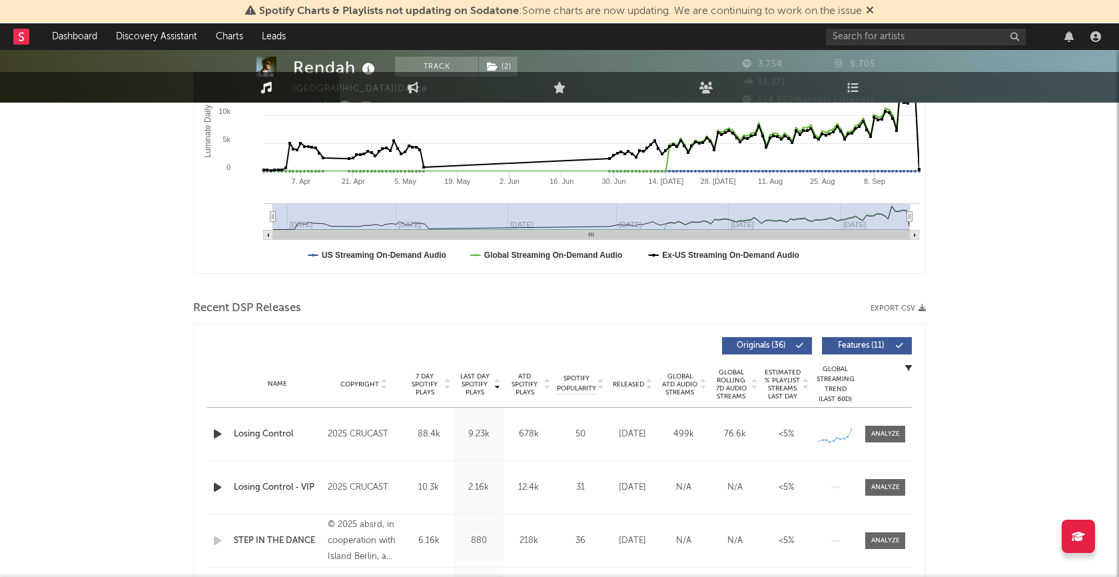
scroll to position [415, 0]
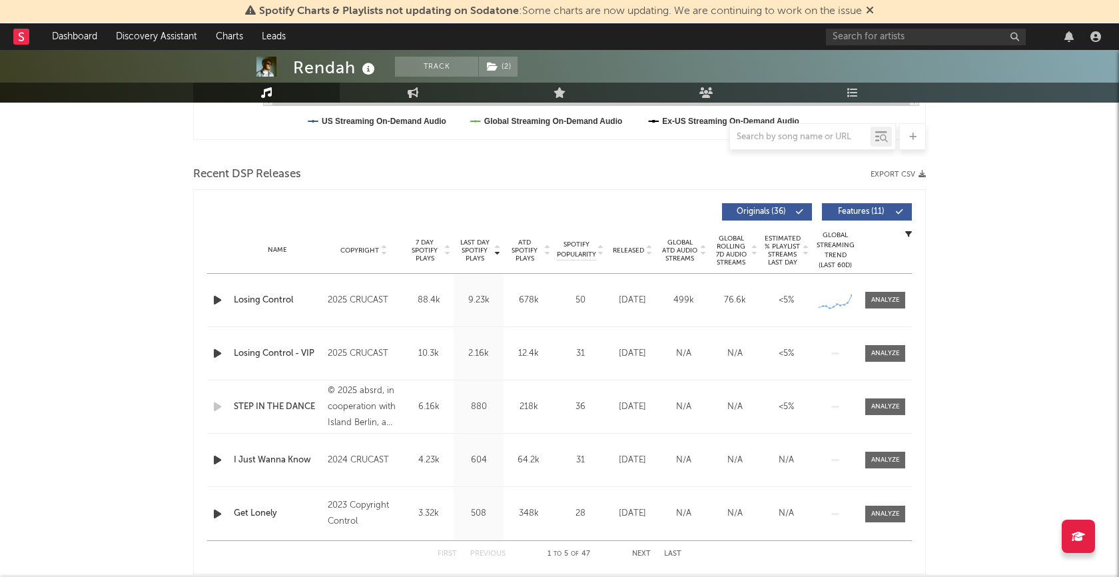
click at [215, 300] on icon "button" at bounding box center [217, 300] width 14 height 17
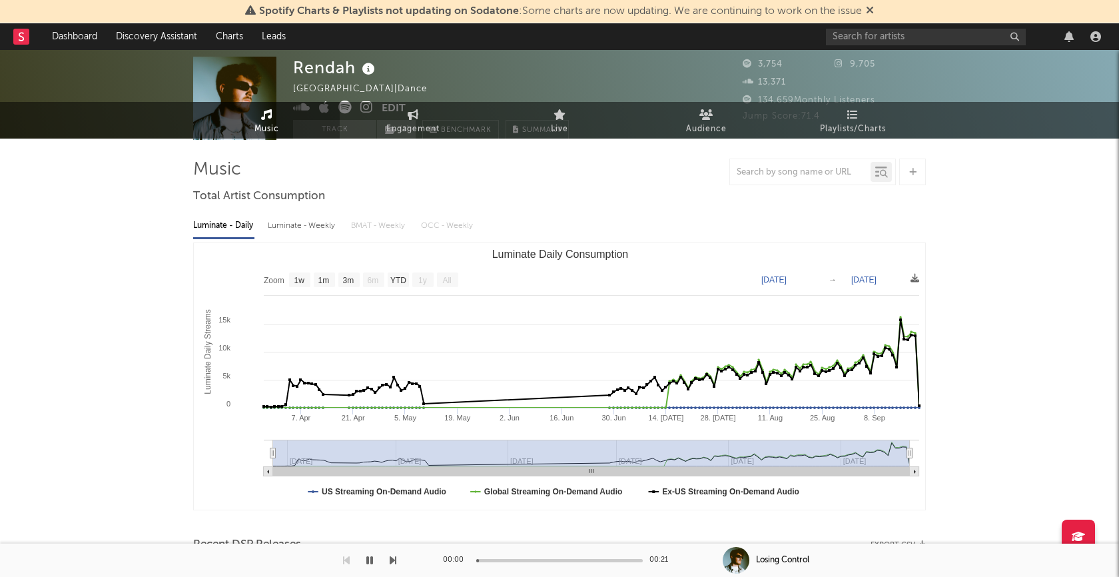
scroll to position [0, 0]
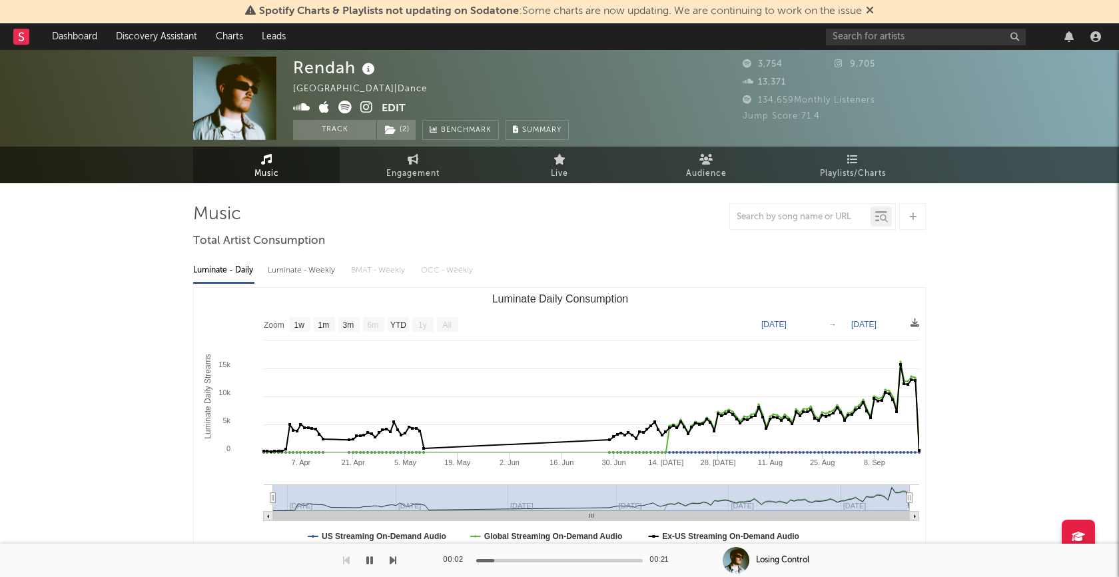
click at [369, 560] on icon "button" at bounding box center [369, 560] width 7 height 11
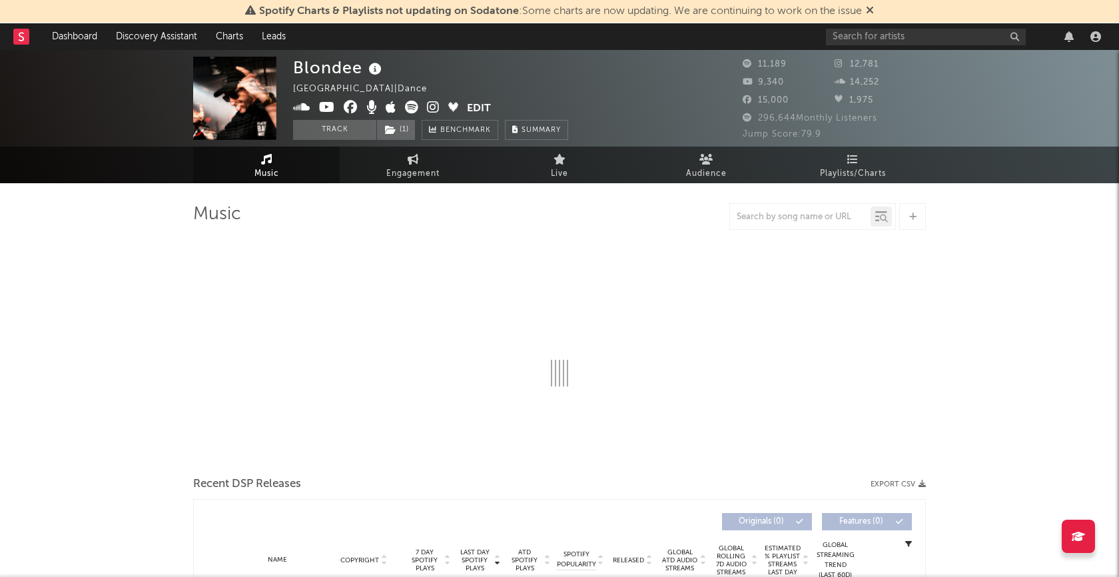
select select "6m"
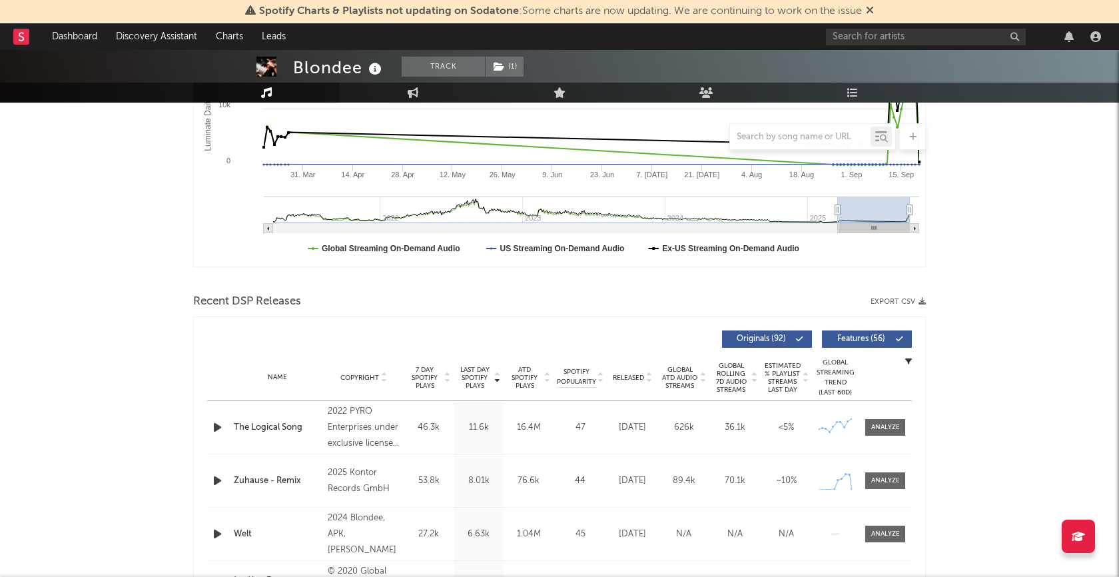
scroll to position [322, 0]
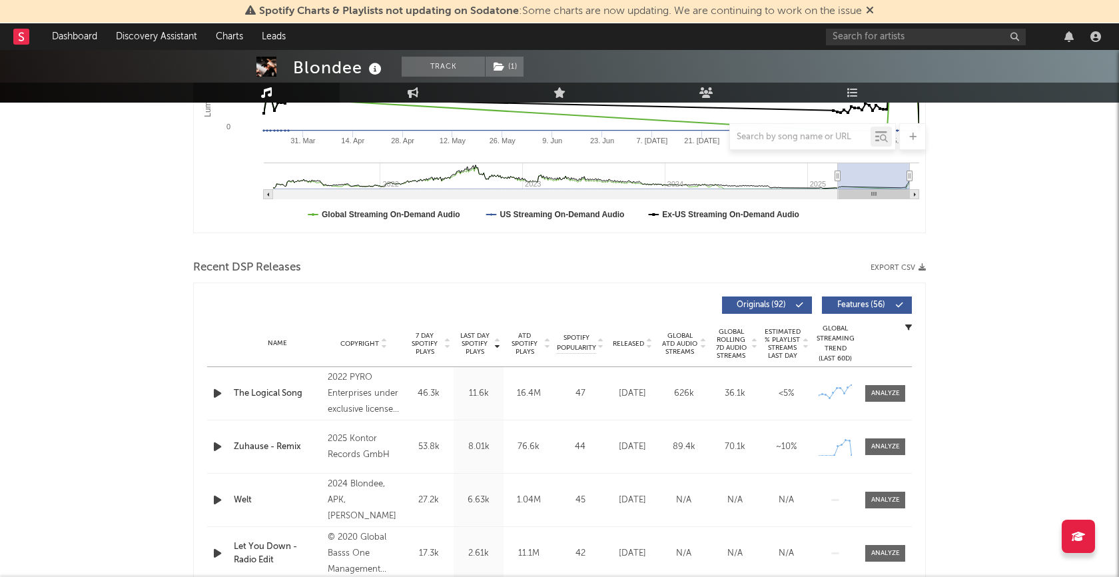
click at [214, 390] on icon "button" at bounding box center [217, 393] width 14 height 17
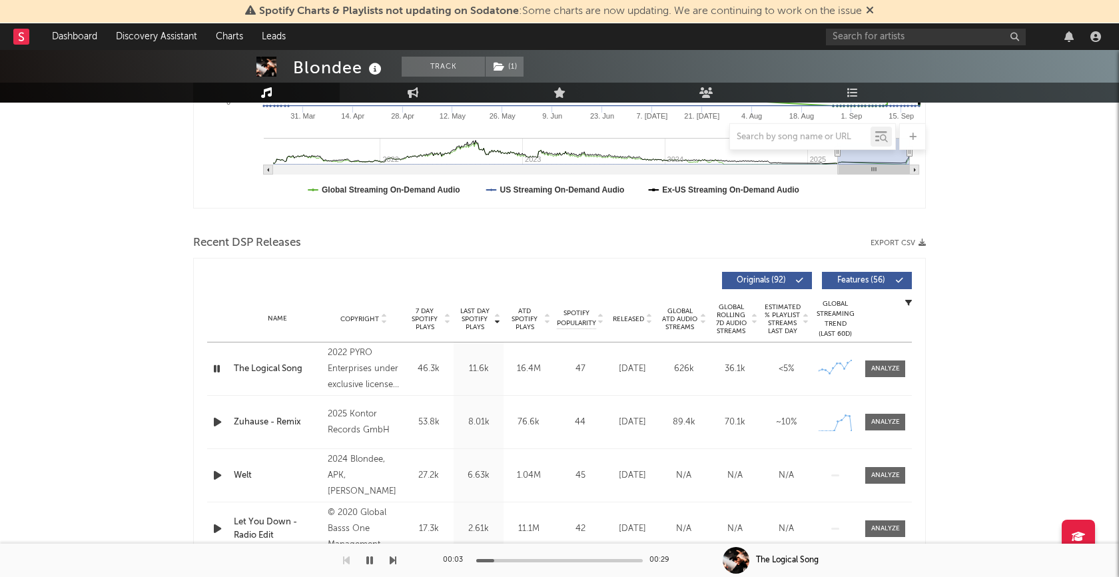
scroll to position [421, 0]
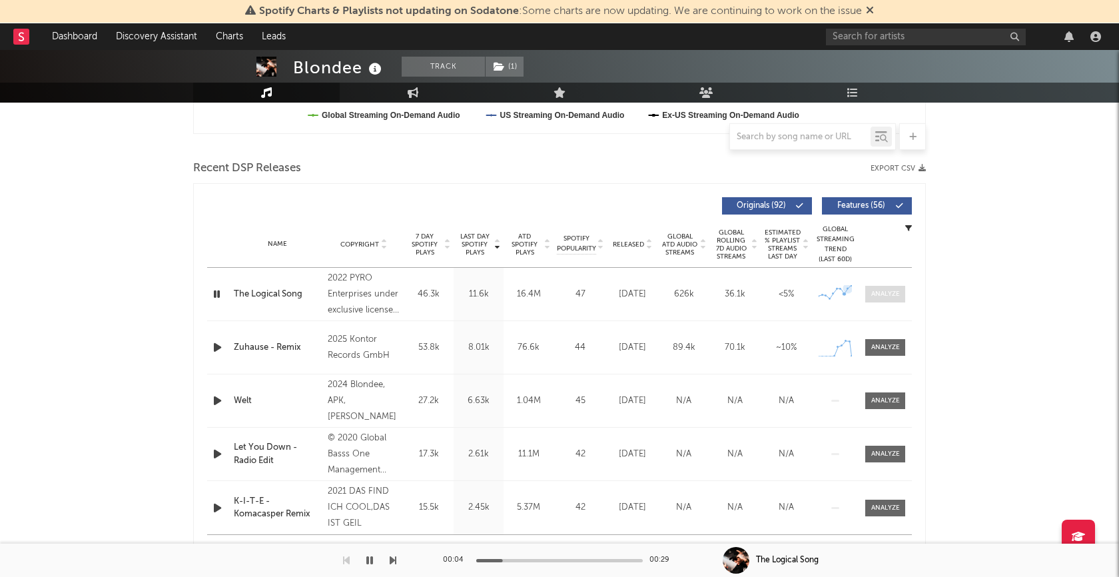
click at [897, 295] on div at bounding box center [885, 294] width 29 height 10
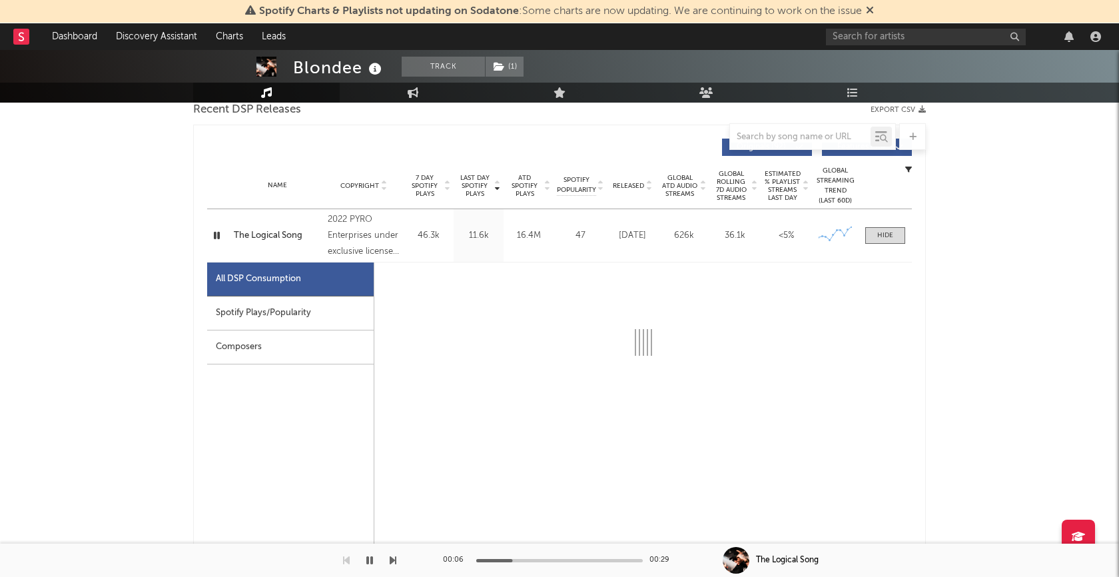
select select "6m"
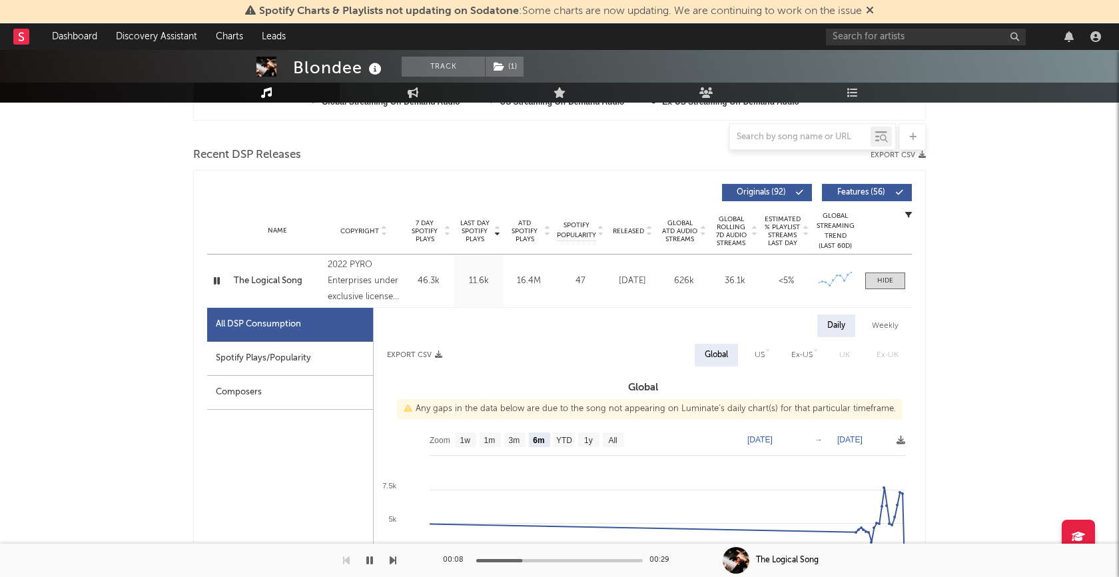
scroll to position [331, 0]
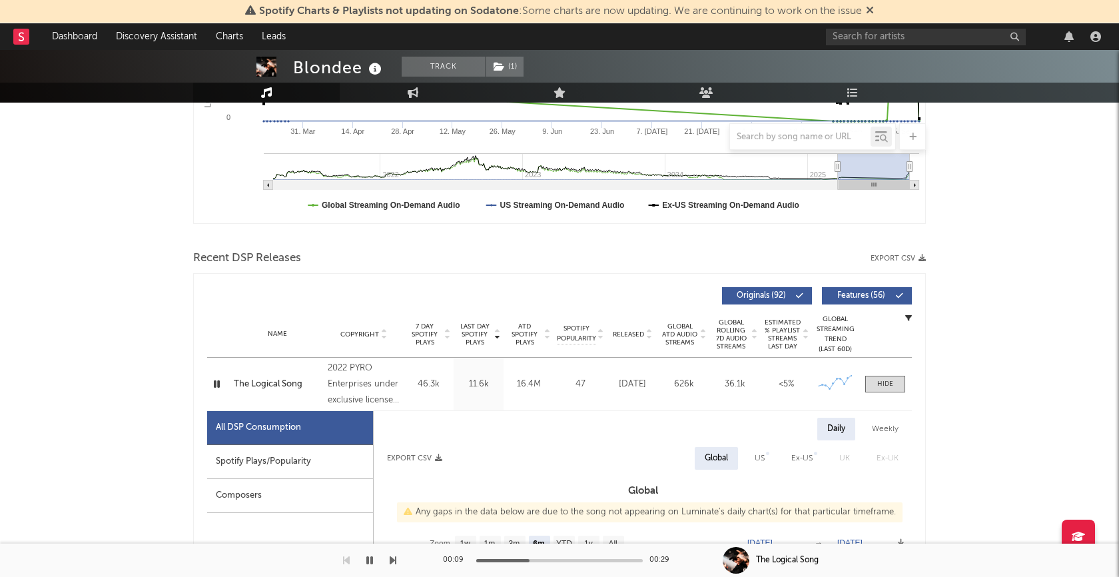
click at [214, 388] on icon "button" at bounding box center [216, 384] width 13 height 17
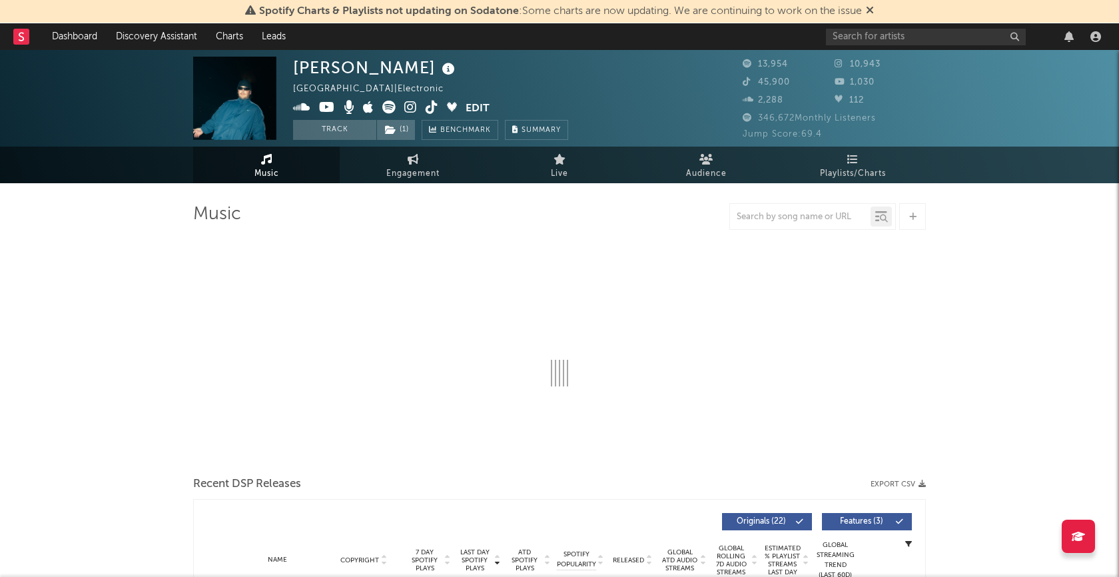
select select "6m"
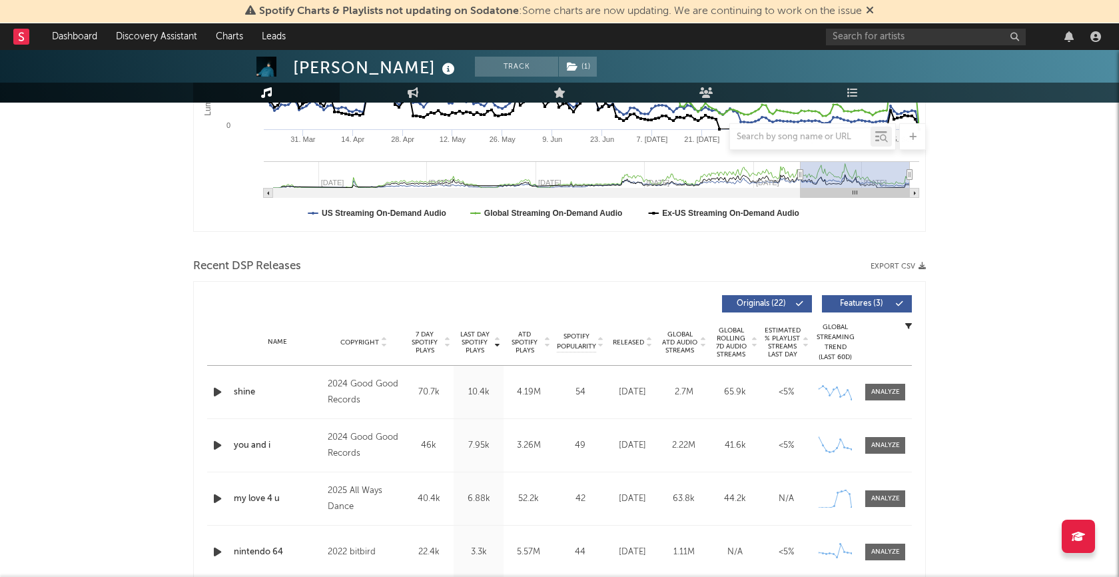
scroll to position [414, 0]
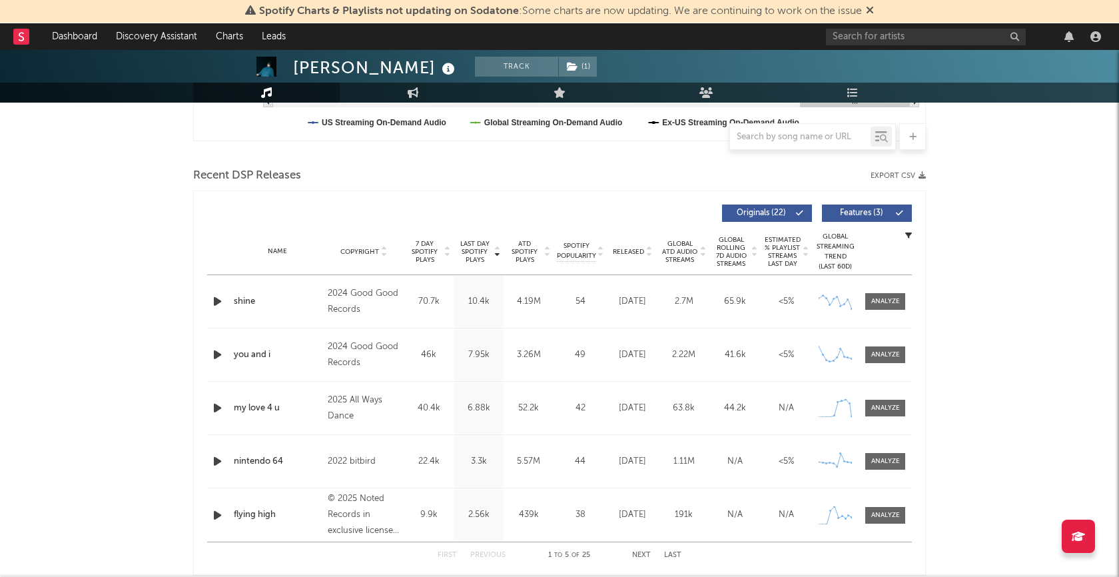
click at [214, 296] on icon "button" at bounding box center [217, 301] width 14 height 17
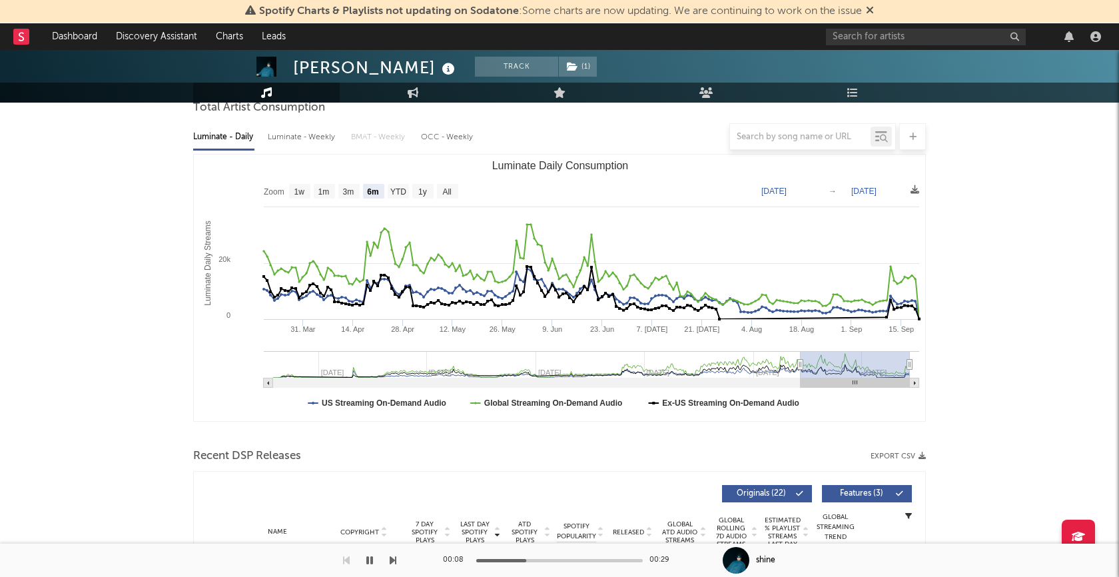
scroll to position [448, 0]
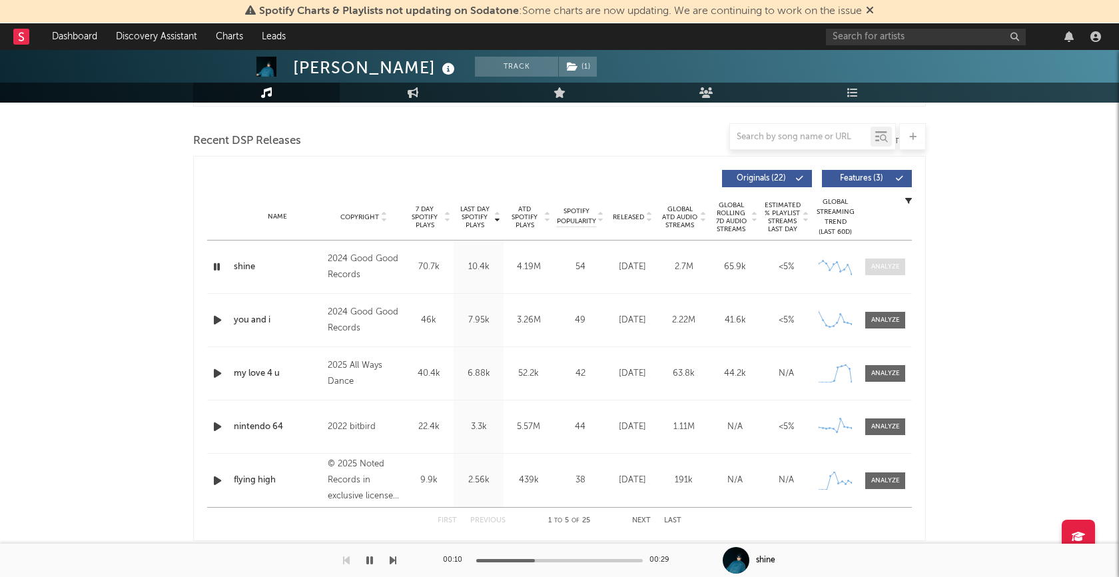
click at [877, 269] on div at bounding box center [885, 267] width 29 height 10
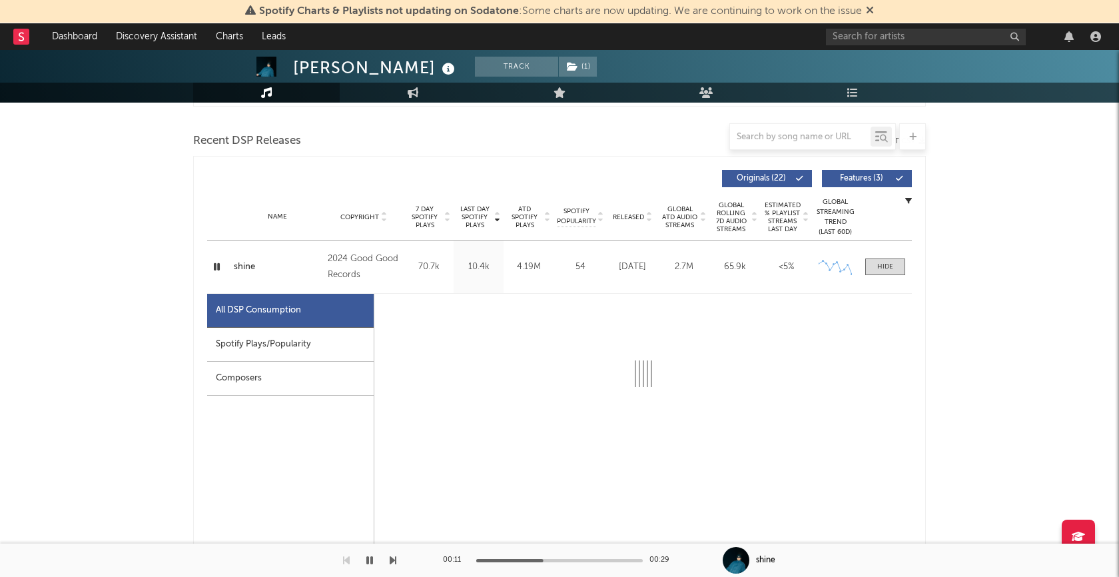
select select "6m"
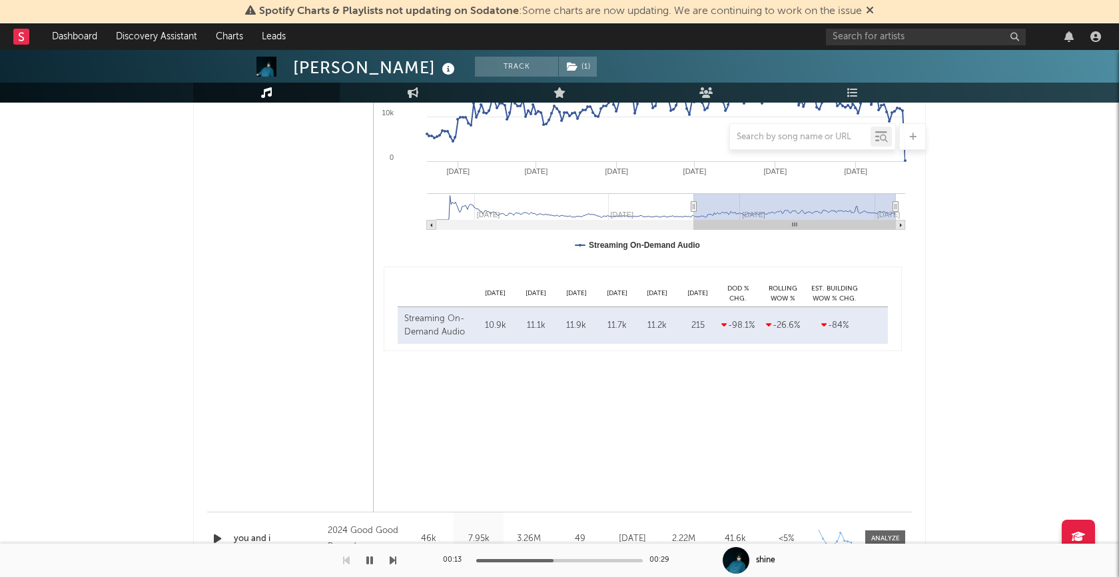
scroll to position [1049, 0]
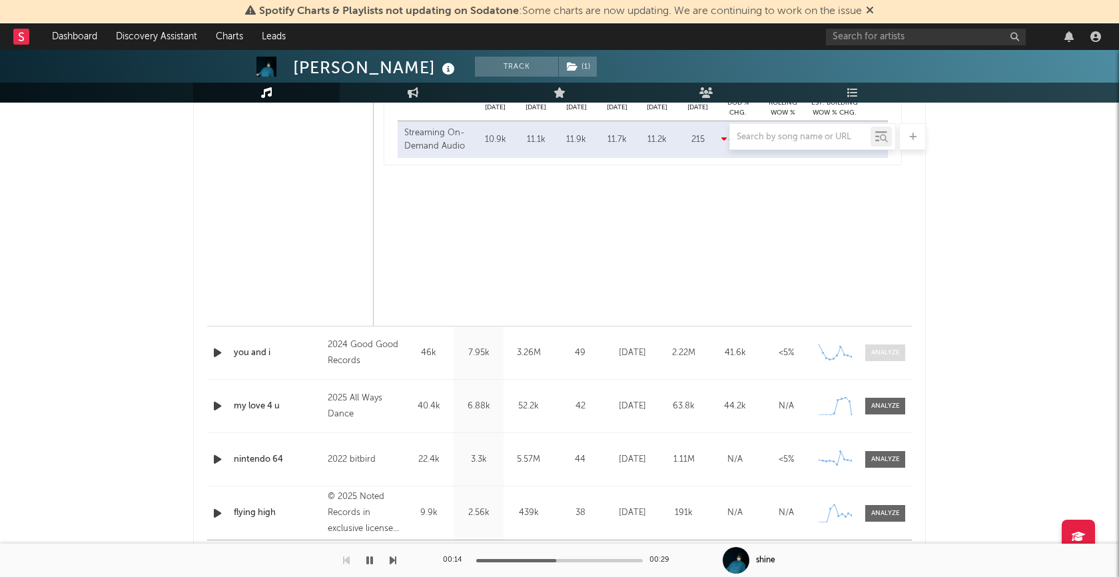
click at [891, 352] on div at bounding box center [885, 353] width 29 height 10
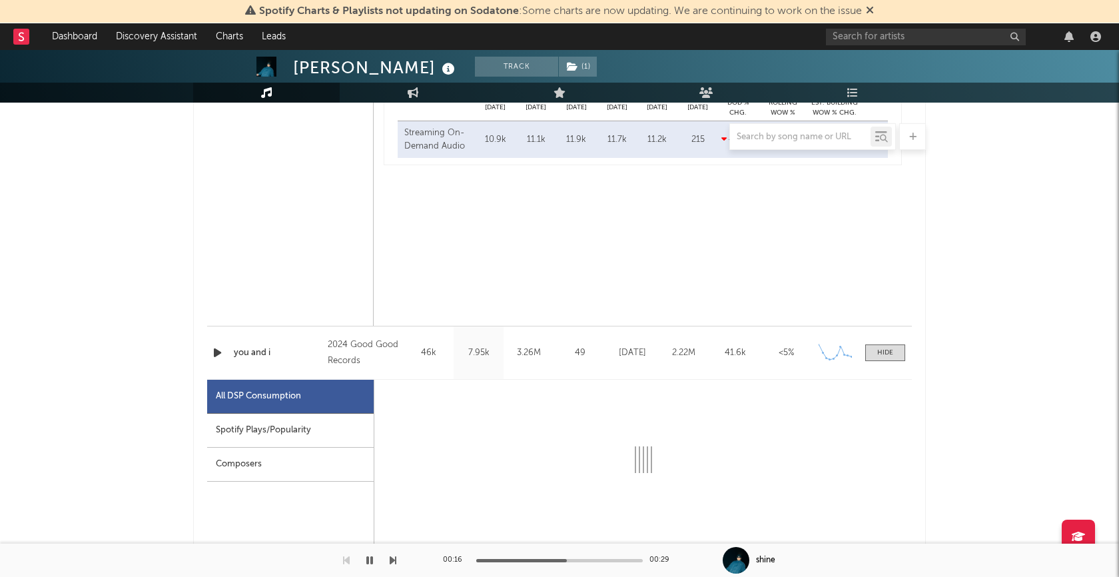
select select "6m"
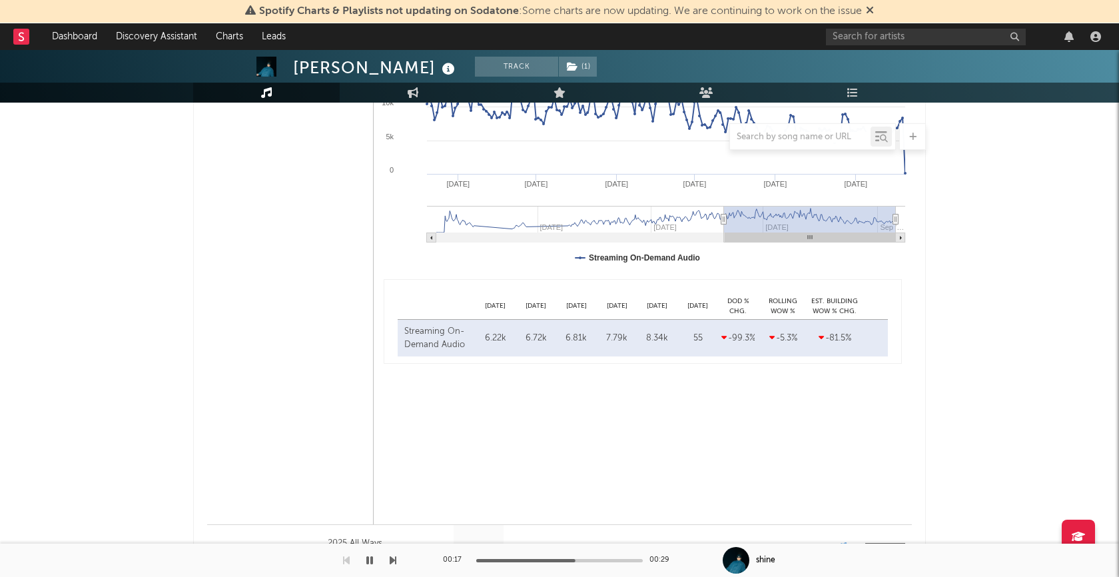
scroll to position [1590, 0]
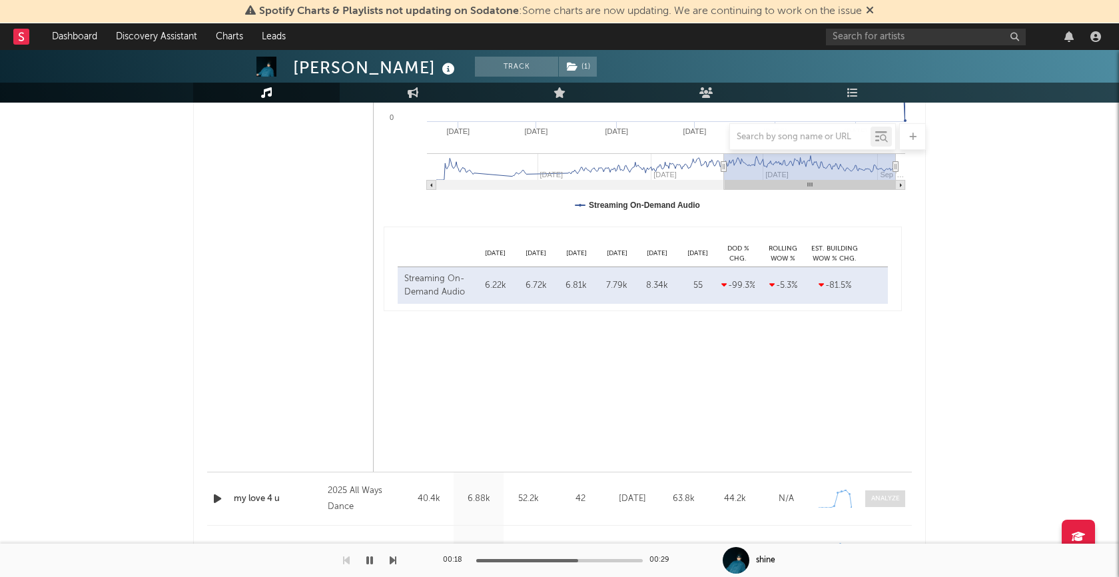
click at [899, 497] on div at bounding box center [885, 499] width 29 height 10
select select "1w"
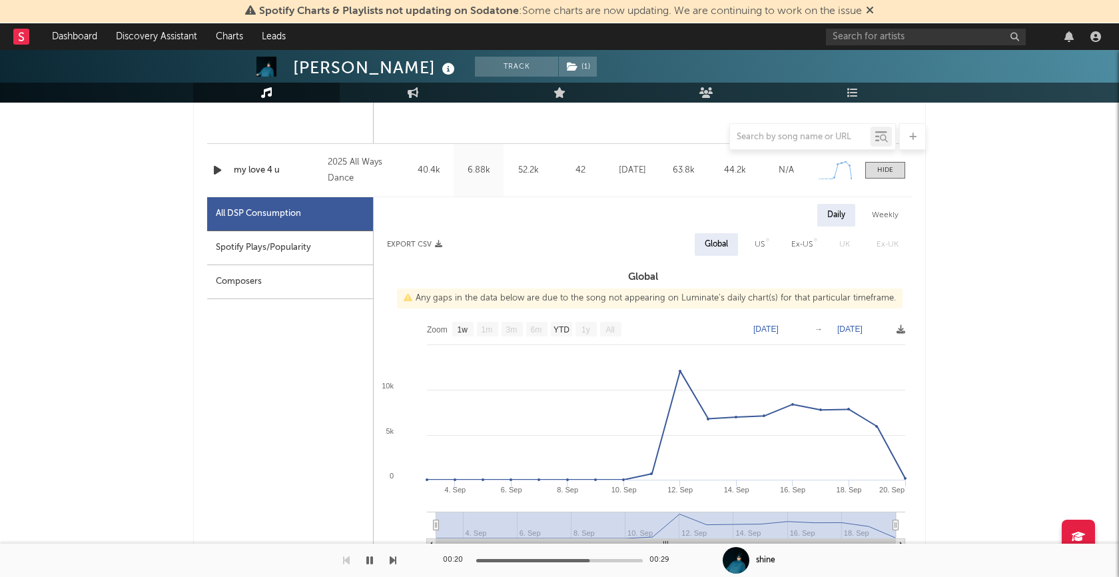
scroll to position [1847, 0]
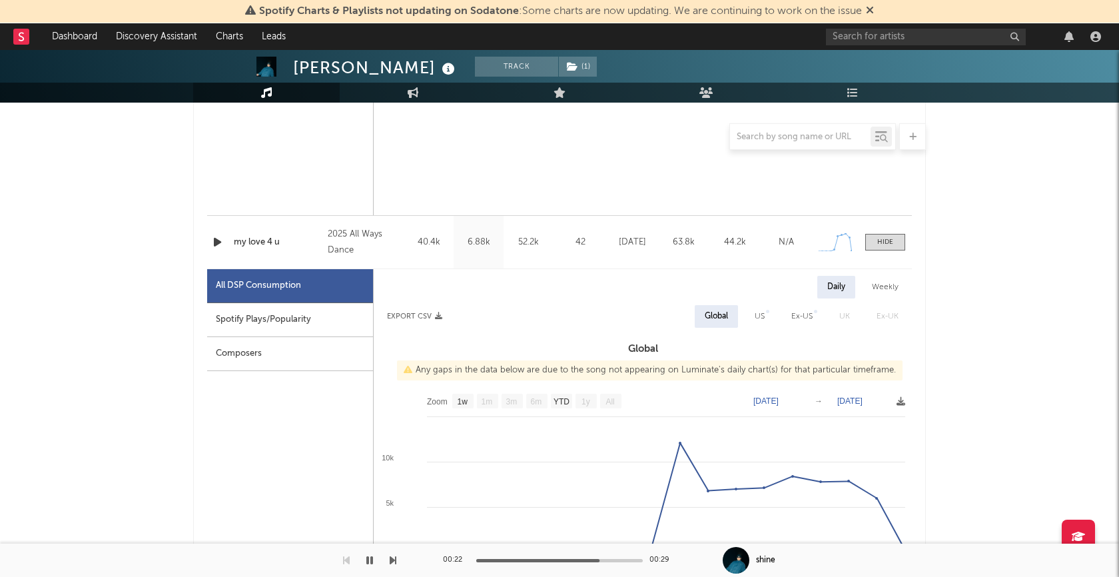
click at [218, 238] on icon "button" at bounding box center [217, 242] width 14 height 17
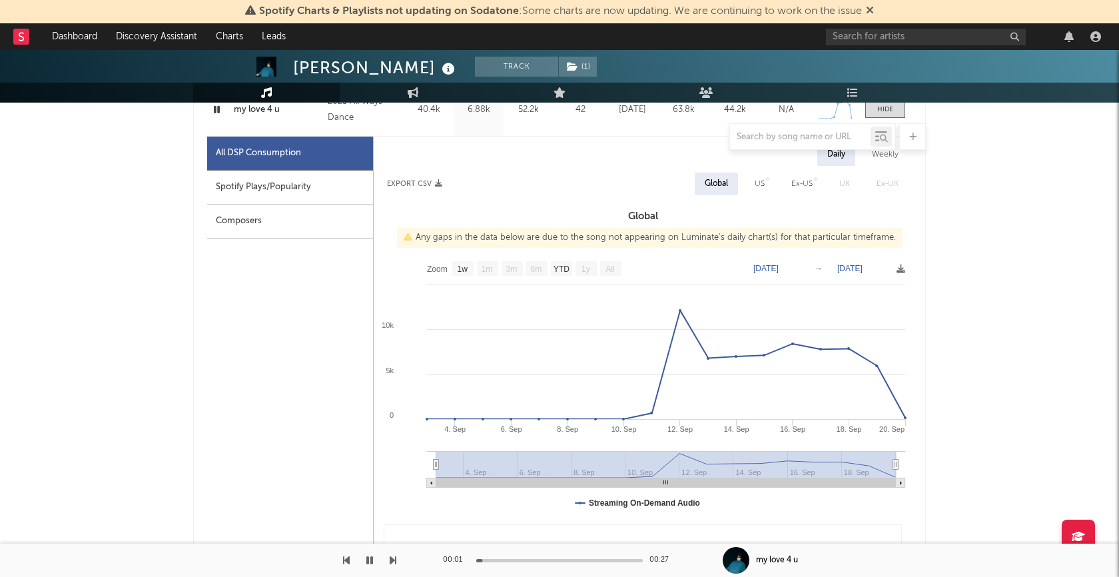
scroll to position [1983, 0]
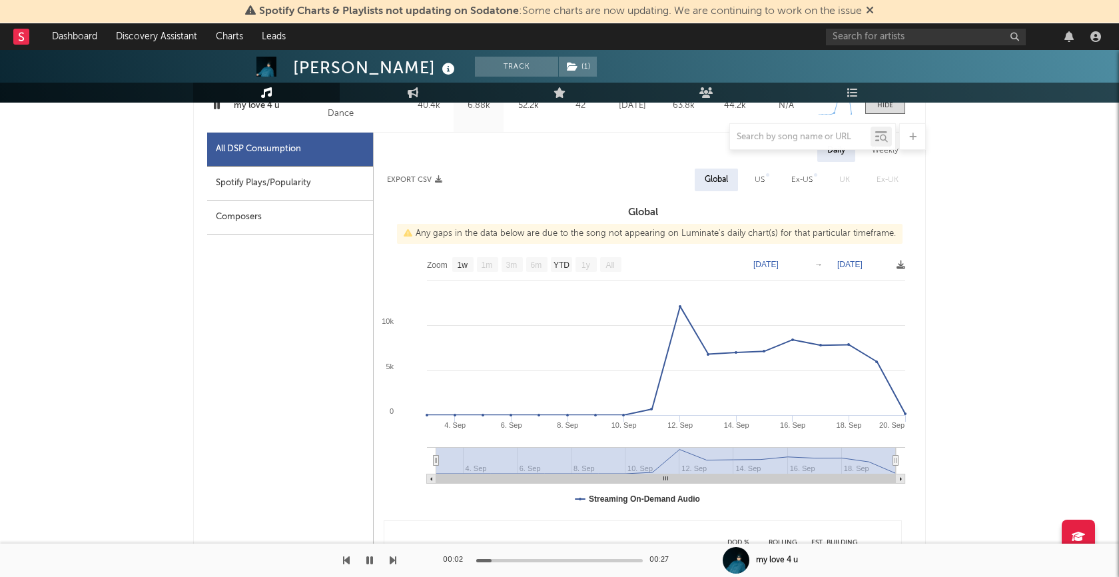
click at [587, 560] on div at bounding box center [559, 560] width 167 height 3
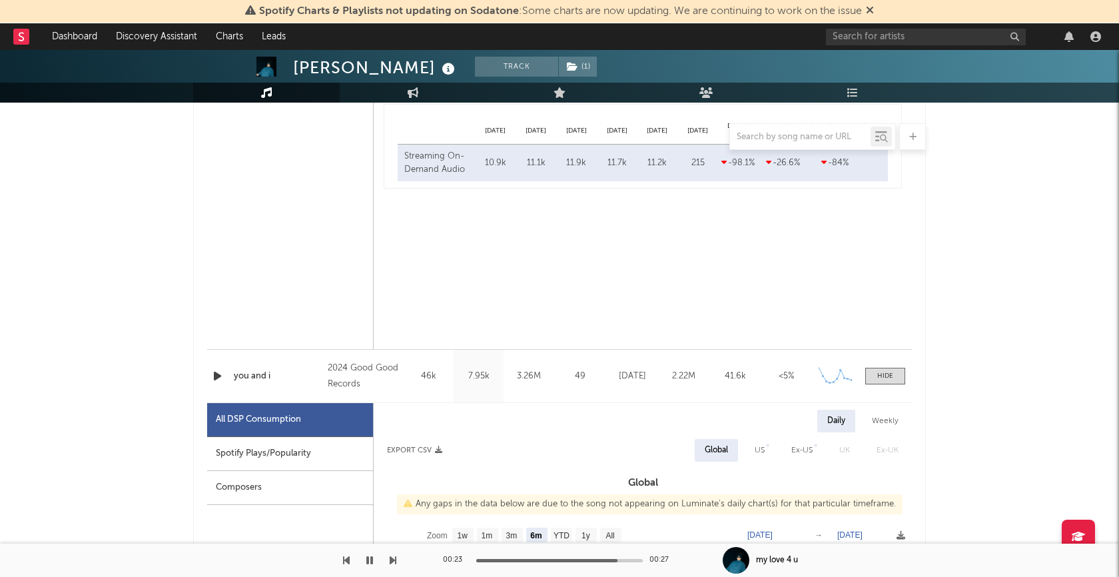
scroll to position [785, 0]
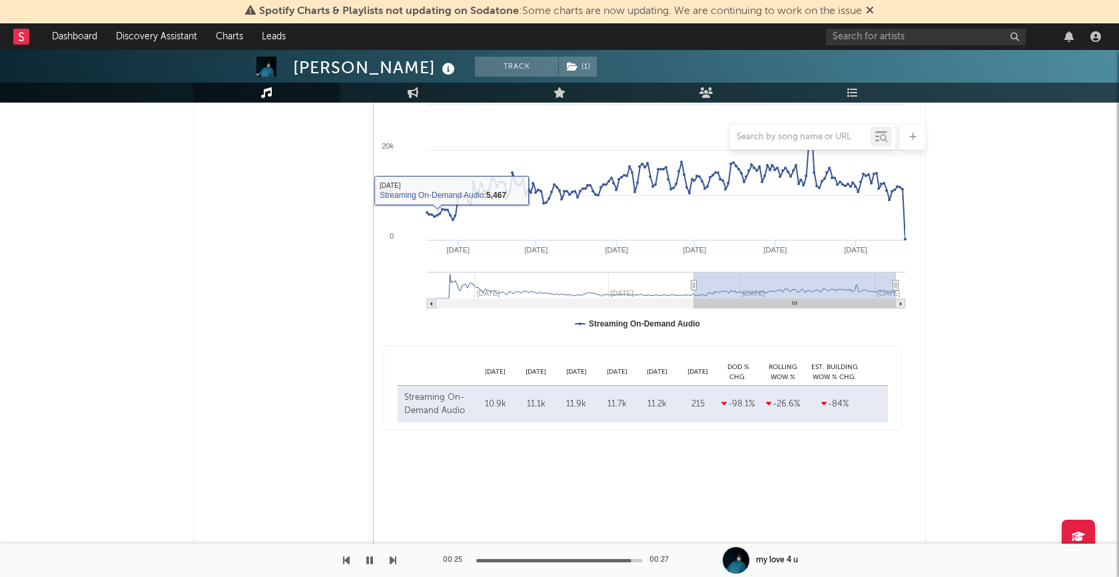
click at [366, 562] on icon "button" at bounding box center [369, 560] width 7 height 11
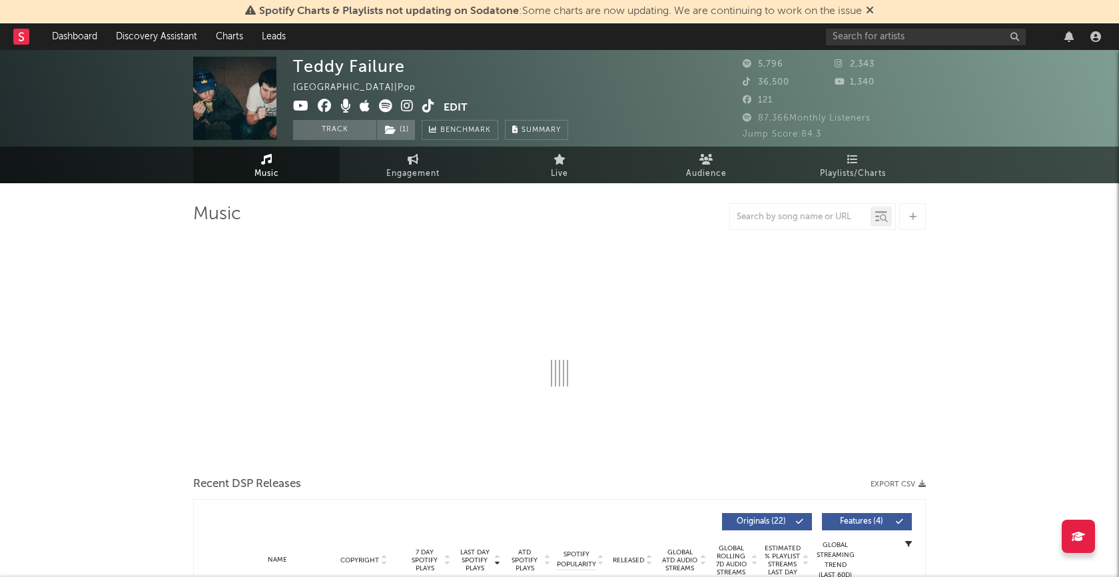
select select "6m"
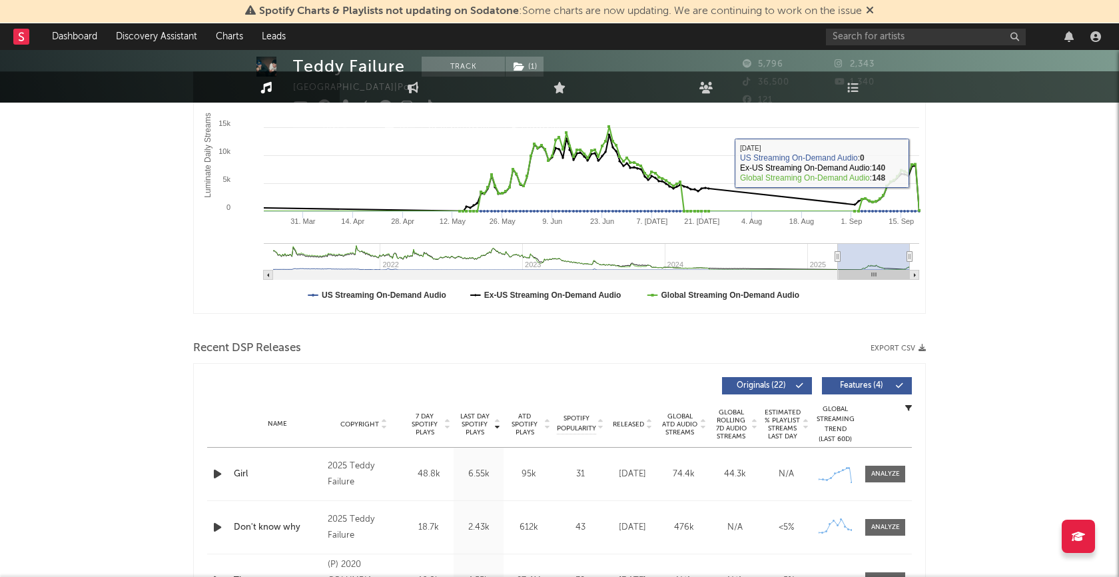
scroll to position [376, 0]
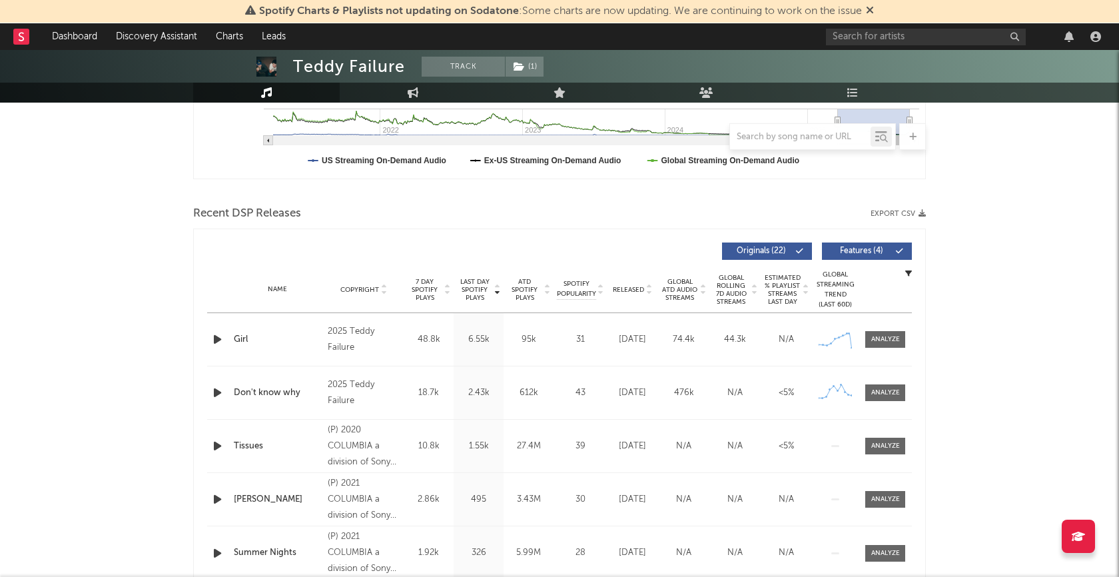
click at [218, 341] on icon "button" at bounding box center [217, 339] width 14 height 17
click at [552, 564] on div "00:01 00:29" at bounding box center [559, 560] width 233 height 33
click at [554, 561] on div at bounding box center [559, 560] width 167 height 3
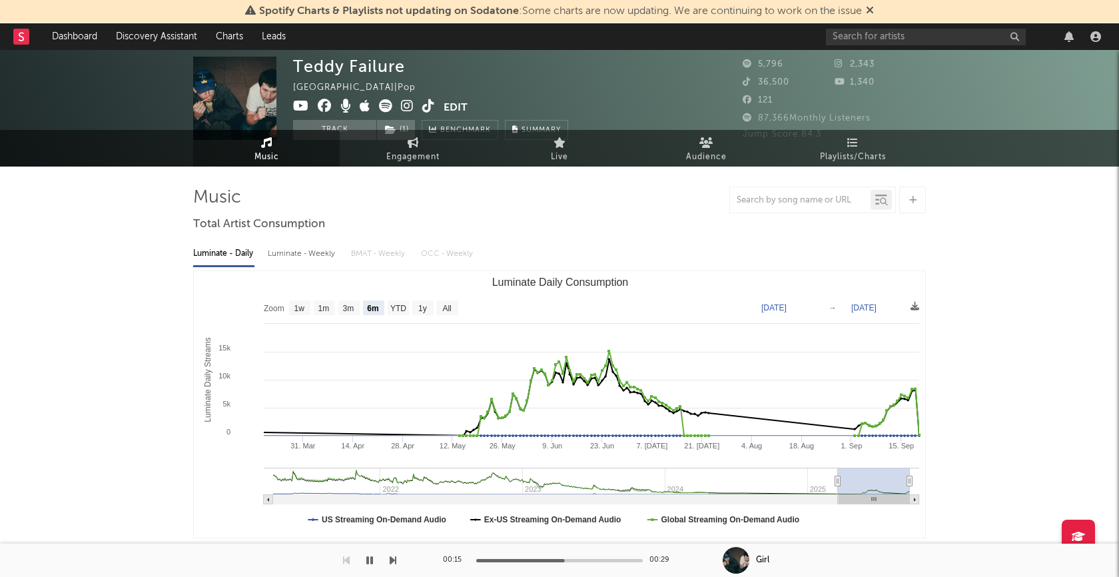
scroll to position [0, 0]
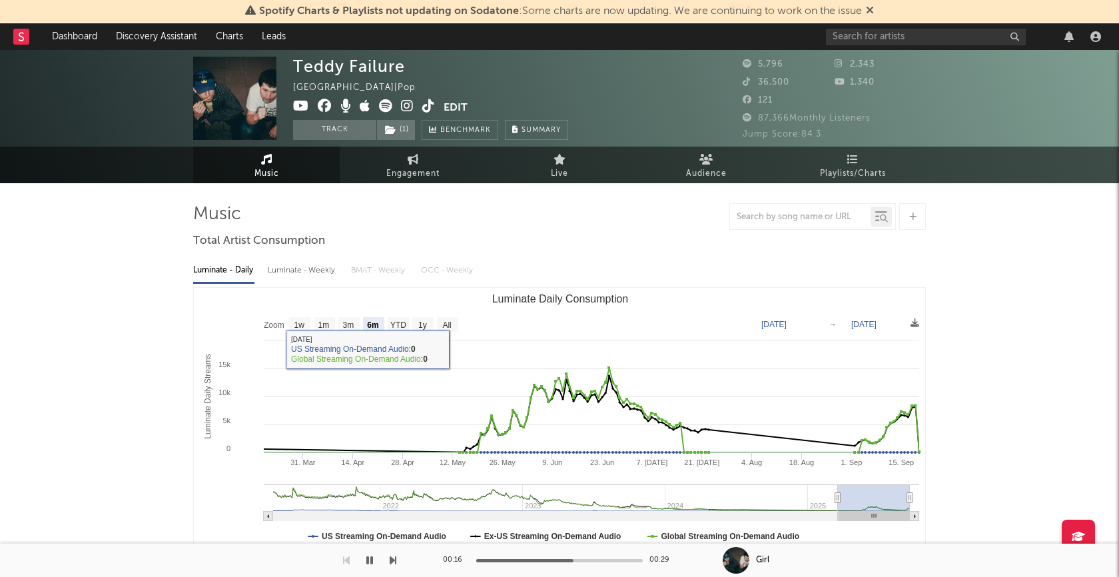
click at [372, 556] on icon "button" at bounding box center [369, 560] width 7 height 11
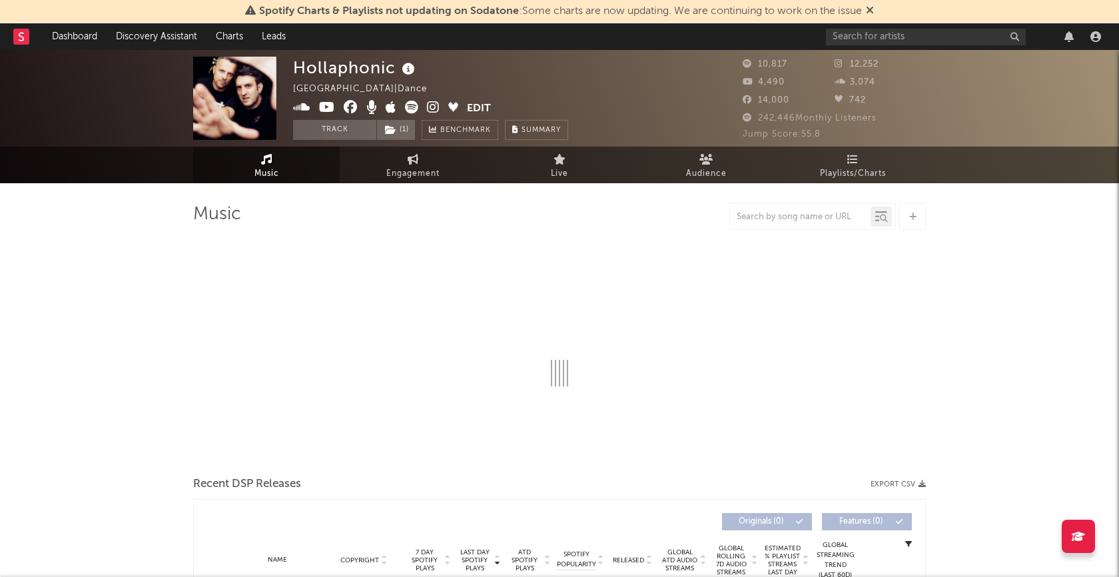
select select "6m"
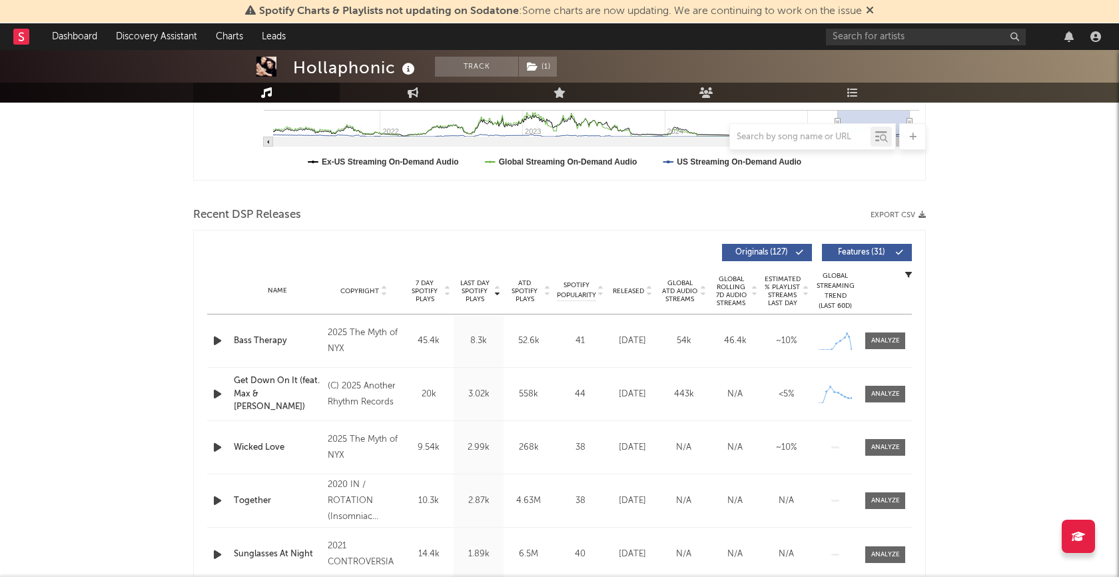
scroll to position [344, 0]
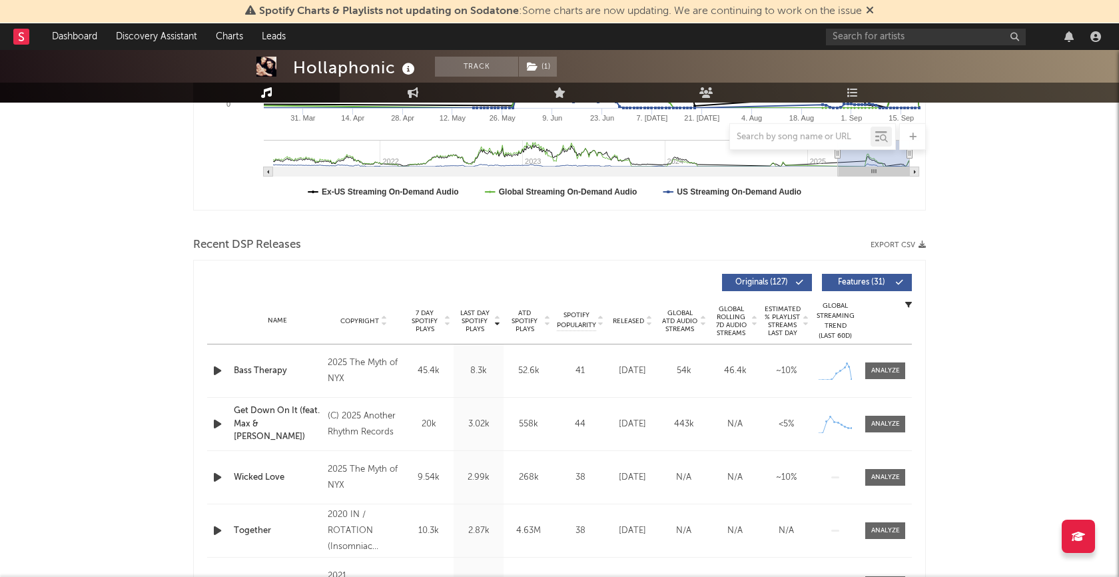
click at [216, 368] on icon "button" at bounding box center [217, 370] width 14 height 17
click at [562, 562] on div at bounding box center [559, 560] width 167 height 3
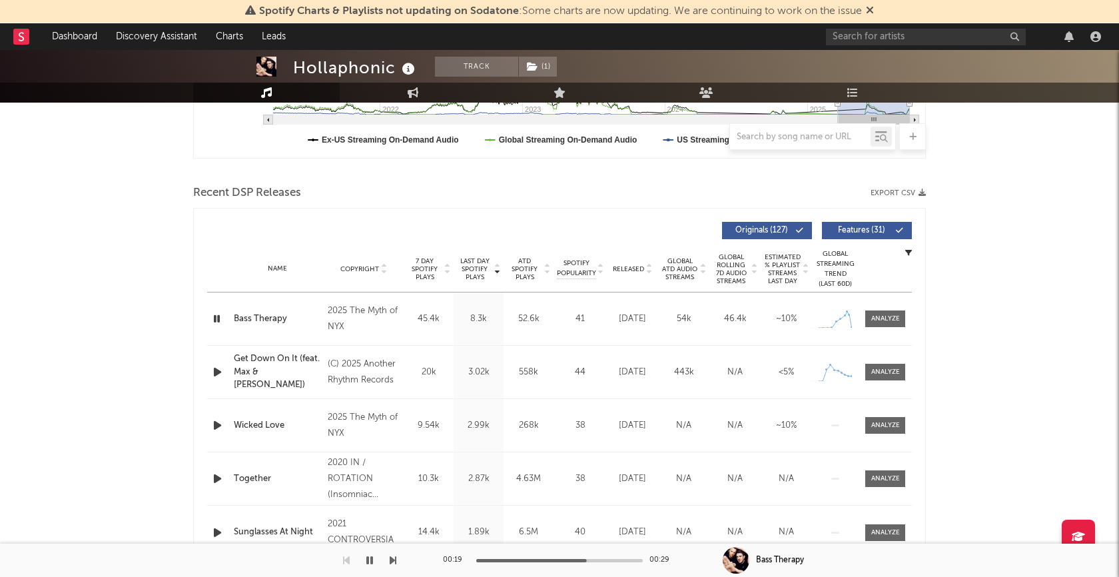
scroll to position [417, 0]
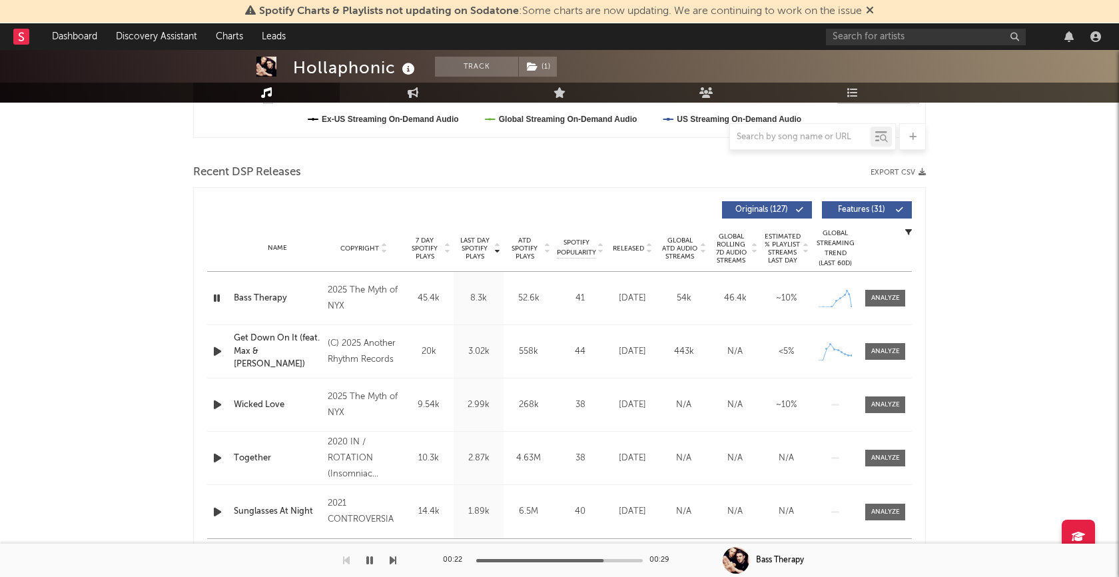
click at [219, 297] on icon "button" at bounding box center [216, 298] width 13 height 17
click at [896, 300] on div at bounding box center [885, 298] width 29 height 10
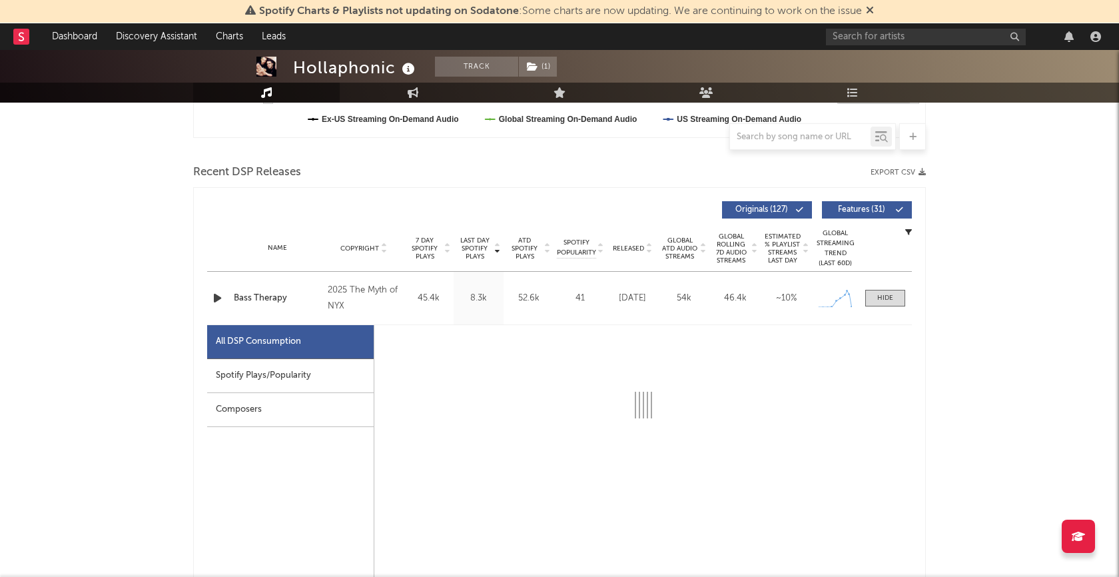
select select "1w"
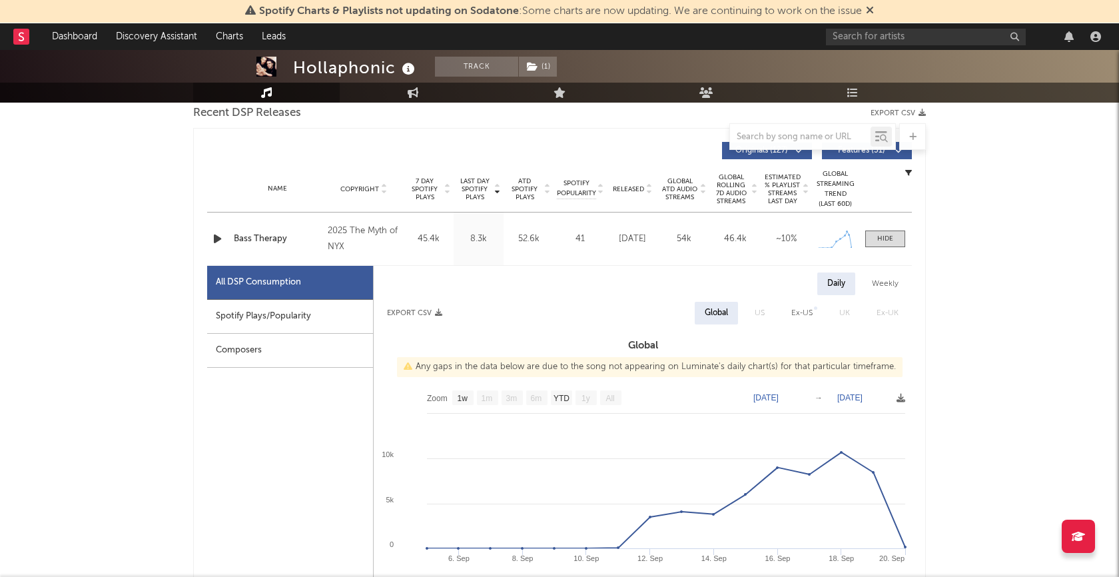
scroll to position [484, 0]
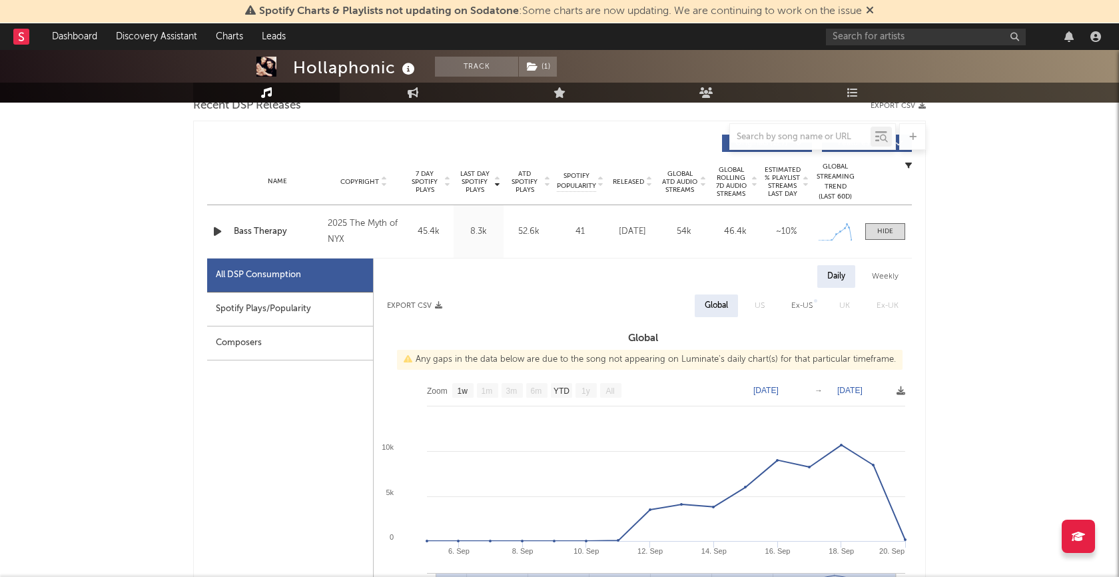
click at [298, 304] on div "Spotify Plays/Popularity" at bounding box center [290, 309] width 166 height 34
select select "1w"
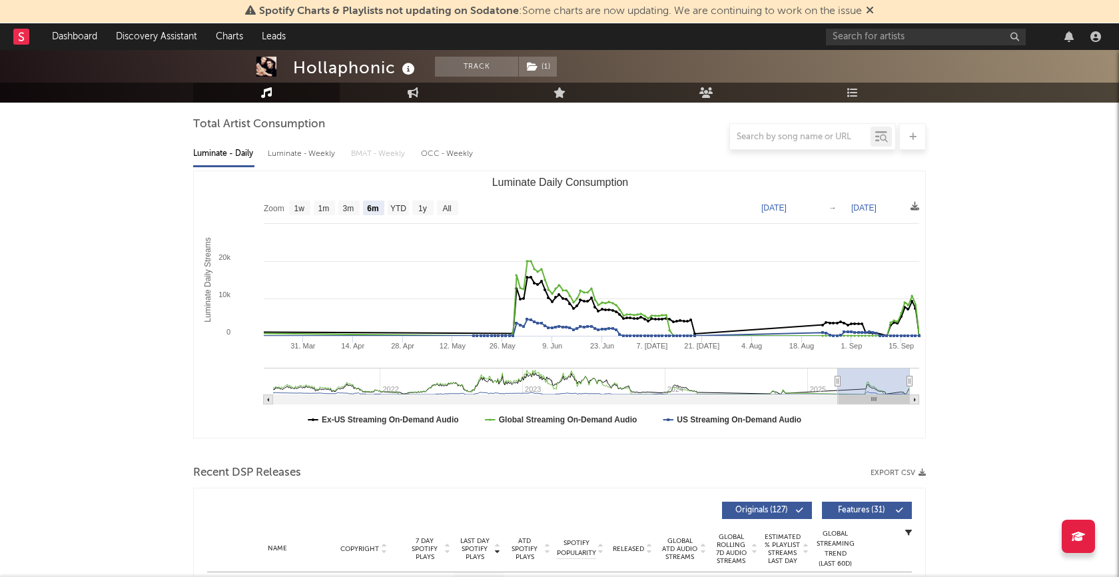
scroll to position [32, 0]
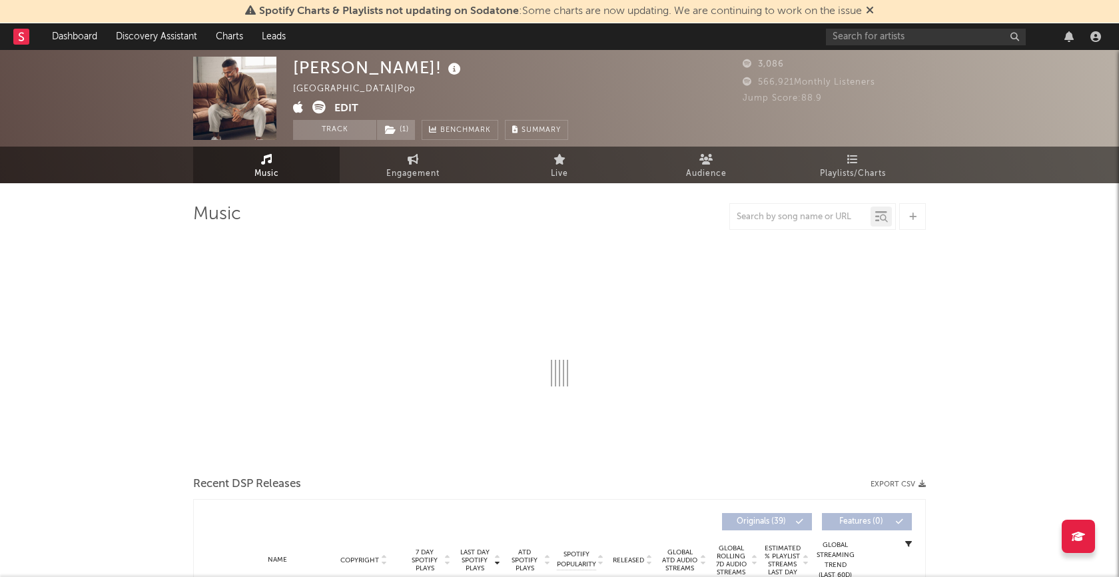
select select "6m"
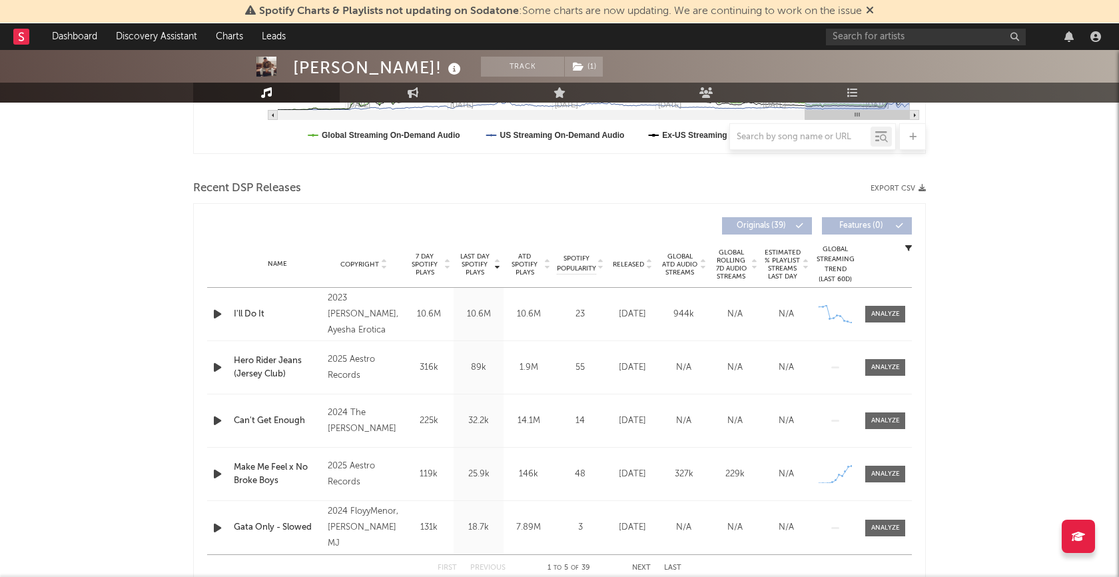
scroll to position [436, 0]
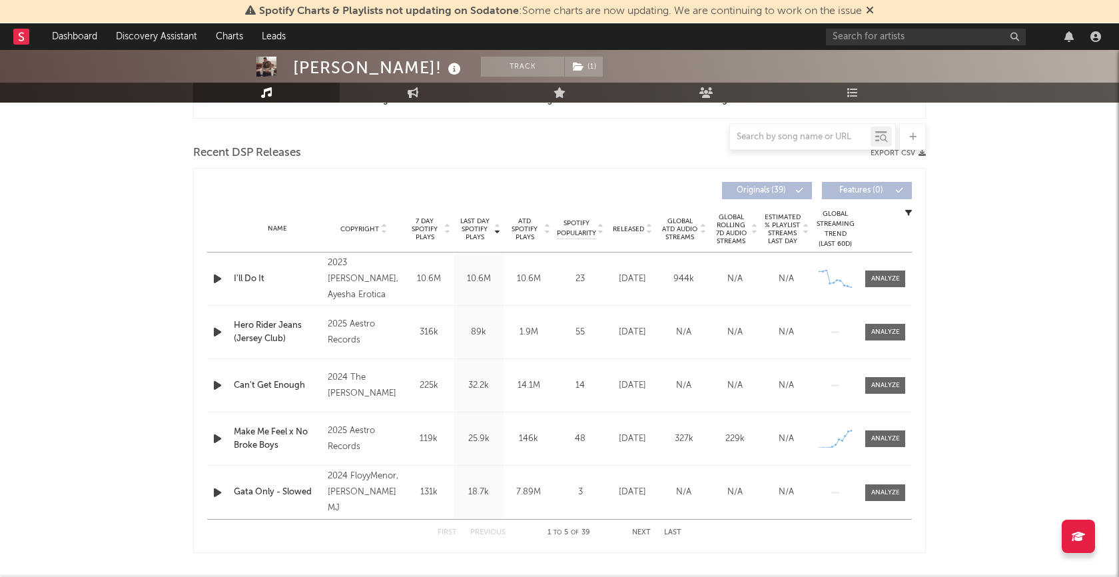
click at [224, 435] on div at bounding box center [218, 438] width 17 height 17
click at [217, 436] on icon "button" at bounding box center [217, 438] width 14 height 17
click at [216, 437] on icon "button" at bounding box center [216, 438] width 13 height 17
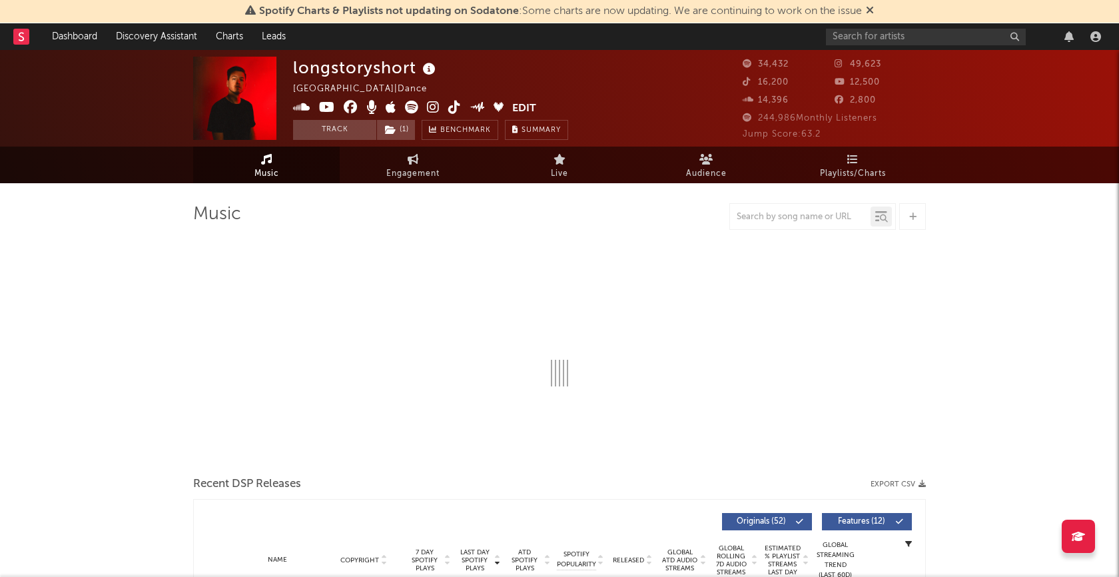
select select "6m"
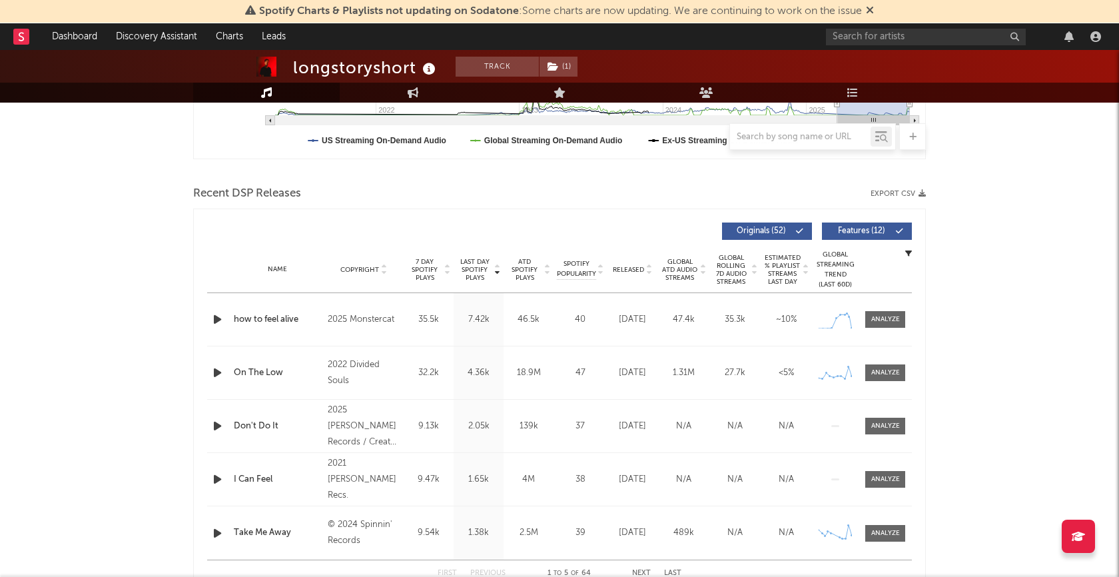
scroll to position [397, 0]
click at [215, 320] on icon "button" at bounding box center [217, 318] width 14 height 17
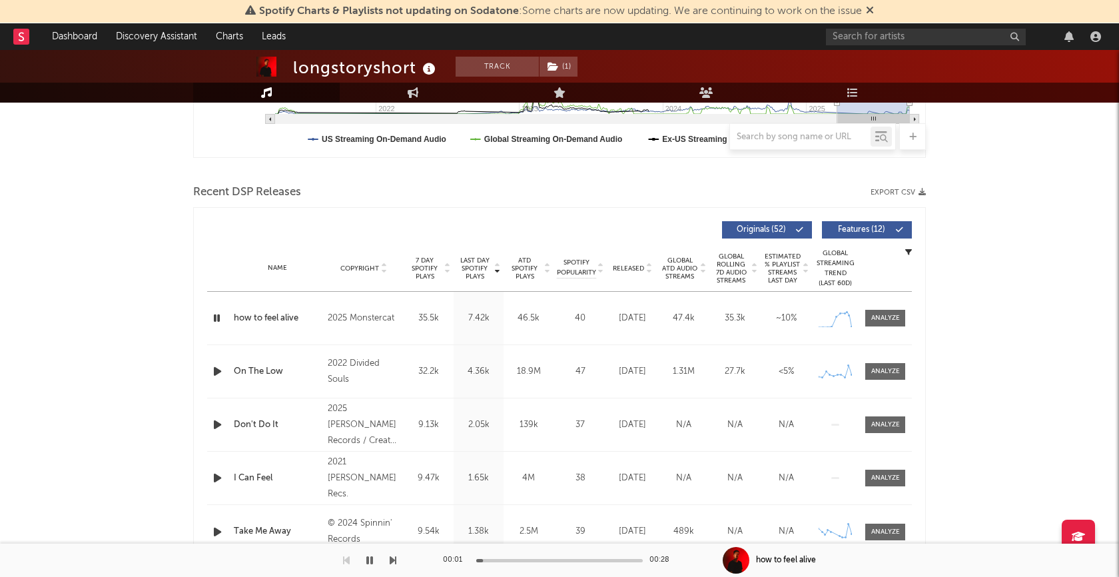
click at [555, 558] on div "00:01 00:28" at bounding box center [559, 560] width 233 height 33
click at [555, 559] on div at bounding box center [559, 560] width 167 height 3
click at [895, 316] on div at bounding box center [885, 318] width 29 height 10
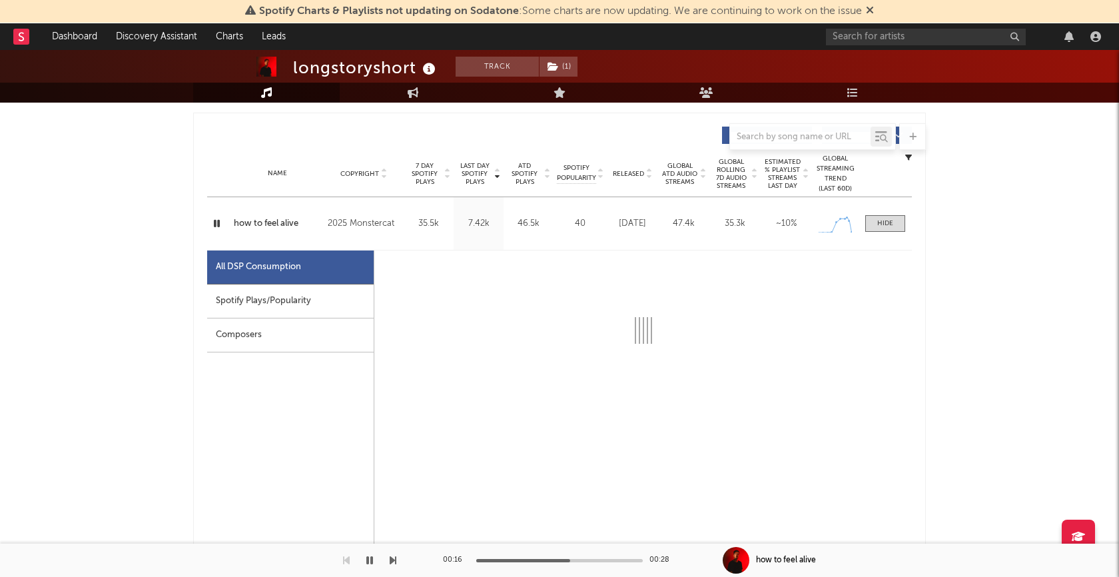
select select "1w"
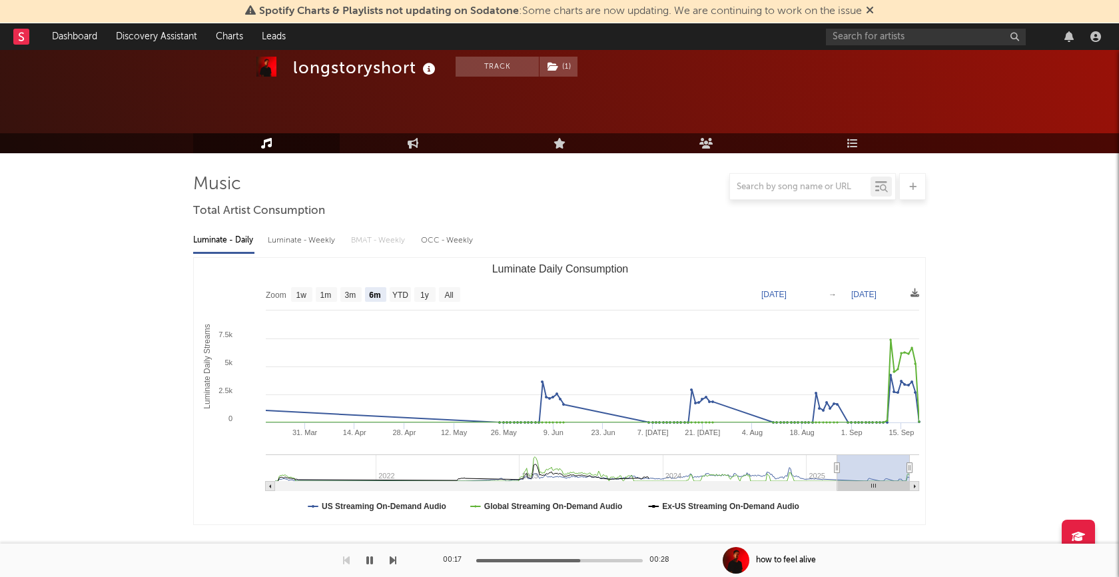
scroll to position [0, 0]
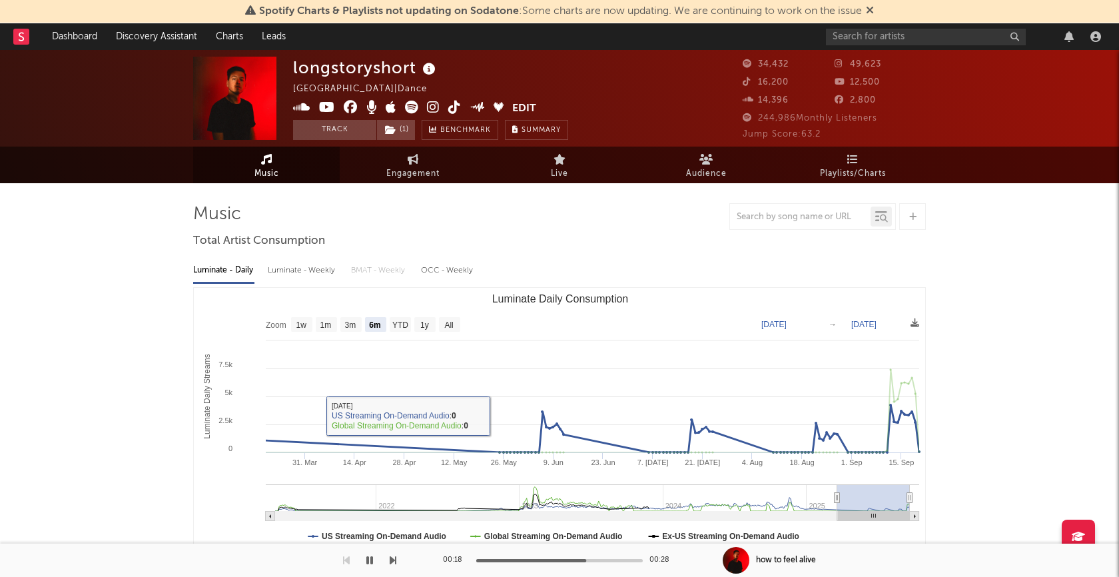
click at [370, 563] on icon "button" at bounding box center [369, 560] width 7 height 11
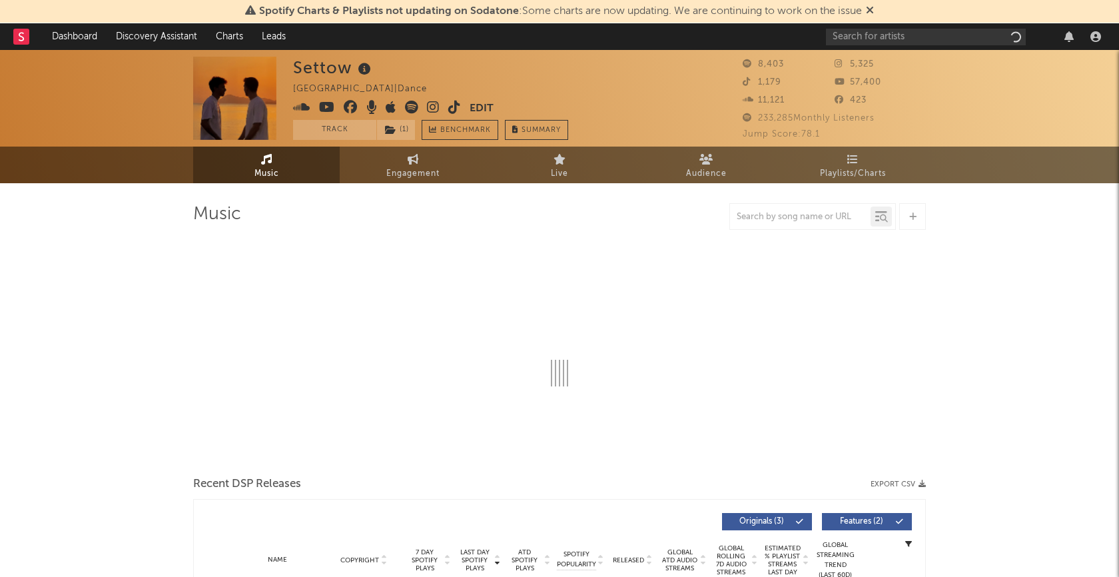
select select "1w"
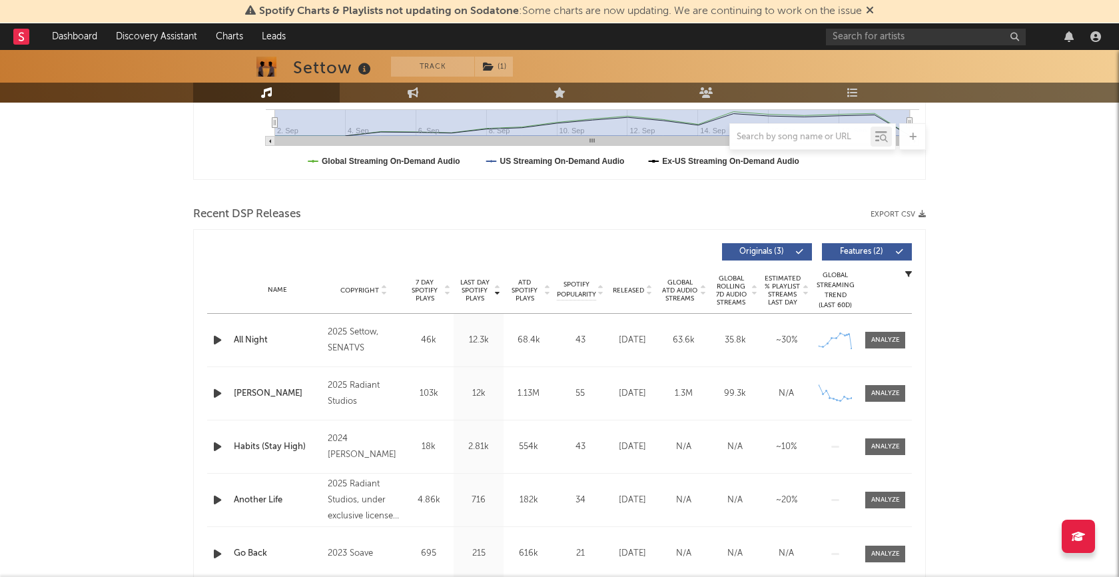
scroll to position [376, 0]
click at [216, 336] on icon "button" at bounding box center [217, 339] width 14 height 17
click at [552, 559] on div at bounding box center [559, 560] width 167 height 3
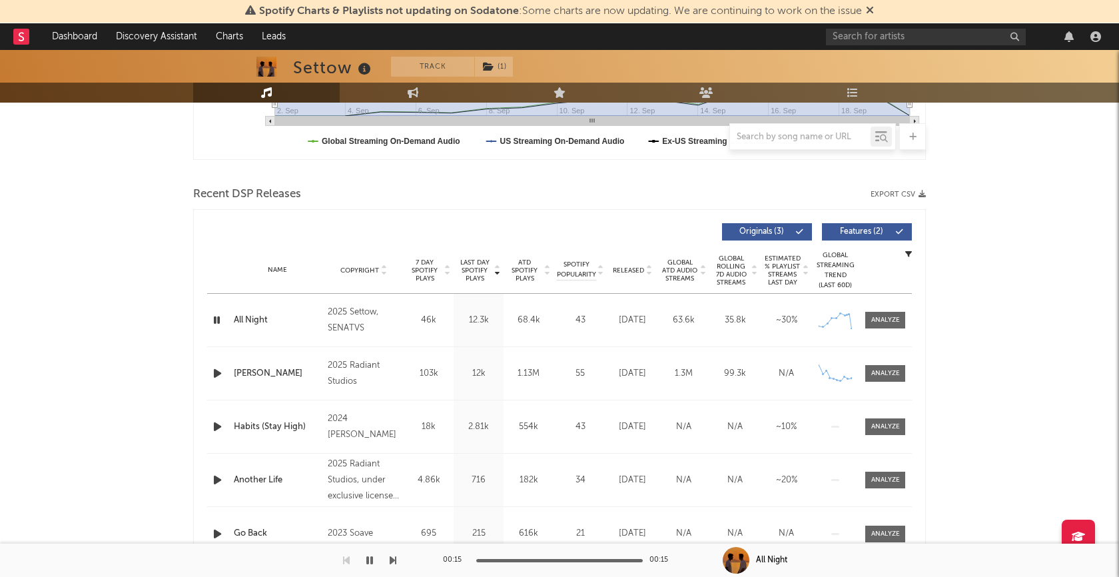
scroll to position [390, 0]
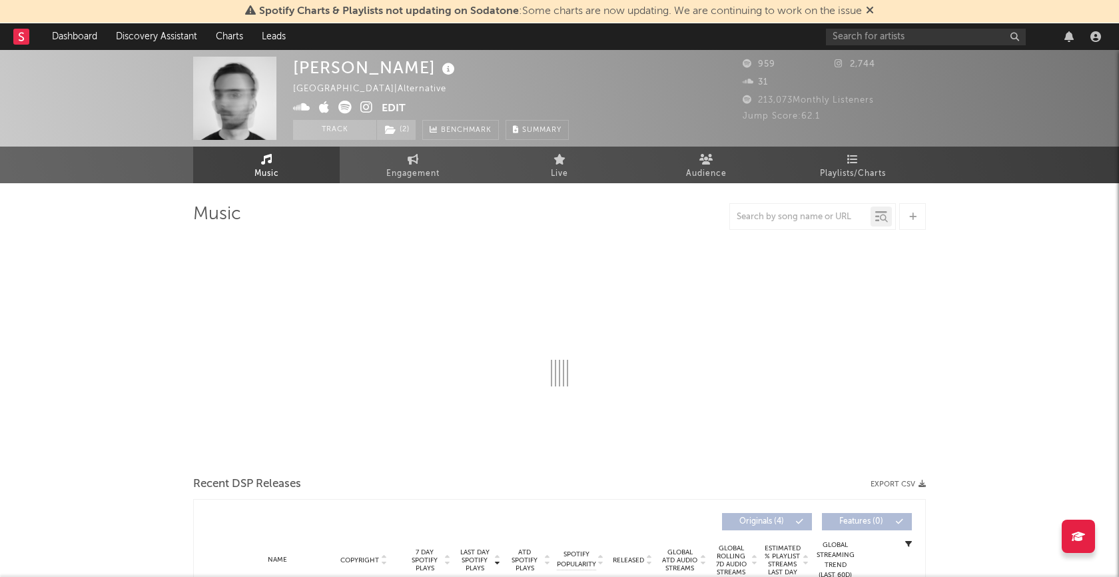
select select "1w"
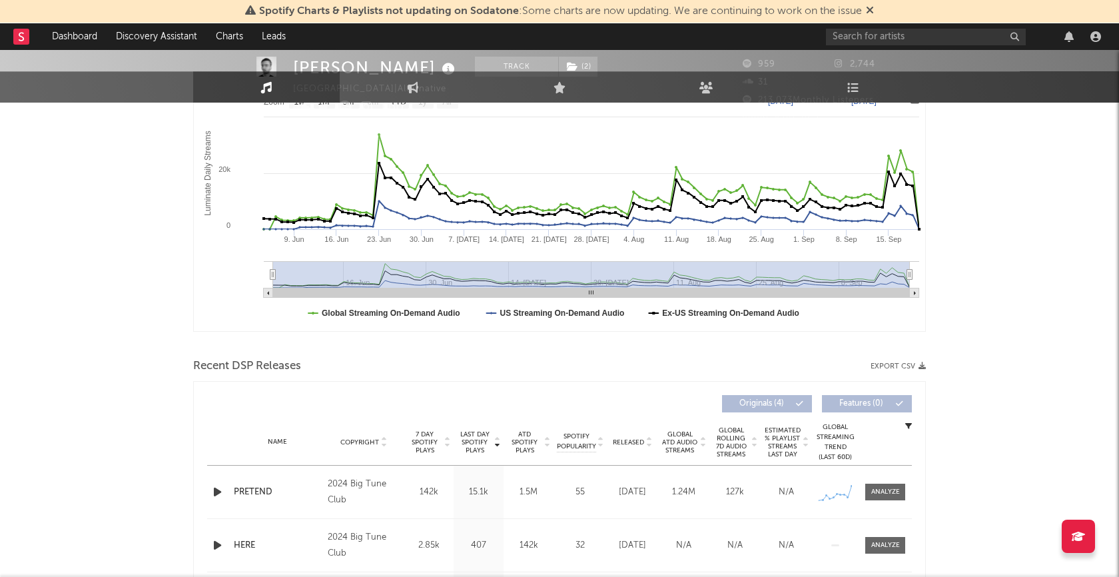
scroll to position [346, 0]
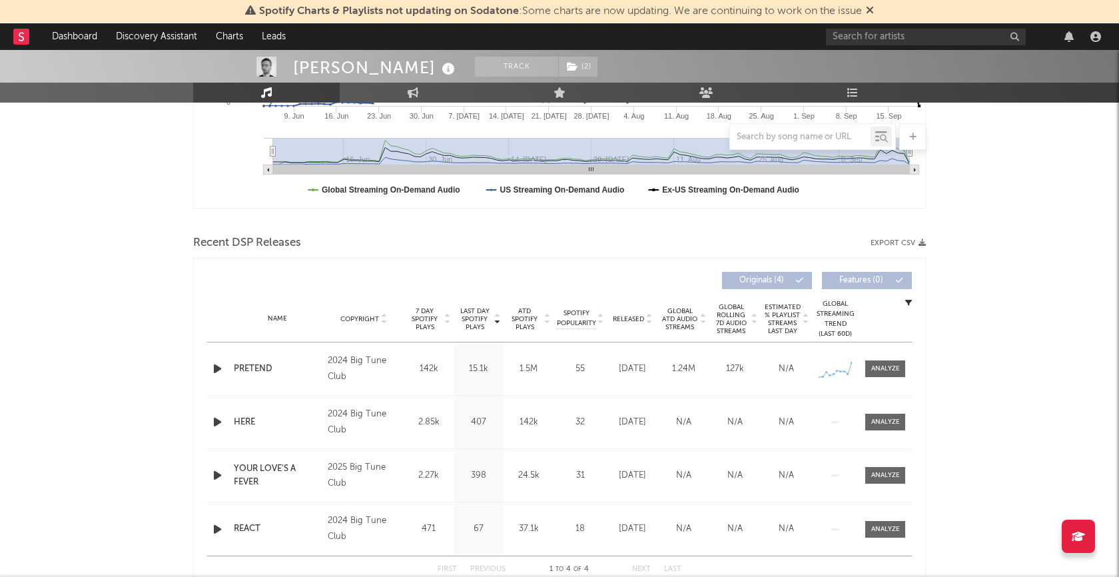
click at [218, 367] on icon "button" at bounding box center [217, 368] width 14 height 17
click at [540, 561] on div at bounding box center [559, 560] width 167 height 3
click at [874, 369] on div at bounding box center [885, 369] width 29 height 10
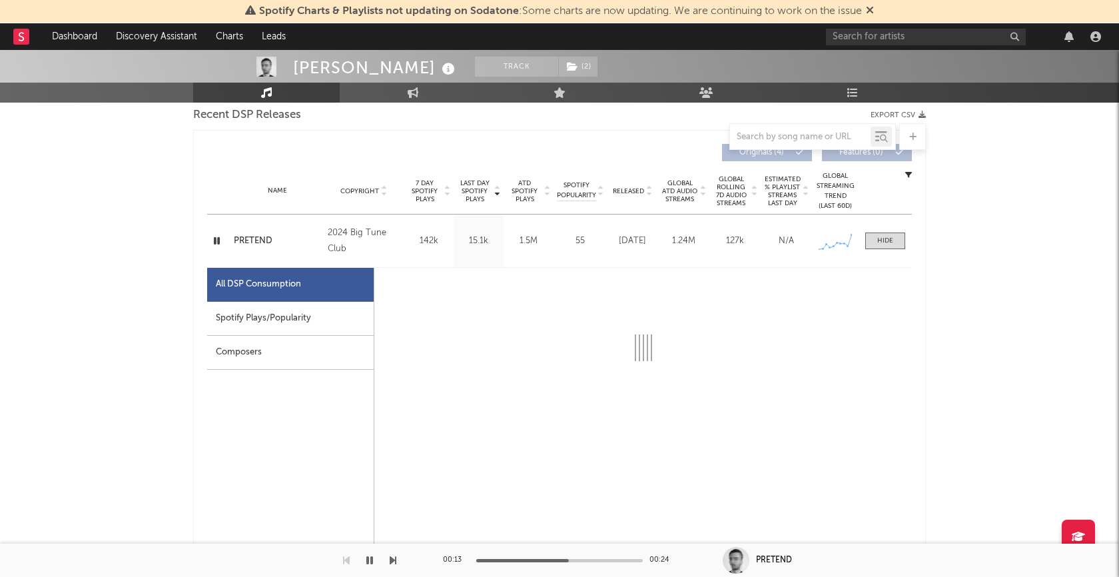
scroll to position [556, 0]
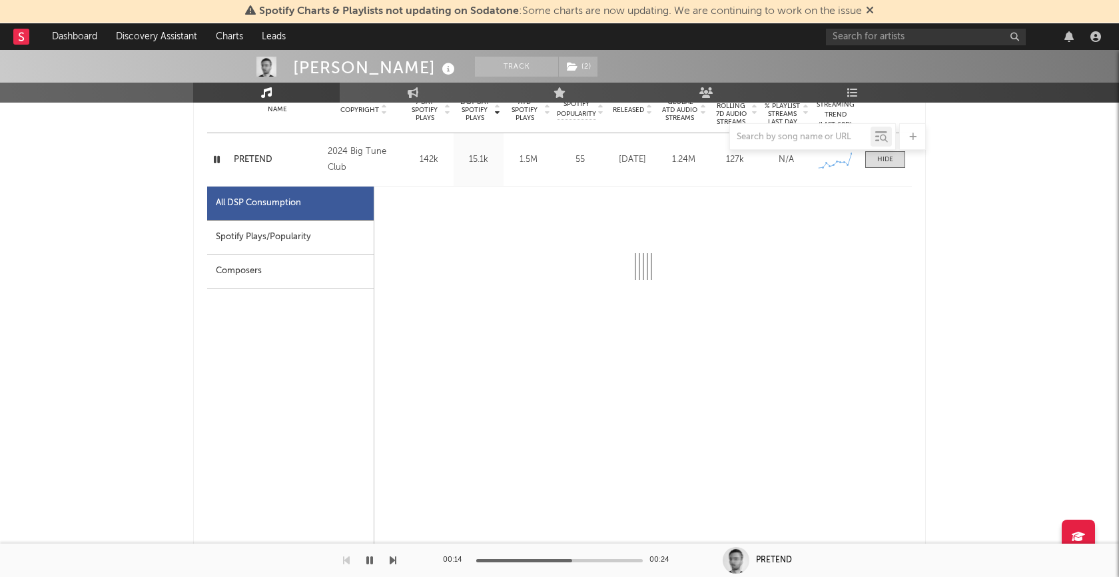
select select "1w"
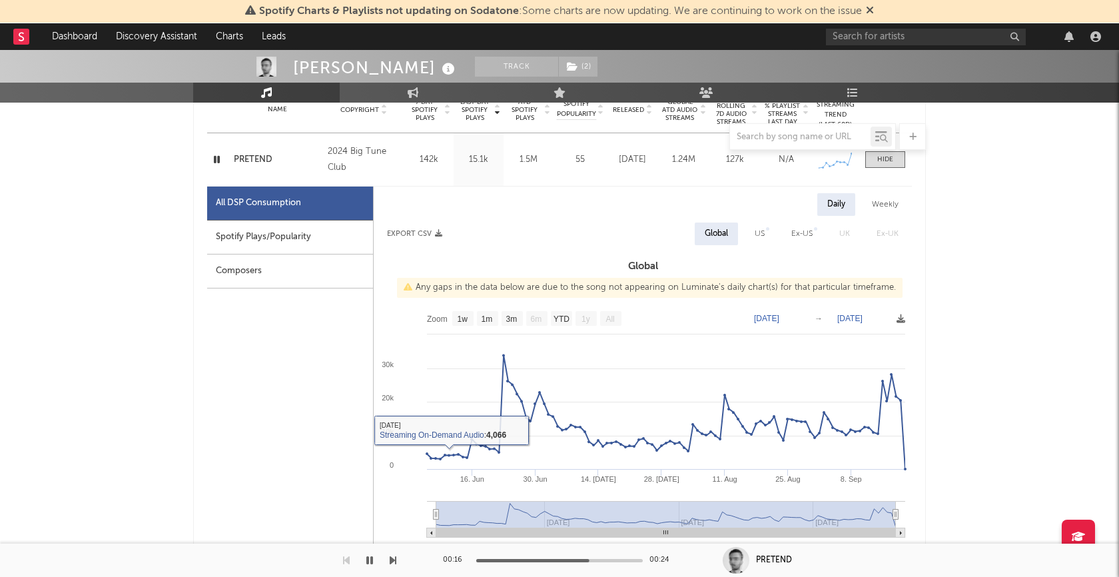
click at [372, 560] on icon "button" at bounding box center [369, 560] width 7 height 11
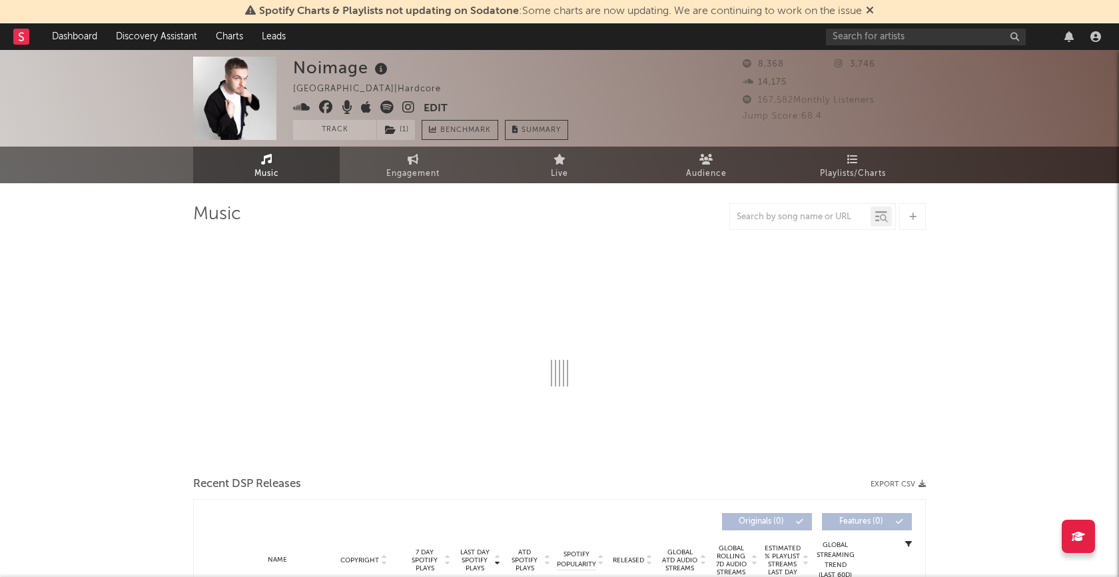
select select "6m"
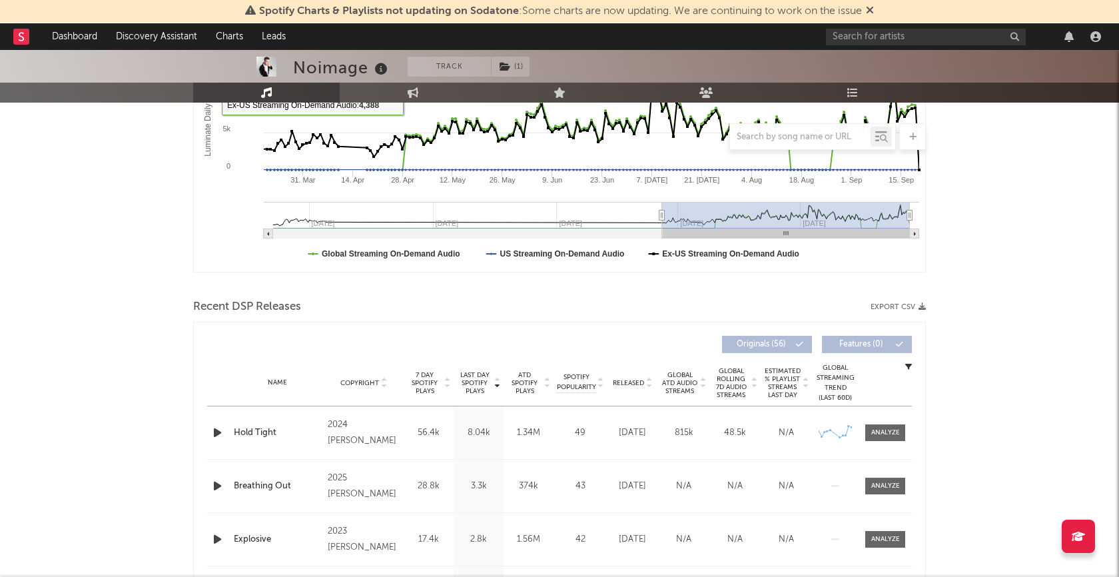
scroll to position [304, 0]
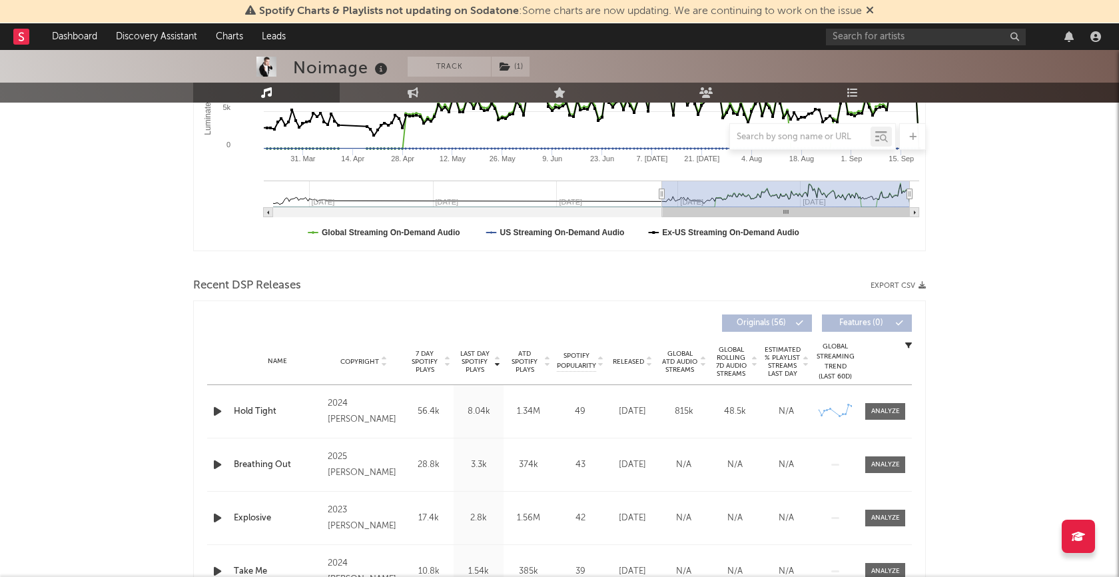
click at [216, 412] on icon "button" at bounding box center [217, 411] width 14 height 17
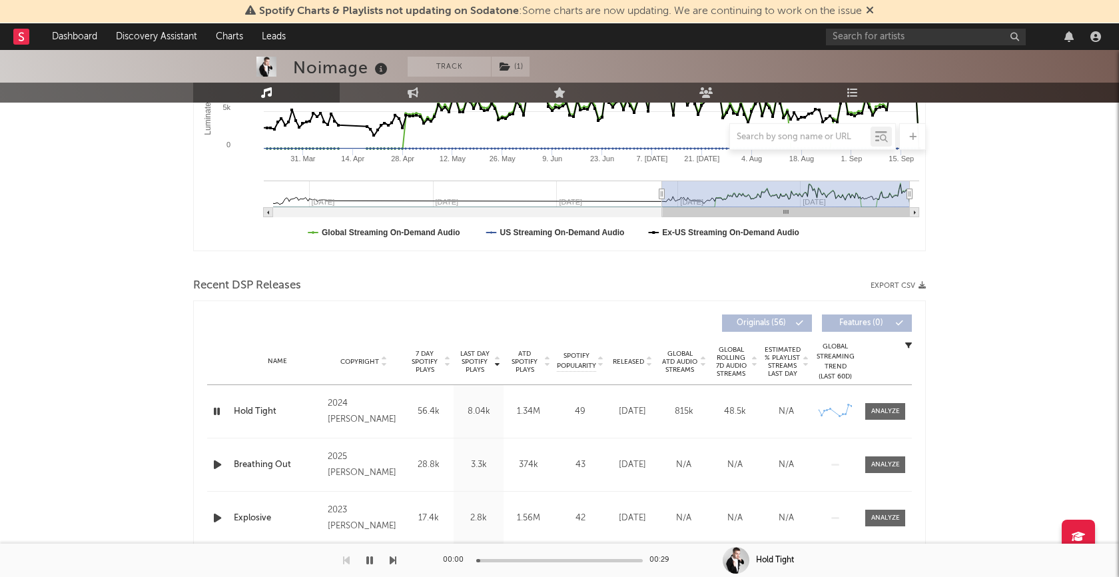
click at [216, 412] on icon "button" at bounding box center [216, 411] width 13 height 17
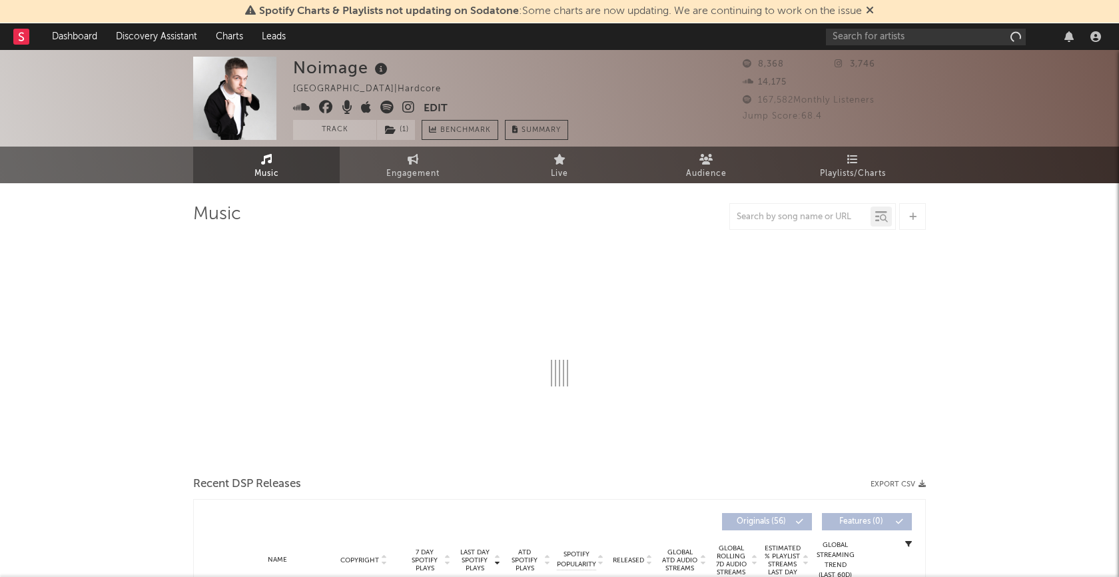
select select "6m"
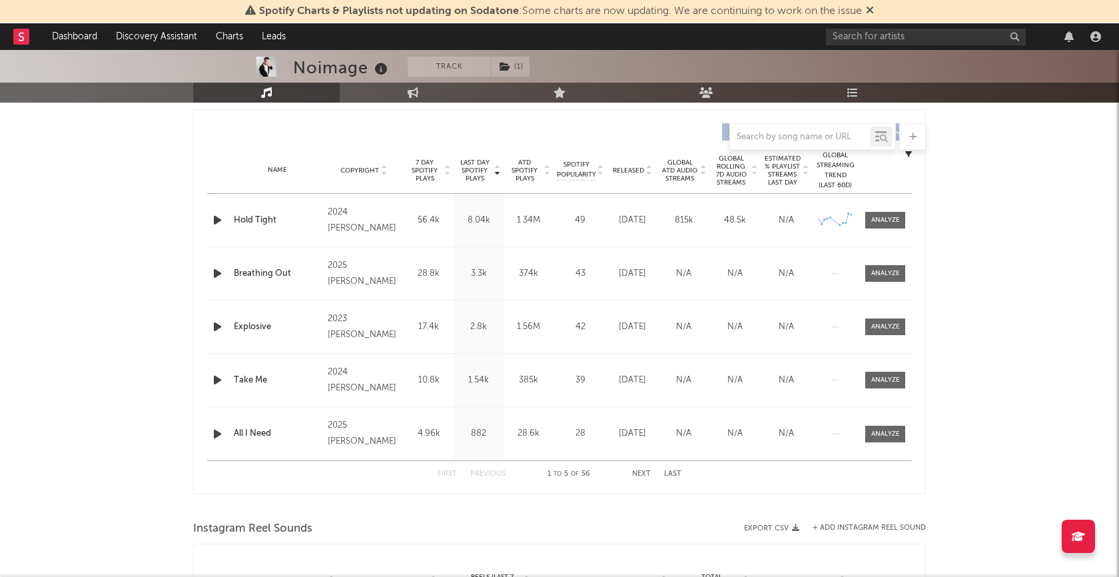
scroll to position [394, 0]
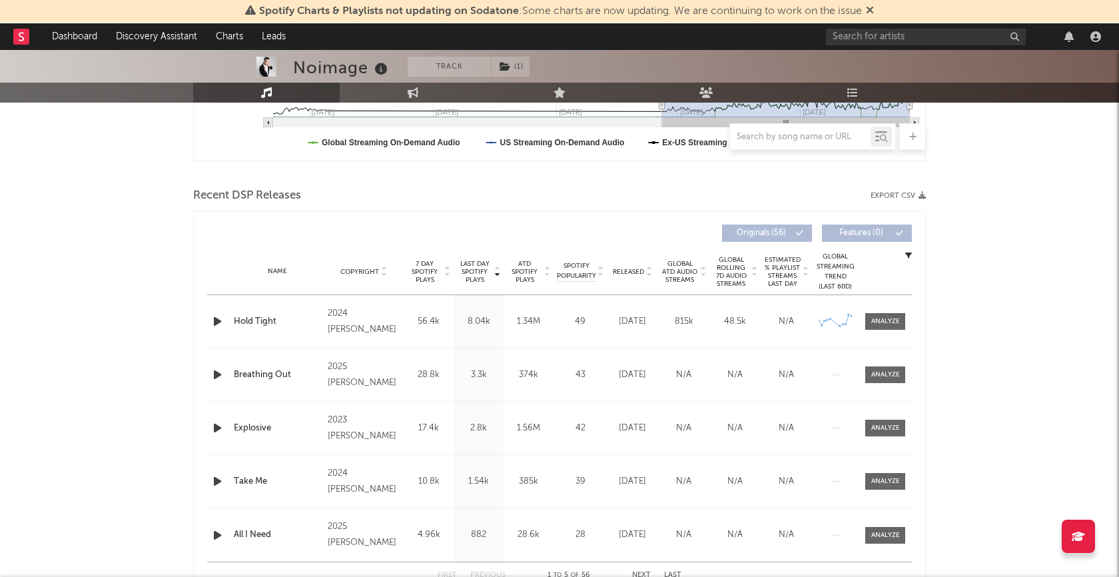
click at [211, 322] on icon "button" at bounding box center [217, 321] width 14 height 17
click at [568, 559] on div at bounding box center [559, 560] width 167 height 3
click at [218, 317] on icon "button" at bounding box center [216, 321] width 13 height 17
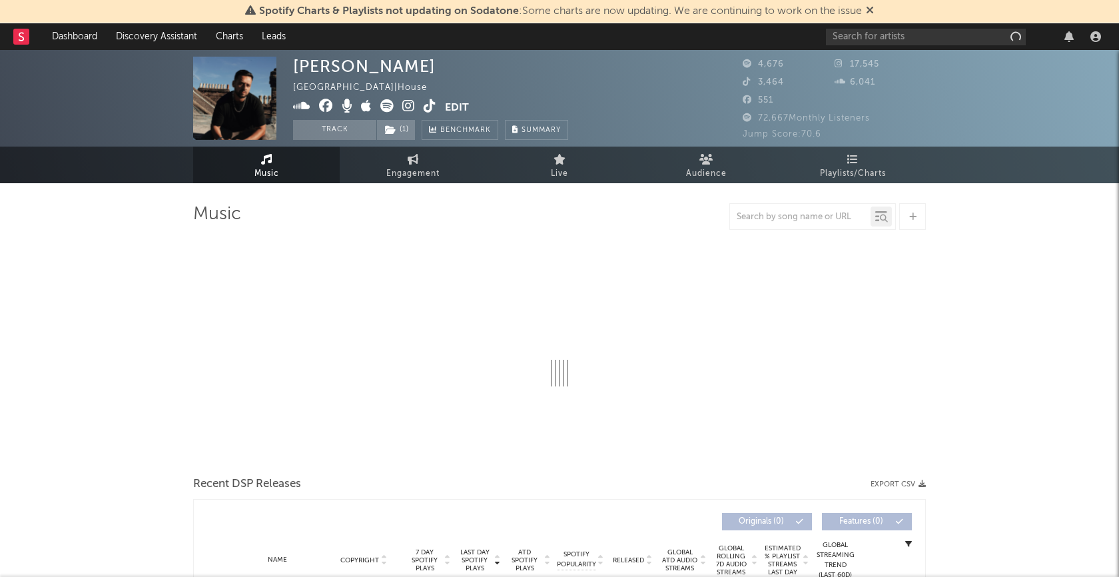
select select "1w"
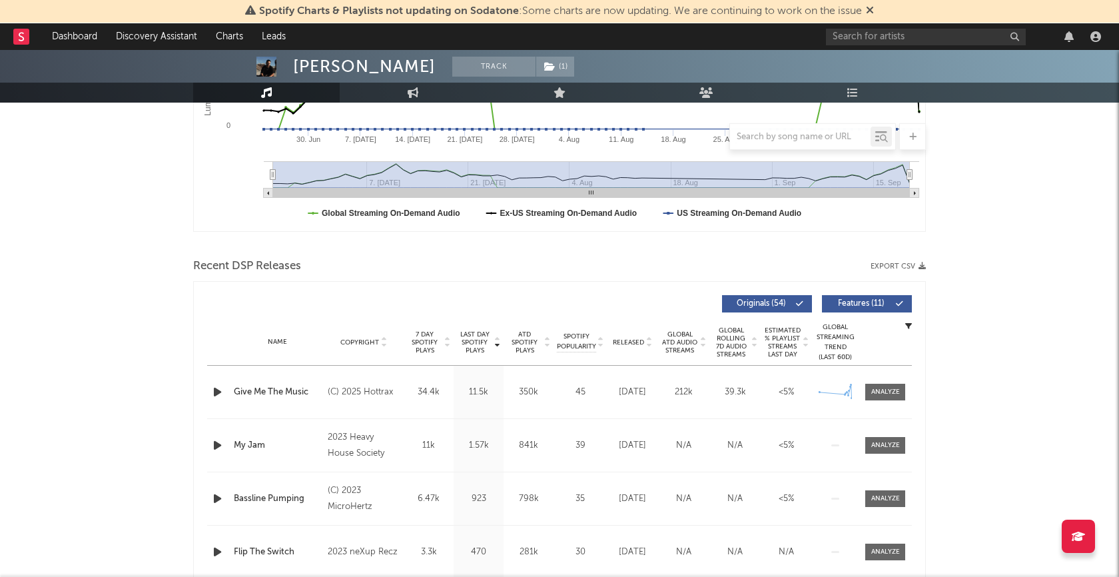
scroll to position [324, 0]
click at [217, 390] on icon "button" at bounding box center [217, 391] width 14 height 17
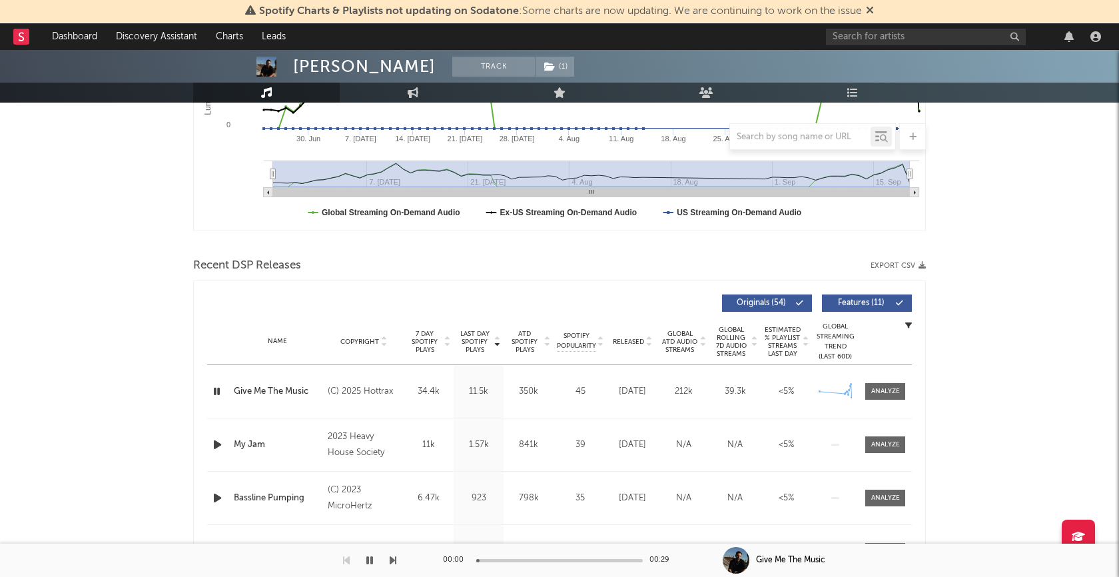
scroll to position [428, 0]
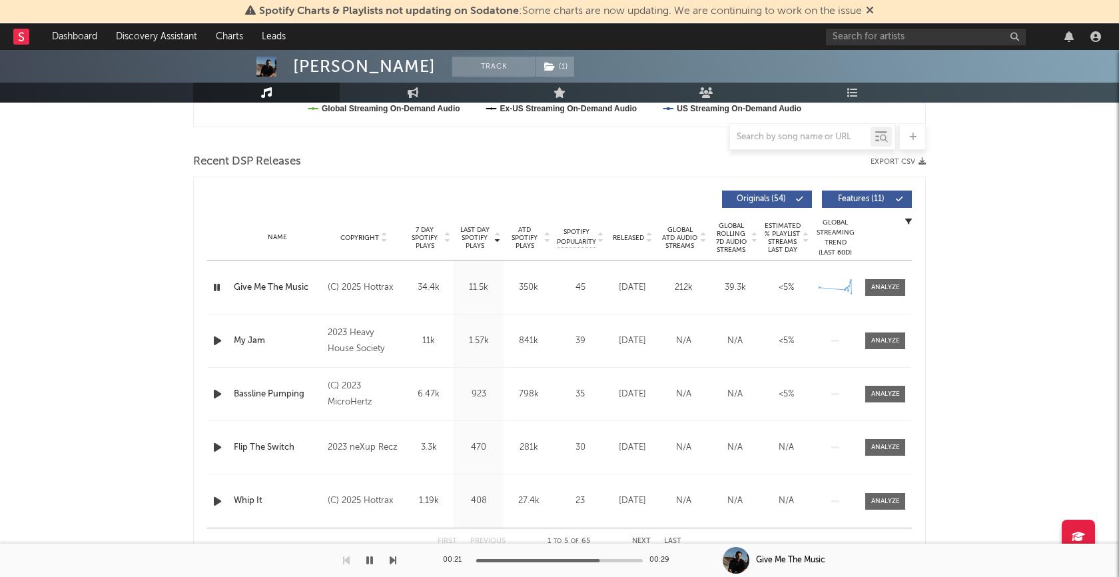
click at [368, 560] on icon "button" at bounding box center [369, 560] width 7 height 11
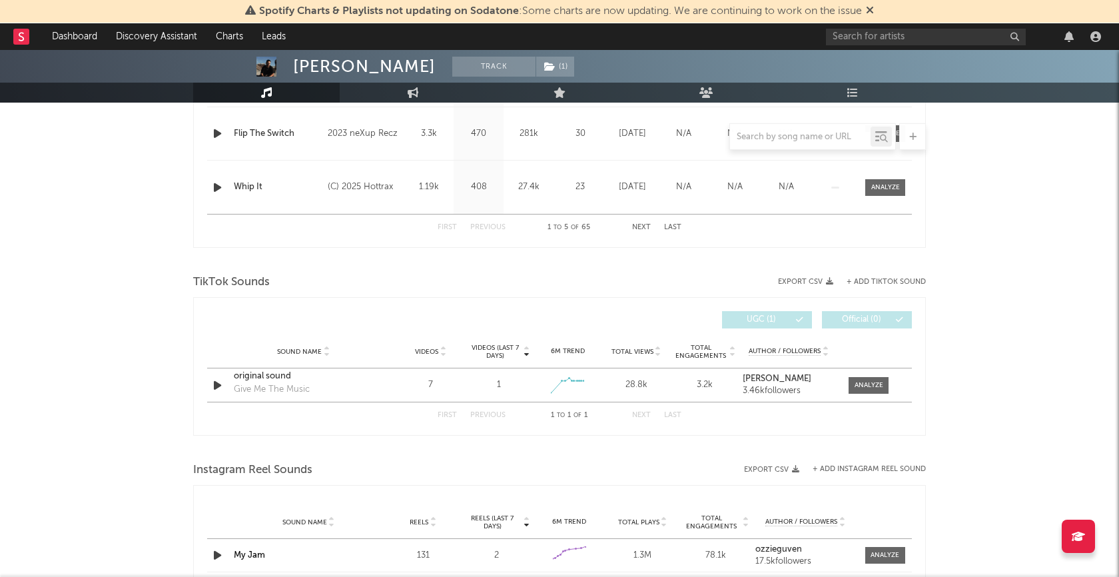
scroll to position [807, 0]
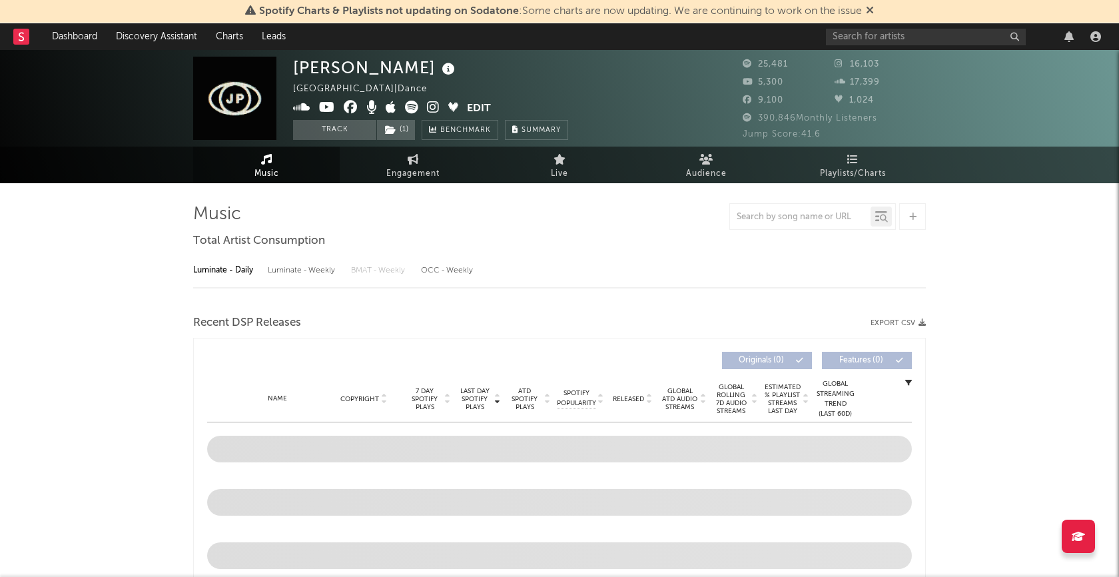
select select "6m"
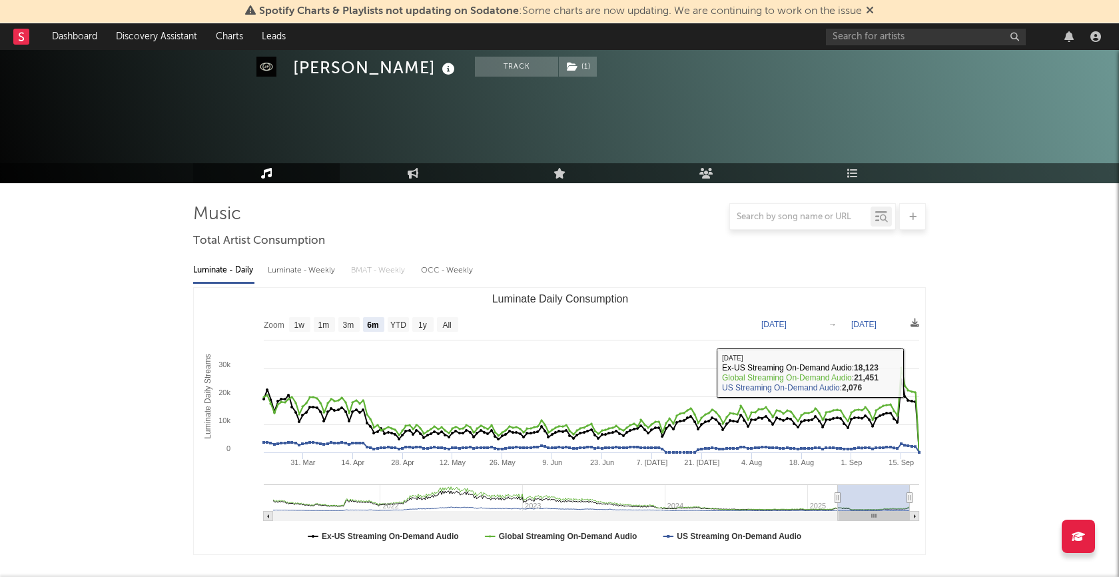
scroll to position [346, 0]
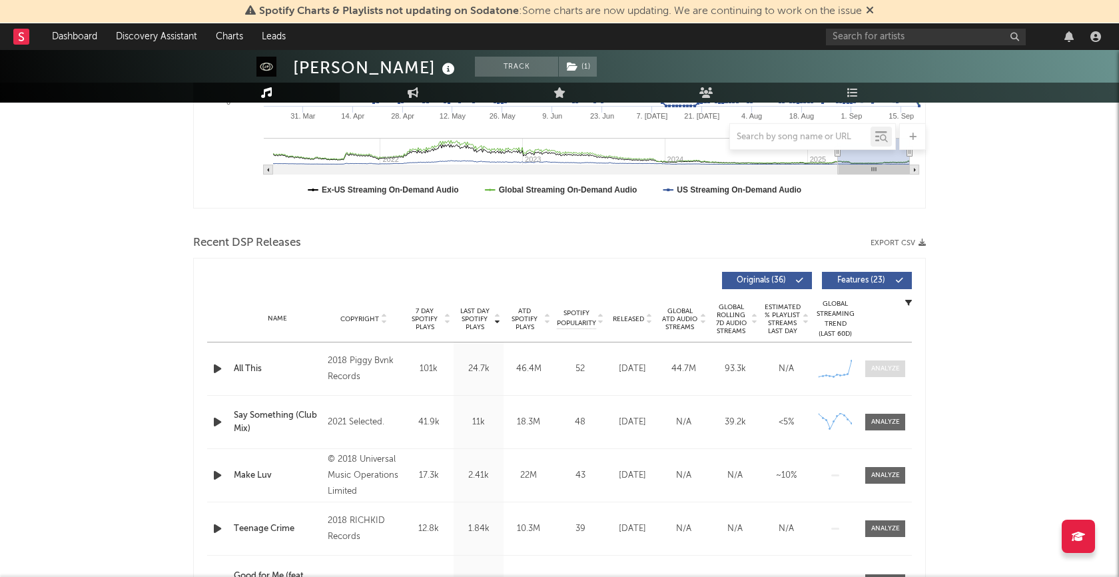
click at [901, 368] on span at bounding box center [885, 368] width 40 height 17
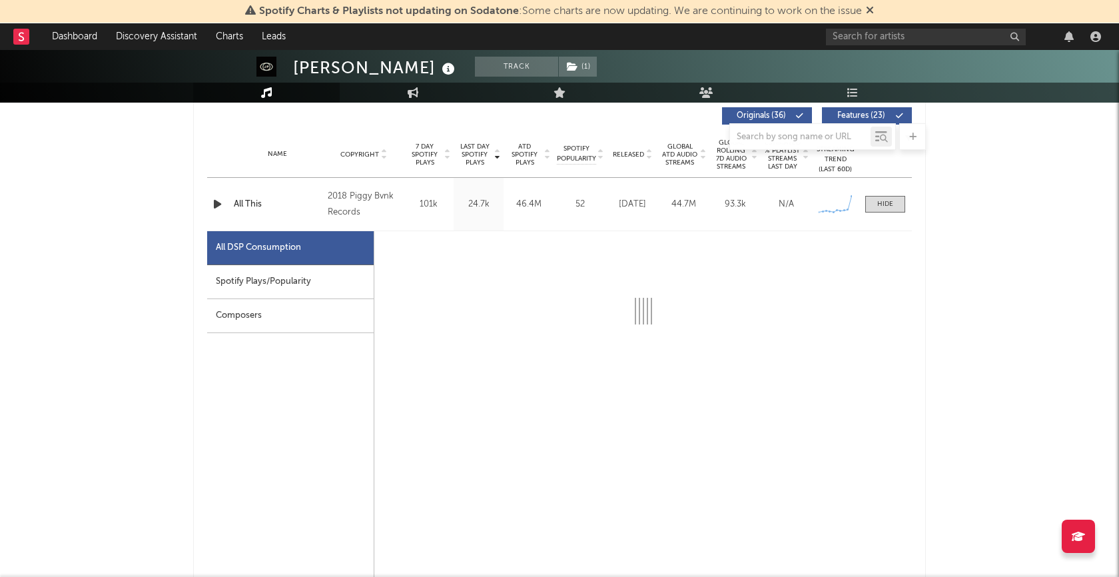
select select "6m"
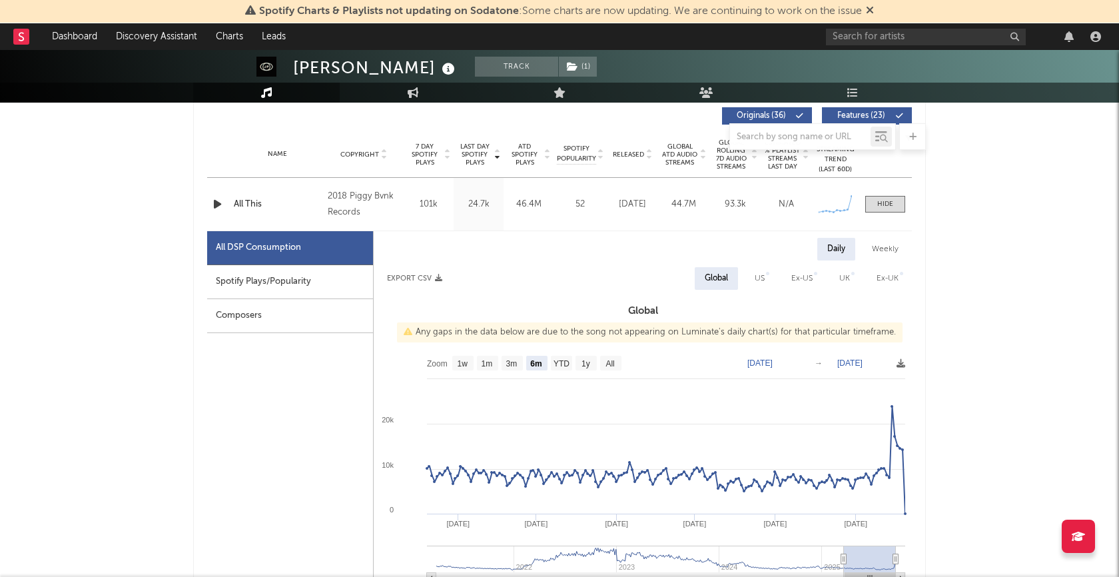
scroll to position [580, 0]
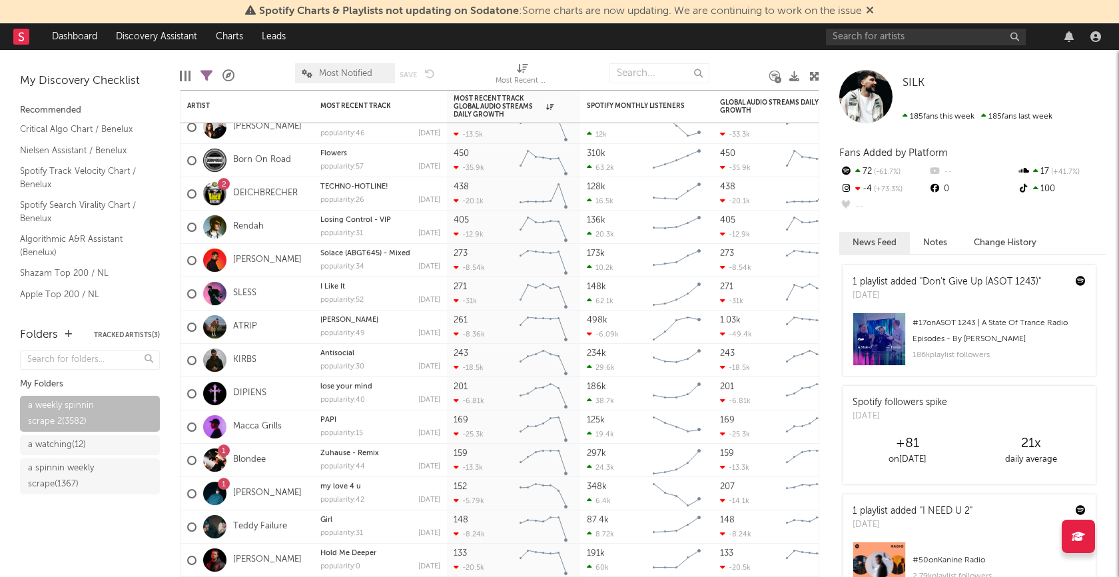
scroll to position [627, 0]
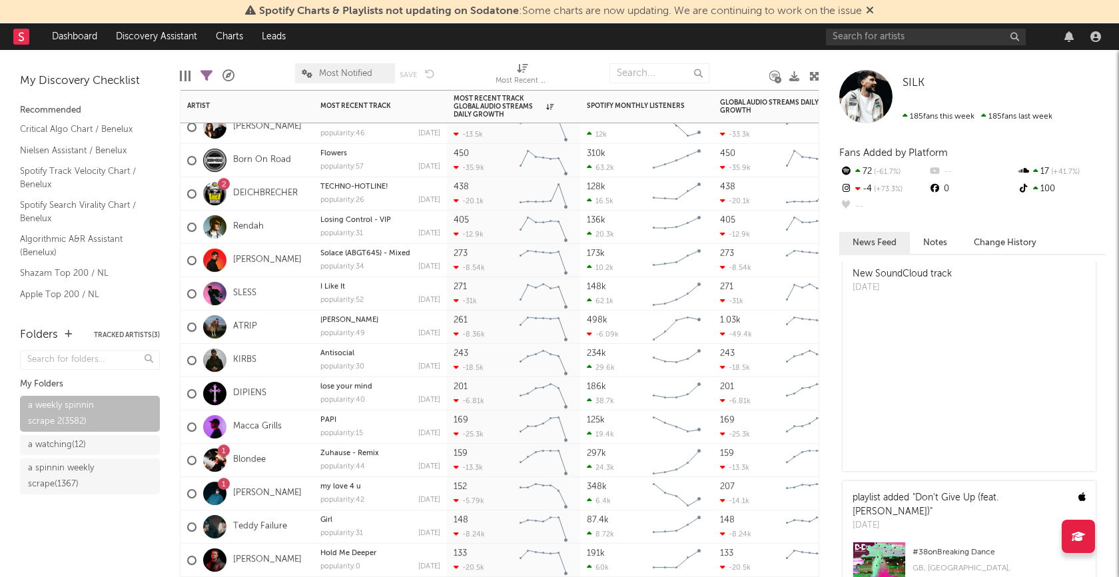
click at [295, 329] on div "ATRIP" at bounding box center [247, 326] width 133 height 33
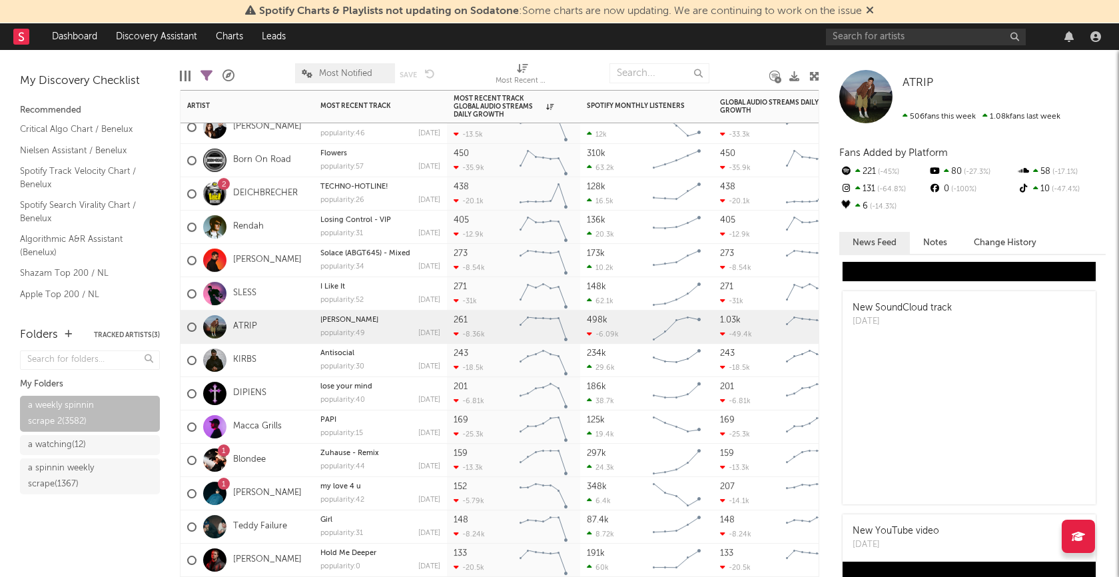
scroll to position [808, 0]
